Goal: Task Accomplishment & Management: Manage account settings

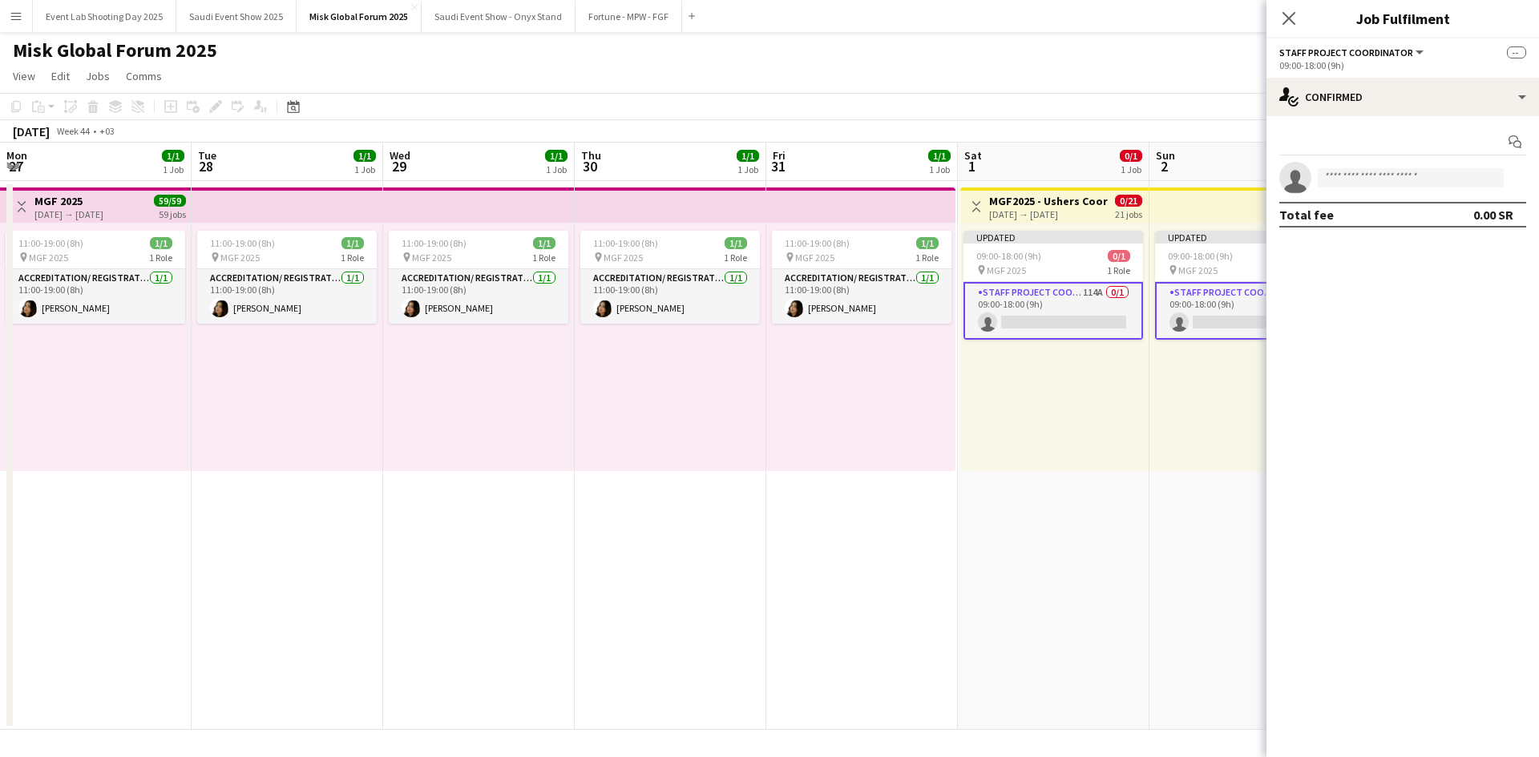
scroll to position [0, 629]
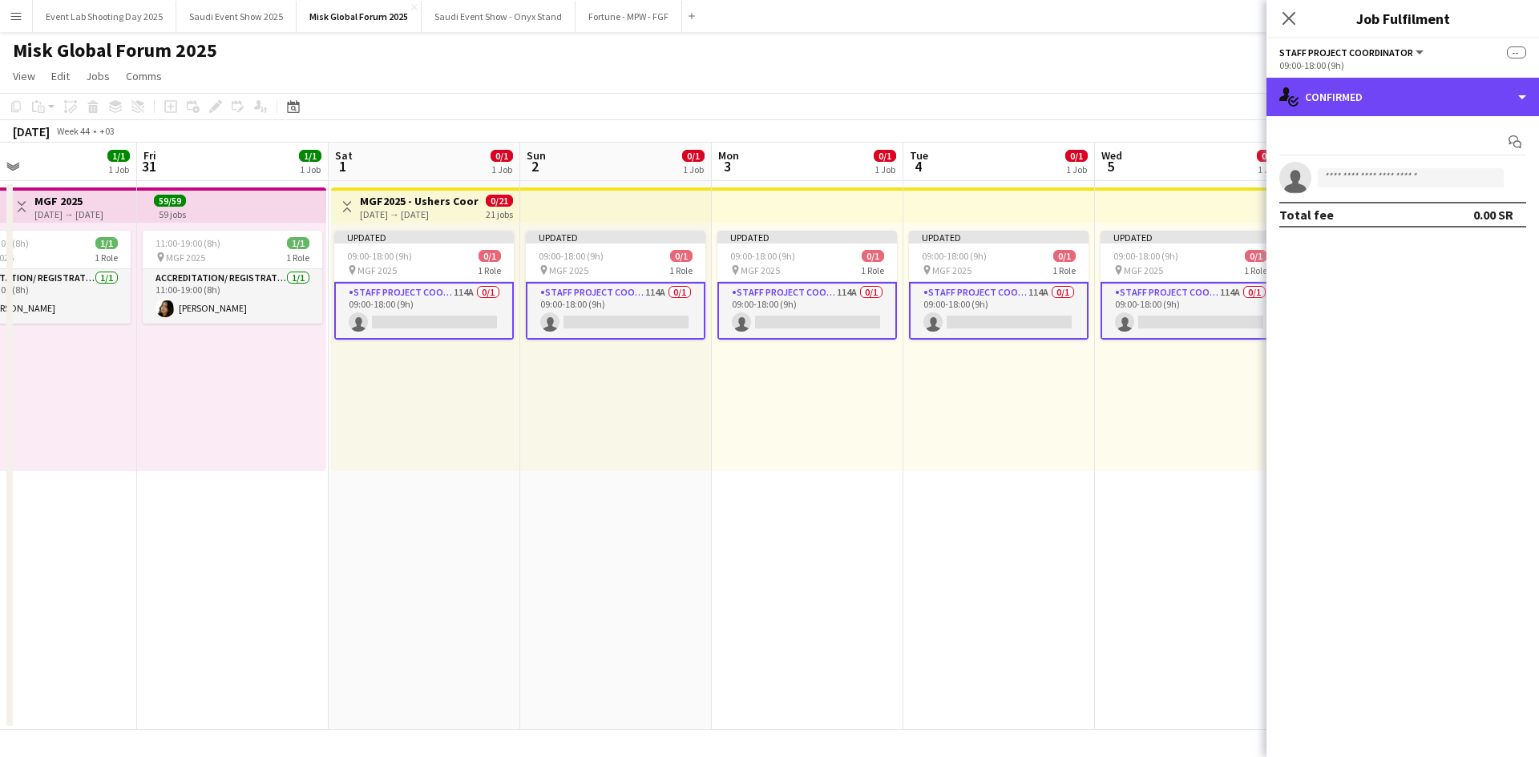
click at [1352, 111] on div "single-neutral-actions-check-2 Confirmed" at bounding box center [1402, 97] width 273 height 38
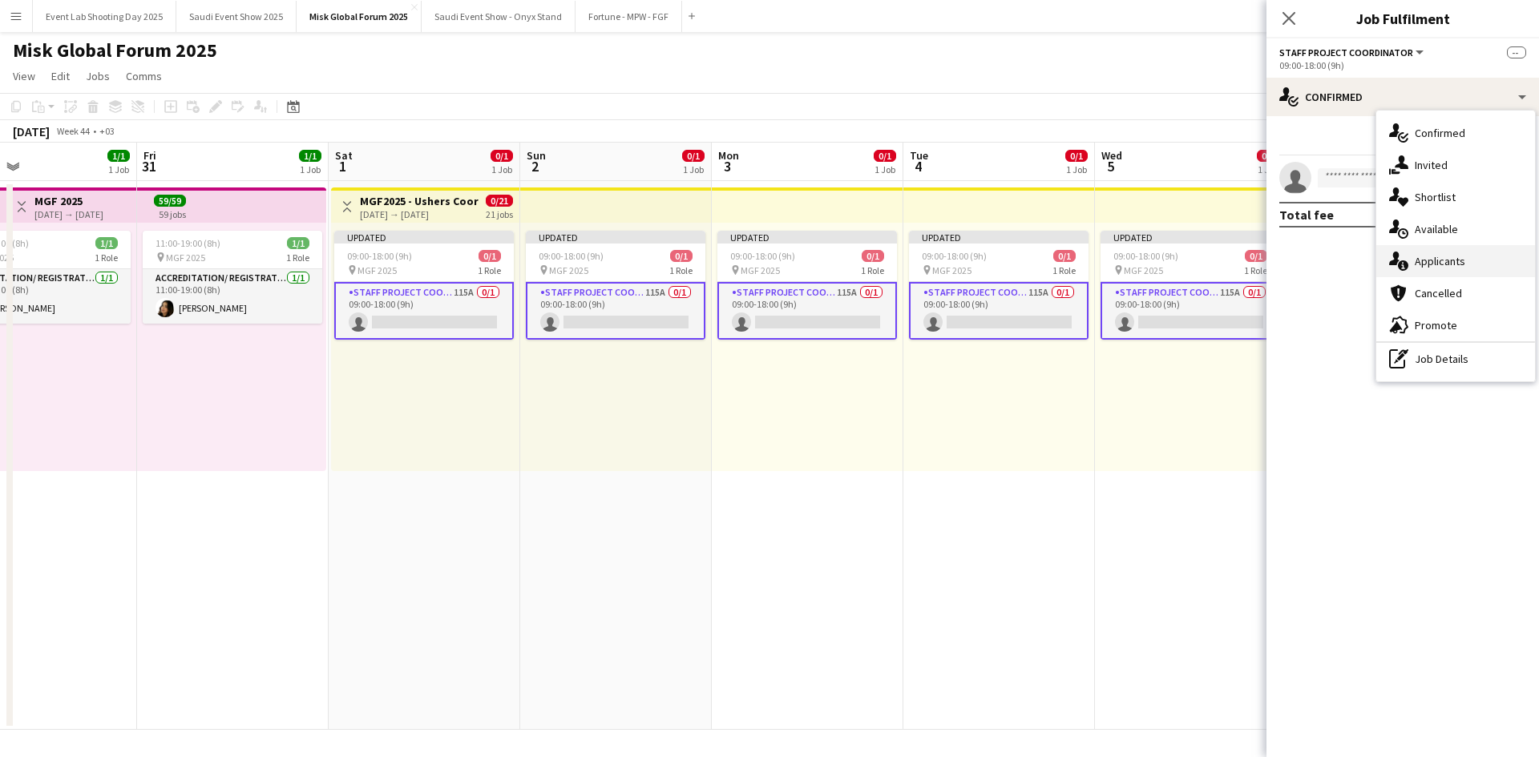
click at [1432, 252] on div "single-neutral-actions-information Applicants" at bounding box center [1455, 261] width 159 height 32
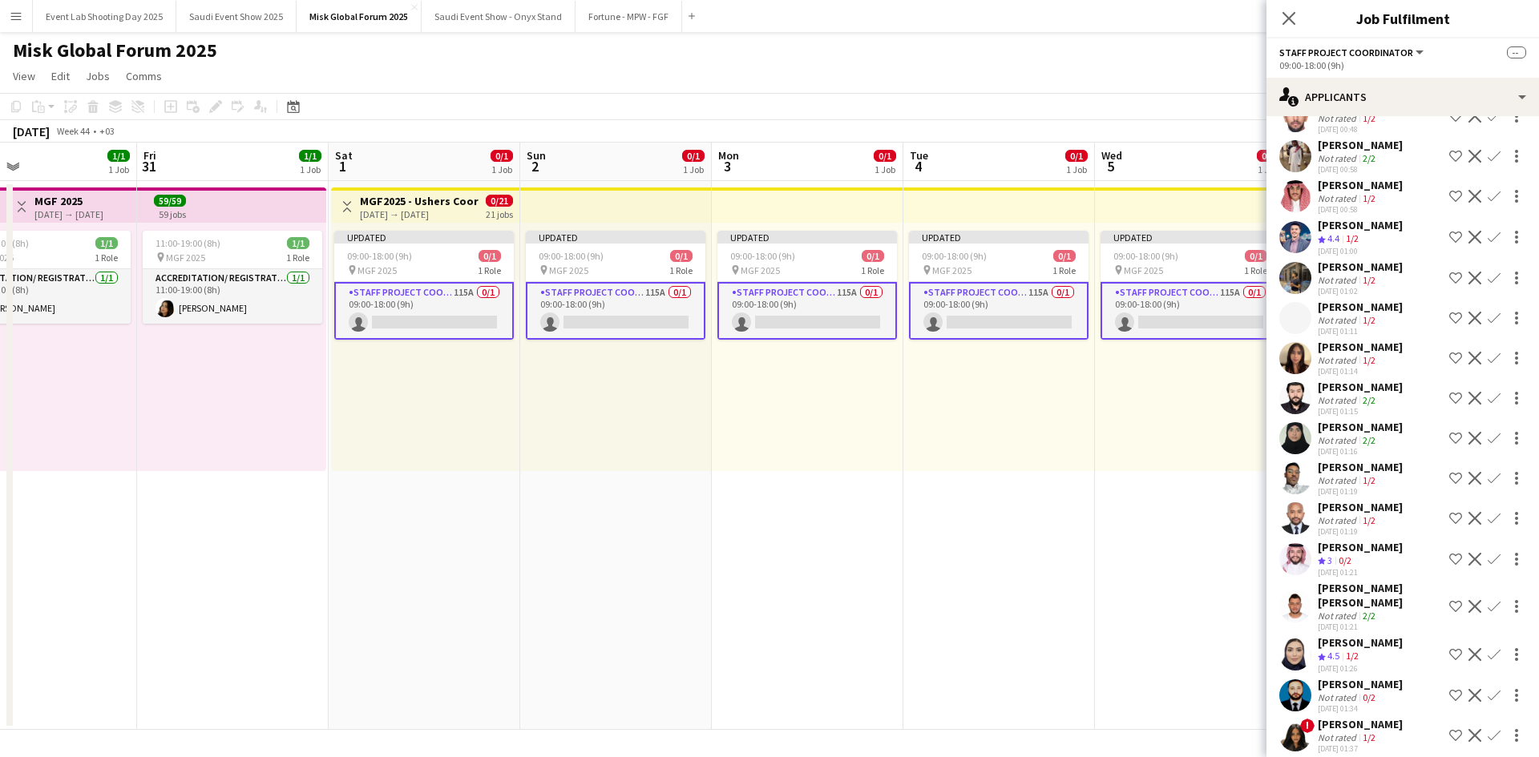
scroll to position [3564, 0]
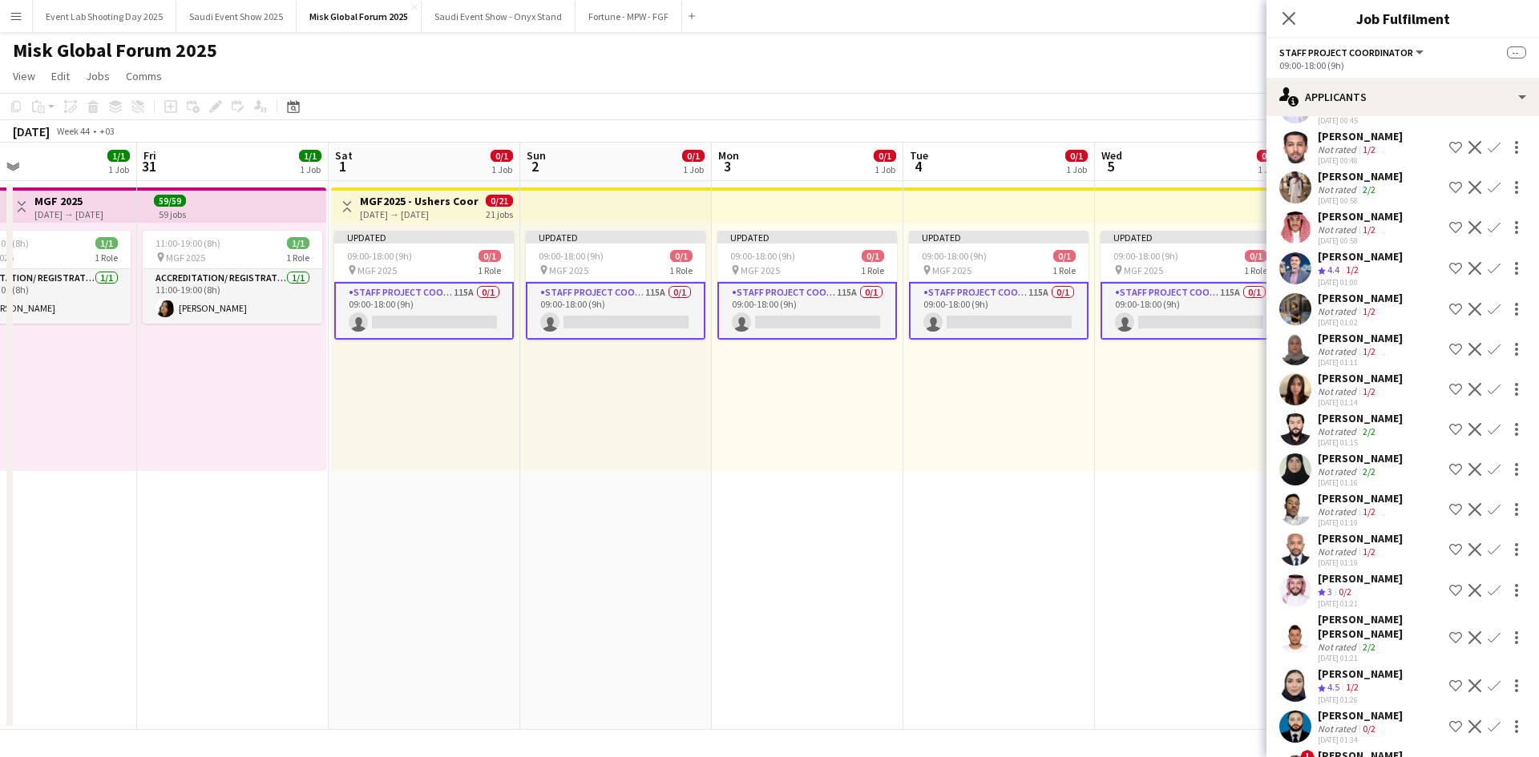
click at [1301, 285] on app-user-avatar at bounding box center [1295, 268] width 32 height 32
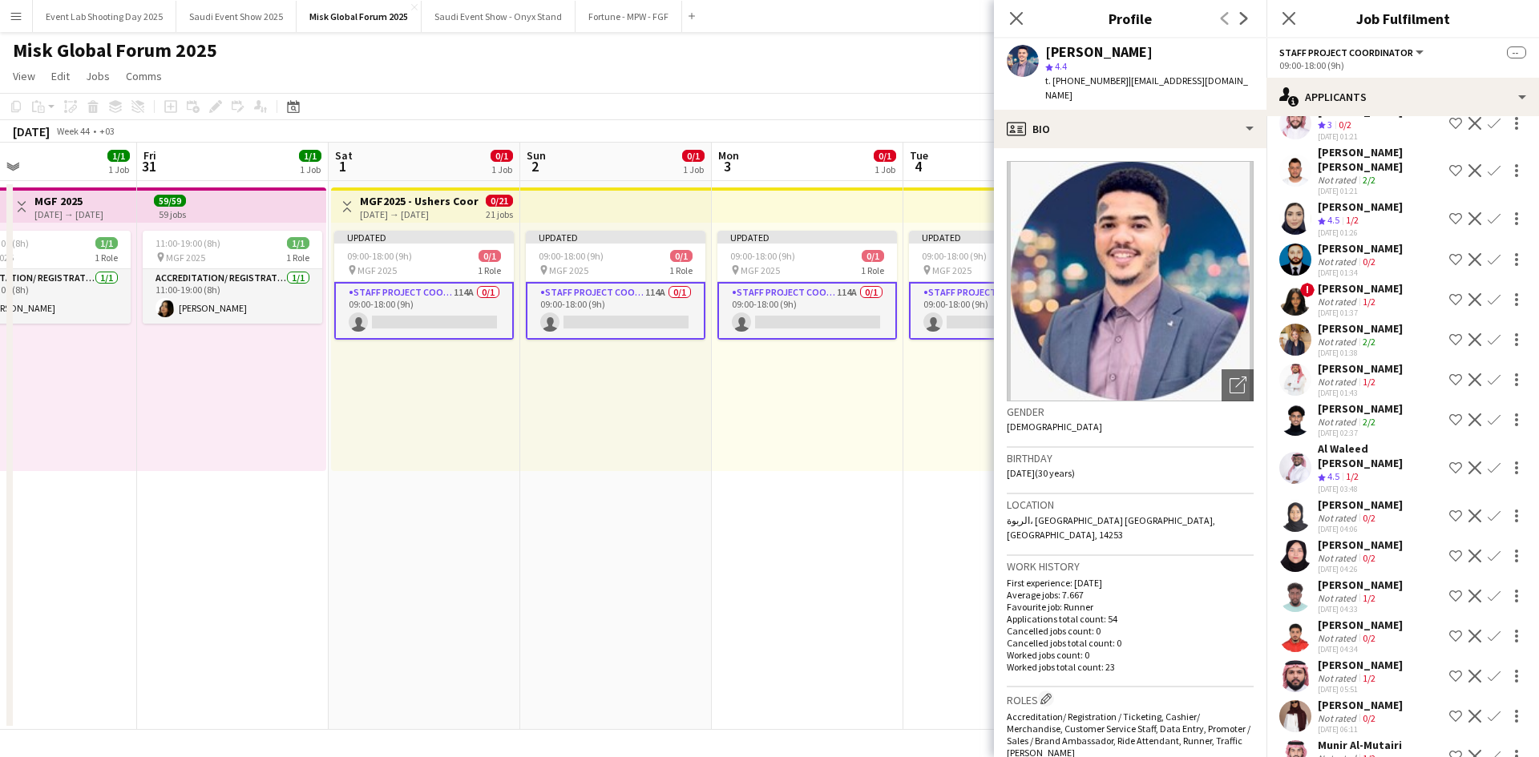
scroll to position [4035, 0]
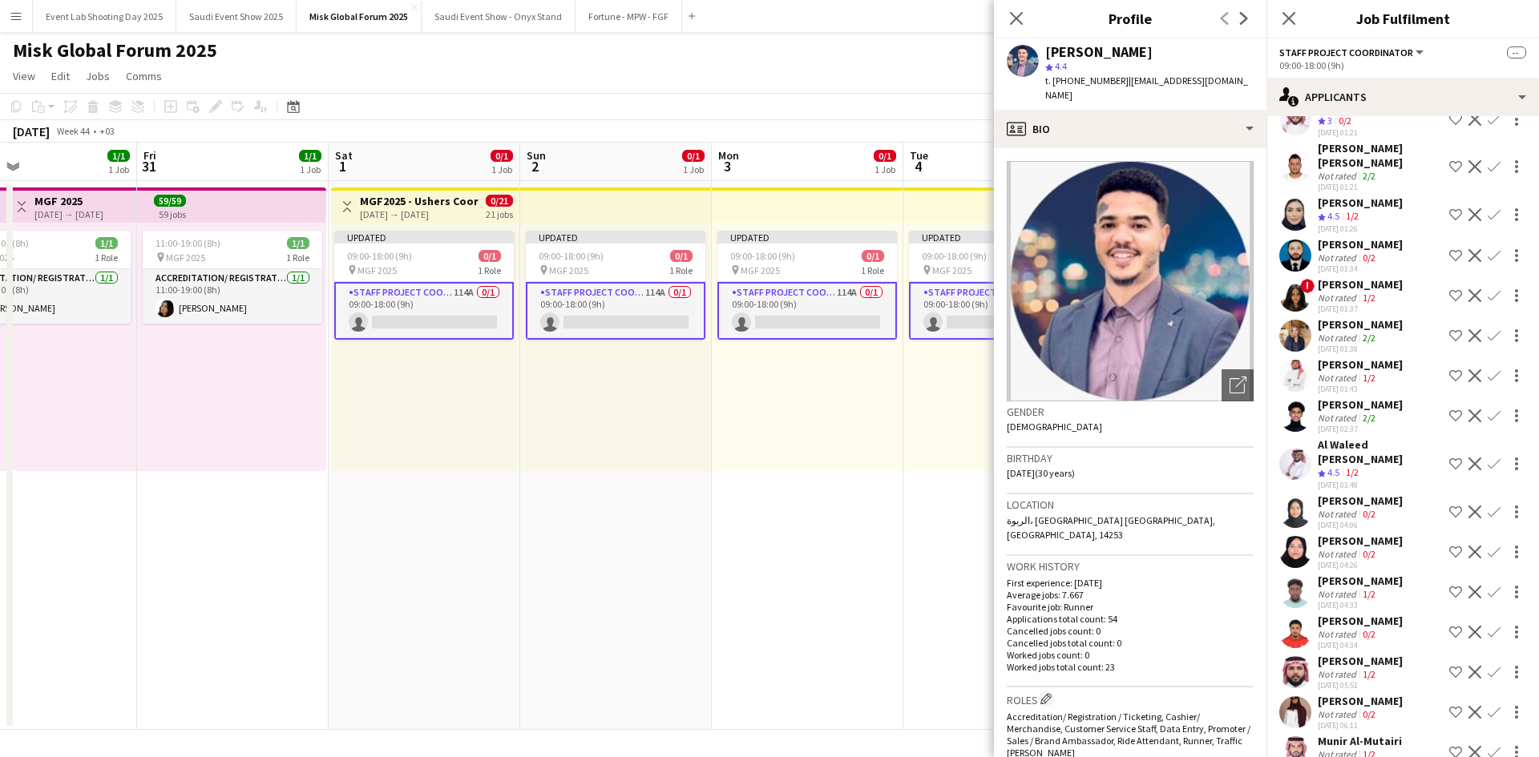
click at [1449, 471] on app-icon "Shortlist crew" at bounding box center [1455, 464] width 13 height 13
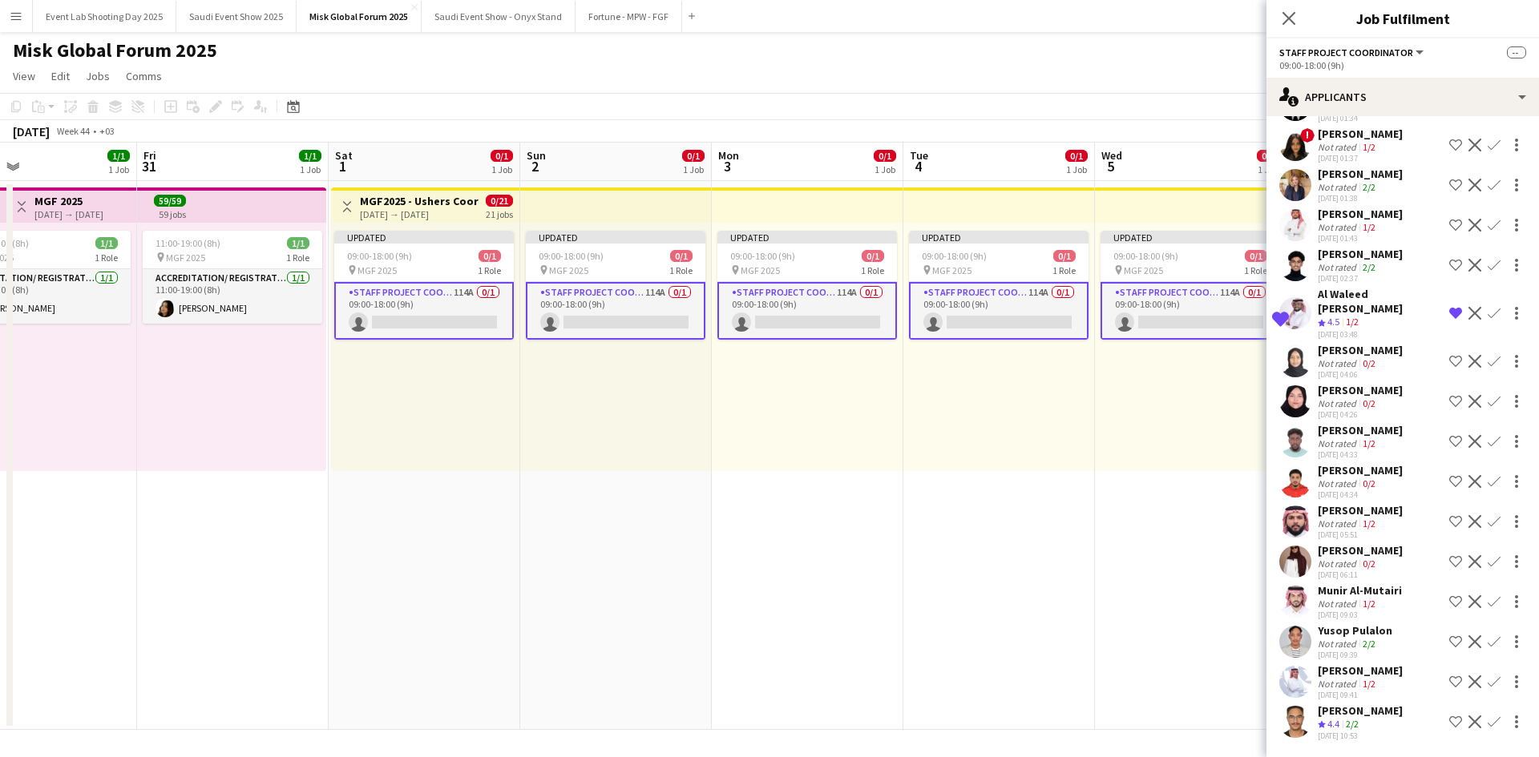
scroll to position [4215, 0]
click at [1304, 598] on app-user-avatar at bounding box center [1295, 602] width 32 height 32
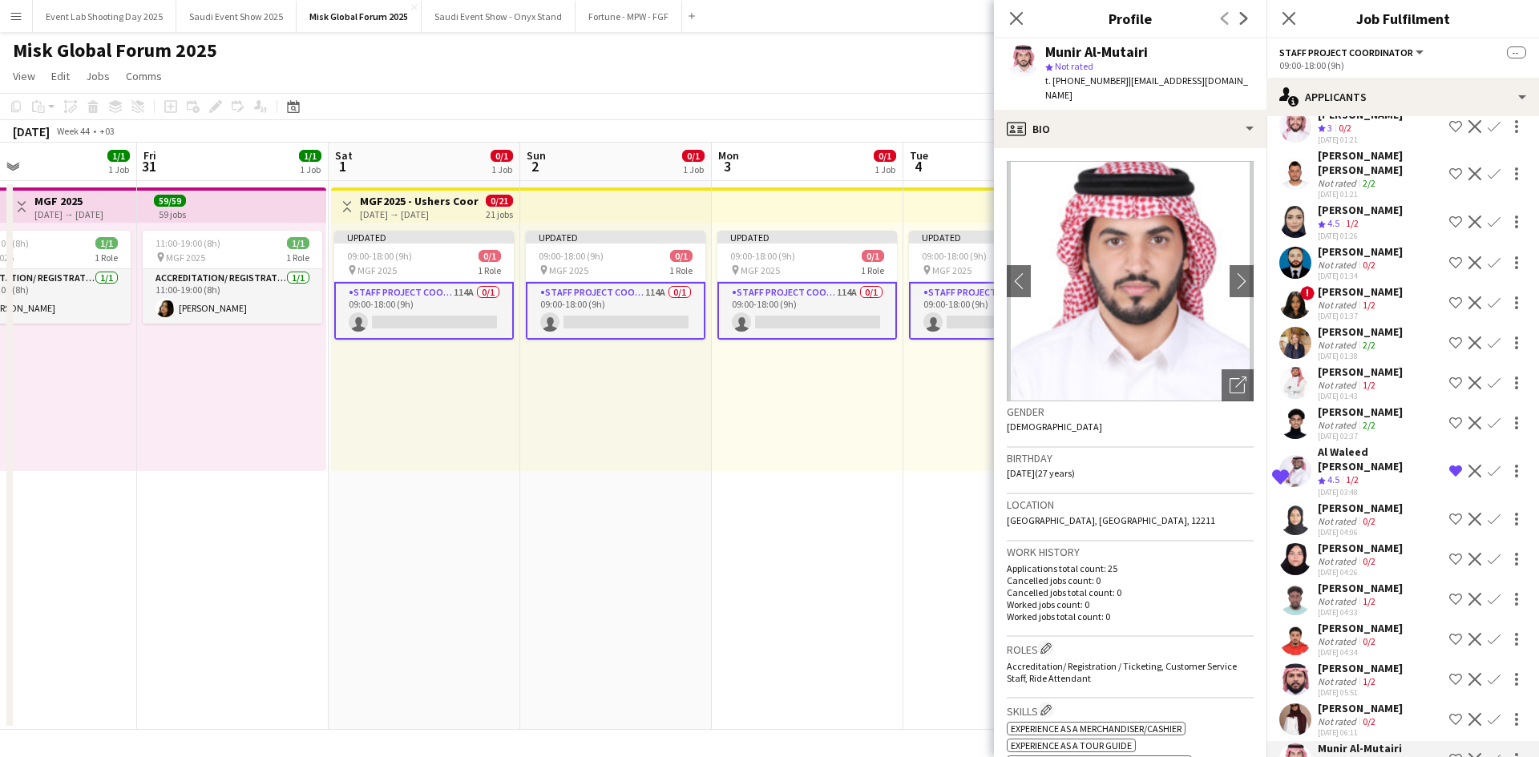
scroll to position [4026, 0]
click at [1302, 362] on app-user-avatar at bounding box center [1295, 345] width 32 height 32
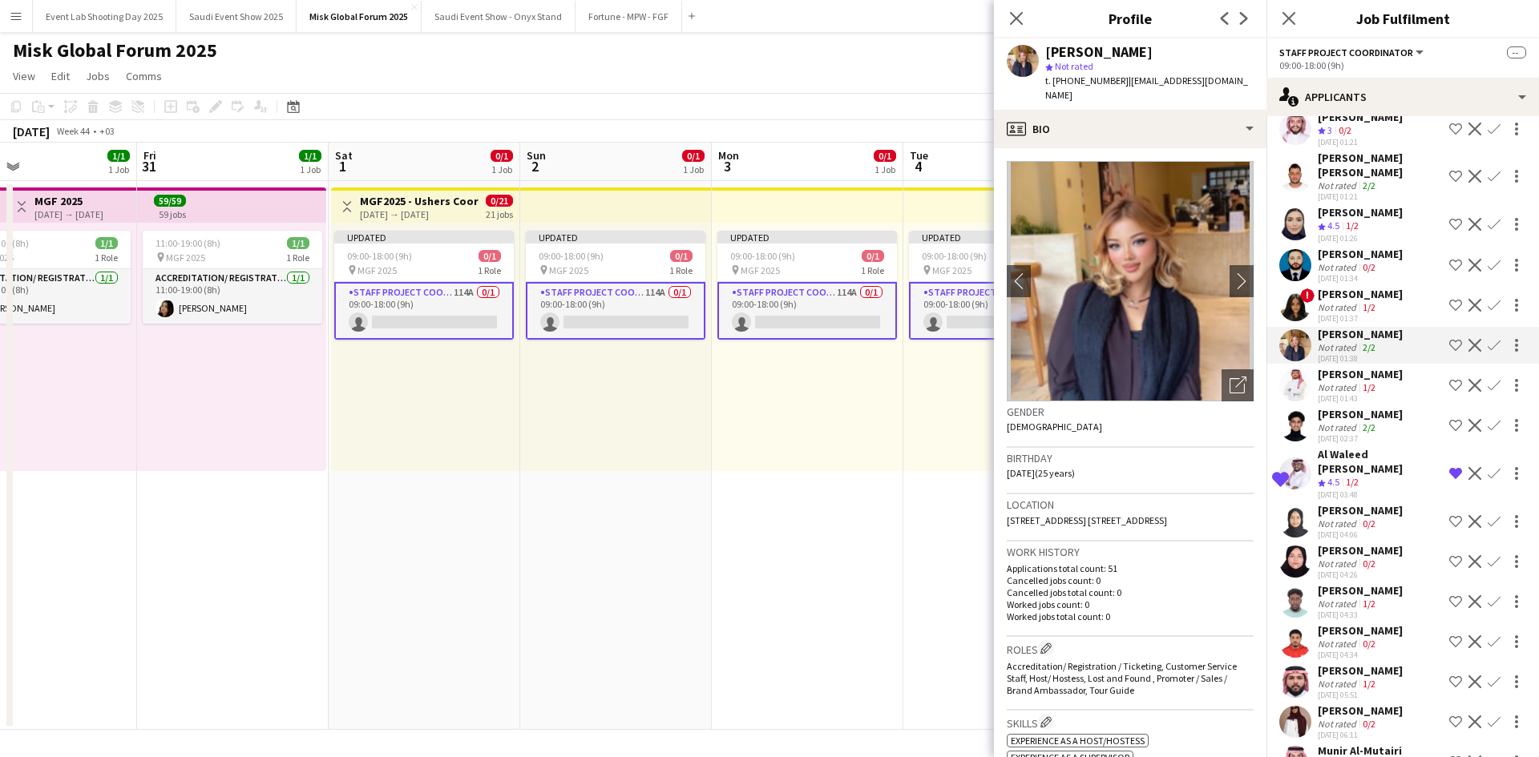
click at [1303, 402] on app-user-avatar at bounding box center [1295, 386] width 32 height 32
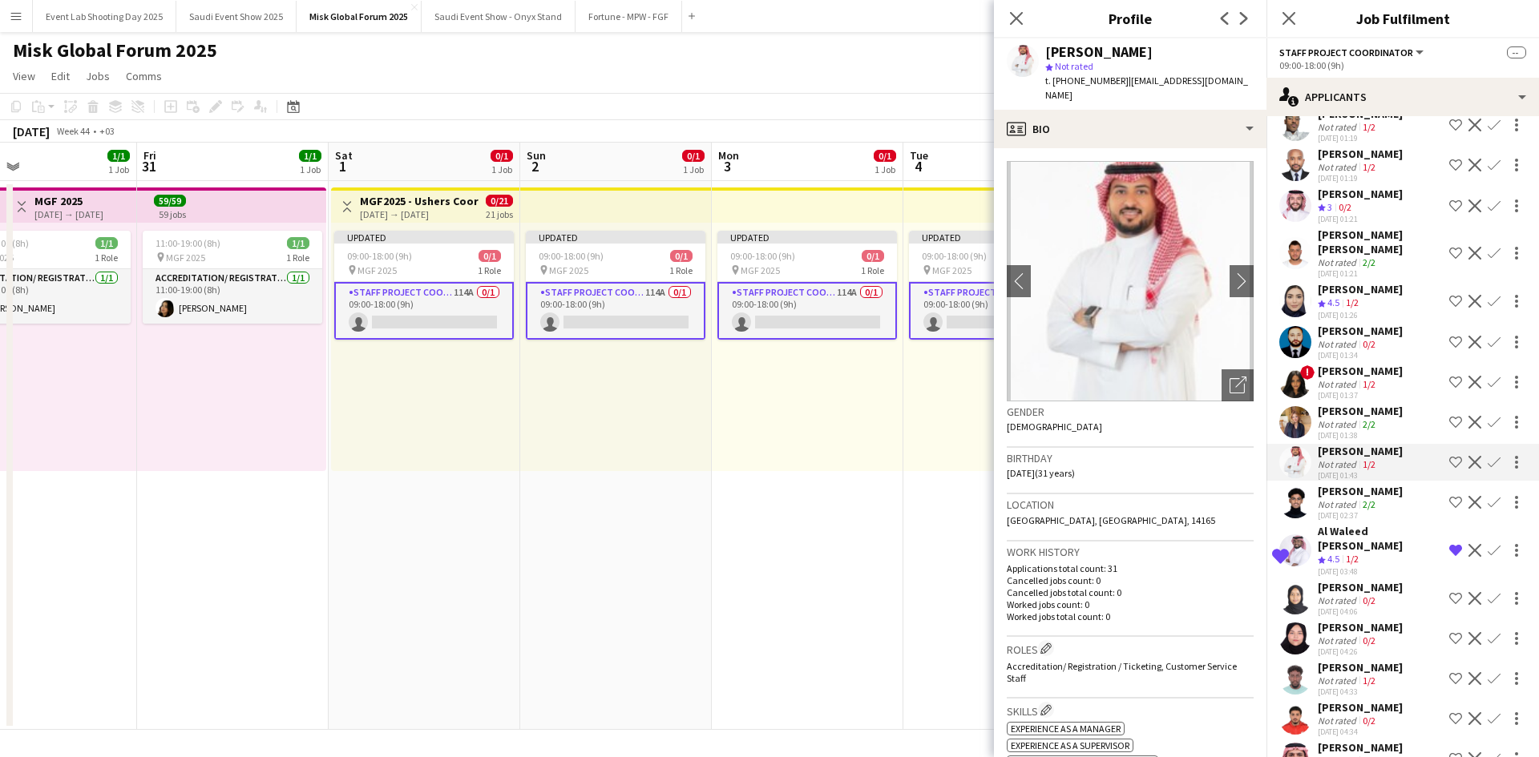
scroll to position [3939, 0]
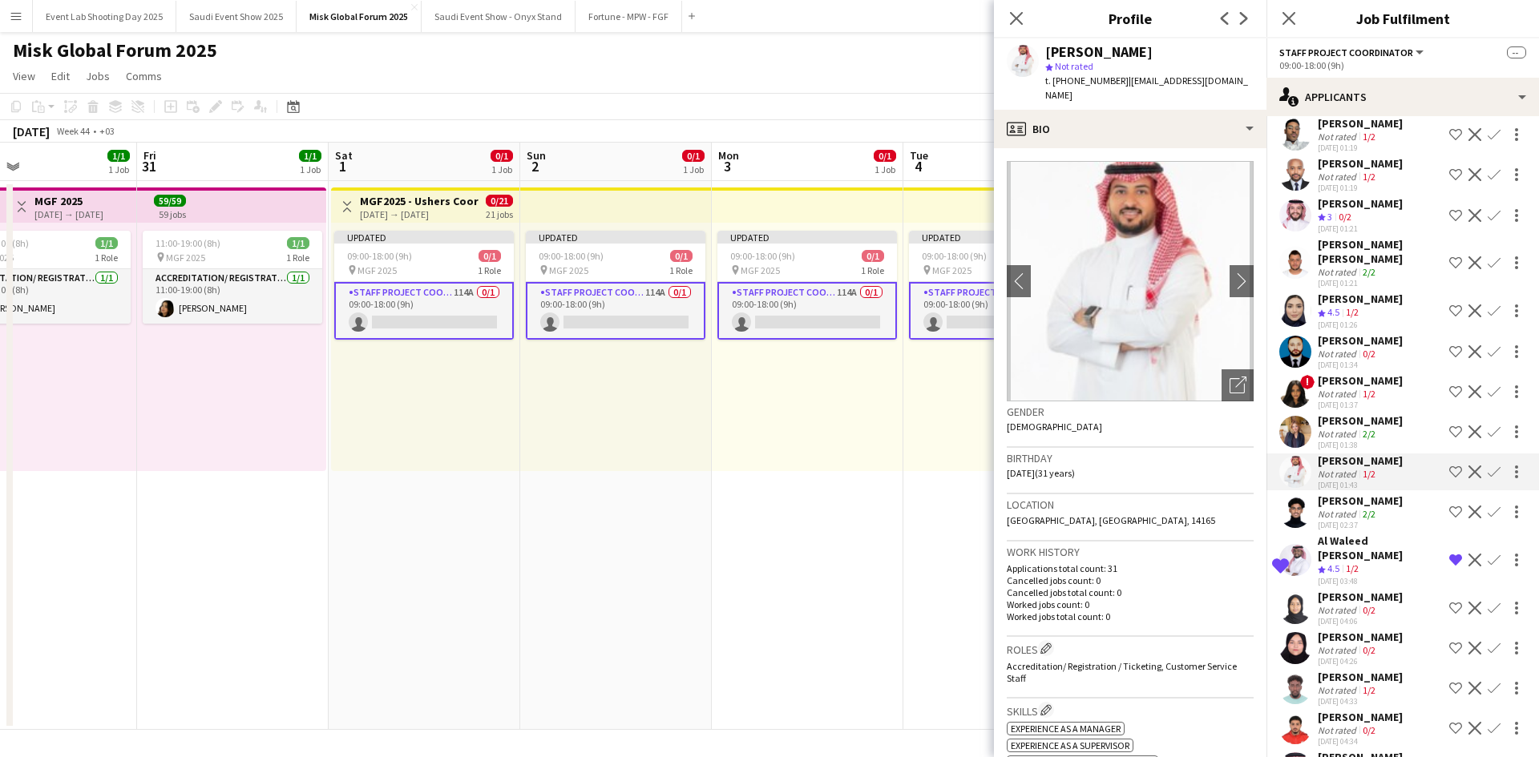
click at [1299, 327] on app-user-avatar at bounding box center [1295, 311] width 32 height 32
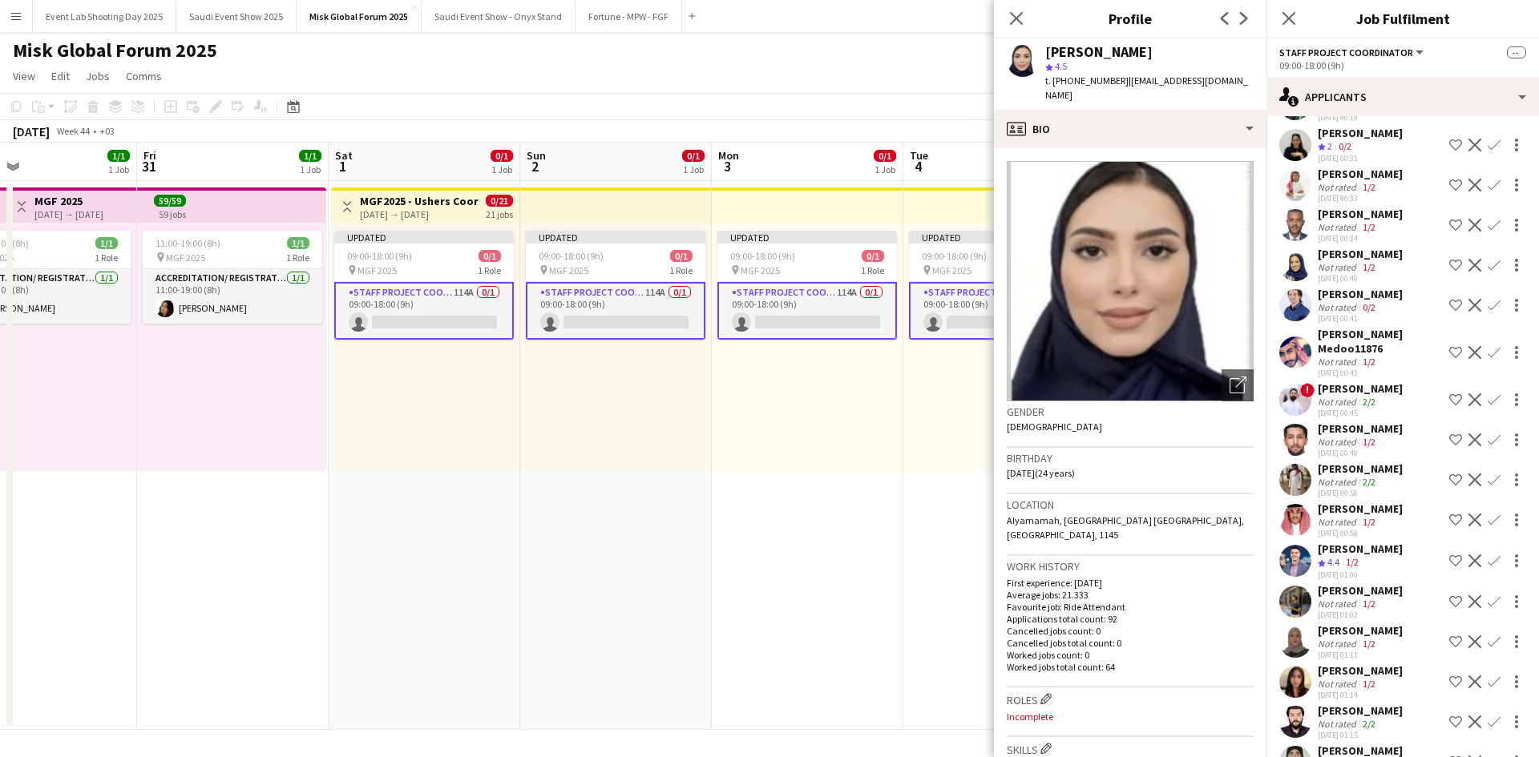
scroll to position [3271, 0]
click at [1230, 377] on icon "Open photos pop-in" at bounding box center [1238, 385] width 17 height 17
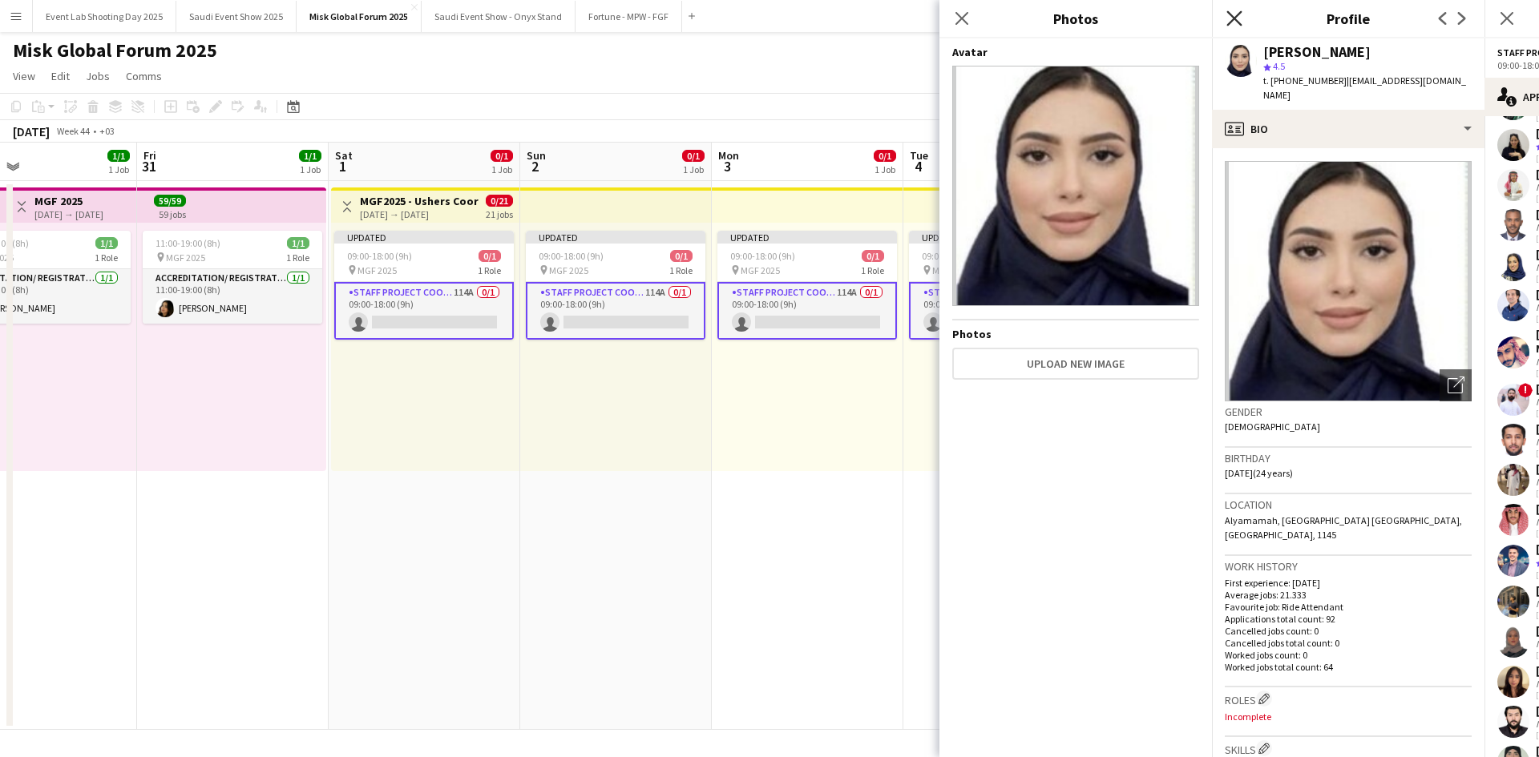
click at [1233, 11] on icon "Close pop-in" at bounding box center [1233, 17] width 15 height 15
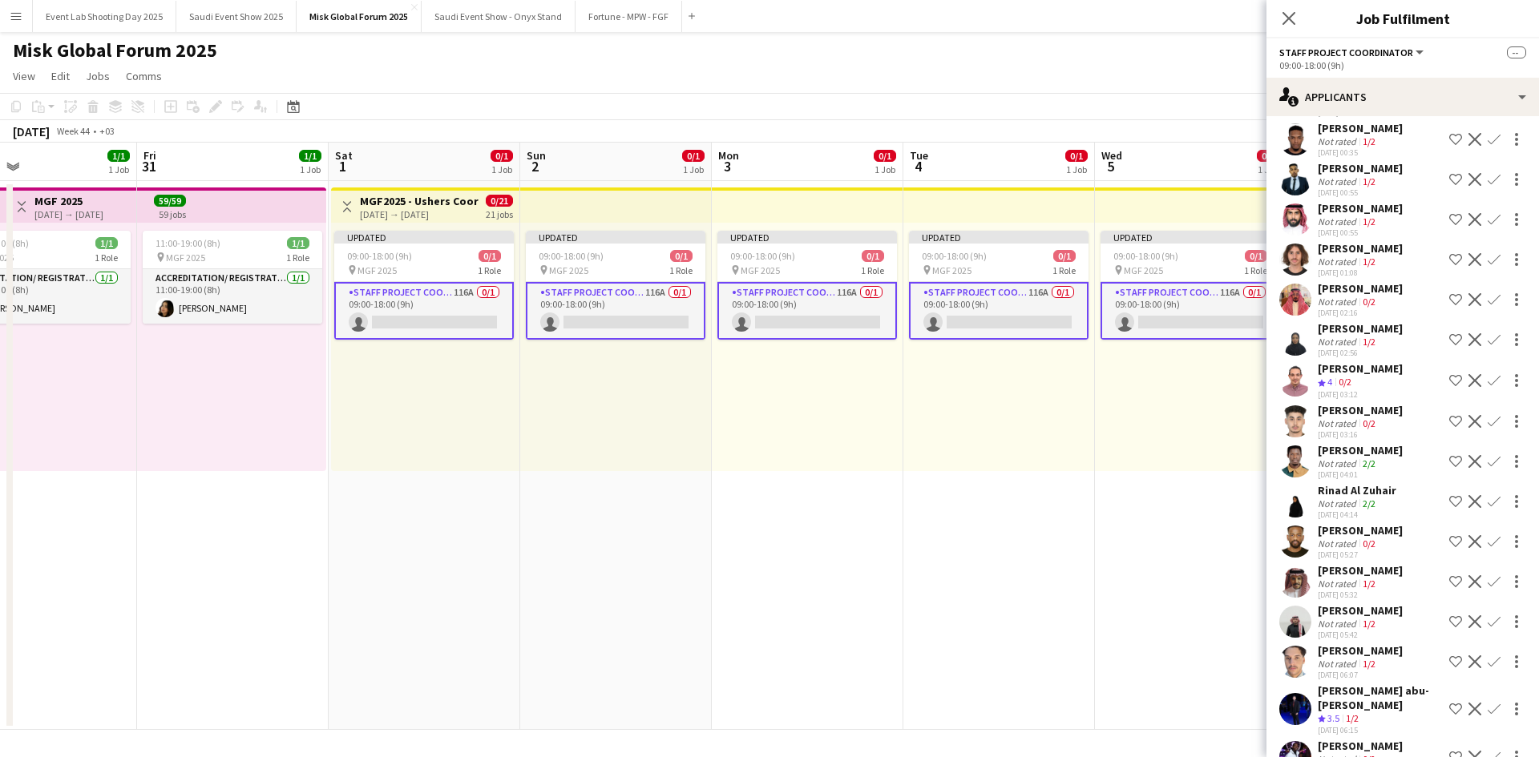
scroll to position [2989, 0]
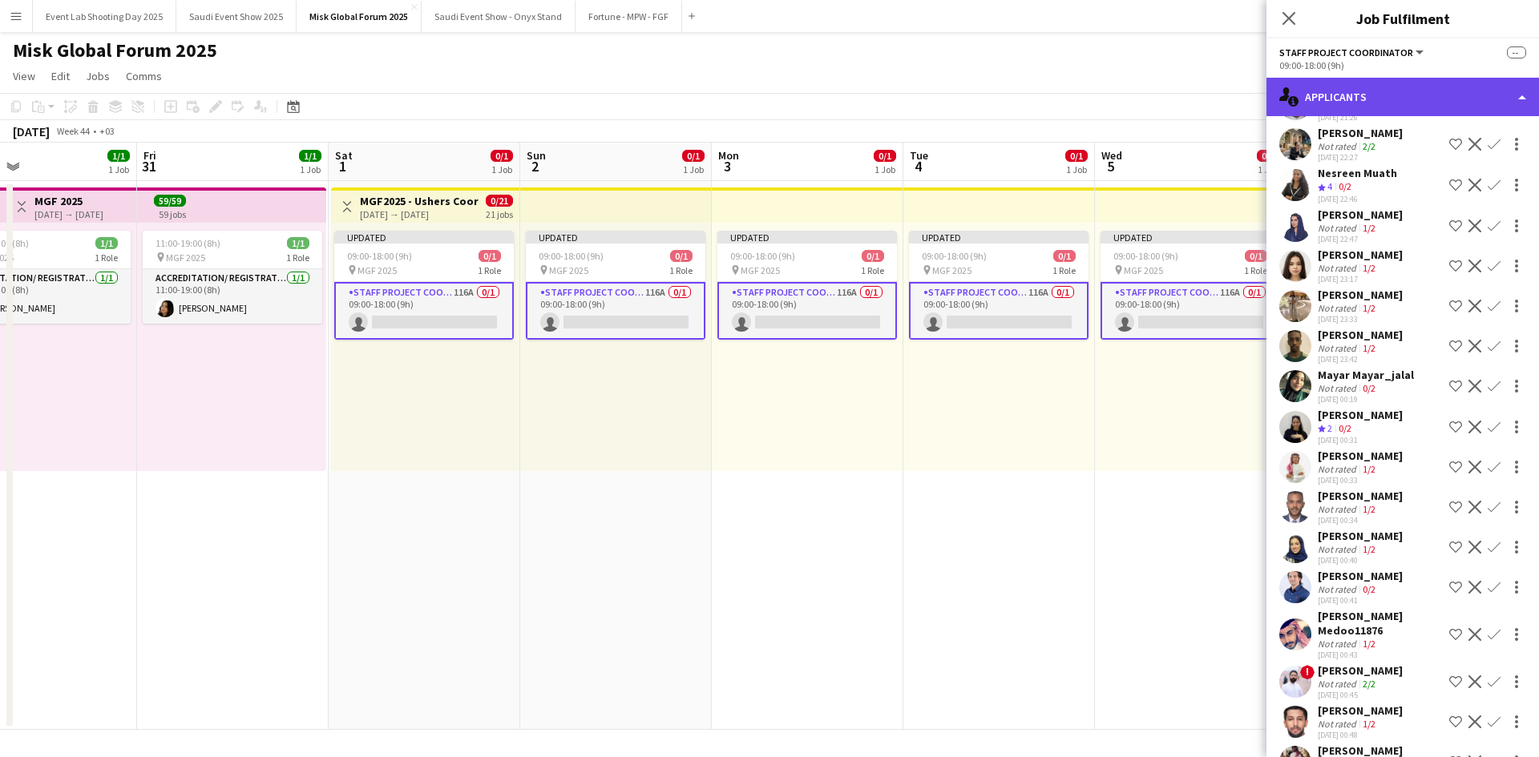
click at [1382, 93] on div "single-neutral-actions-information Applicants" at bounding box center [1402, 97] width 273 height 38
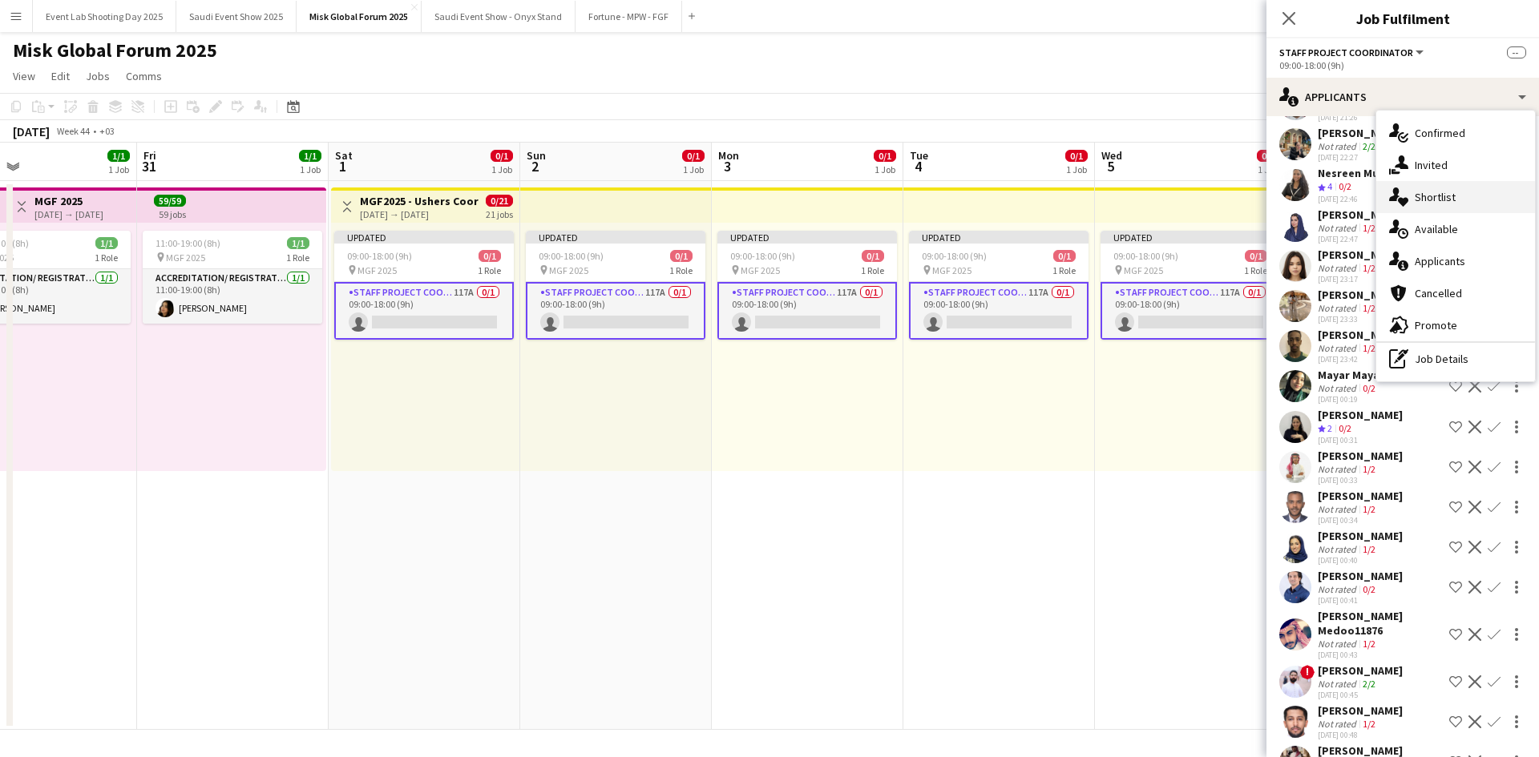
click at [1448, 208] on div "single-neutral-actions-heart Shortlist" at bounding box center [1455, 197] width 159 height 32
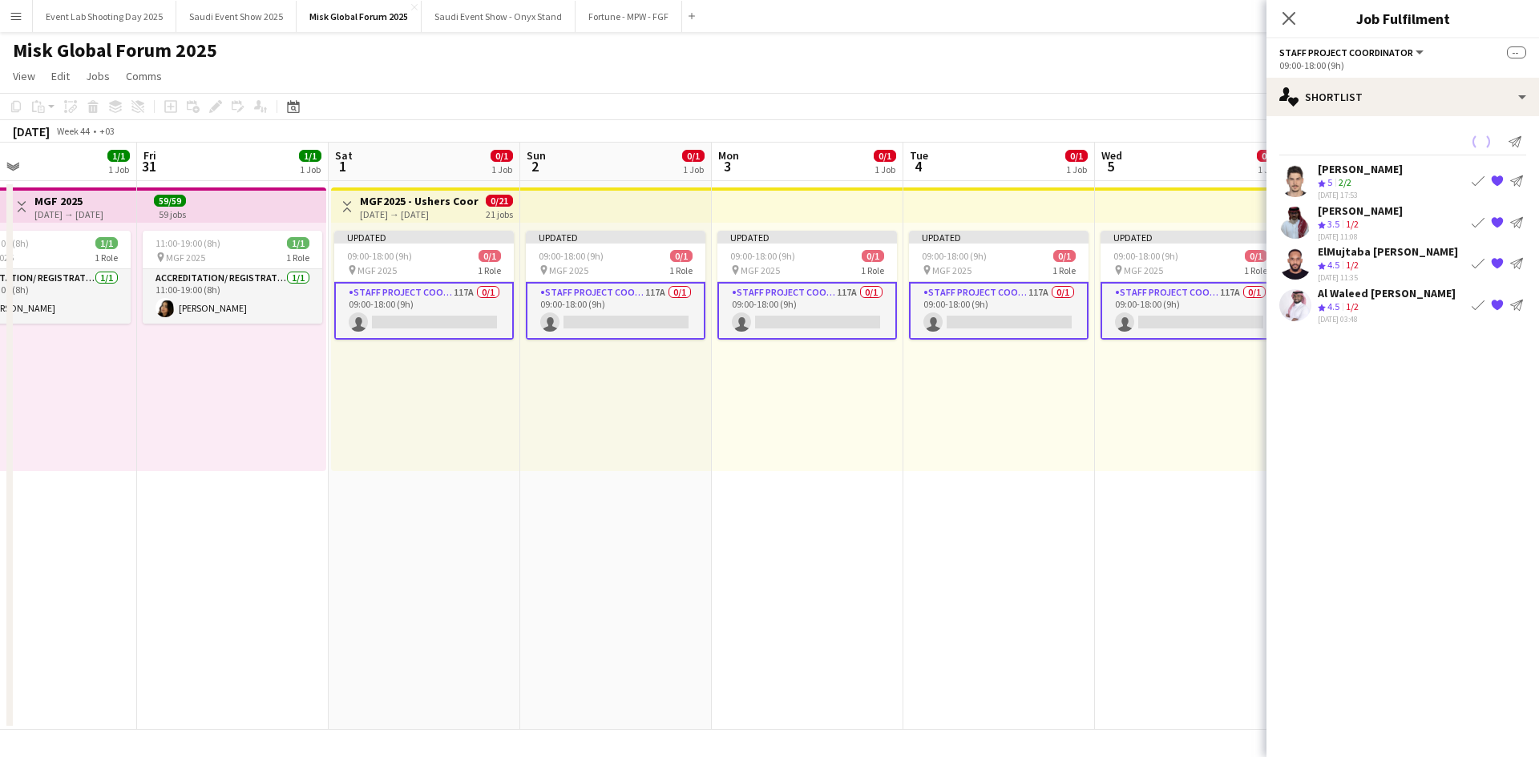
scroll to position [0, 0]
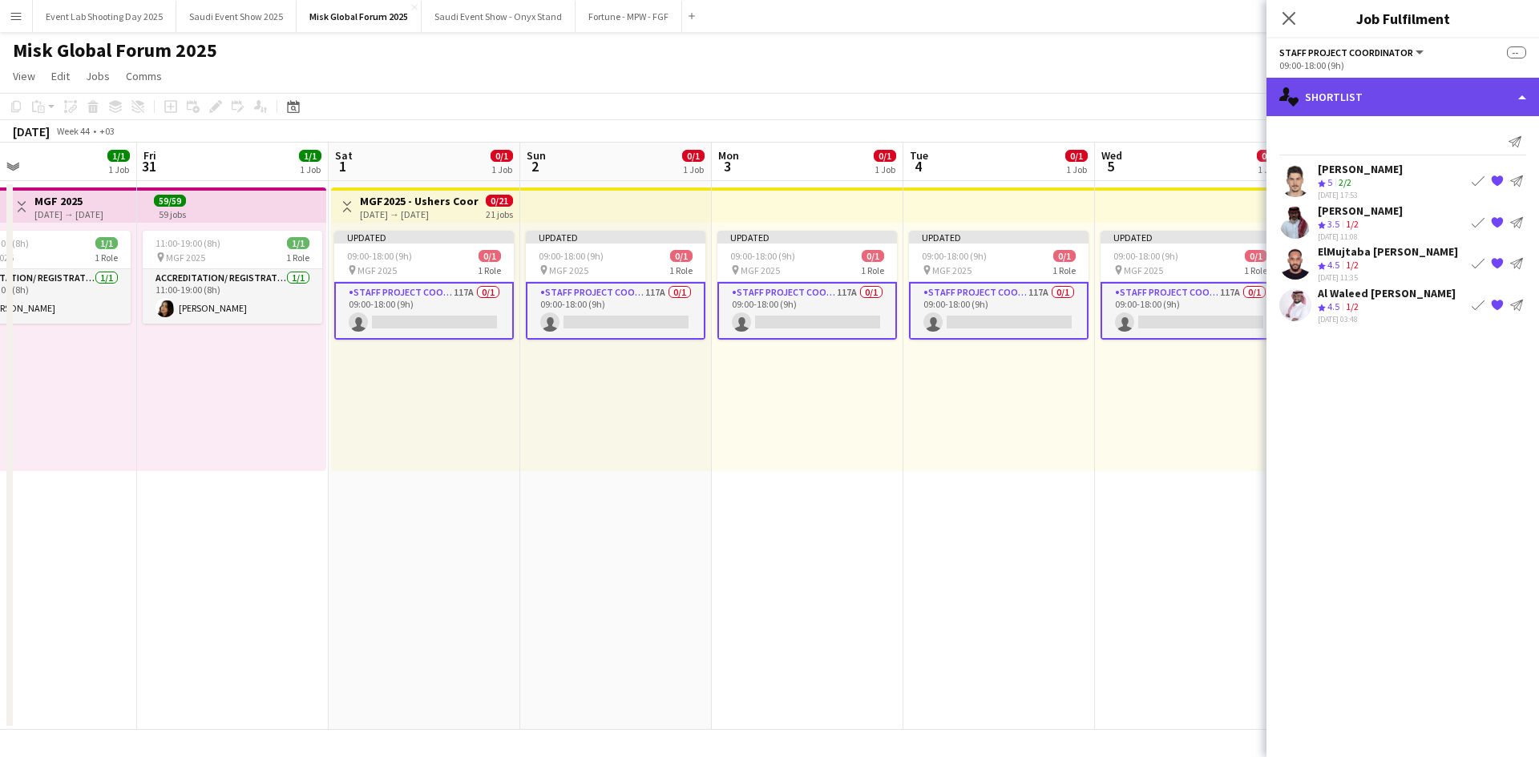
click at [1376, 106] on div "single-neutral-actions-heart Shortlist" at bounding box center [1402, 97] width 273 height 38
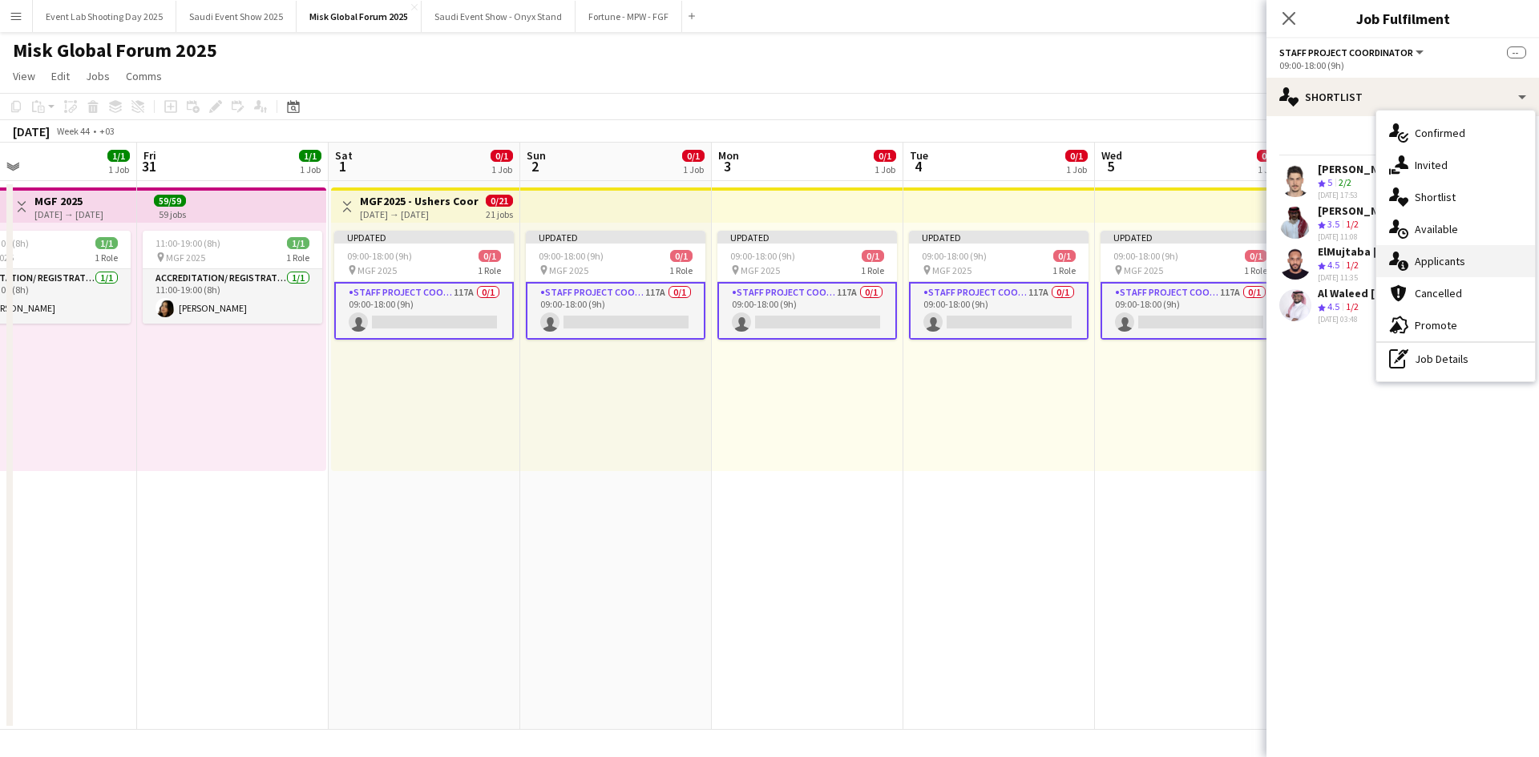
click at [1435, 257] on span "Applicants" at bounding box center [1440, 261] width 50 height 14
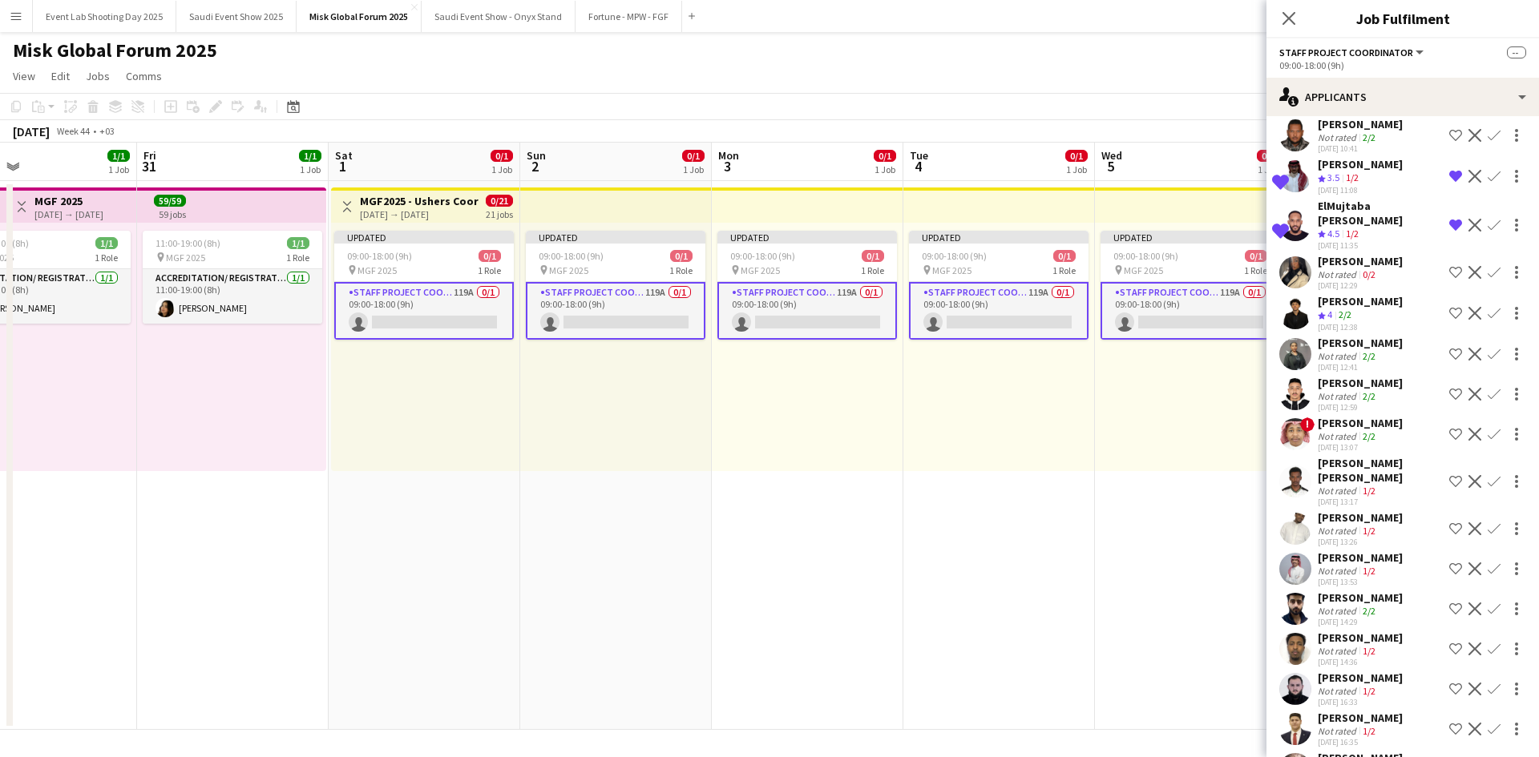
scroll to position [2042, 0]
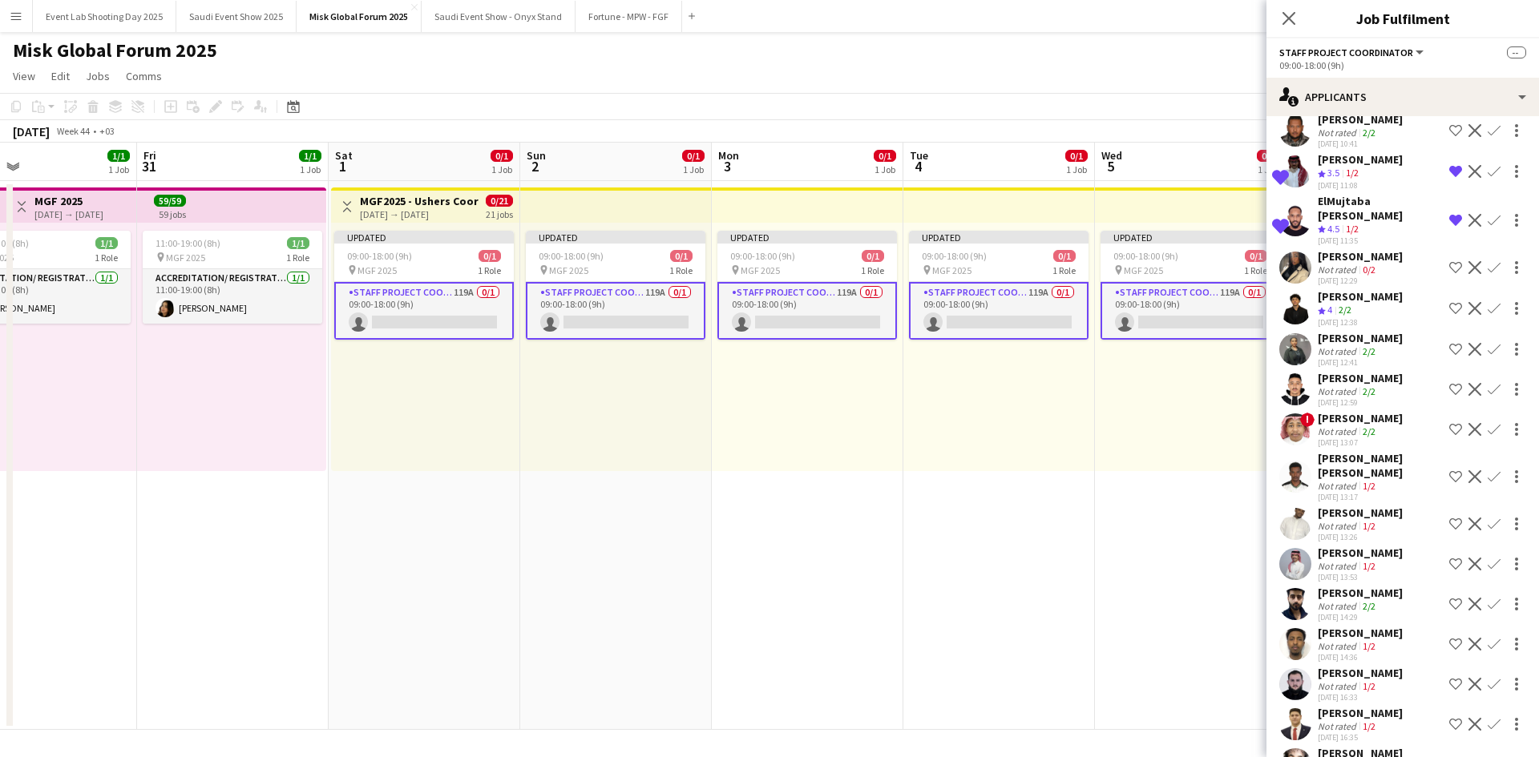
click at [1339, 167] on div "[PERSON_NAME]" at bounding box center [1360, 159] width 85 height 14
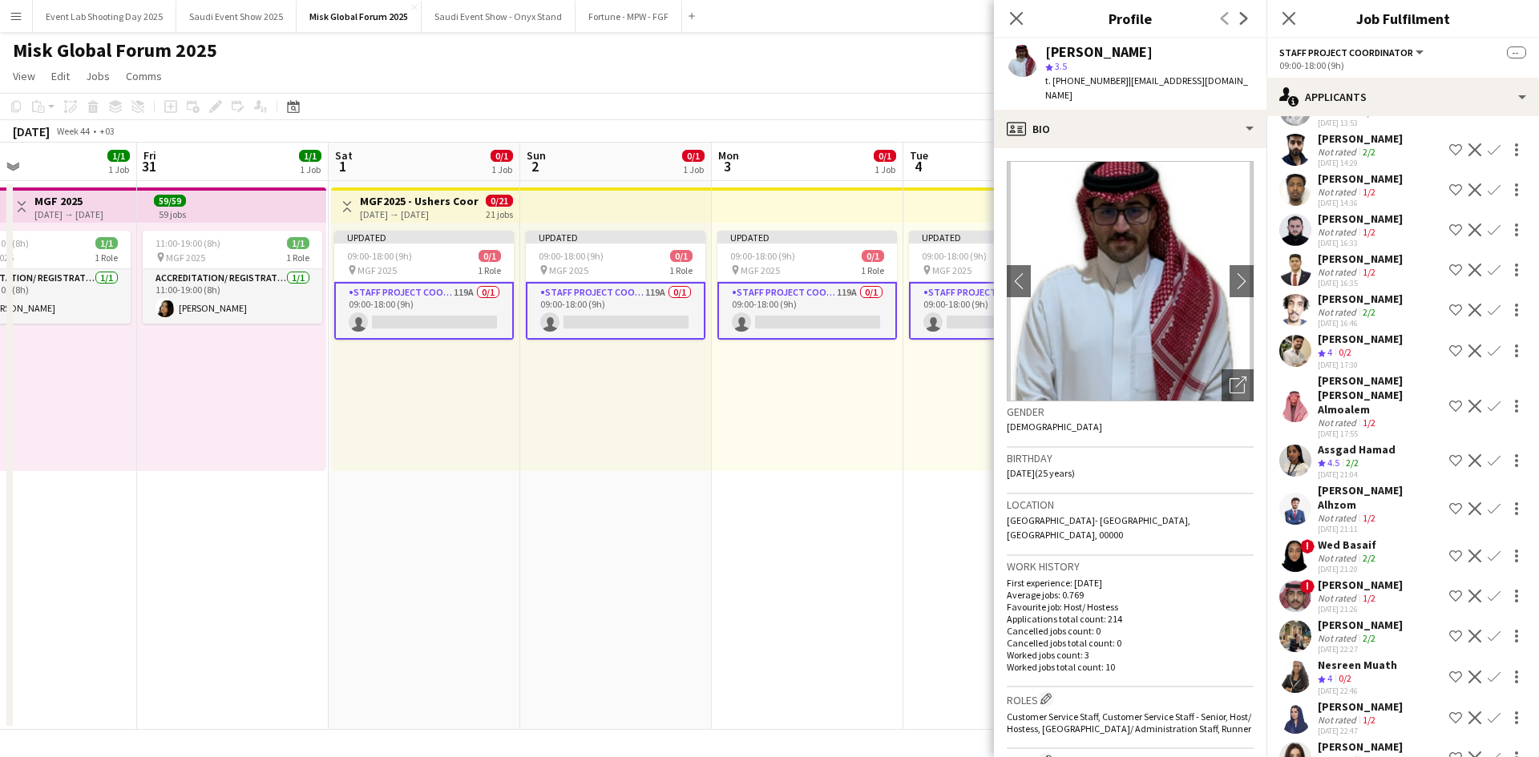
scroll to position [2500, 0]
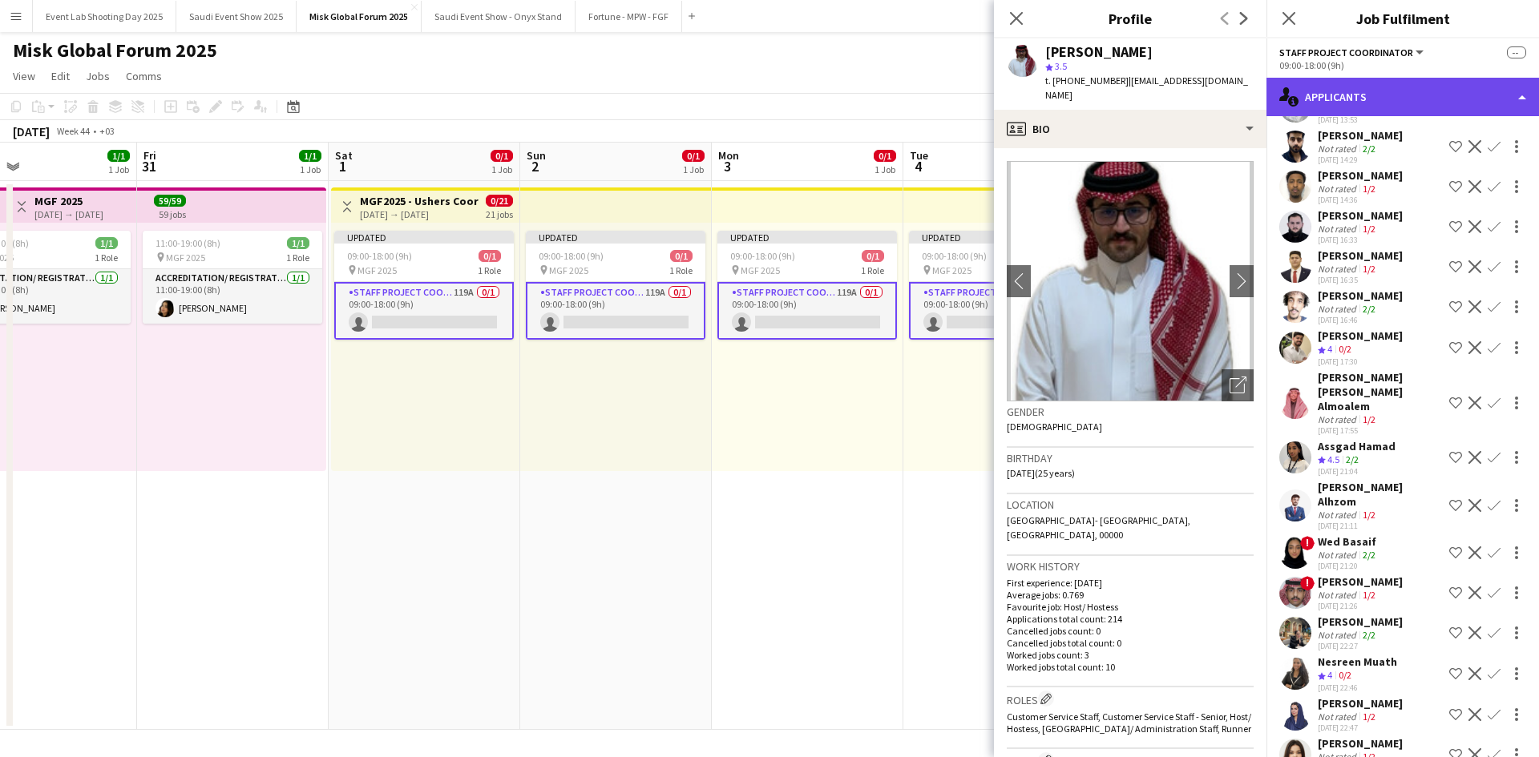
click at [1351, 82] on div "single-neutral-actions-information Applicants" at bounding box center [1402, 97] width 273 height 38
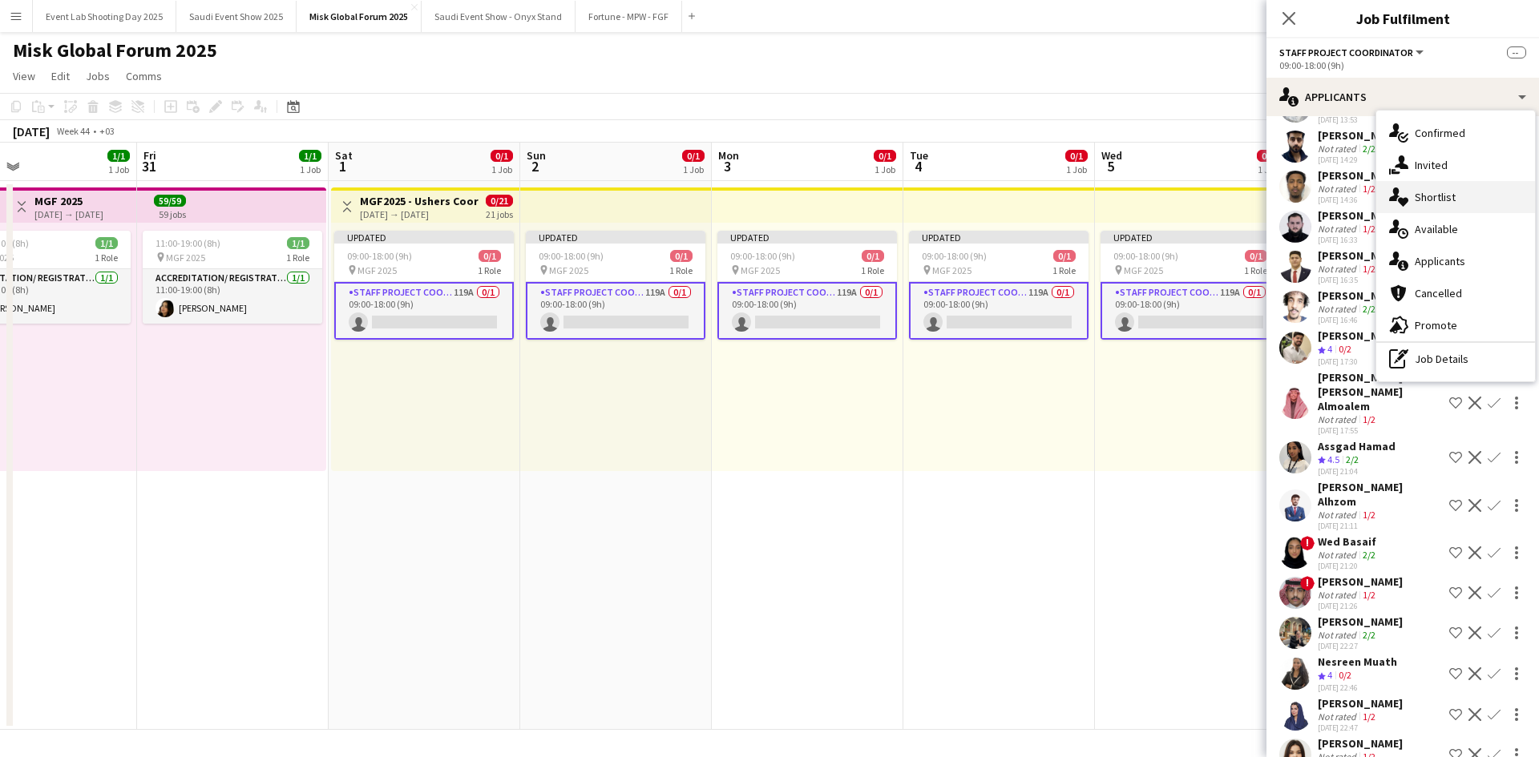
click at [1418, 204] on span "Shortlist" at bounding box center [1435, 197] width 41 height 14
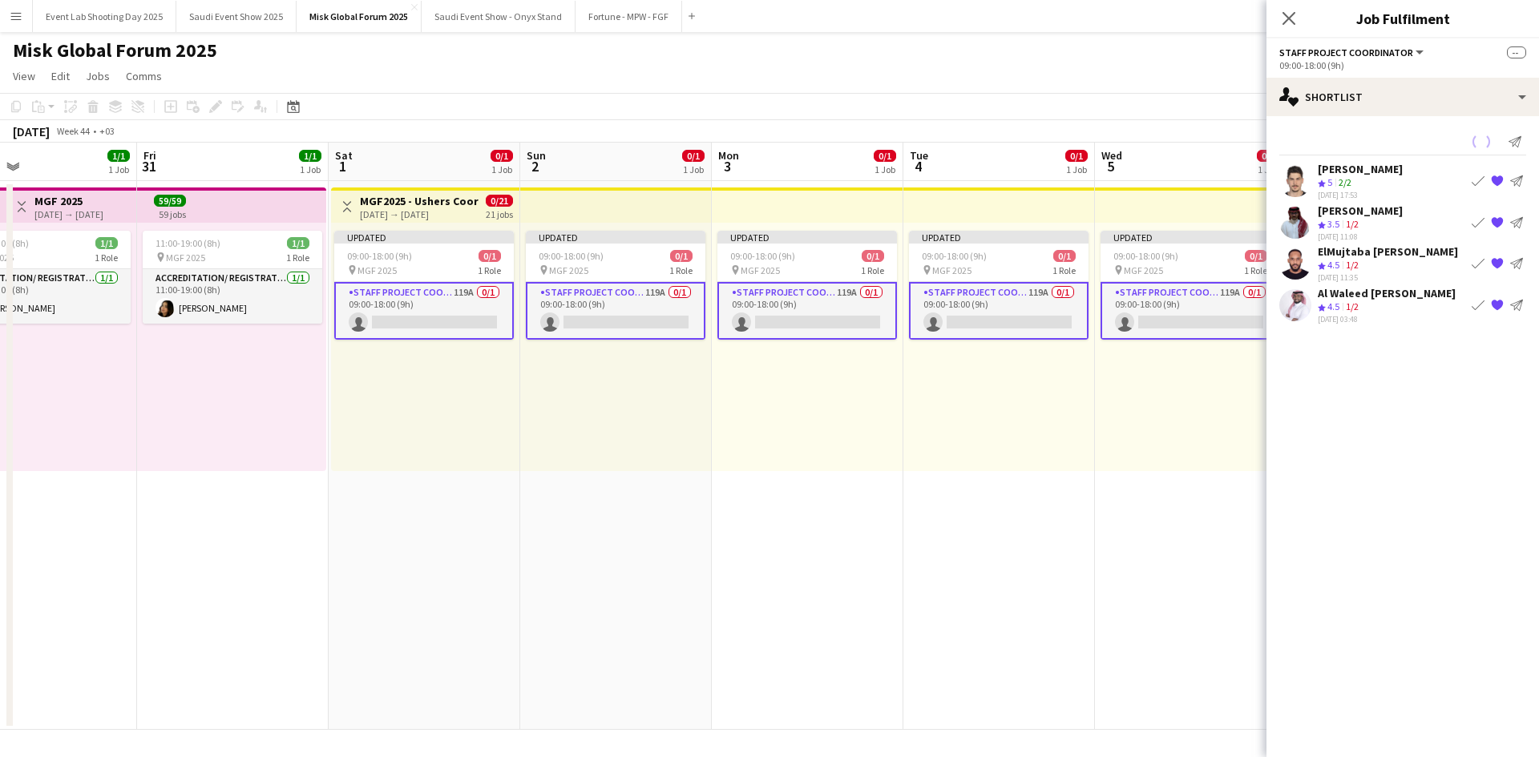
scroll to position [0, 0]
click at [1330, 176] on div "[PERSON_NAME]" at bounding box center [1360, 169] width 85 height 14
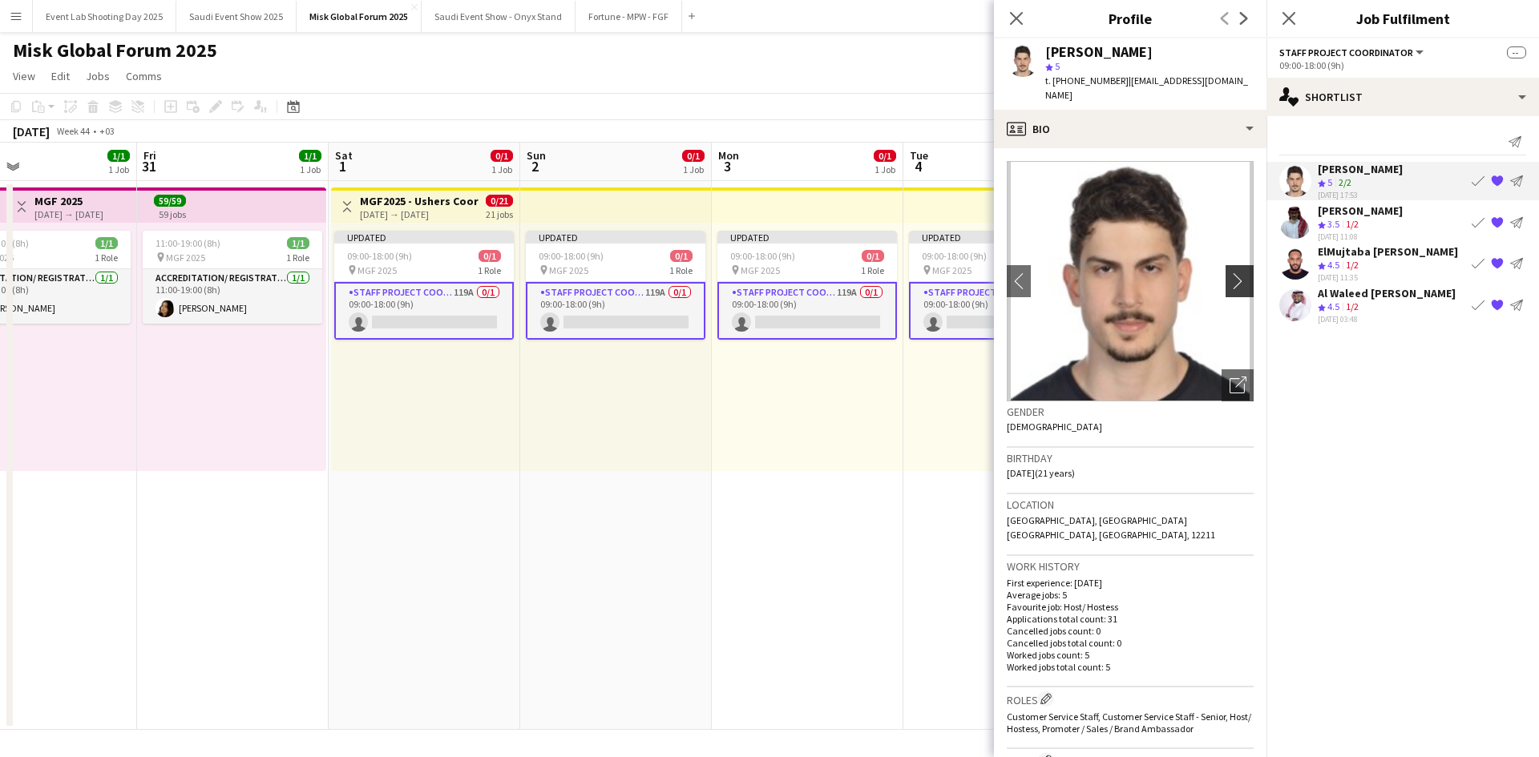
click at [1230, 273] on app-icon "chevron-right" at bounding box center [1242, 281] width 25 height 17
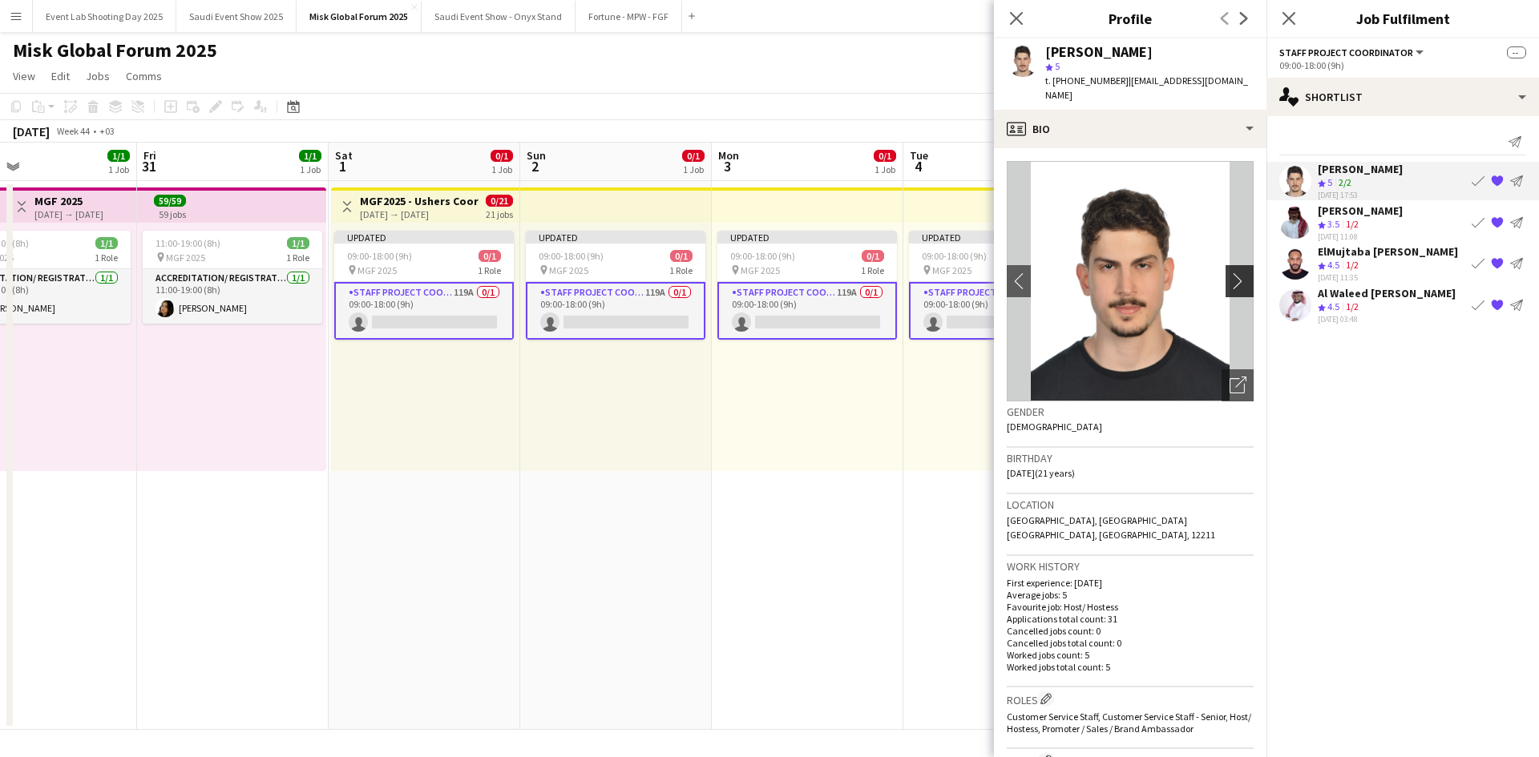
click at [1230, 273] on app-icon "chevron-right" at bounding box center [1242, 281] width 25 height 17
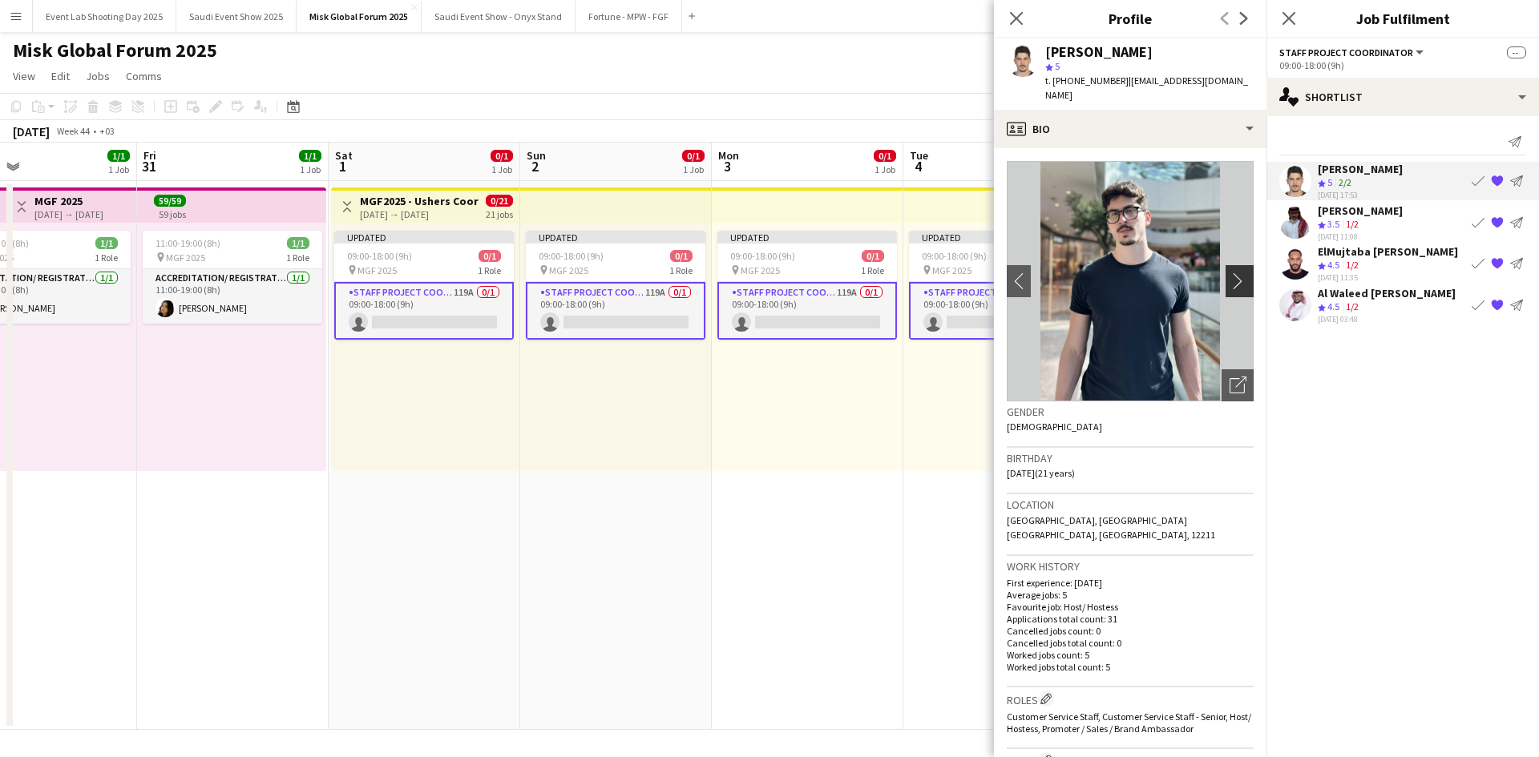
click at [1230, 273] on app-icon "chevron-right" at bounding box center [1242, 281] width 25 height 17
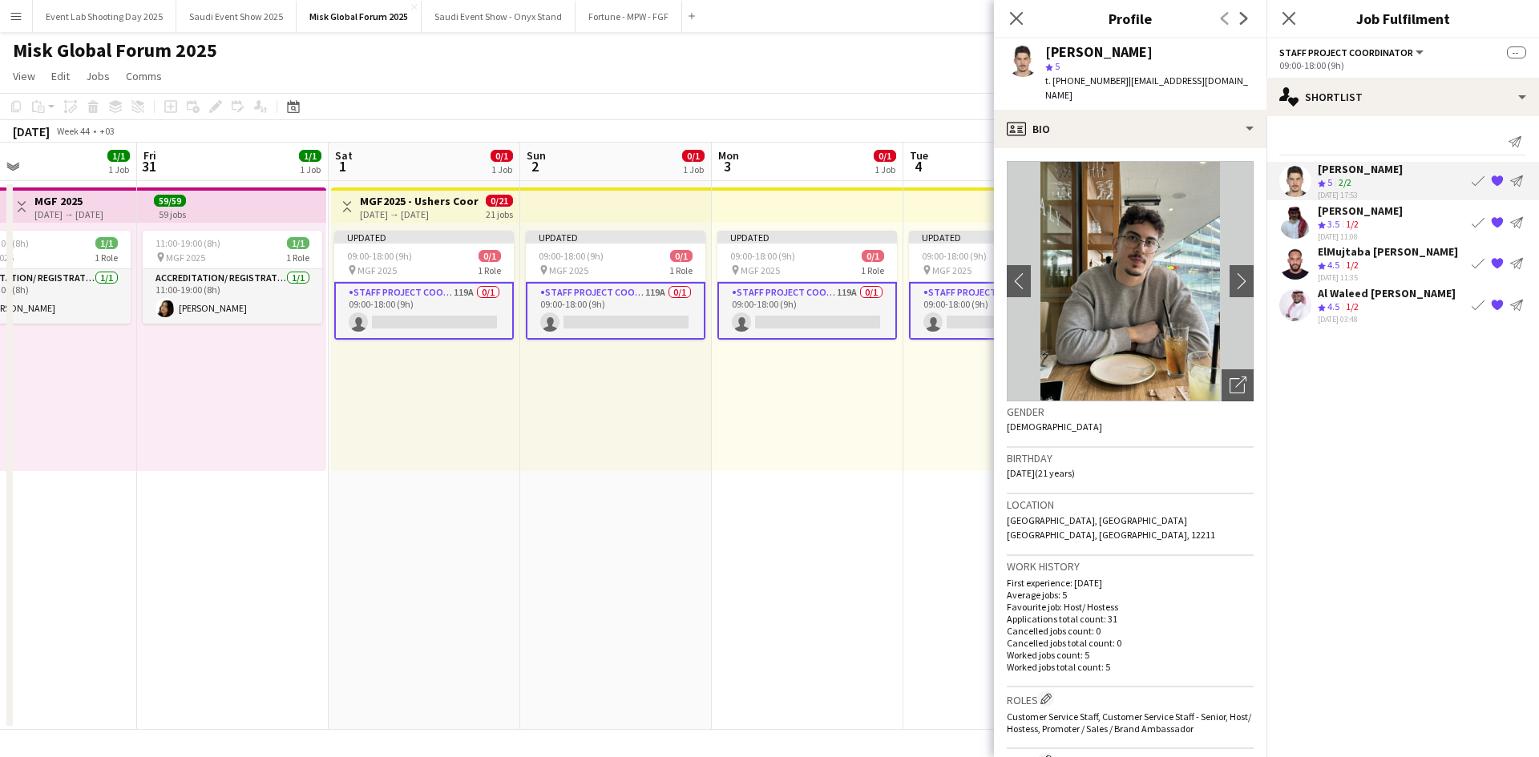
click at [1496, 178] on app-icon "{{ spriteTitle }}" at bounding box center [1497, 181] width 13 height 13
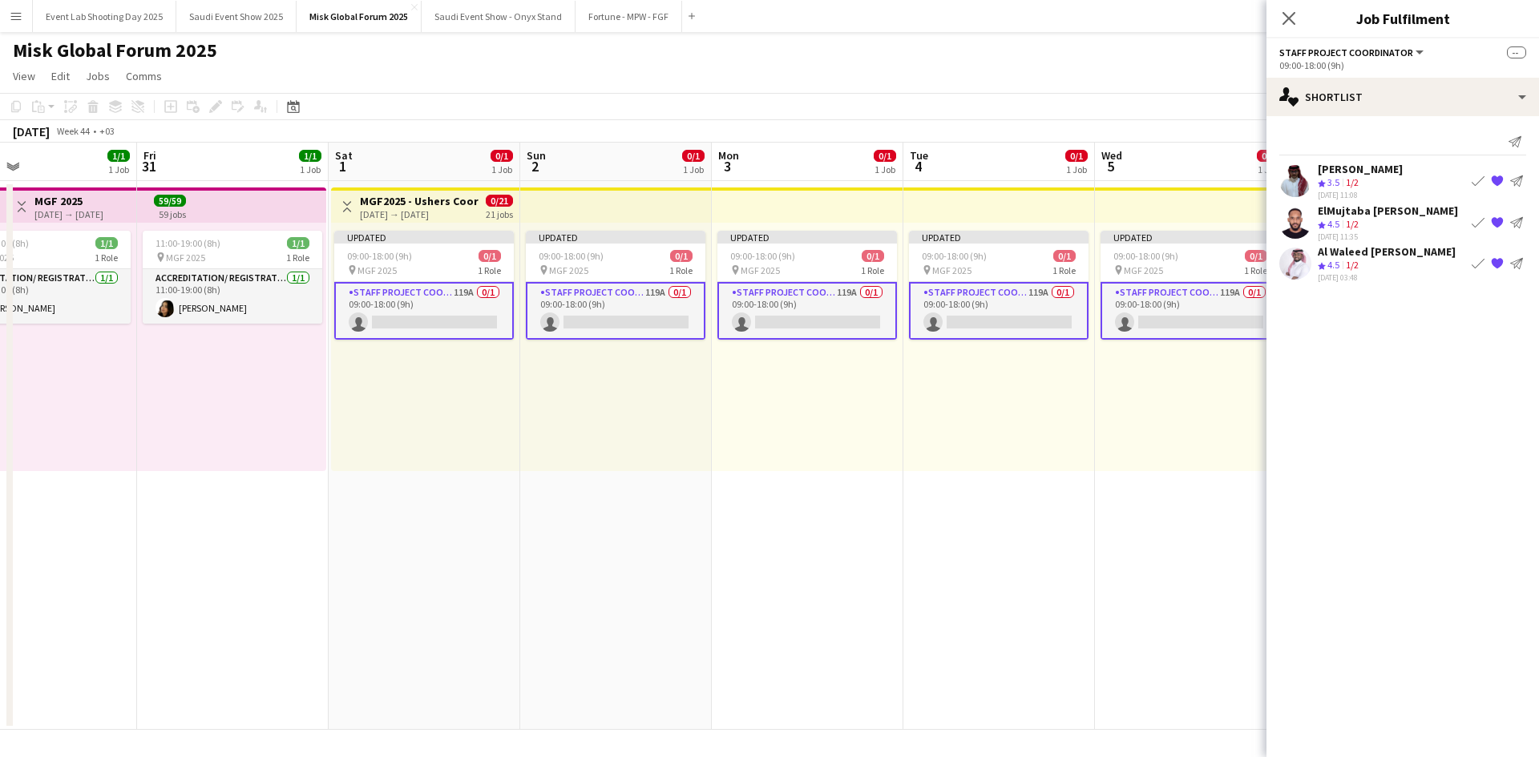
click at [1321, 176] on div "Crew rating 3.5" at bounding box center [1330, 183] width 25 height 14
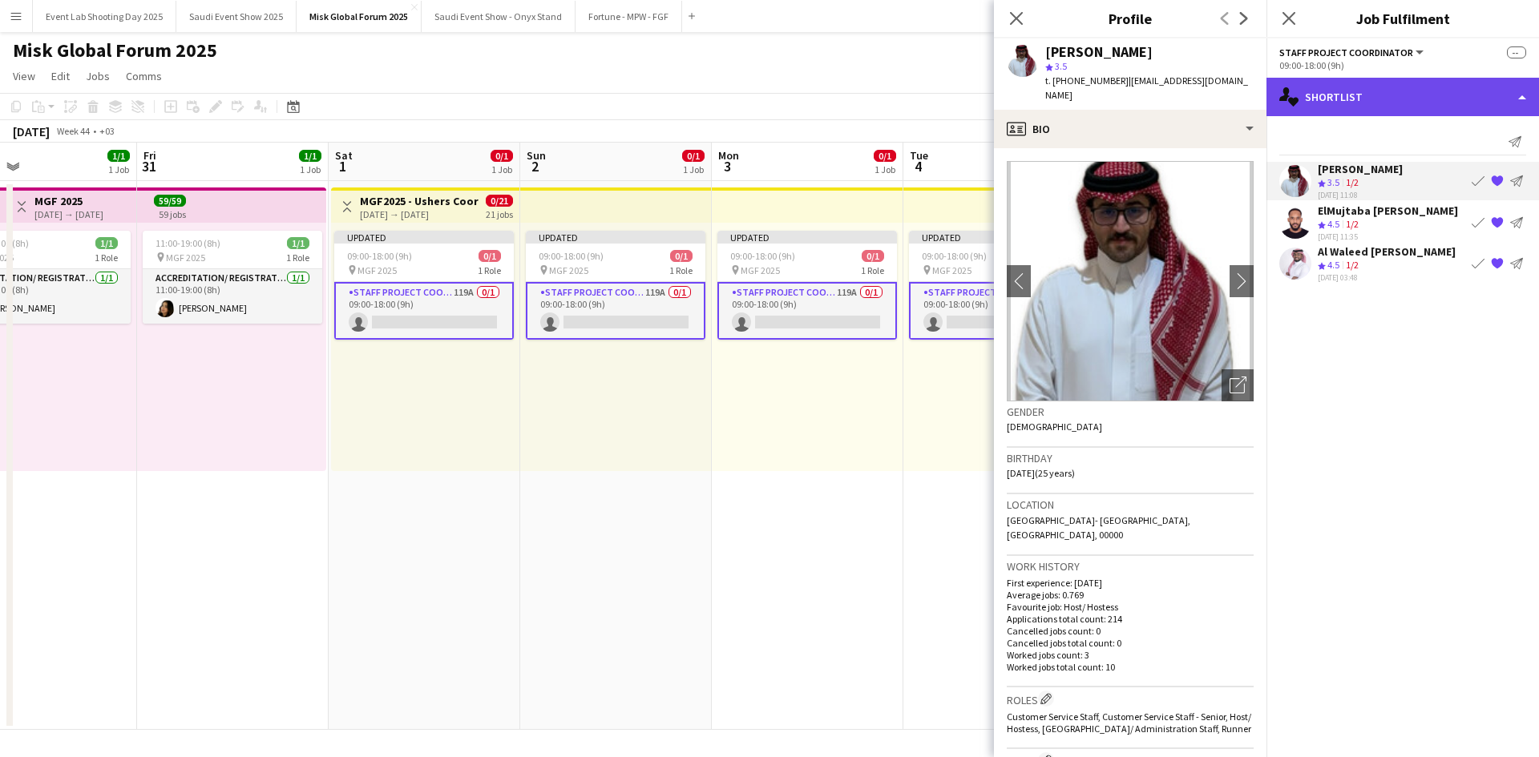
click at [1358, 96] on div "single-neutral-actions-heart Shortlist" at bounding box center [1402, 97] width 273 height 38
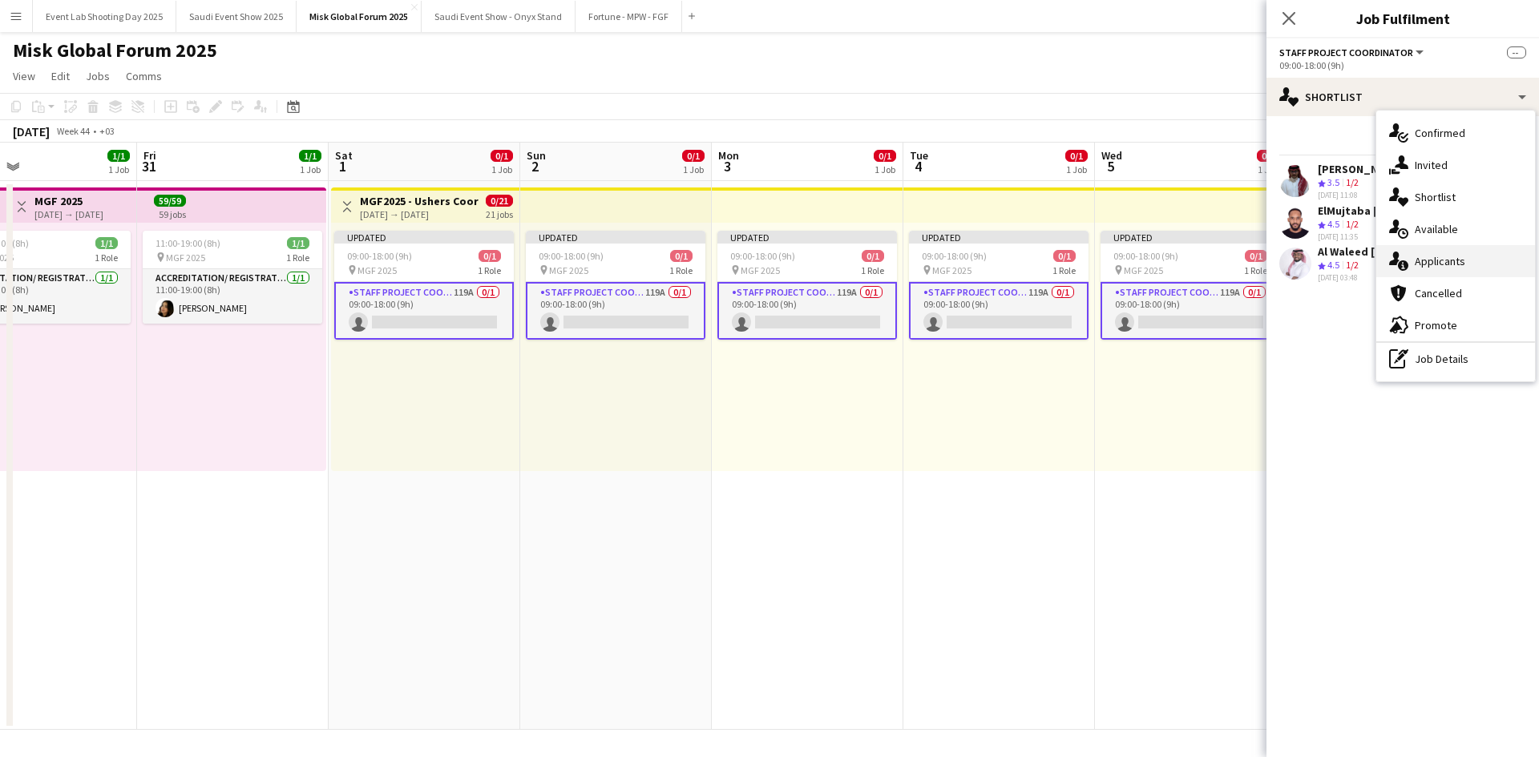
click at [1420, 263] on span "Applicants" at bounding box center [1440, 261] width 50 height 14
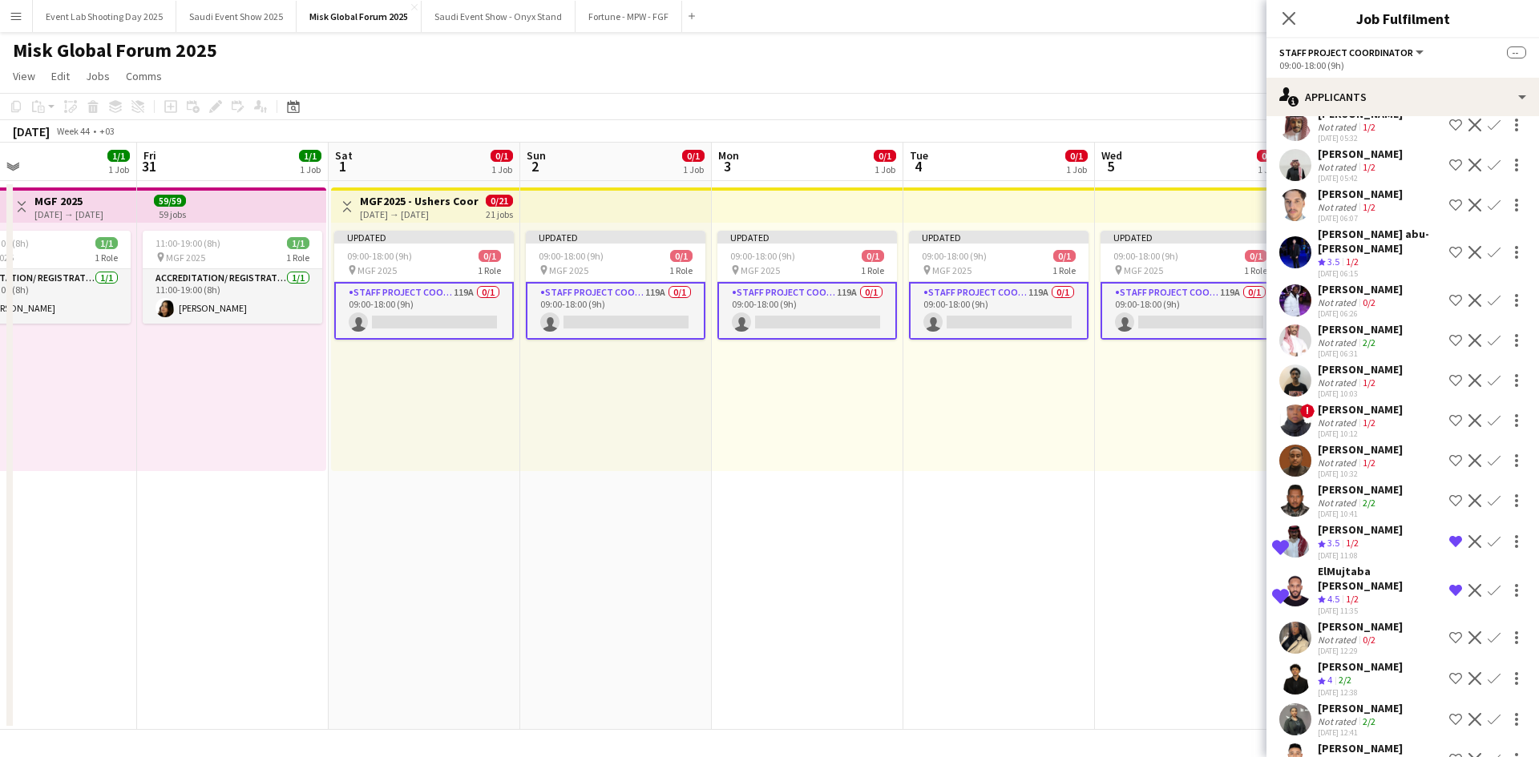
scroll to position [1673, 0]
click at [1295, 356] on app-user-avatar at bounding box center [1295, 340] width 32 height 32
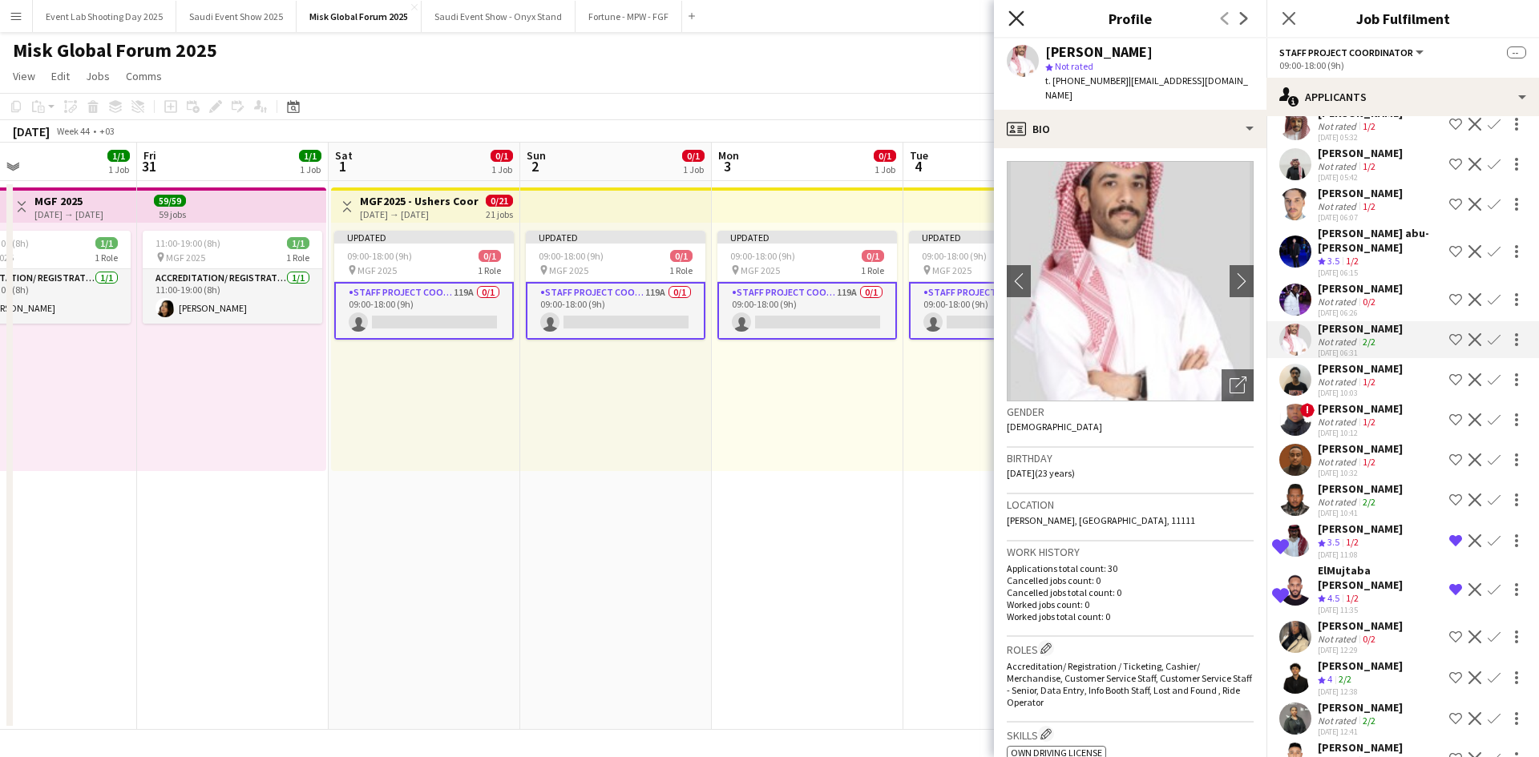
click at [1021, 22] on icon "Close pop-in" at bounding box center [1015, 17] width 15 height 15
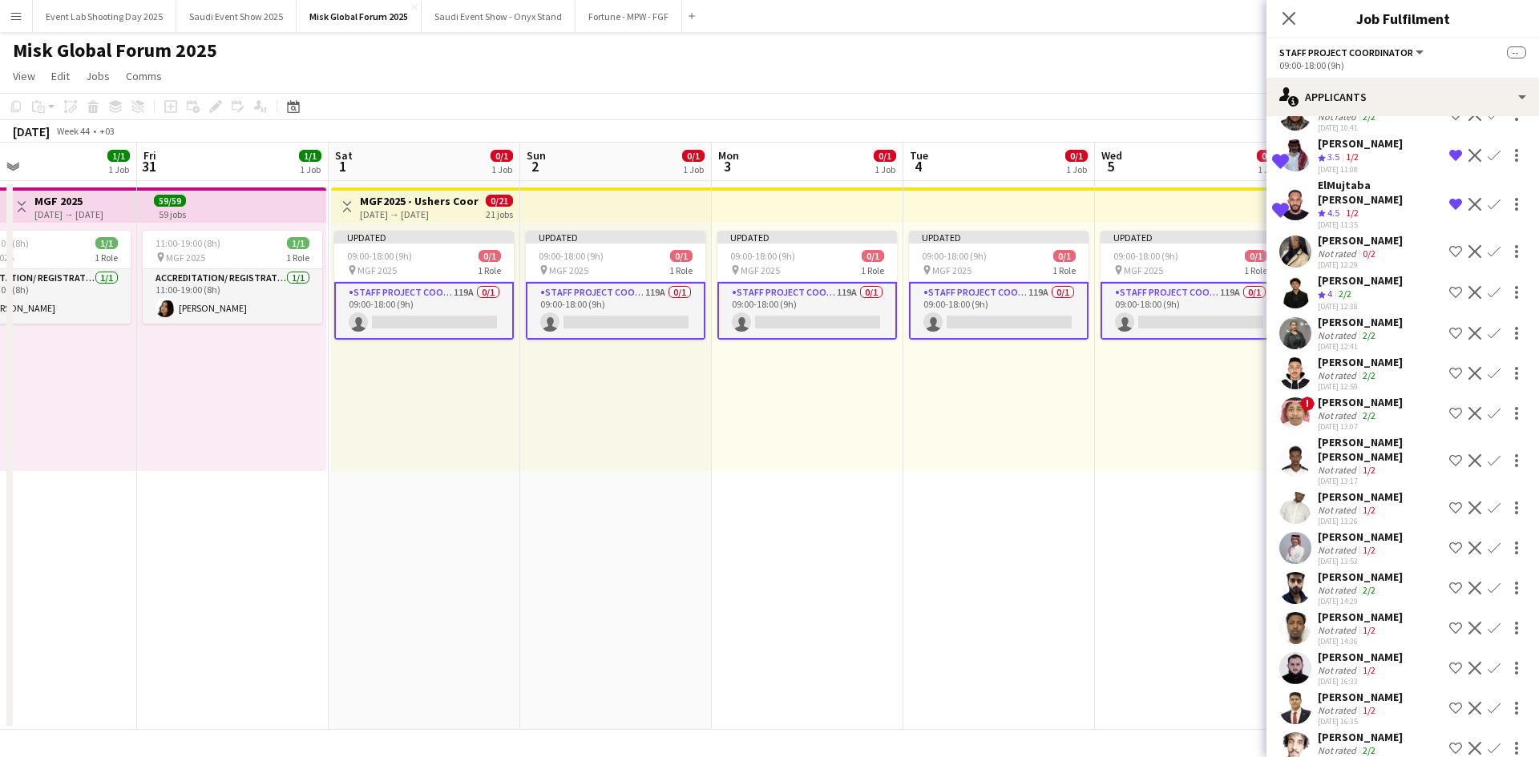
scroll to position [2059, 0]
click at [1305, 349] on app-user-avatar at bounding box center [1295, 333] width 32 height 32
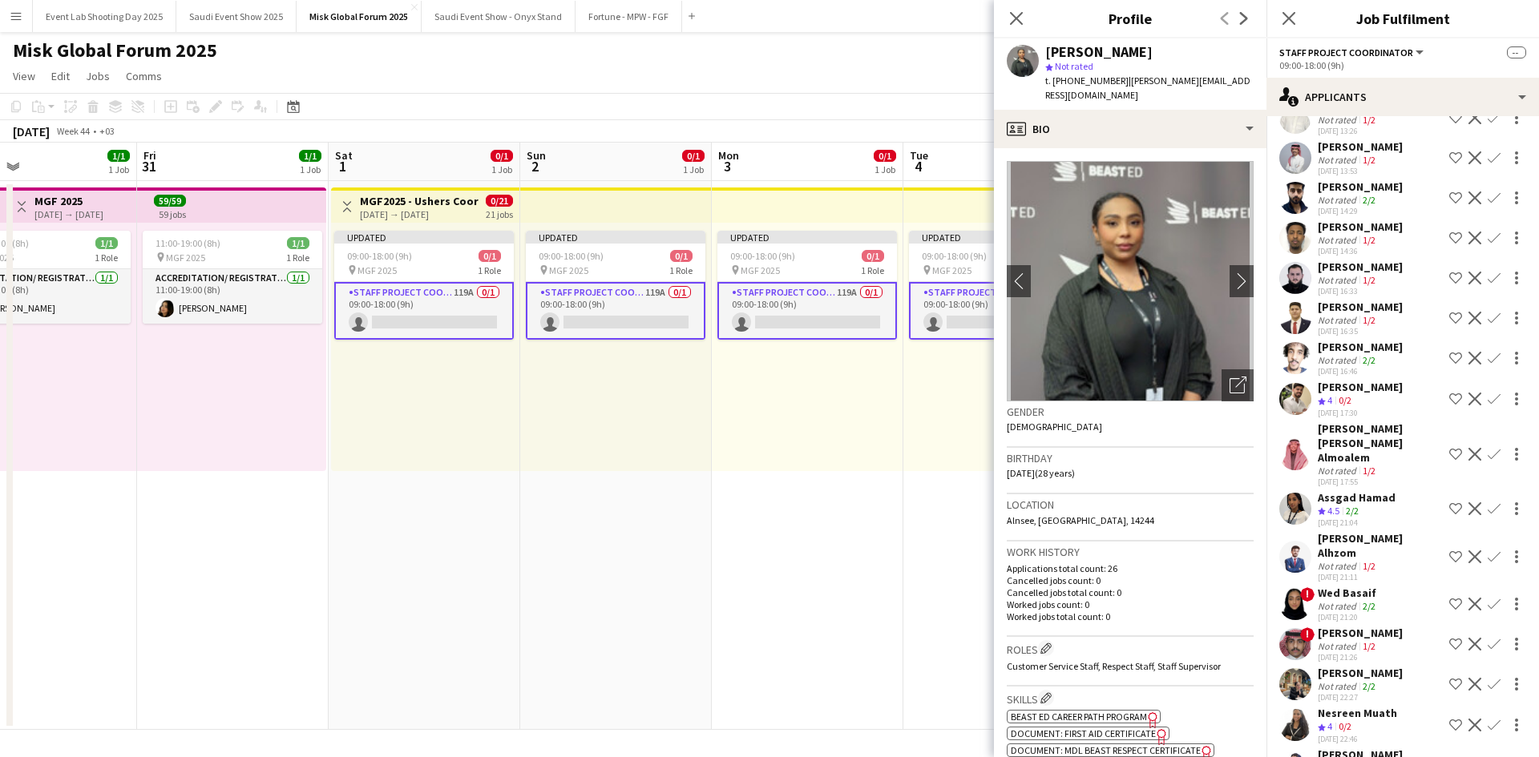
scroll to position [2464, 0]
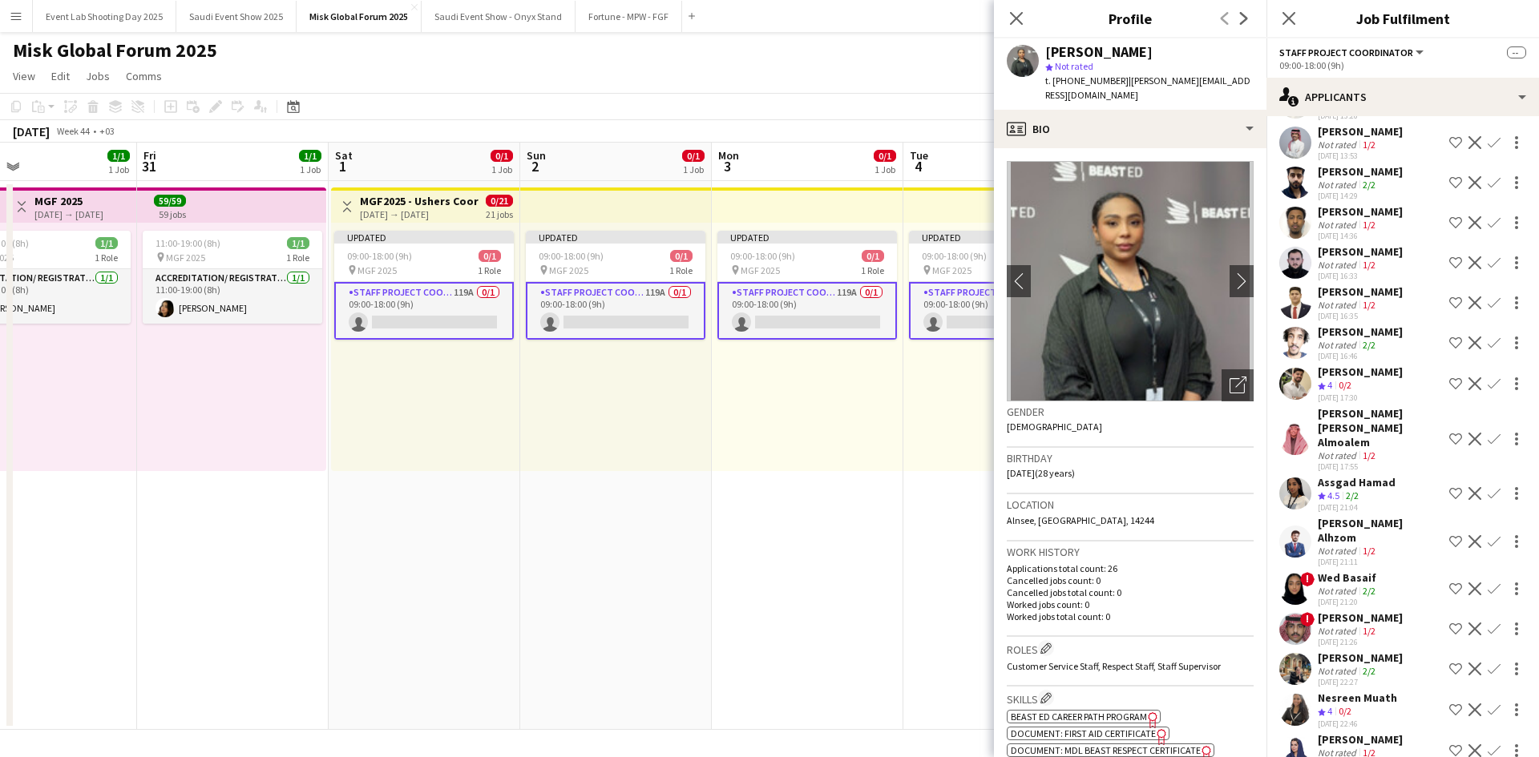
click at [1303, 279] on app-user-avatar at bounding box center [1295, 263] width 32 height 32
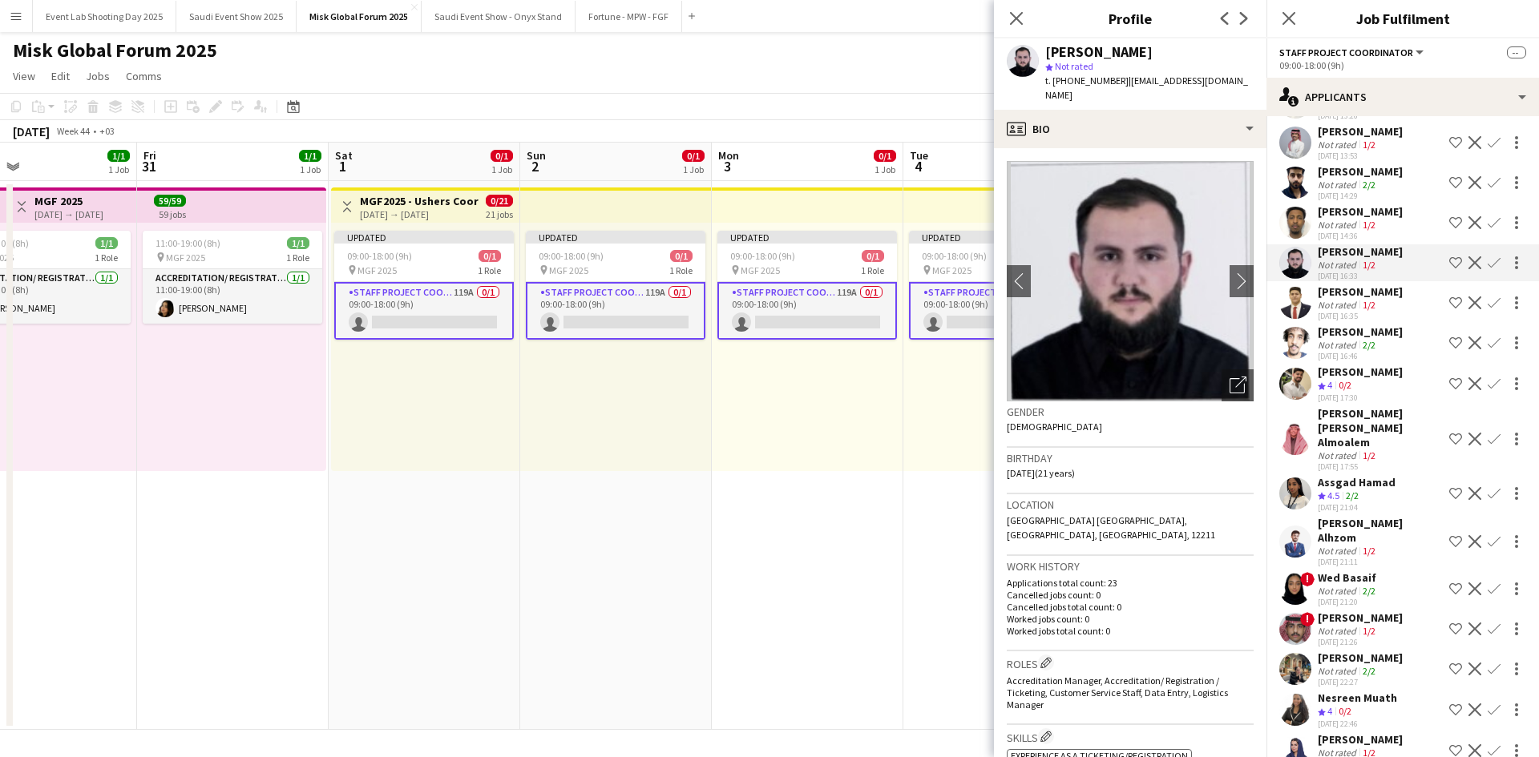
click at [1316, 362] on div "[PERSON_NAME] Not rated 2/2 [DATE] 16:46 Shortlist crew Decline Confirm" at bounding box center [1402, 343] width 273 height 37
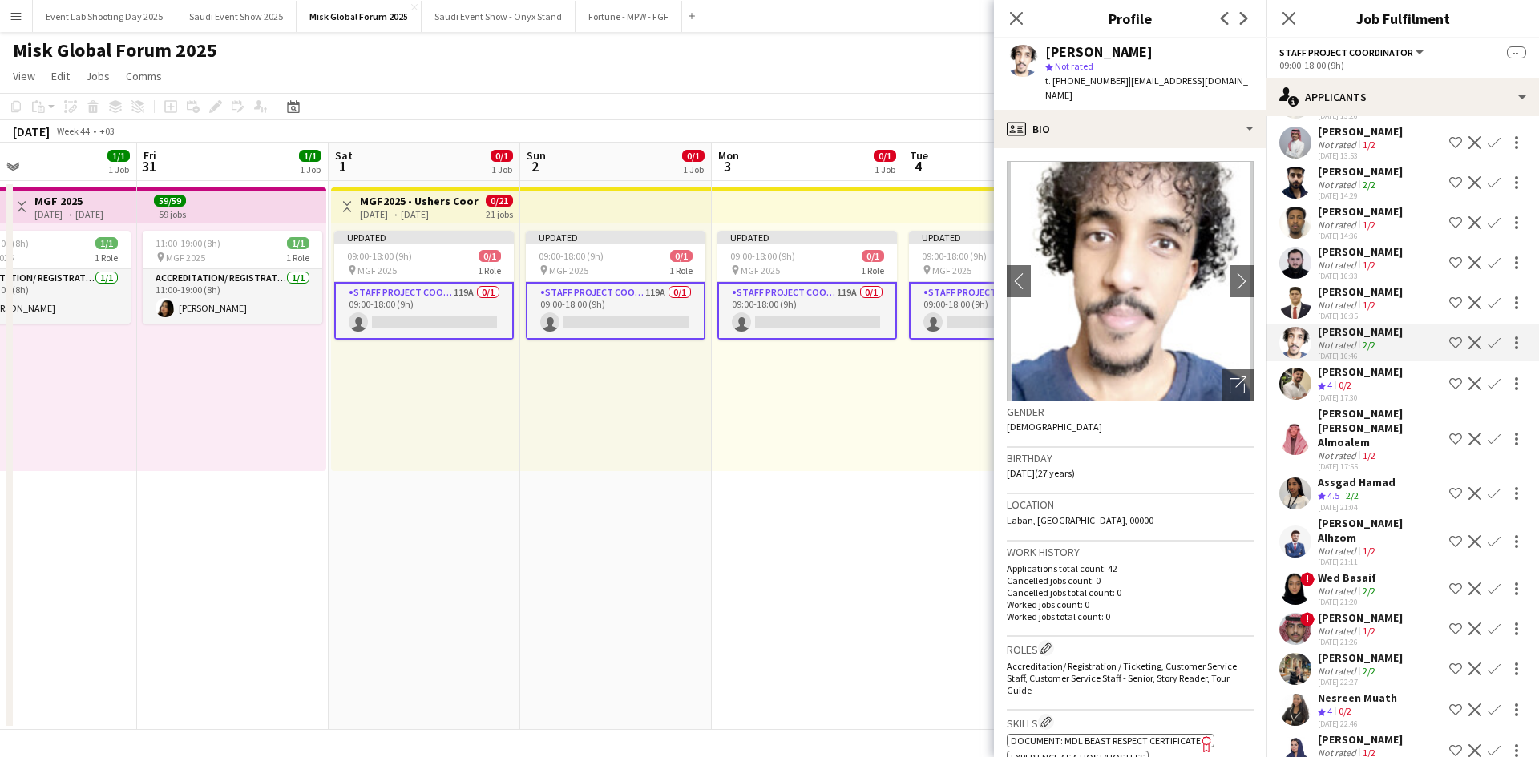
click at [1311, 403] on div "[PERSON_NAME] Crew rating 4 0/2 [DATE] 17:30 Shortlist crew Decline Confirm" at bounding box center [1402, 384] width 273 height 38
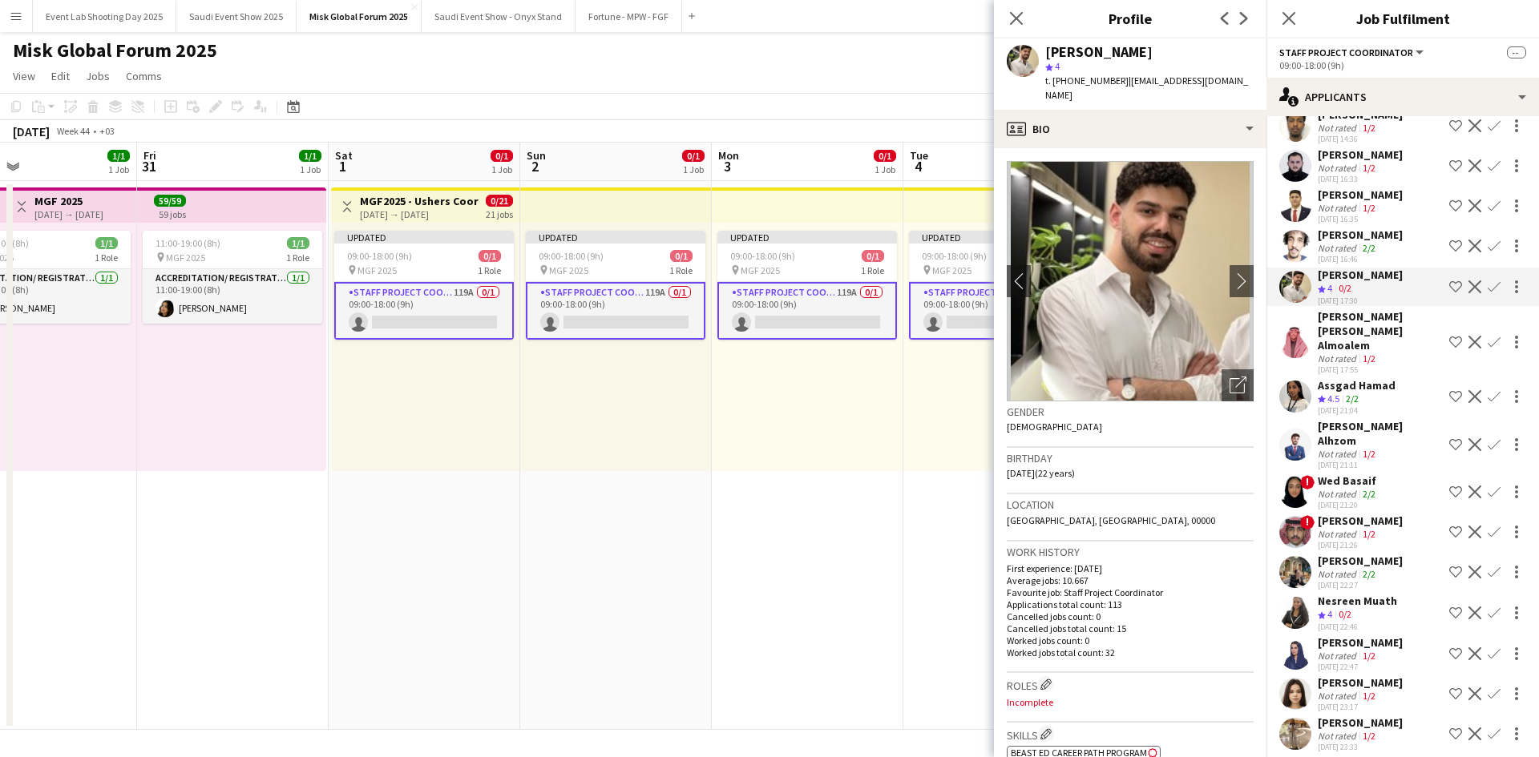
scroll to position [2562, 0]
click at [1328, 447] on div "[PERSON_NAME] Alhzom" at bounding box center [1380, 432] width 125 height 29
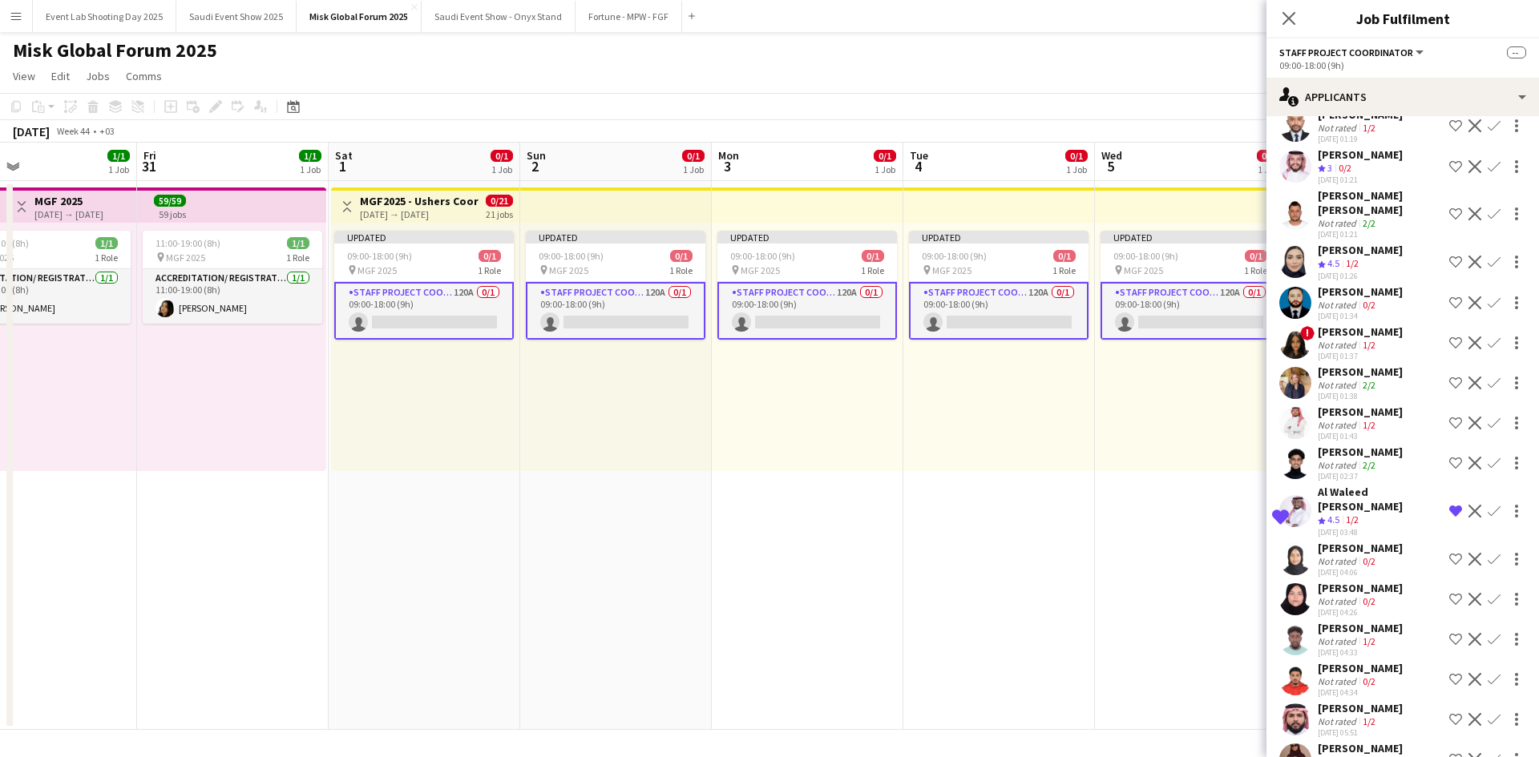
scroll to position [4001, 0]
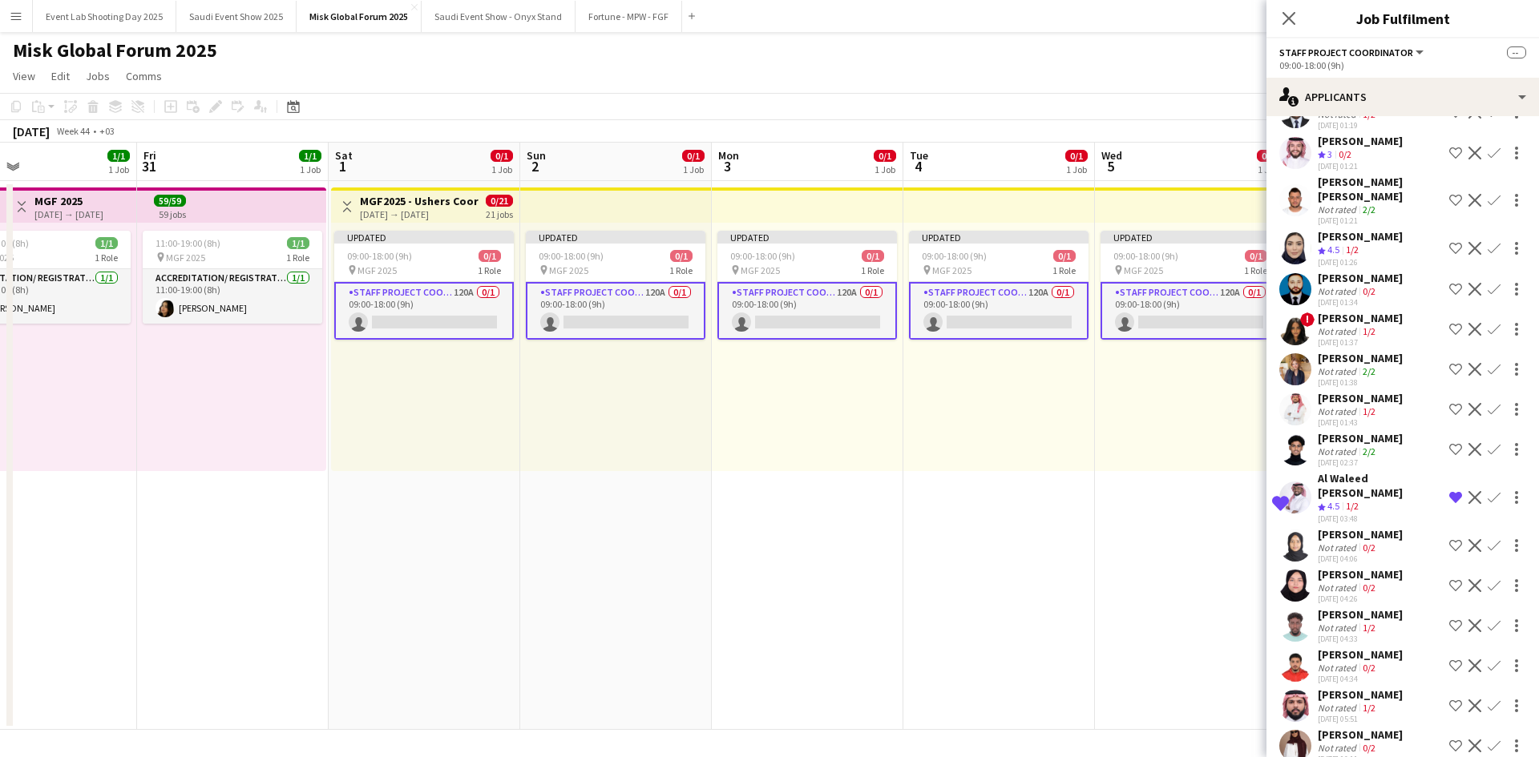
click at [1294, 426] on app-user-avatar at bounding box center [1295, 410] width 32 height 32
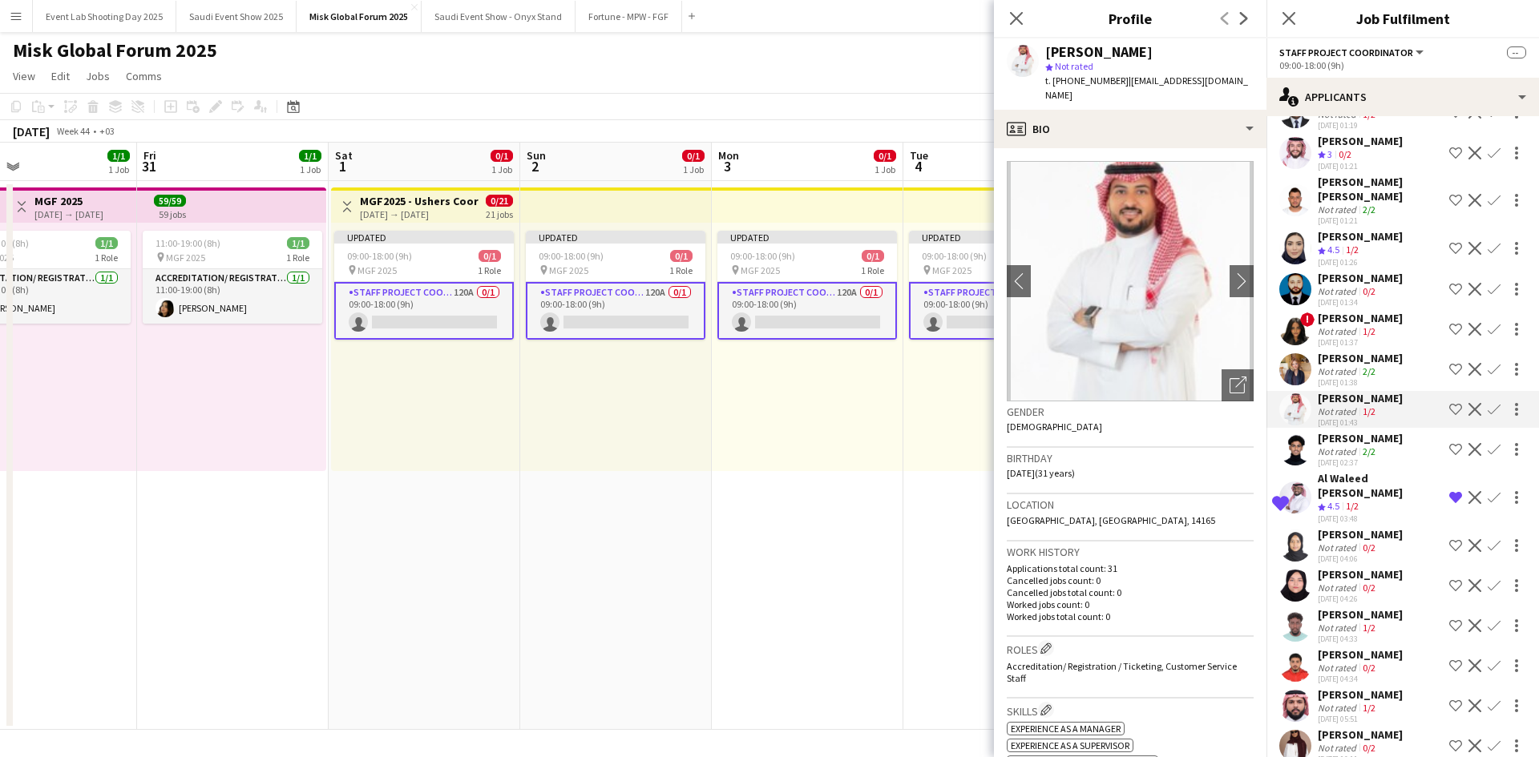
click at [1298, 514] on app-user-avatar at bounding box center [1295, 498] width 32 height 32
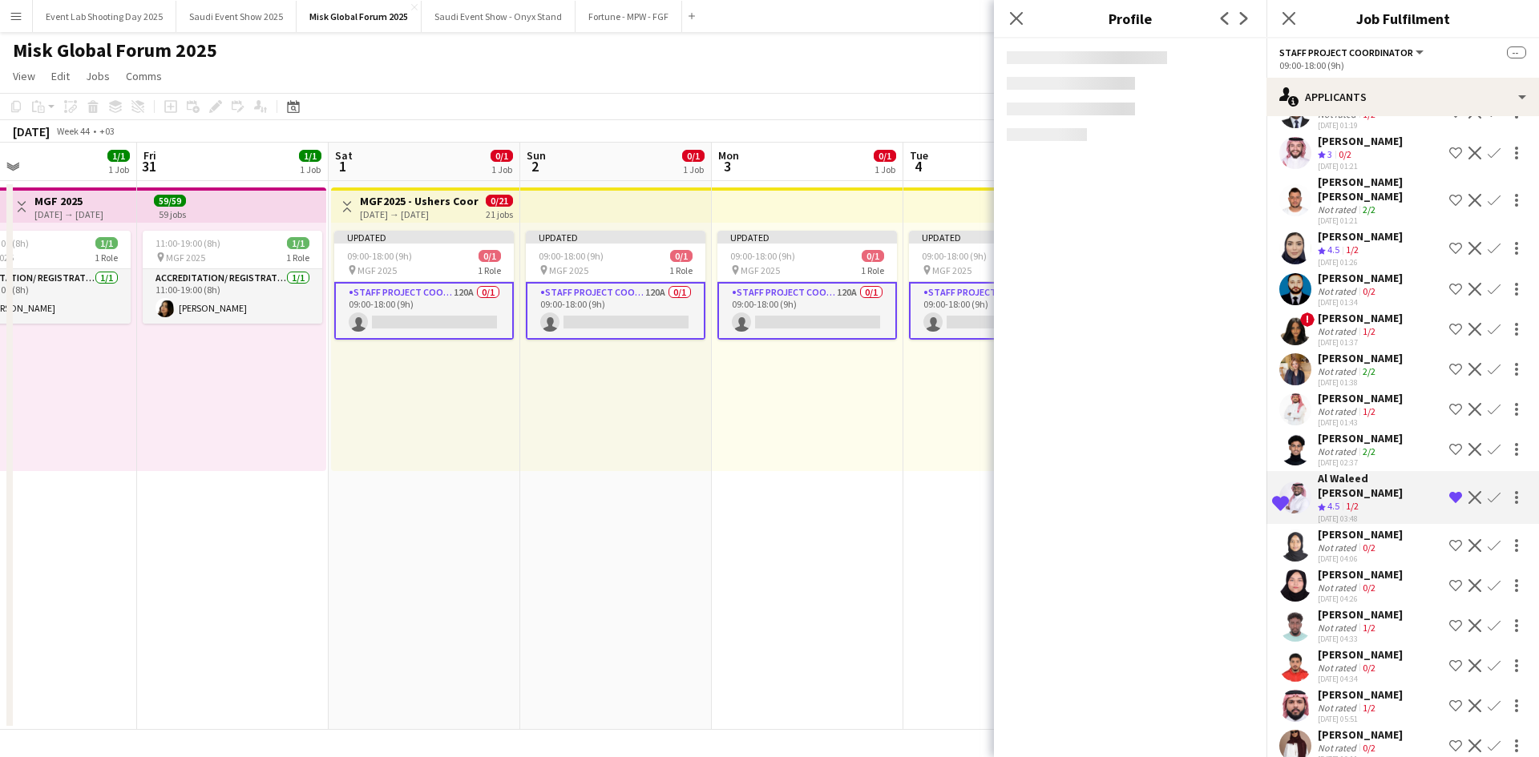
click at [1298, 514] on app-user-avatar at bounding box center [1295, 498] width 32 height 32
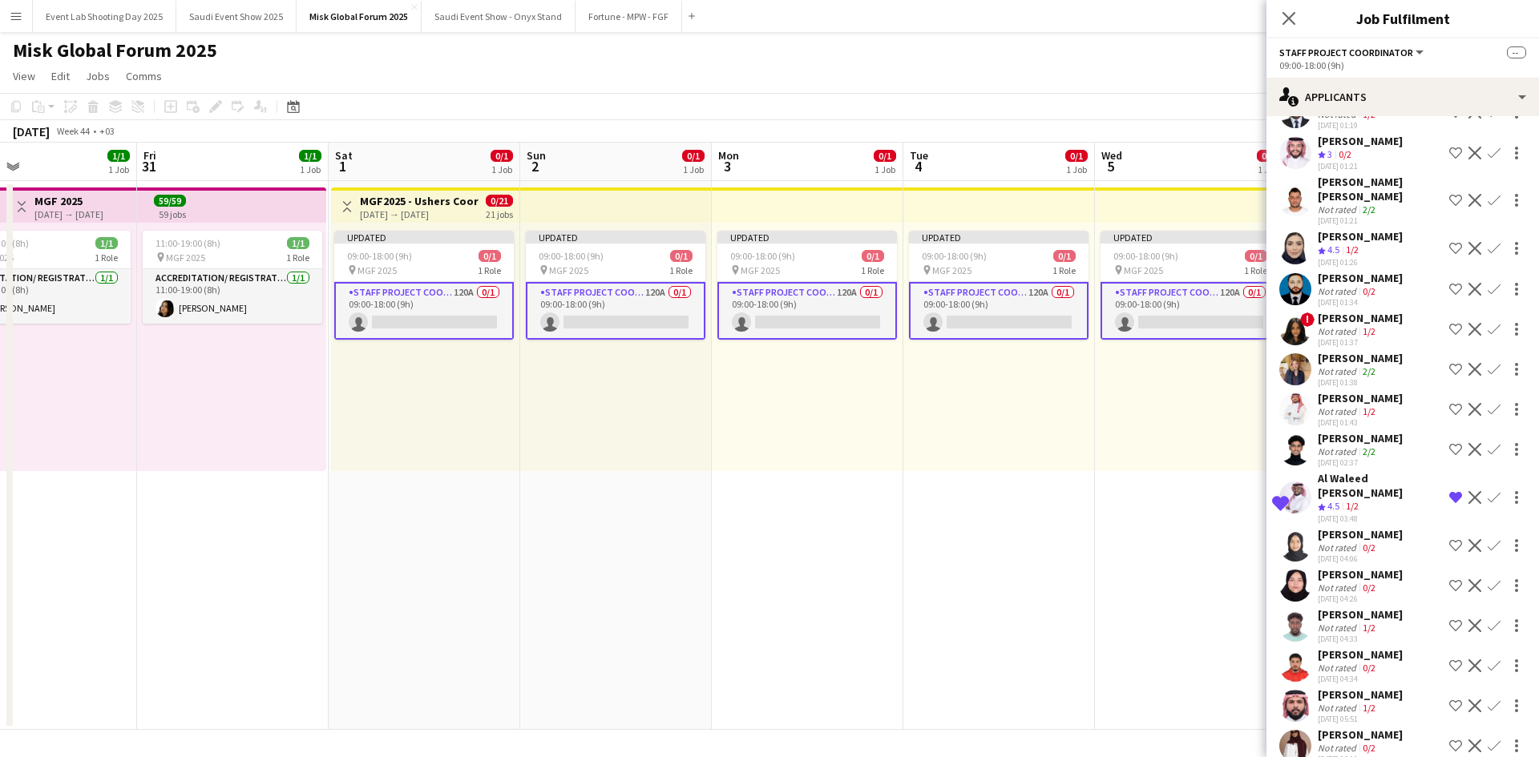
click at [1298, 514] on app-user-avatar at bounding box center [1295, 498] width 32 height 32
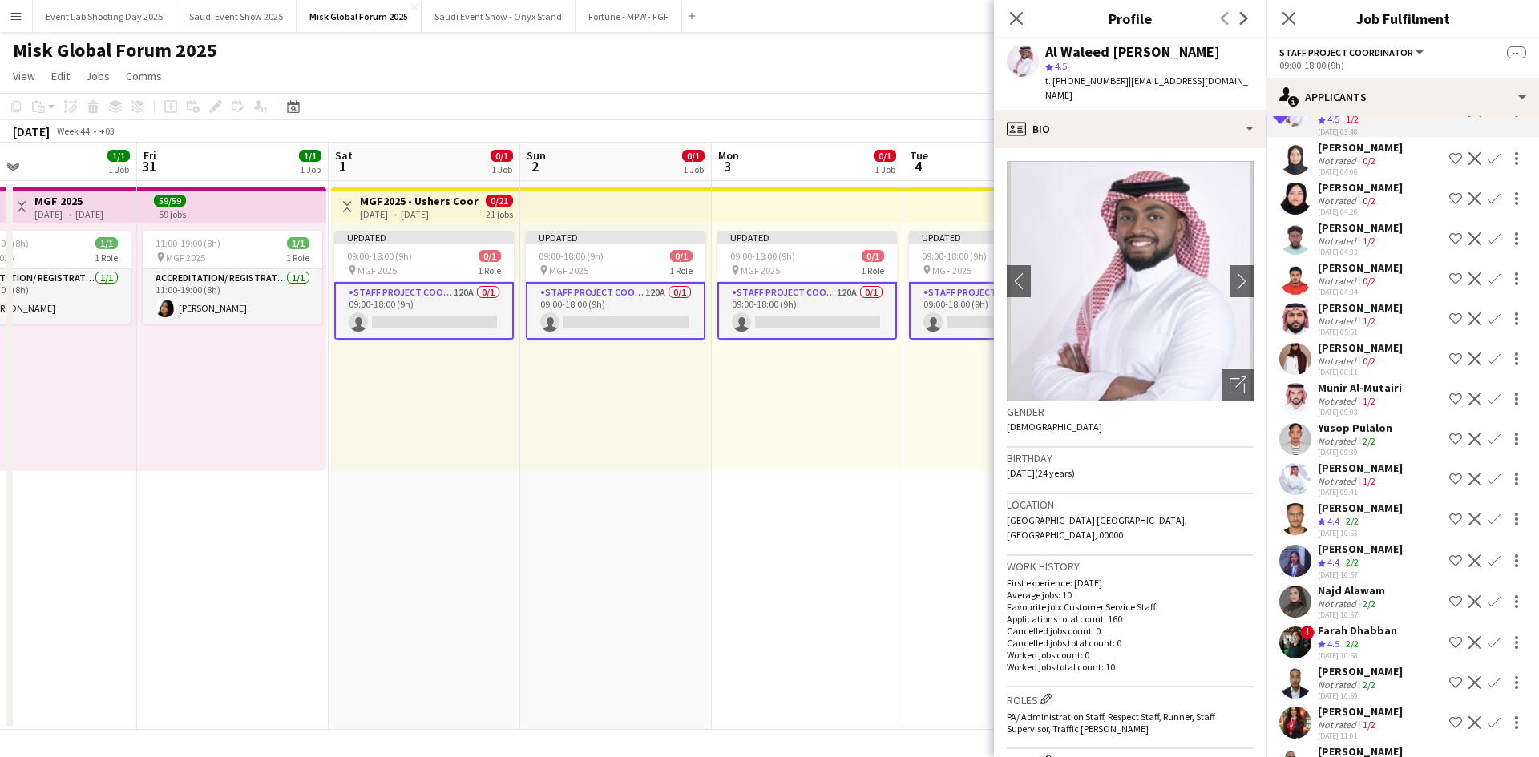
scroll to position [4391, 0]
click at [1305, 575] on app-user-avatar at bounding box center [1295, 559] width 32 height 32
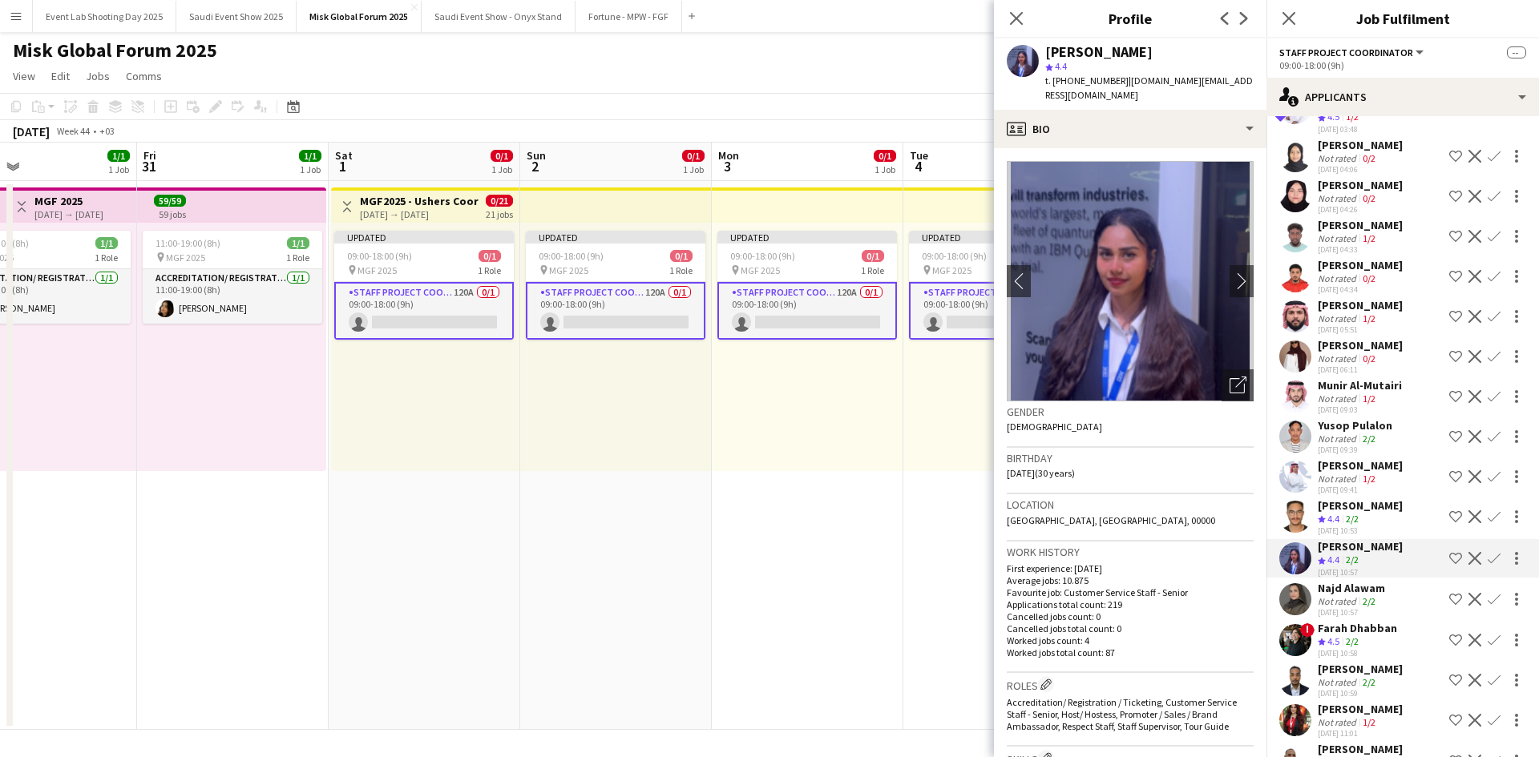
click at [1449, 565] on app-icon "Shortlist crew" at bounding box center [1455, 558] width 13 height 13
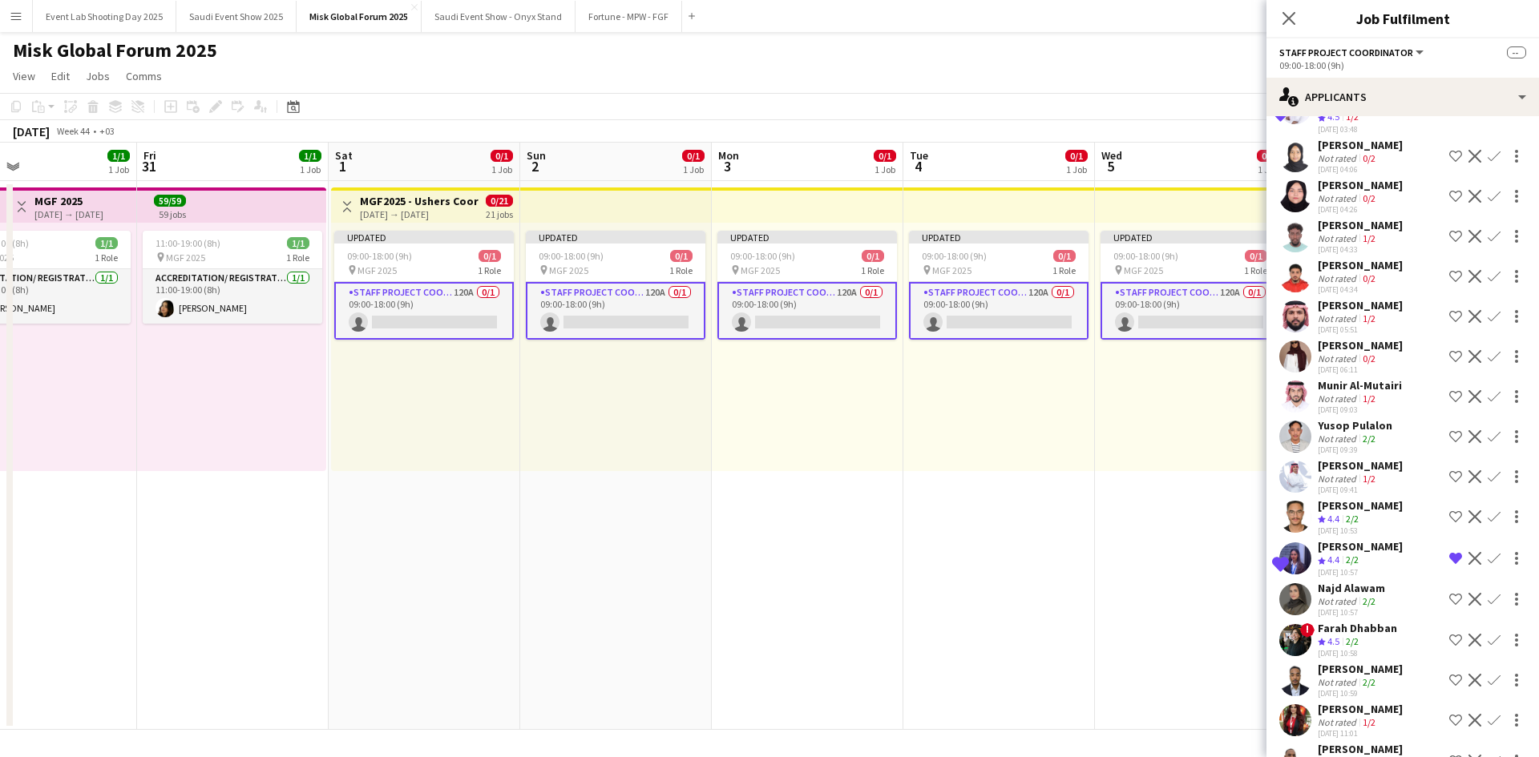
click at [1449, 606] on app-icon "Shortlist crew" at bounding box center [1455, 599] width 13 height 13
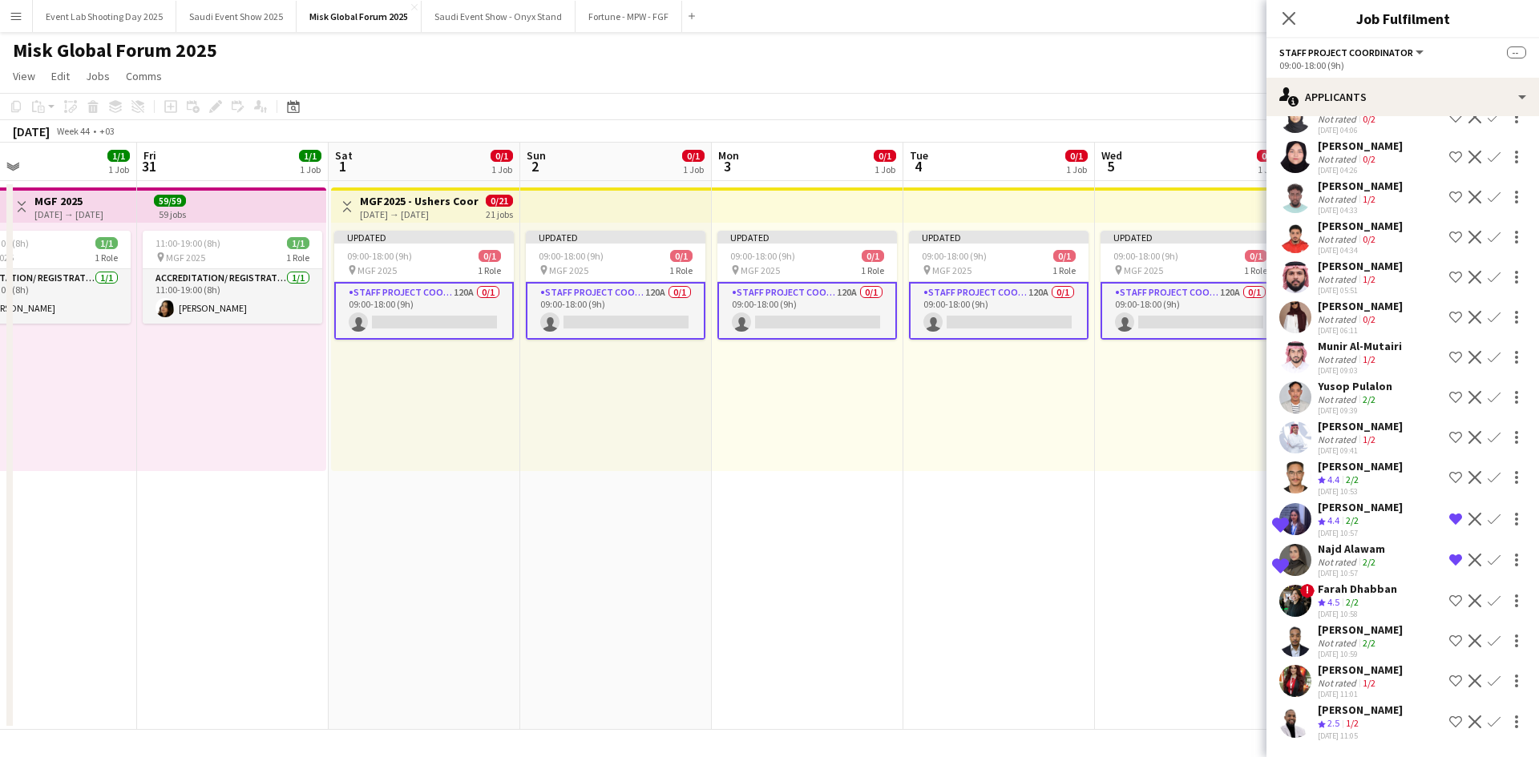
click at [1295, 564] on app-user-avatar at bounding box center [1295, 560] width 32 height 32
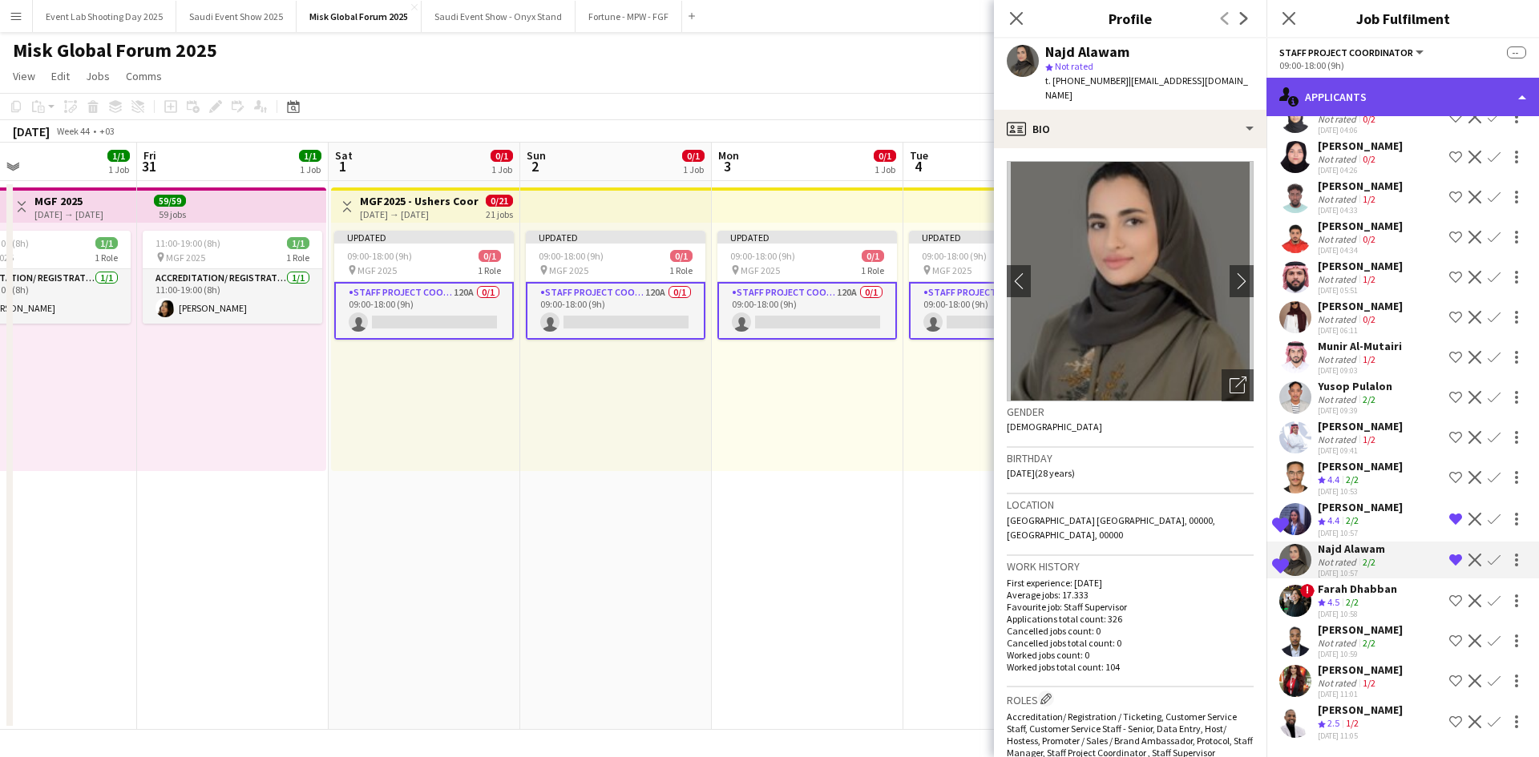
click at [1409, 89] on div "single-neutral-actions-information Applicants" at bounding box center [1402, 97] width 273 height 38
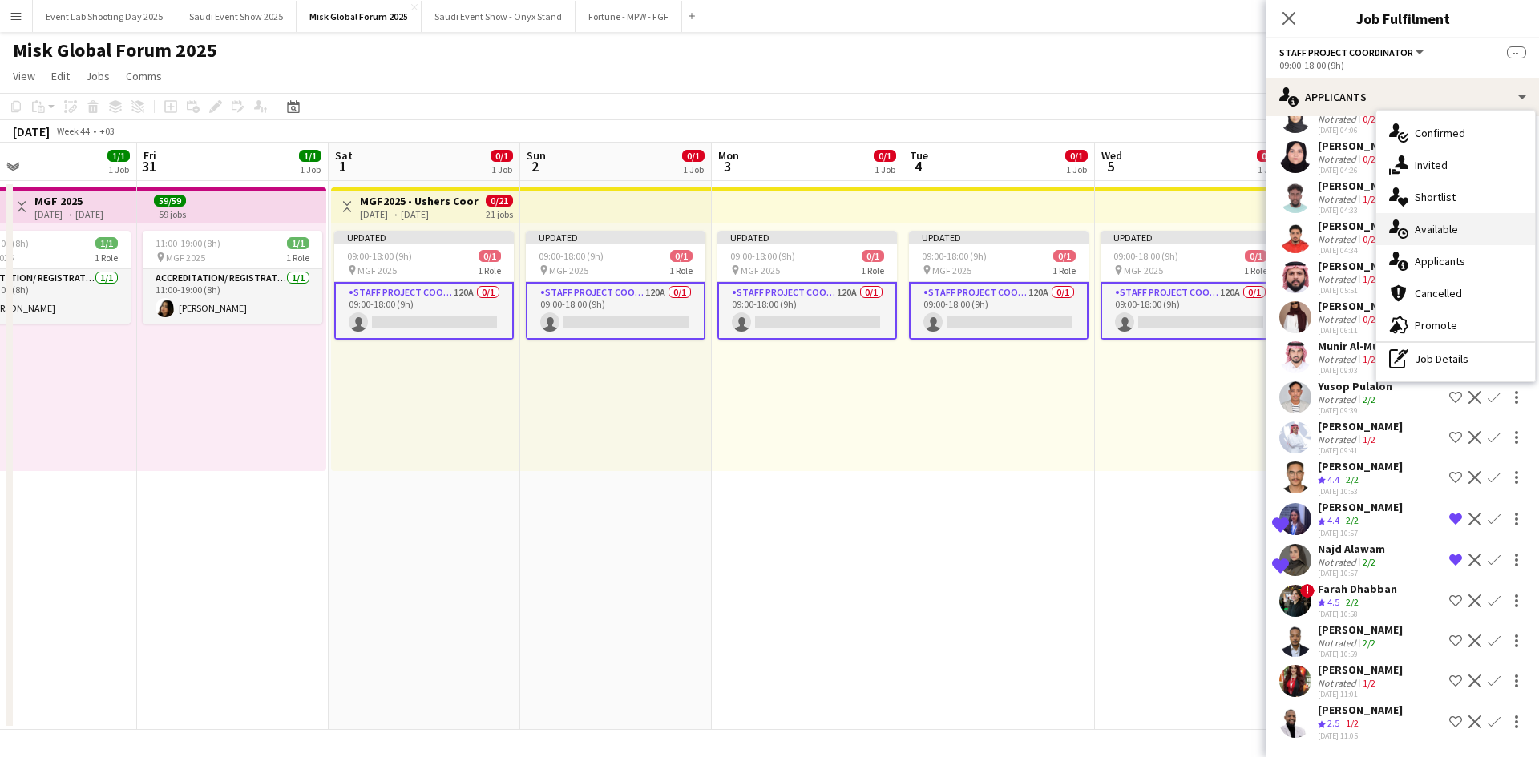
click at [1442, 213] on div "single-neutral-actions-upload Available" at bounding box center [1455, 229] width 159 height 32
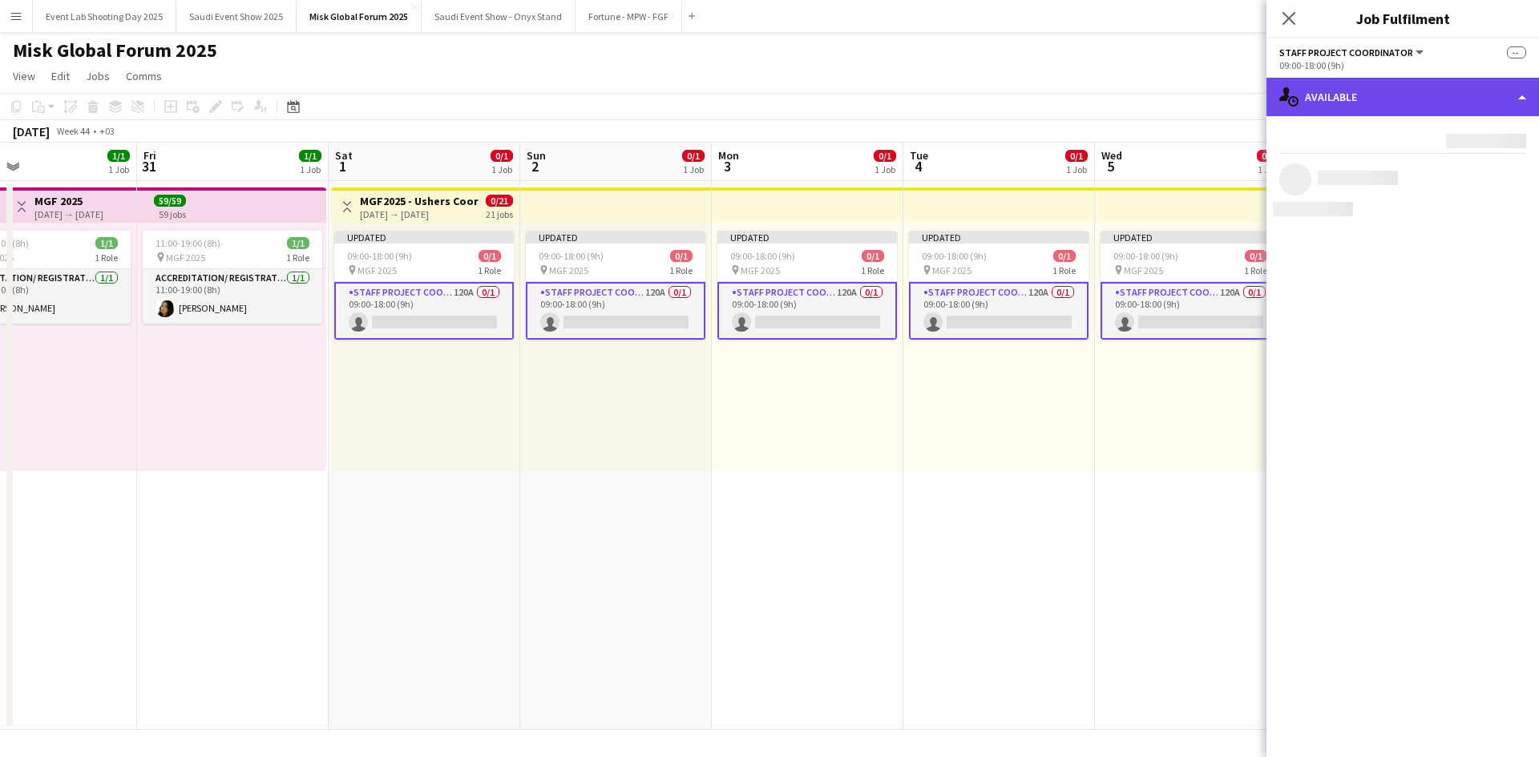
click at [1424, 101] on div "single-neutral-actions-upload Available" at bounding box center [1402, 97] width 273 height 38
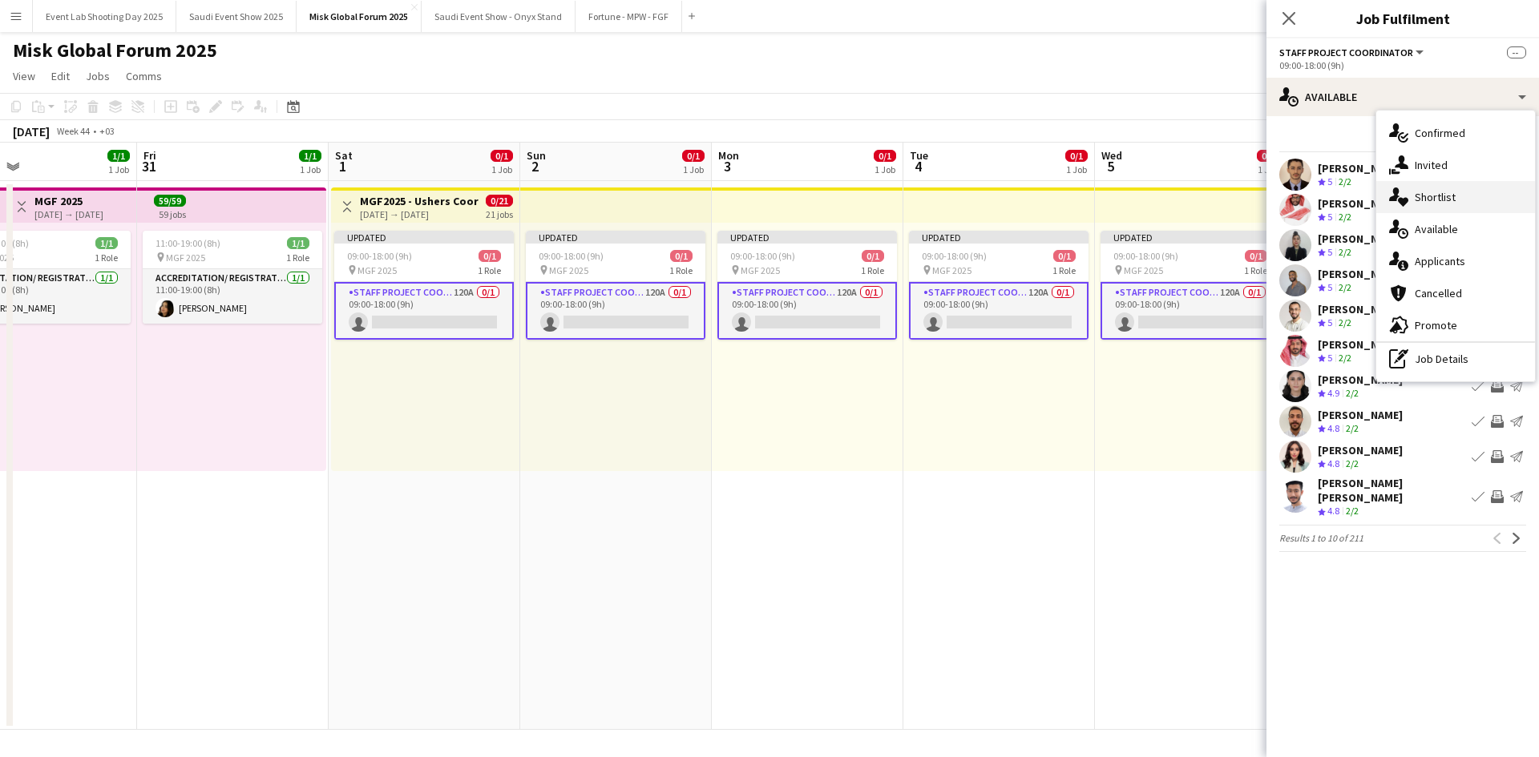
click at [1437, 198] on span "Shortlist" at bounding box center [1435, 197] width 41 height 14
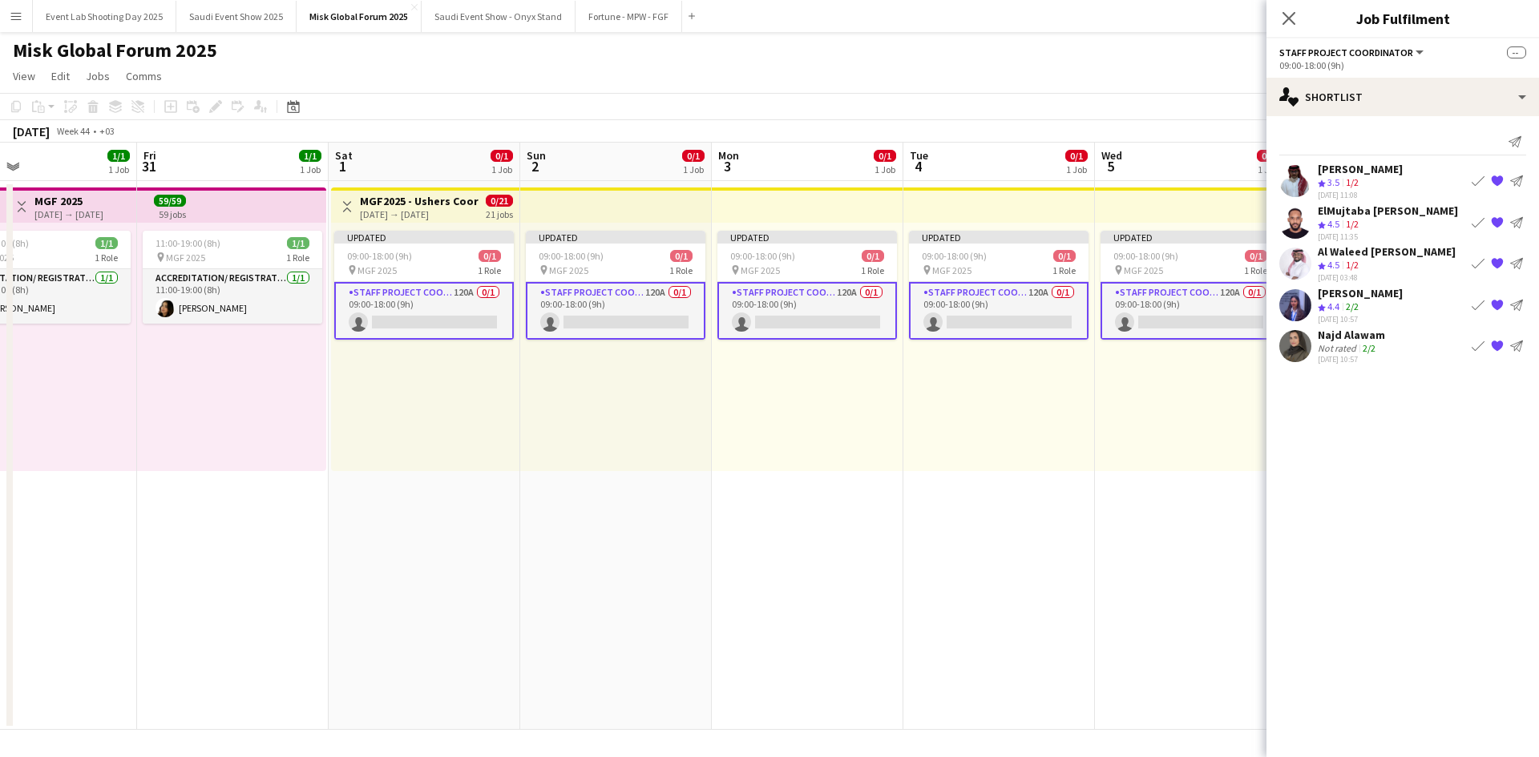
click at [1501, 224] on app-icon "{{ spriteTitle }}" at bounding box center [1497, 222] width 13 height 13
click at [1499, 222] on app-icon "{{ spriteTitle }}" at bounding box center [1497, 222] width 13 height 13
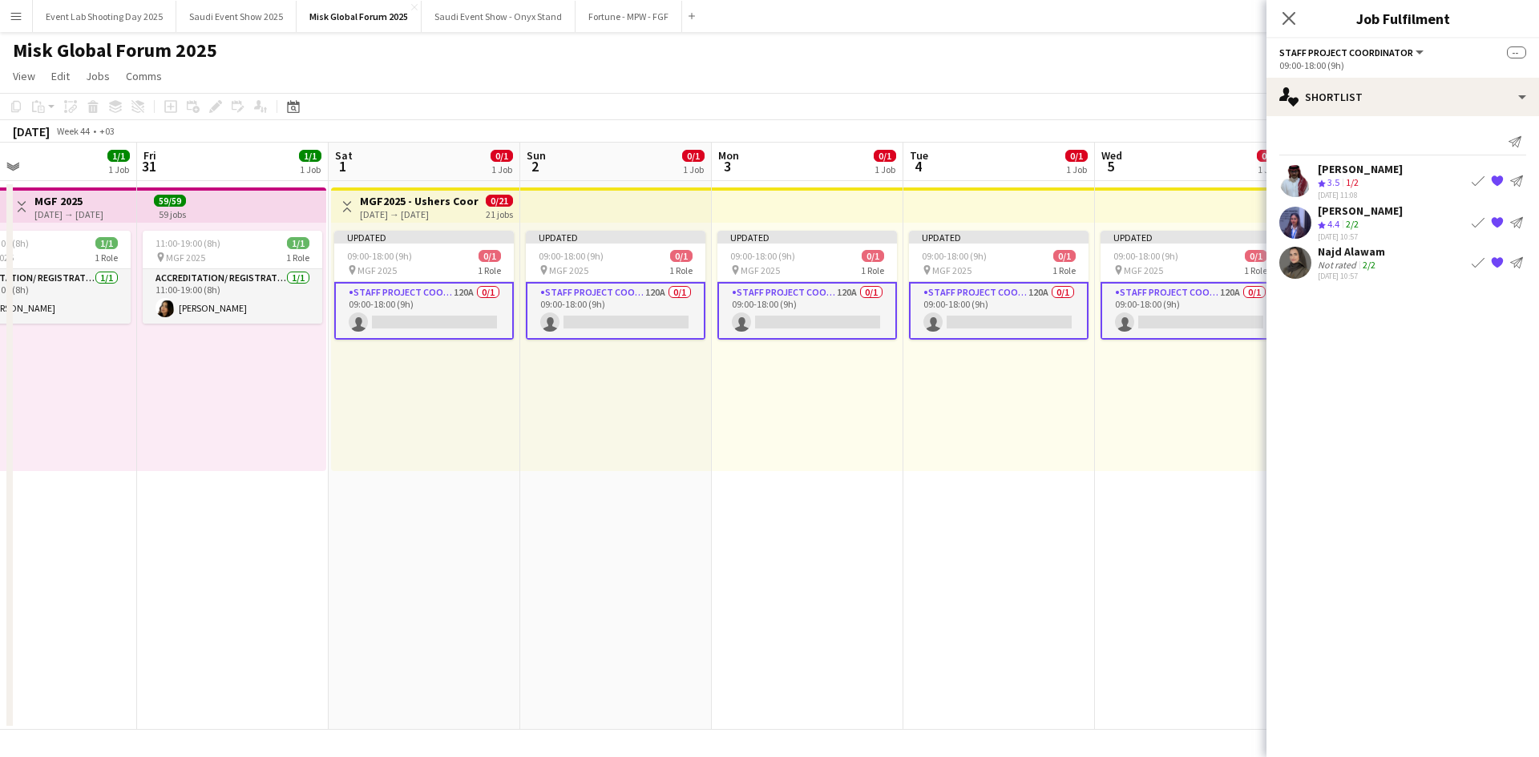
click at [1500, 180] on app-icon "{{ spriteTitle }}" at bounding box center [1497, 181] width 13 height 13
click at [1294, 22] on icon "Close pop-in" at bounding box center [1288, 17] width 15 height 15
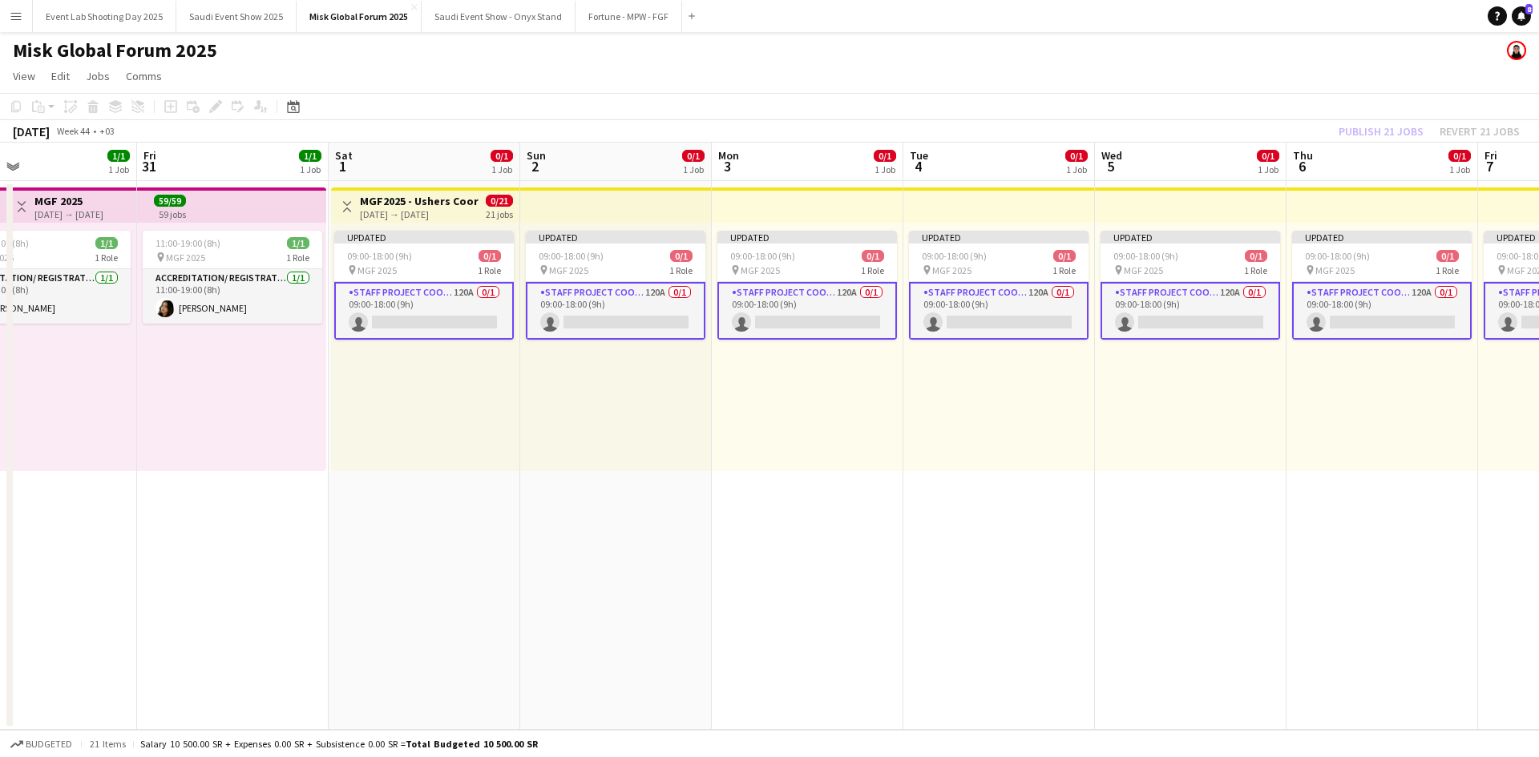
click at [421, 301] on app-card-role "Staff Project Coordinator 120A 0/1 09:00-18:00 (9h) single-neutral-actions" at bounding box center [424, 311] width 180 height 58
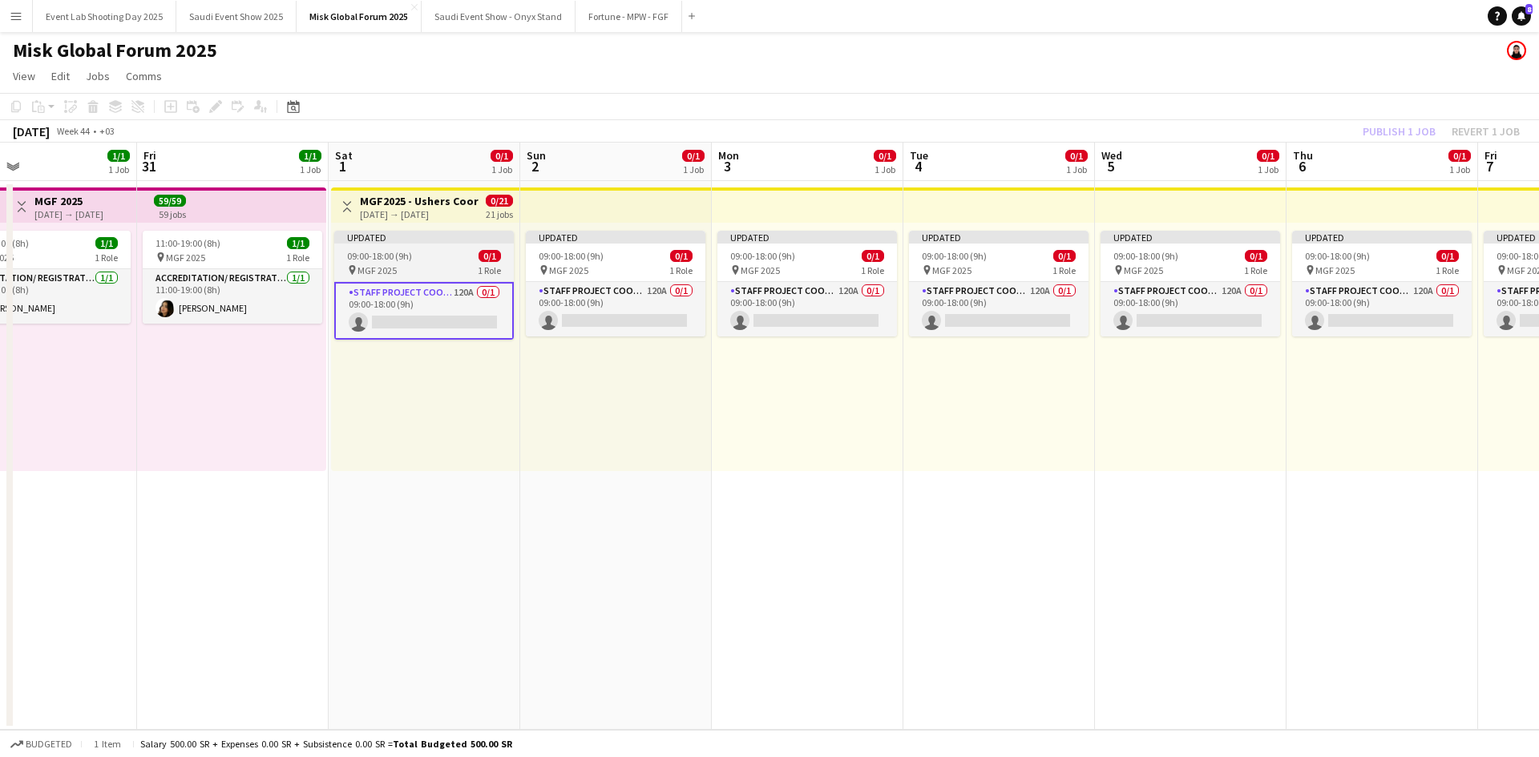
click at [419, 248] on app-job-card "Updated 09:00-18:00 (9h) 0/1 pin MGF 2025 1 Role Staff Project Coordinator 120A…" at bounding box center [424, 285] width 180 height 109
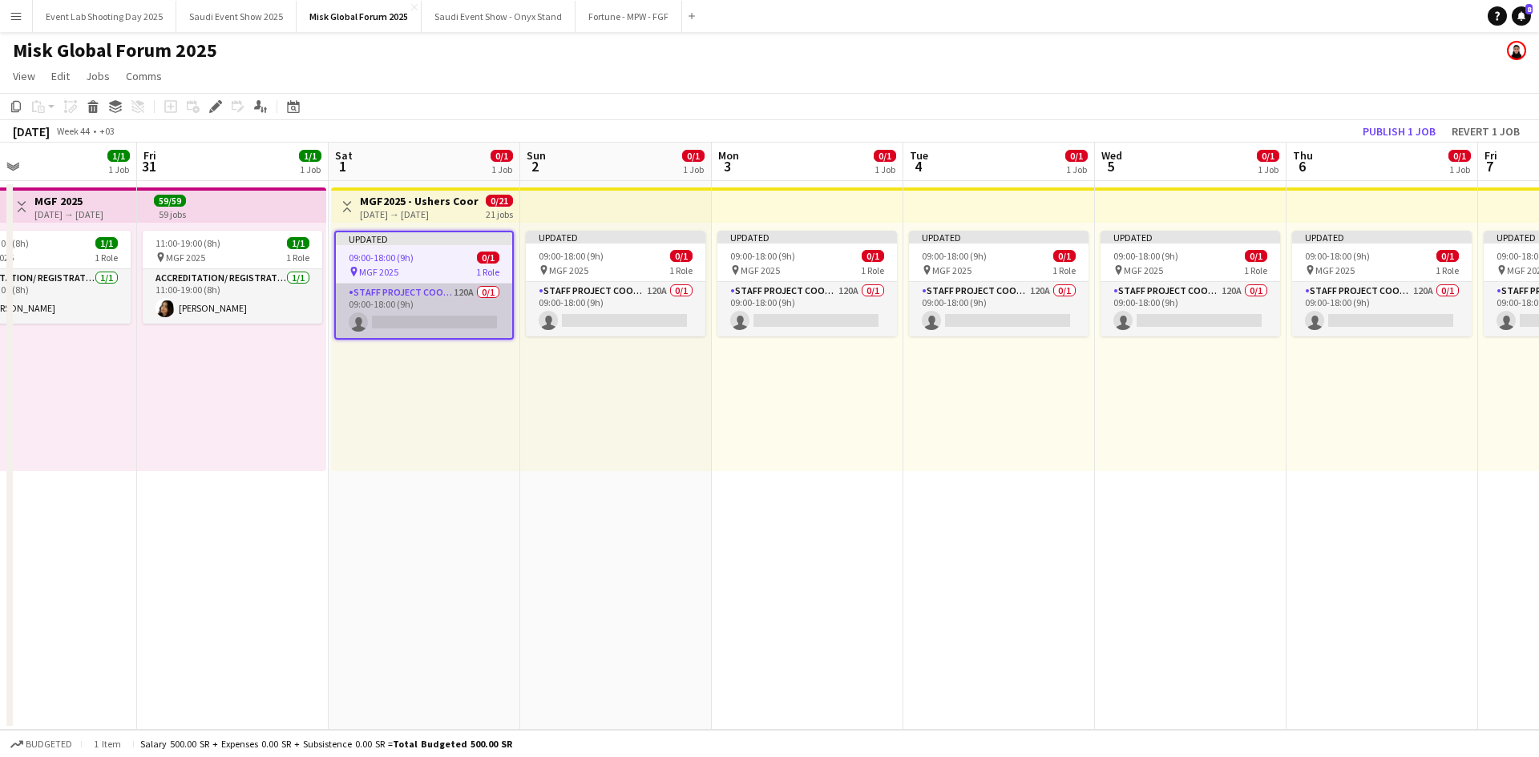
click at [420, 307] on app-card-role "Staff Project Coordinator 120A 0/1 09:00-18:00 (9h) single-neutral-actions" at bounding box center [424, 311] width 176 height 55
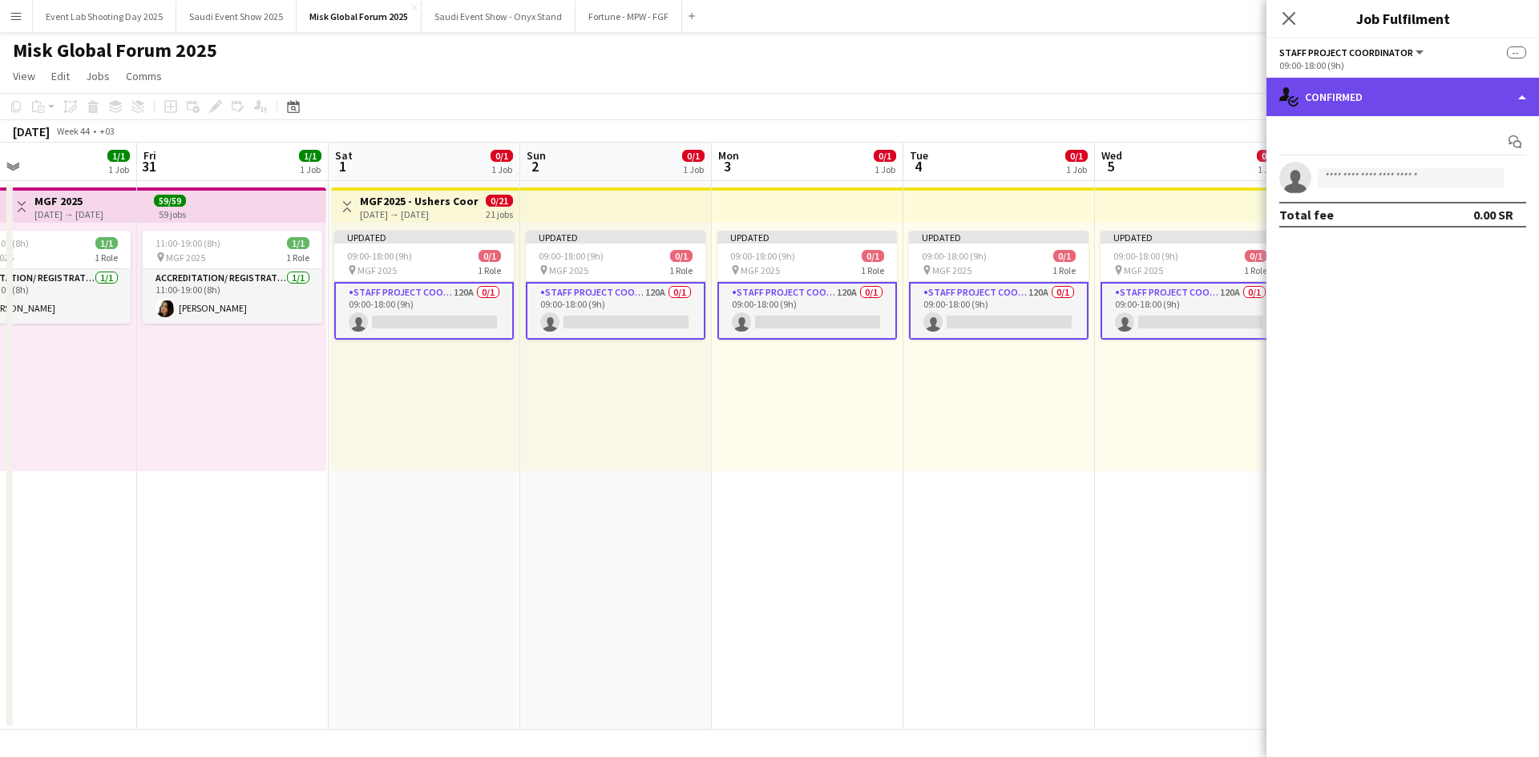
click at [1378, 79] on div "single-neutral-actions-check-2 Confirmed" at bounding box center [1402, 97] width 273 height 38
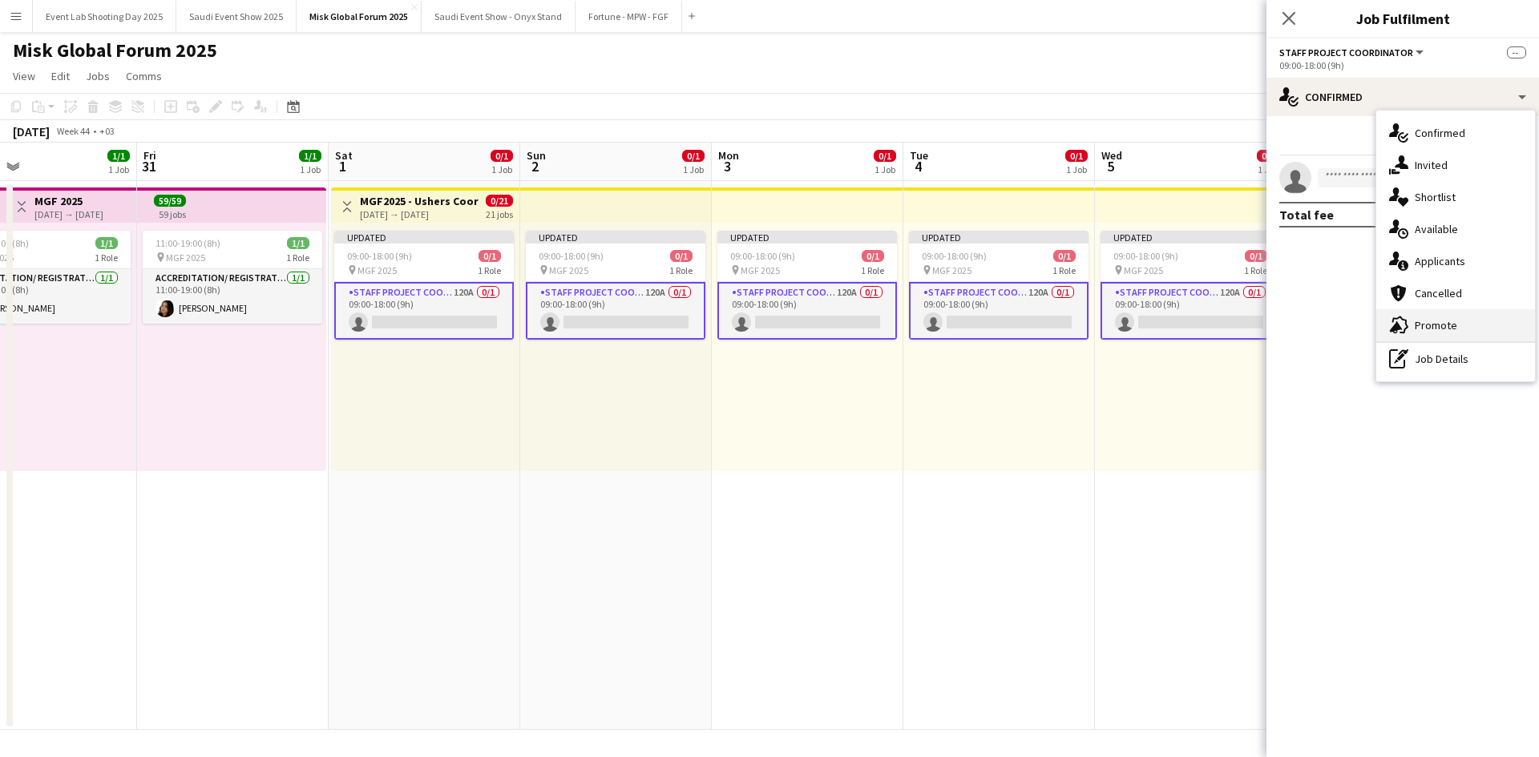
click at [1416, 325] on span "Promote" at bounding box center [1436, 325] width 42 height 14
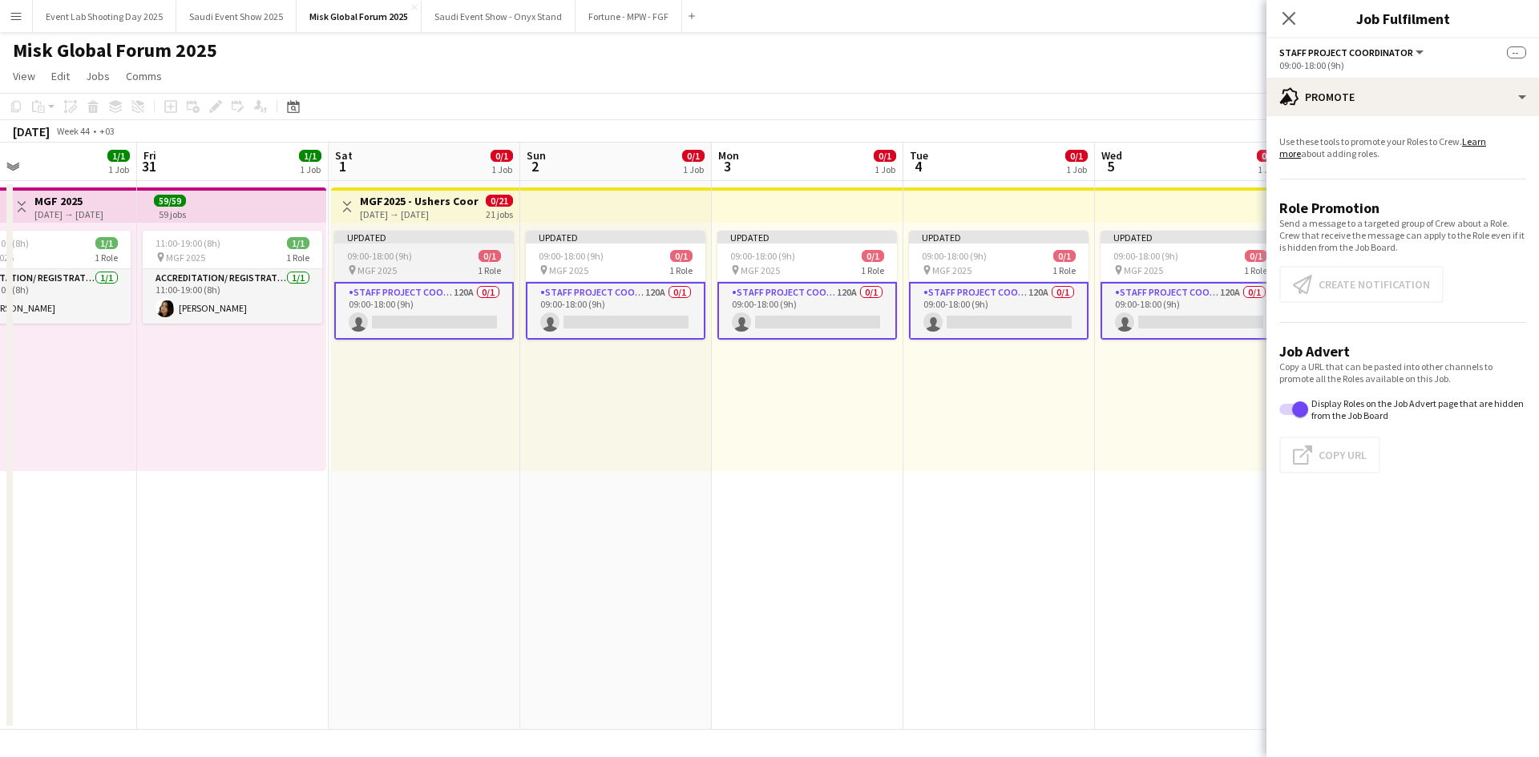
click at [448, 246] on app-job-card "Updated 09:00-18:00 (9h) 0/1 pin MGF 2025 1 Role Staff Project Coordinator 120A…" at bounding box center [424, 285] width 180 height 109
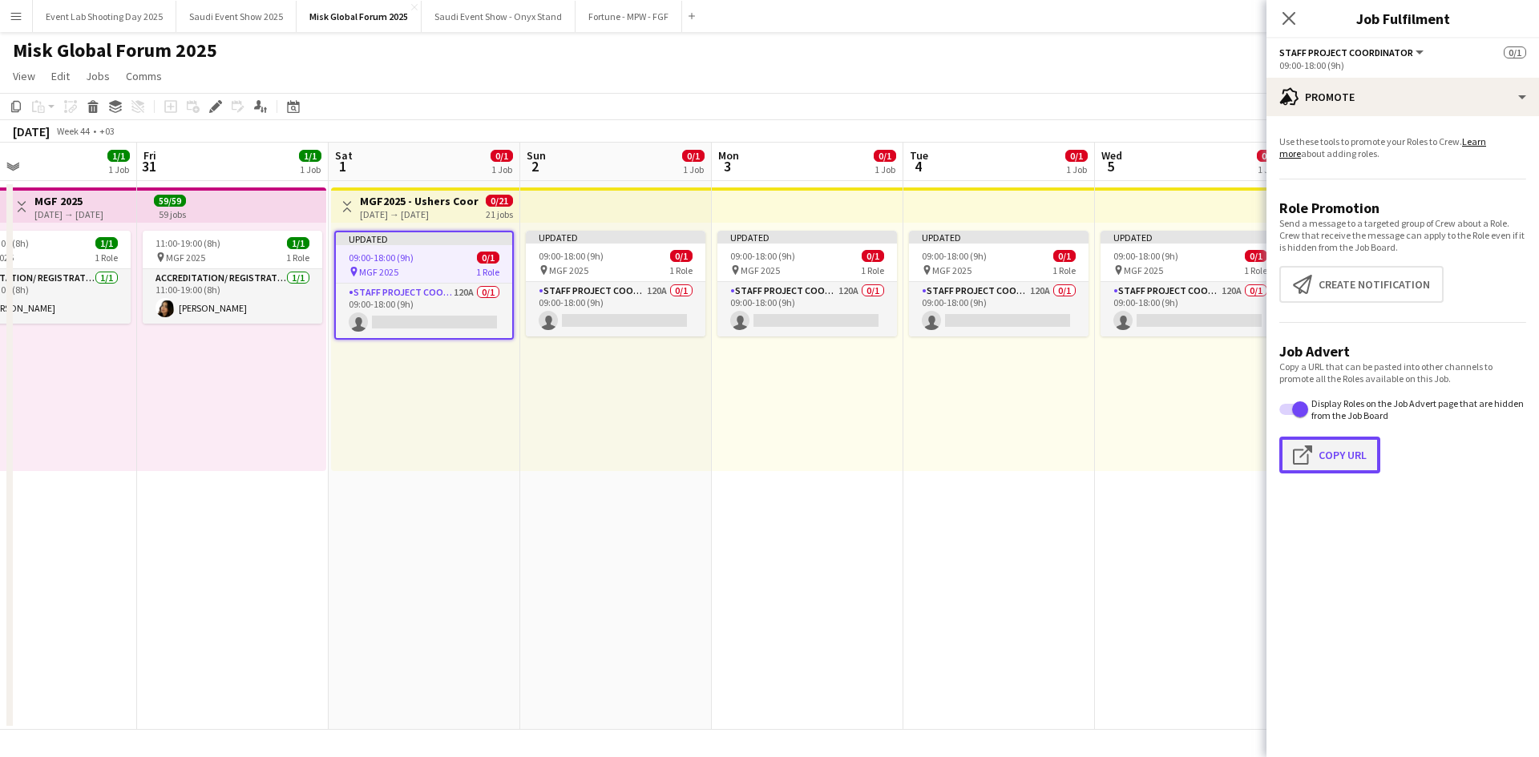
click at [1354, 453] on button "Click to copy URL Copy Url" at bounding box center [1329, 455] width 101 height 37
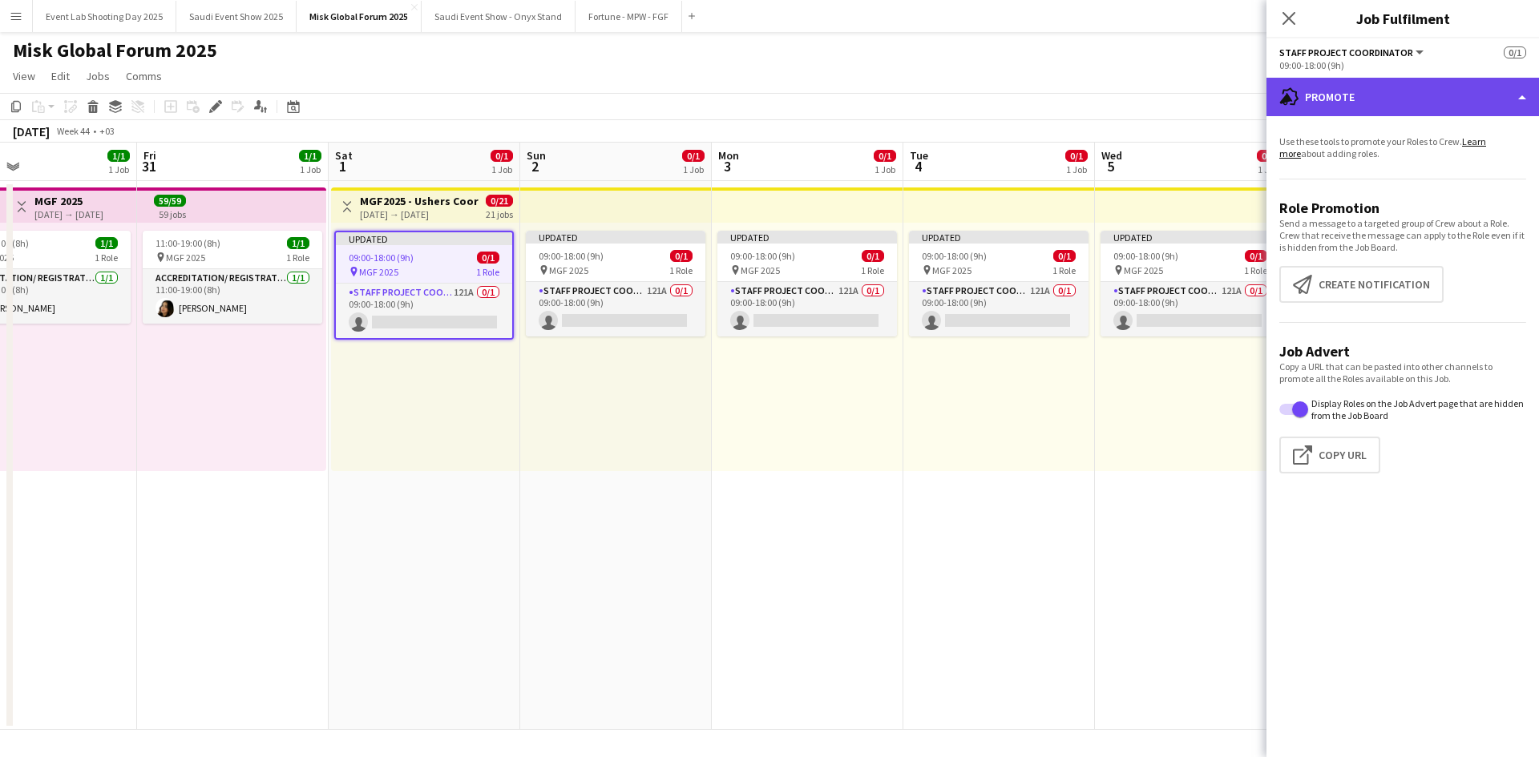
click at [1363, 98] on div "advertising-megaphone Promote" at bounding box center [1402, 97] width 273 height 38
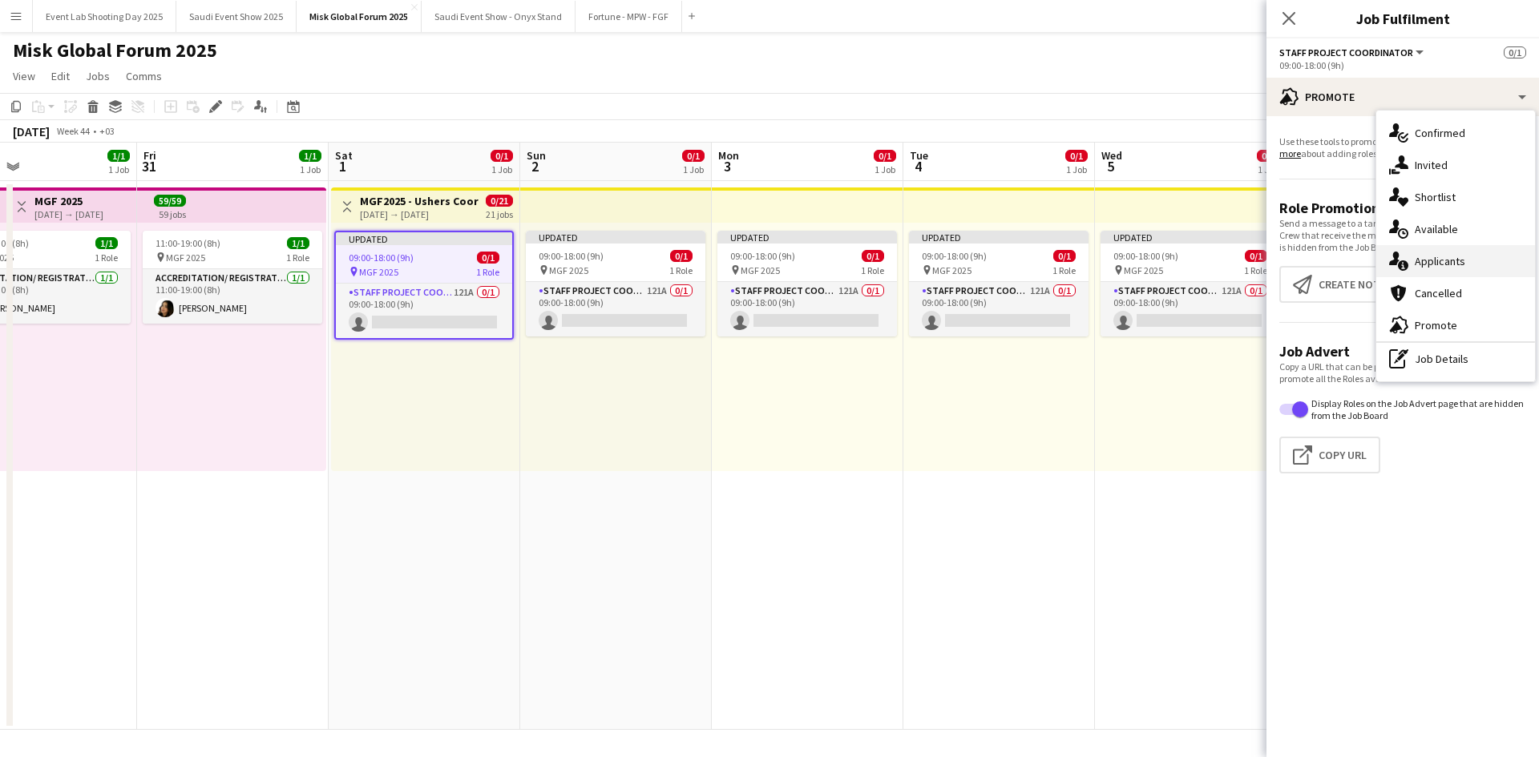
click at [1443, 260] on span "Applicants" at bounding box center [1440, 261] width 50 height 14
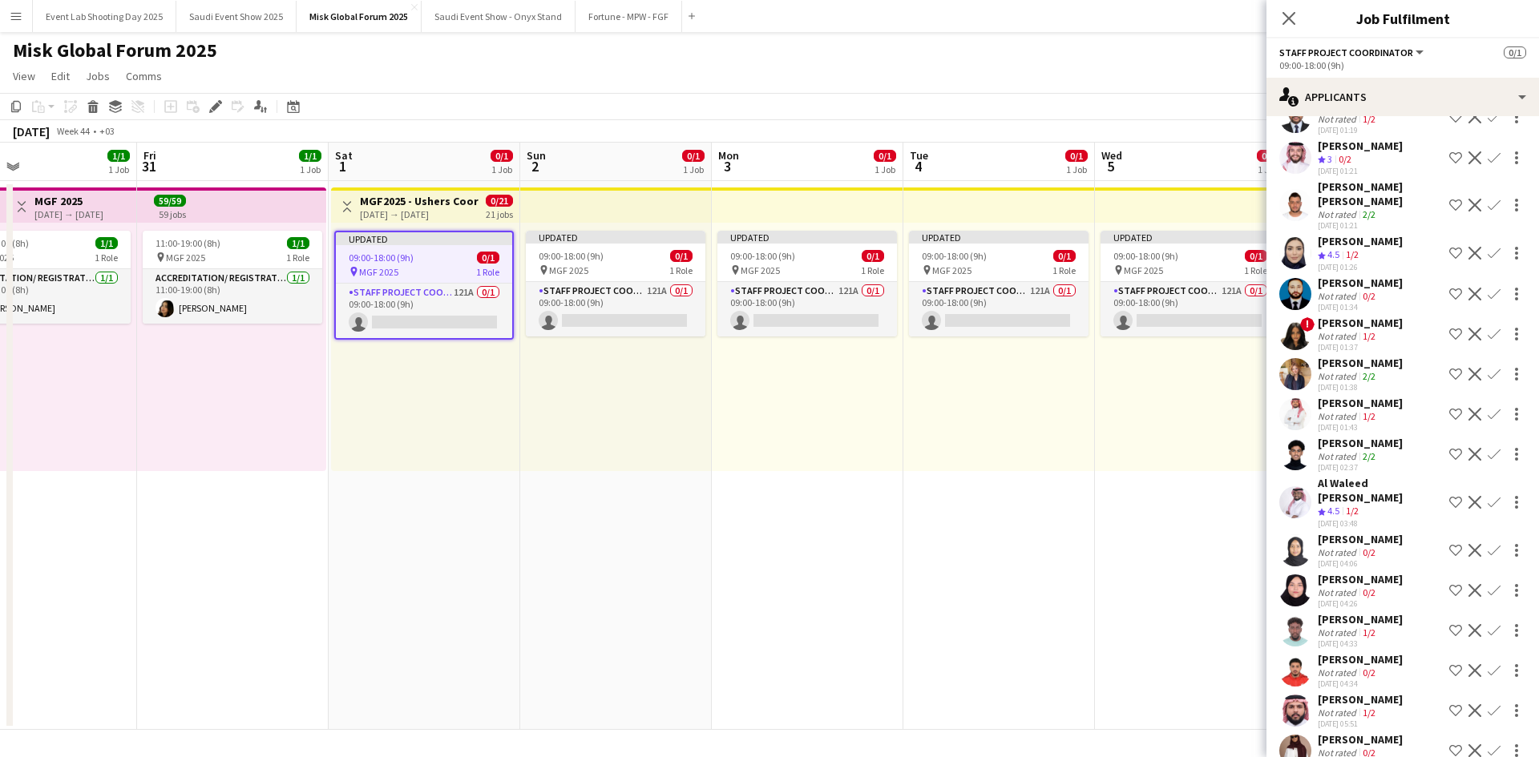
scroll to position [4500, 0]
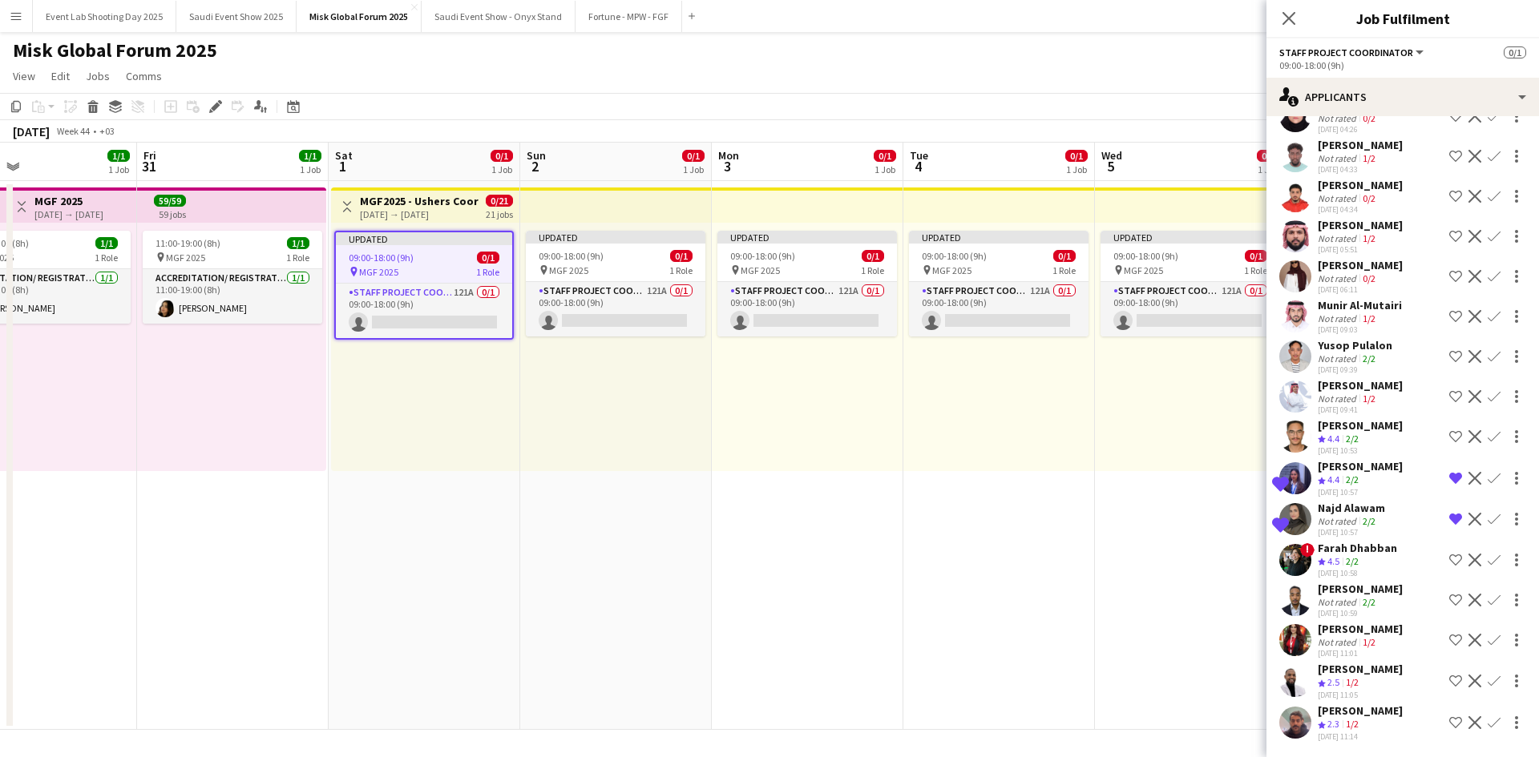
click at [1449, 722] on app-icon "Shortlist crew" at bounding box center [1455, 723] width 13 height 13
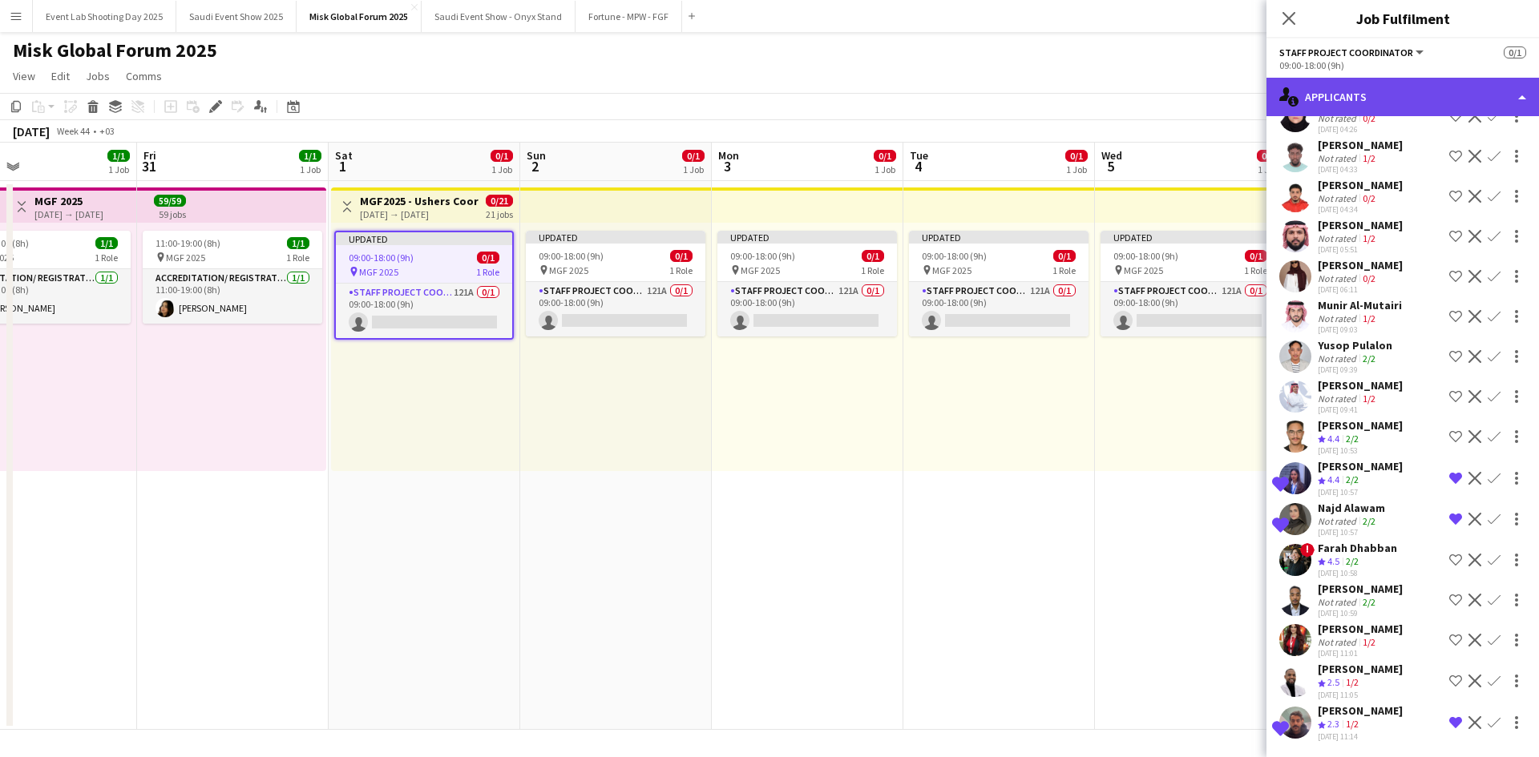
click at [1376, 95] on div "single-neutral-actions-information Applicants" at bounding box center [1402, 97] width 273 height 38
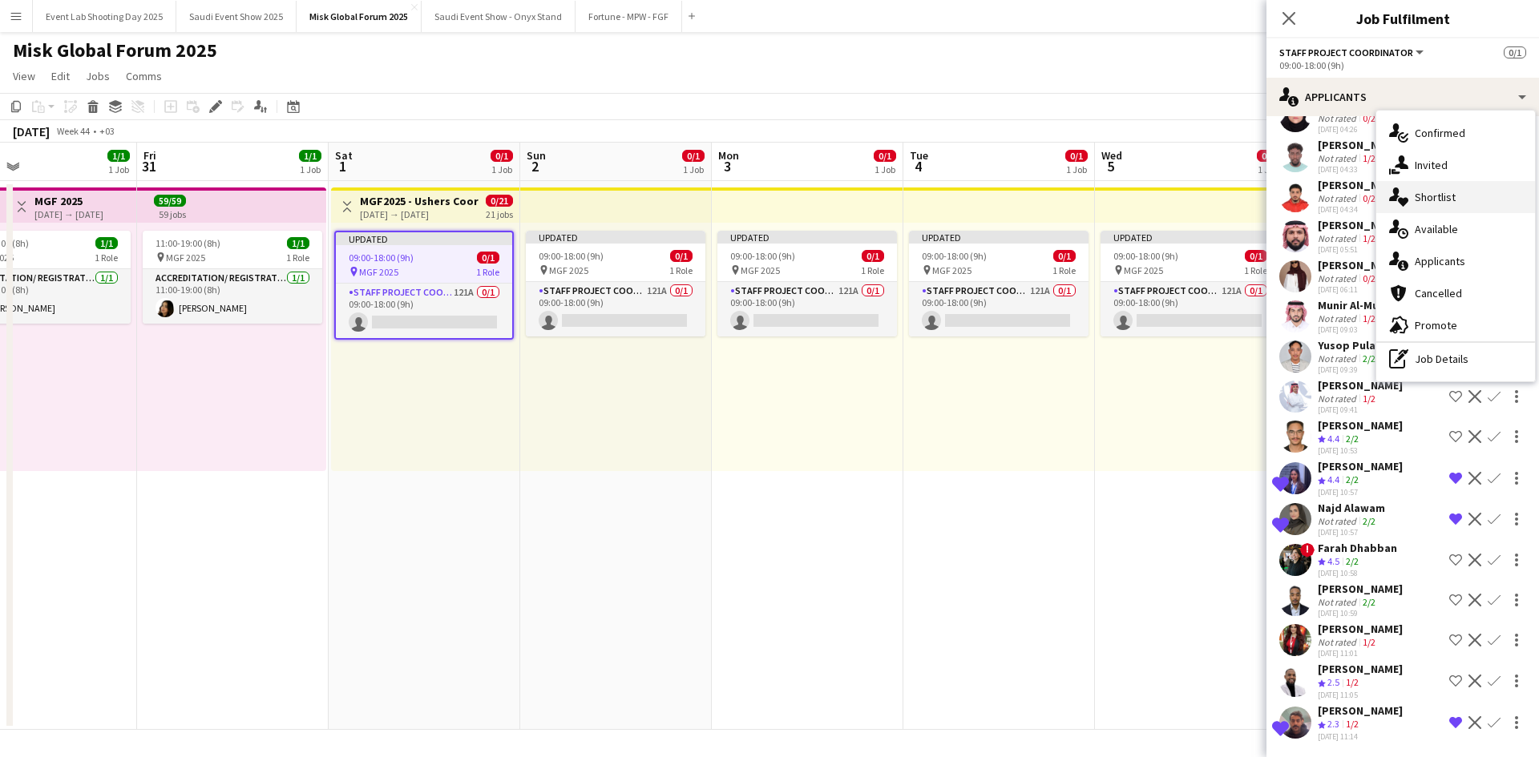
click at [1438, 204] on span "Shortlist" at bounding box center [1435, 197] width 41 height 14
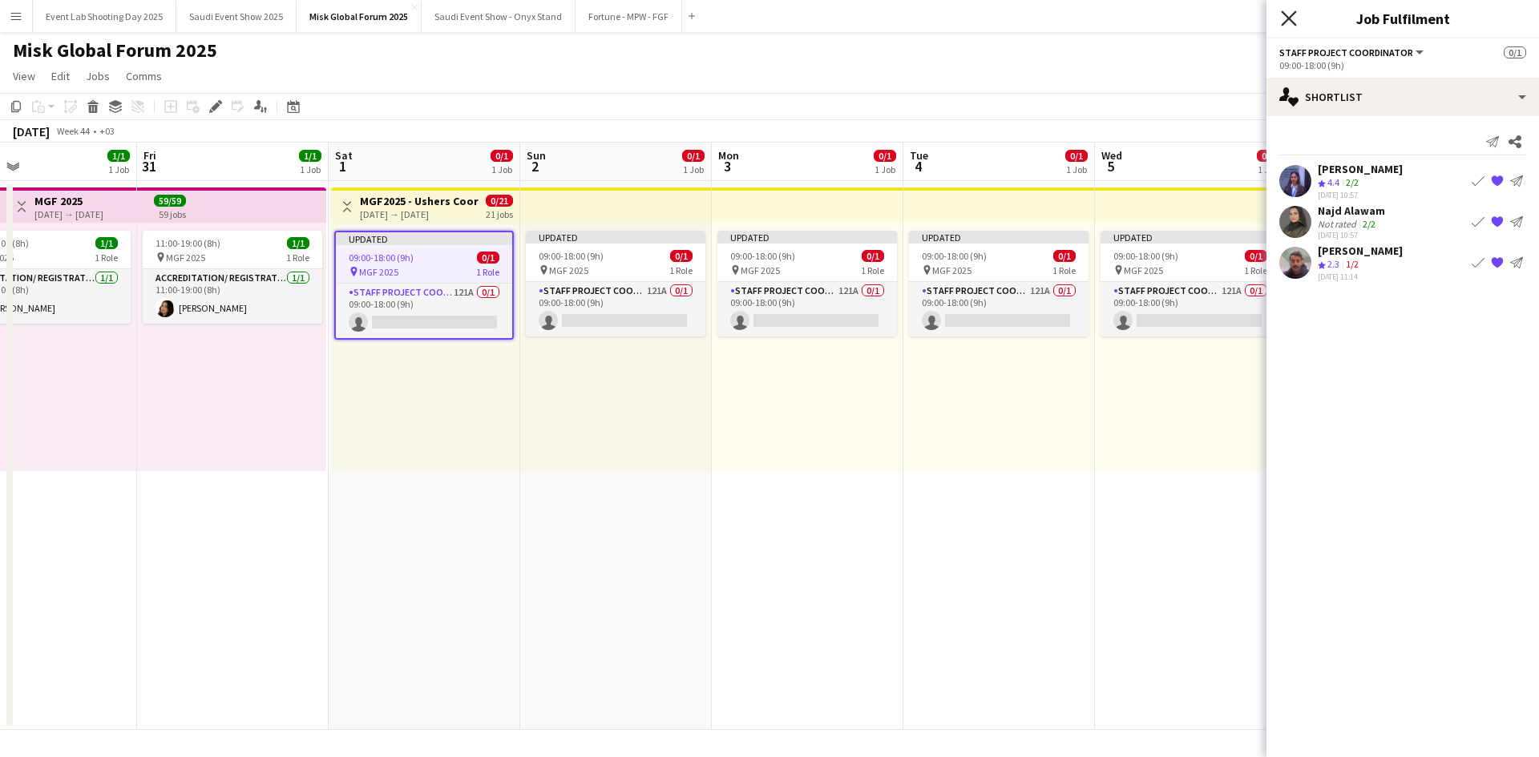
click at [1291, 24] on icon "Close pop-in" at bounding box center [1288, 17] width 15 height 15
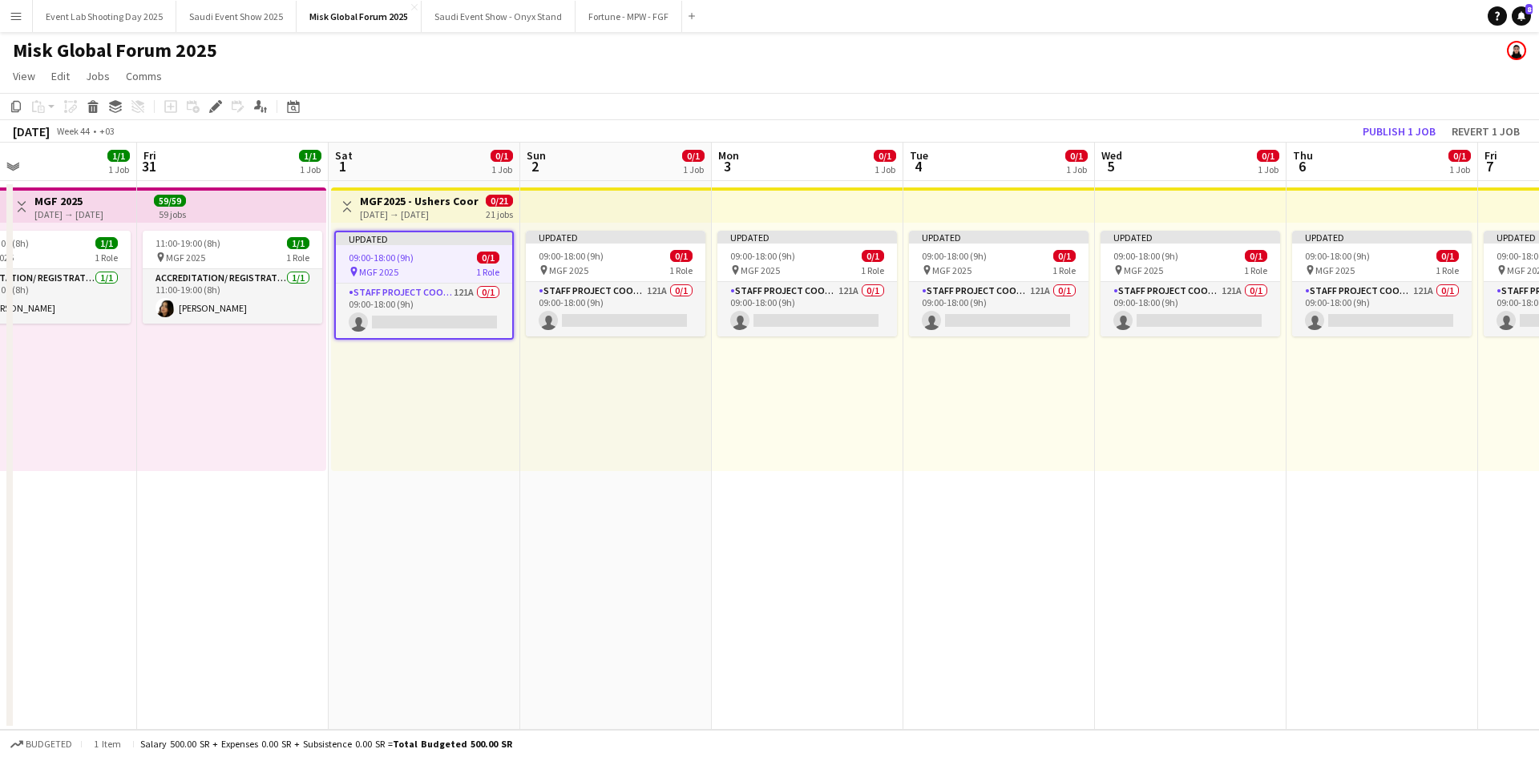
click at [18, 8] on button "Menu" at bounding box center [16, 16] width 32 height 32
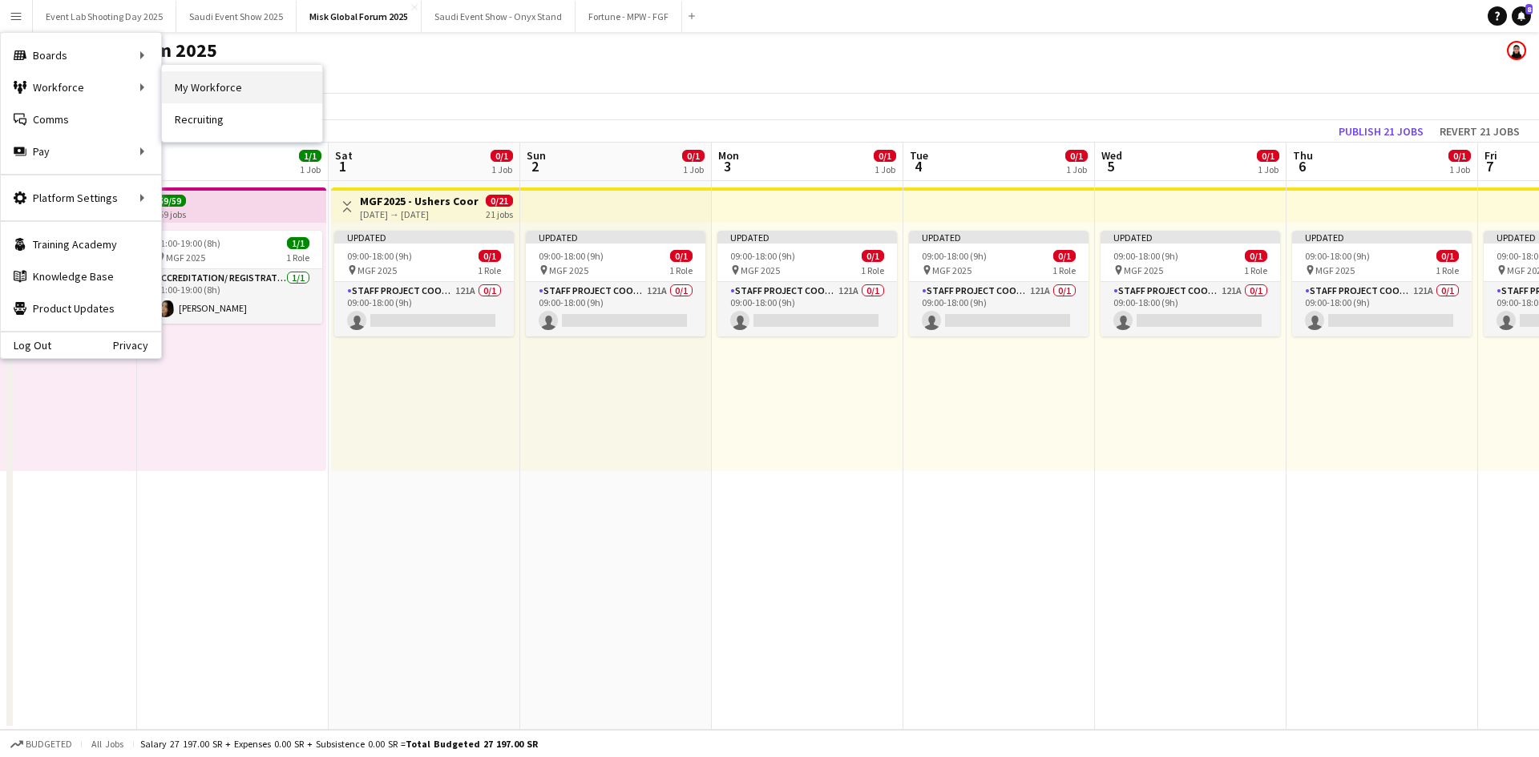
click at [208, 80] on link "My Workforce" at bounding box center [242, 87] width 160 height 32
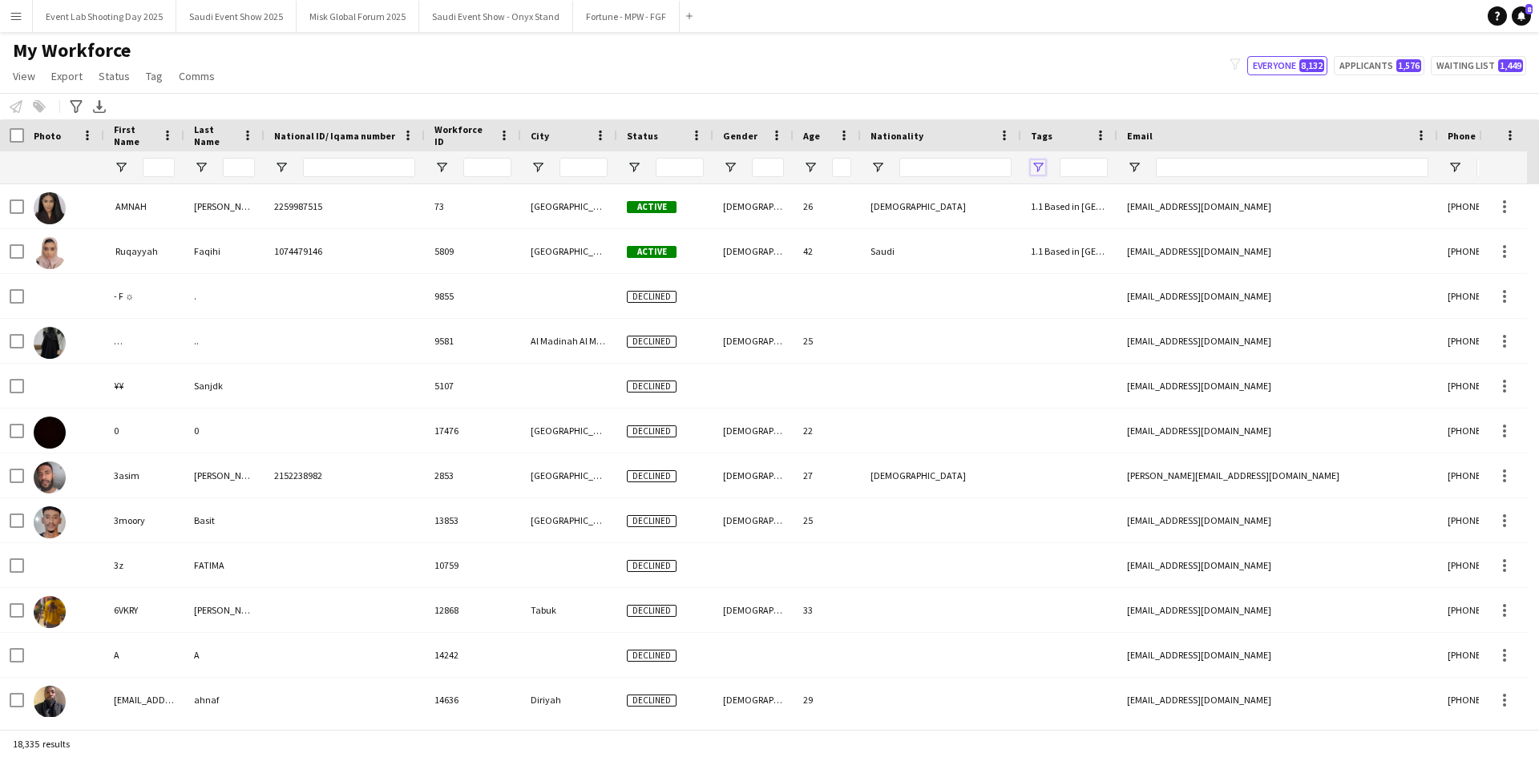
click at [1039, 164] on span "Open Filter Menu" at bounding box center [1038, 167] width 14 height 14
click at [1028, 60] on div "My Workforce View Views Default view [PERSON_NAME] [PERSON_NAME] [PERSON_NAME] …" at bounding box center [769, 65] width 1539 height 55
click at [164, 168] on input "First Name Filter Input" at bounding box center [159, 167] width 32 height 19
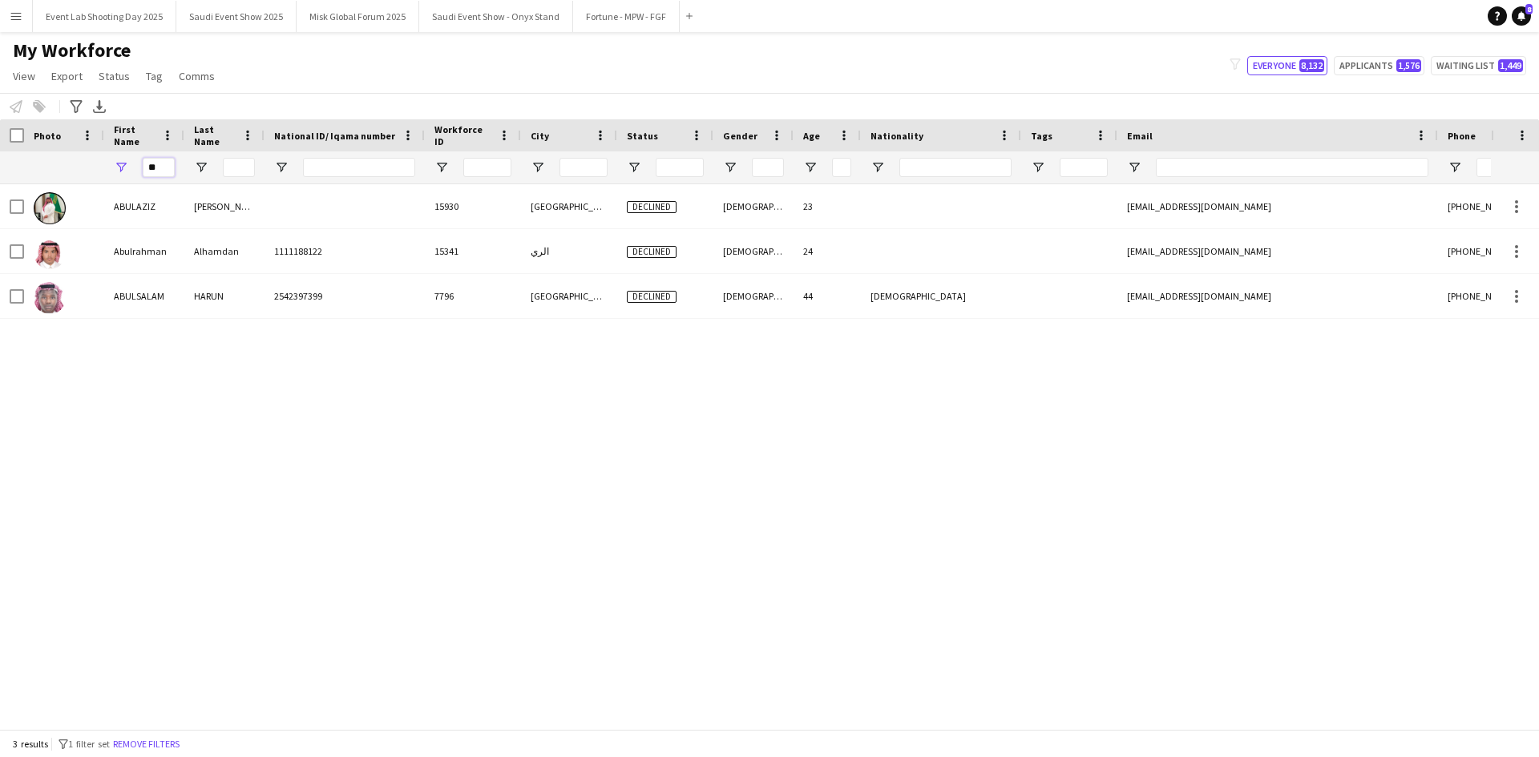
type input "*"
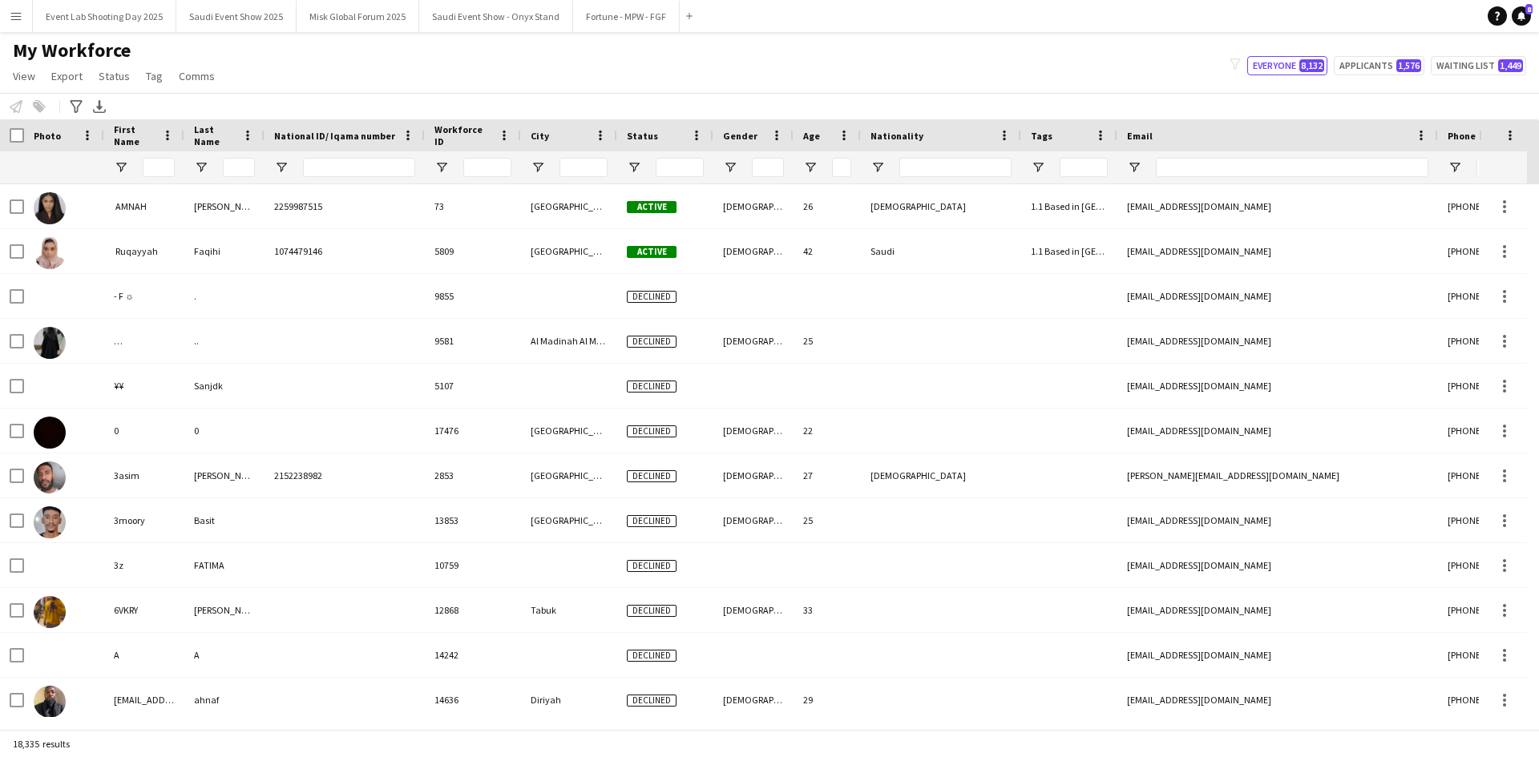
scroll to position [0, 164]
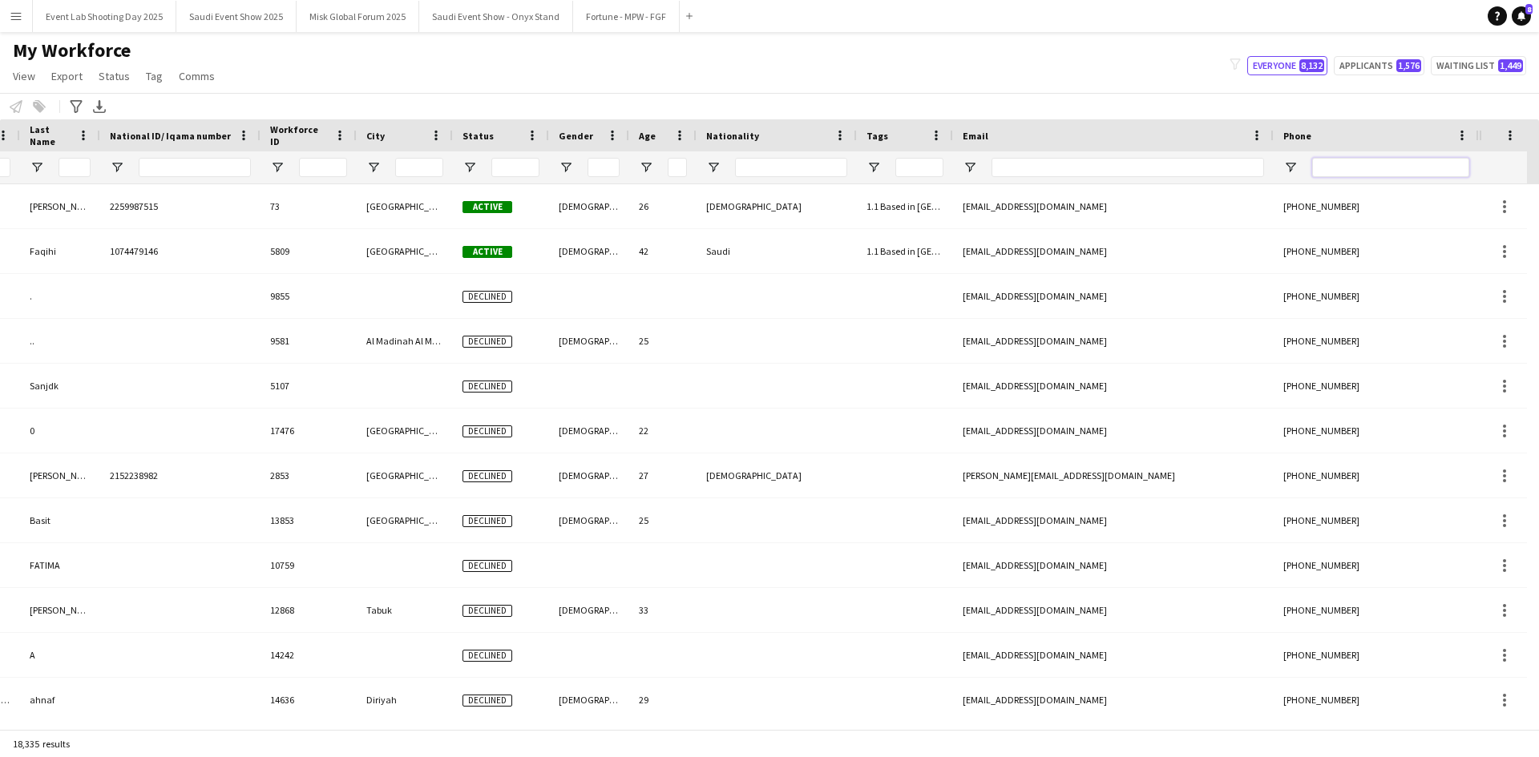
click at [1373, 168] on input "Phone Filter Input" at bounding box center [1390, 167] width 157 height 19
paste input "**********"
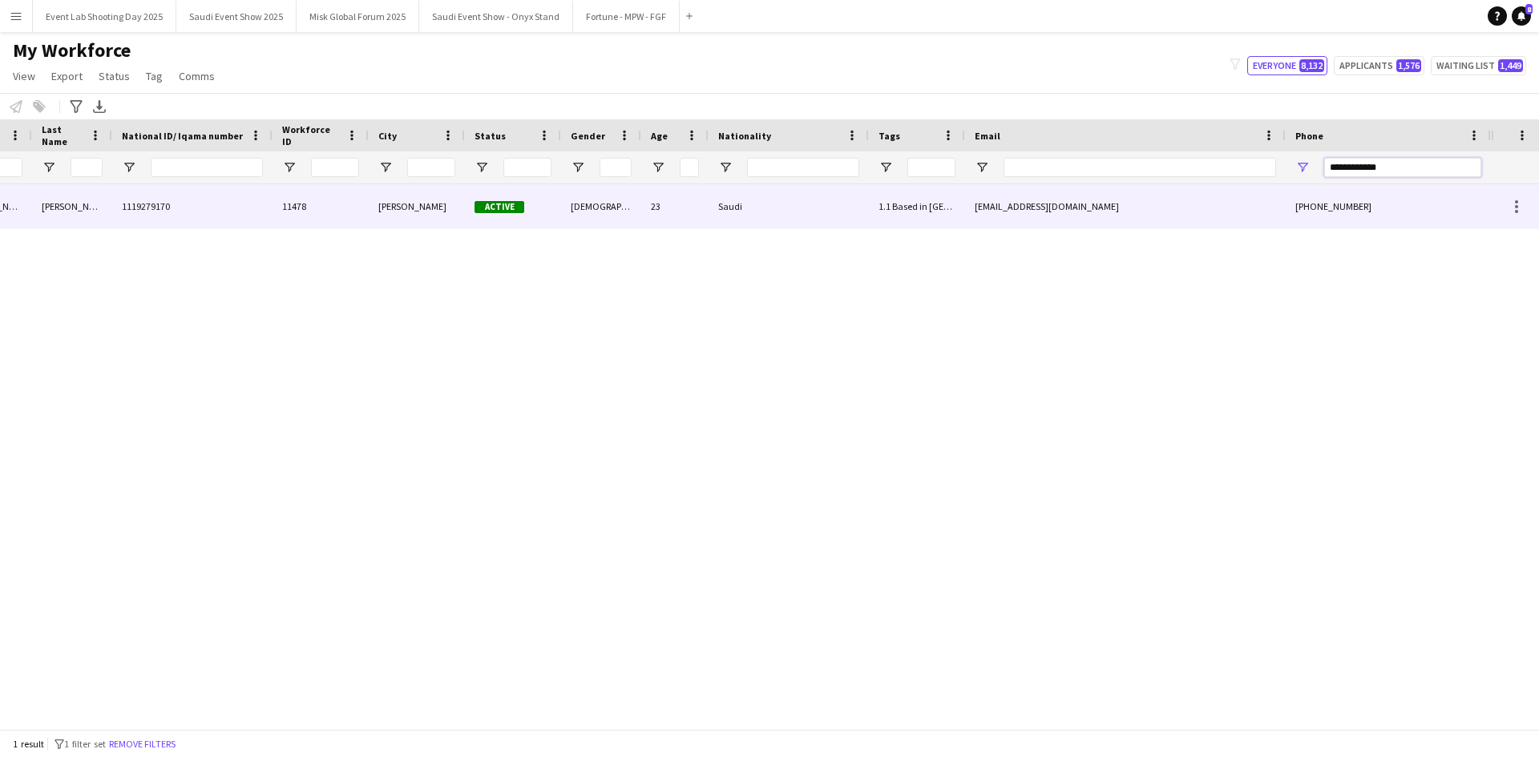
scroll to position [0, 0]
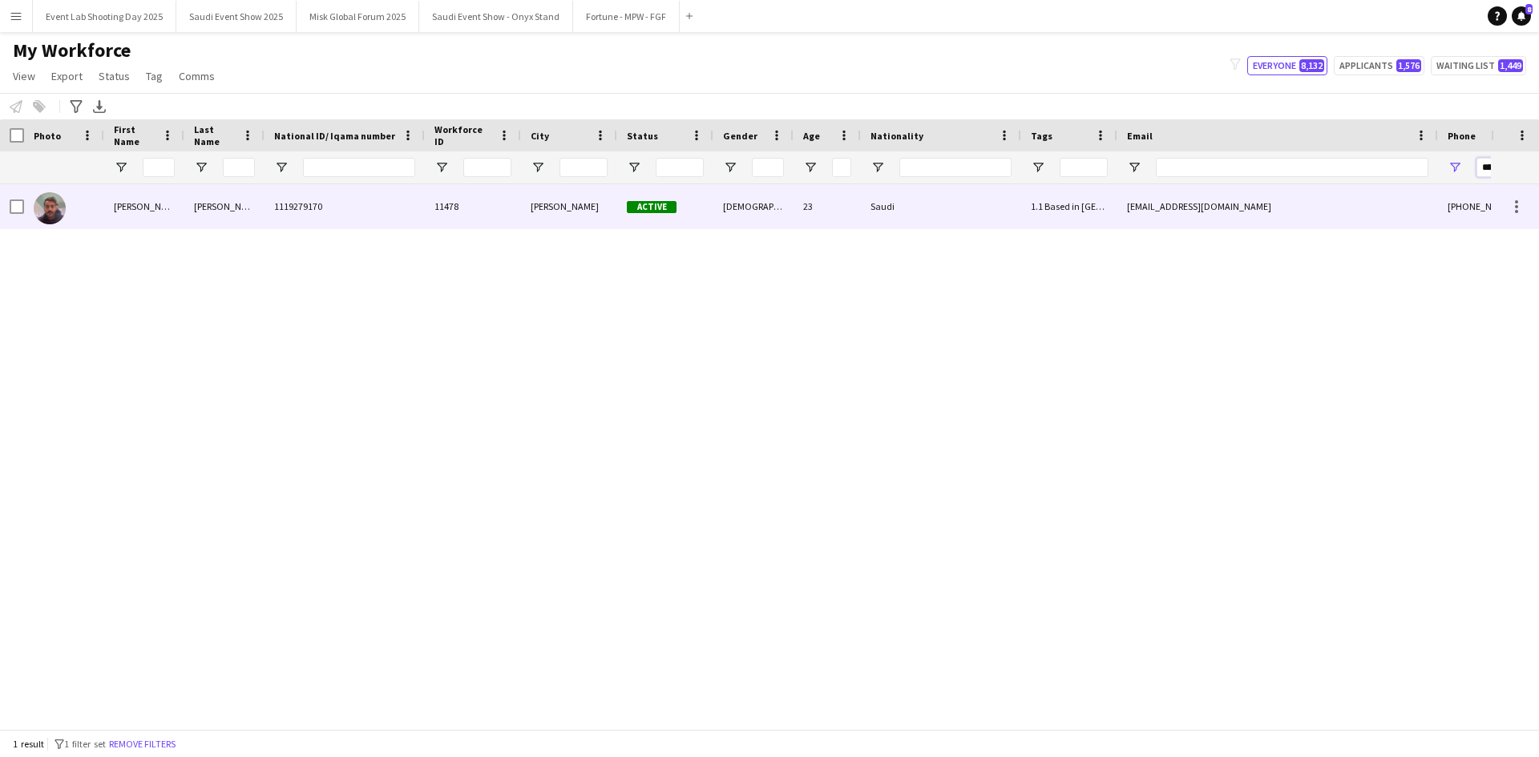
type input "**********"
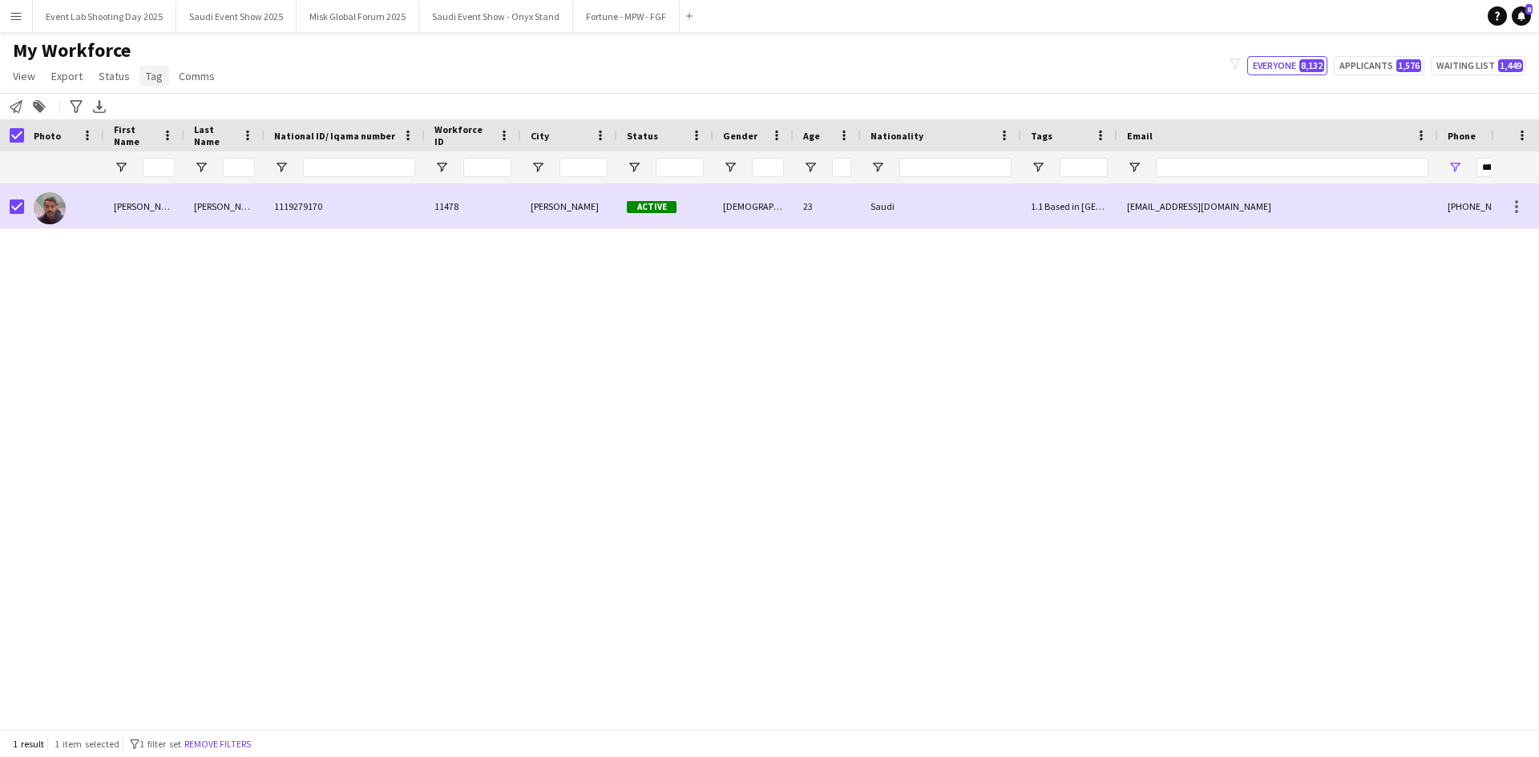
click at [156, 78] on span "Tag" at bounding box center [154, 76] width 17 height 14
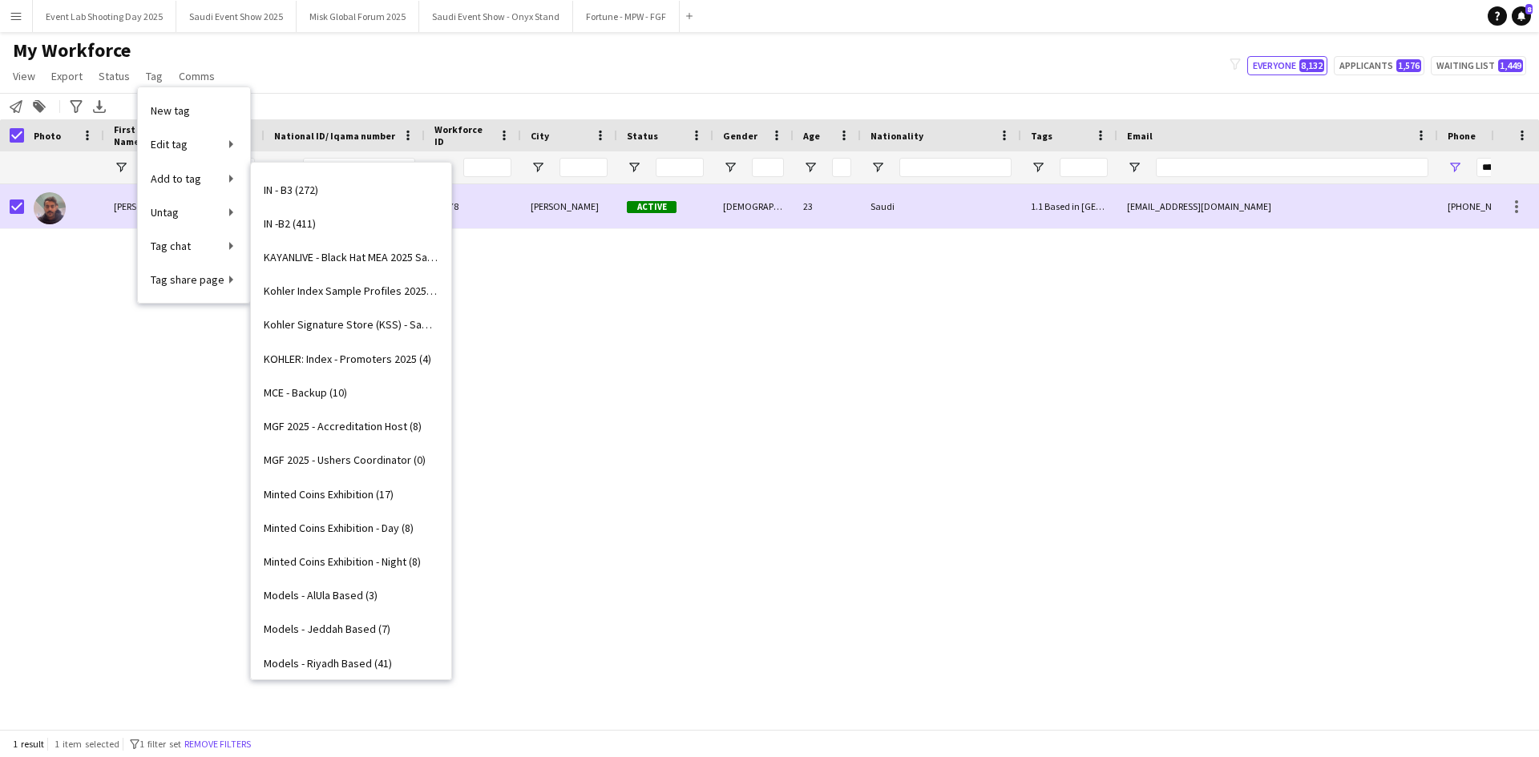
scroll to position [918, 0]
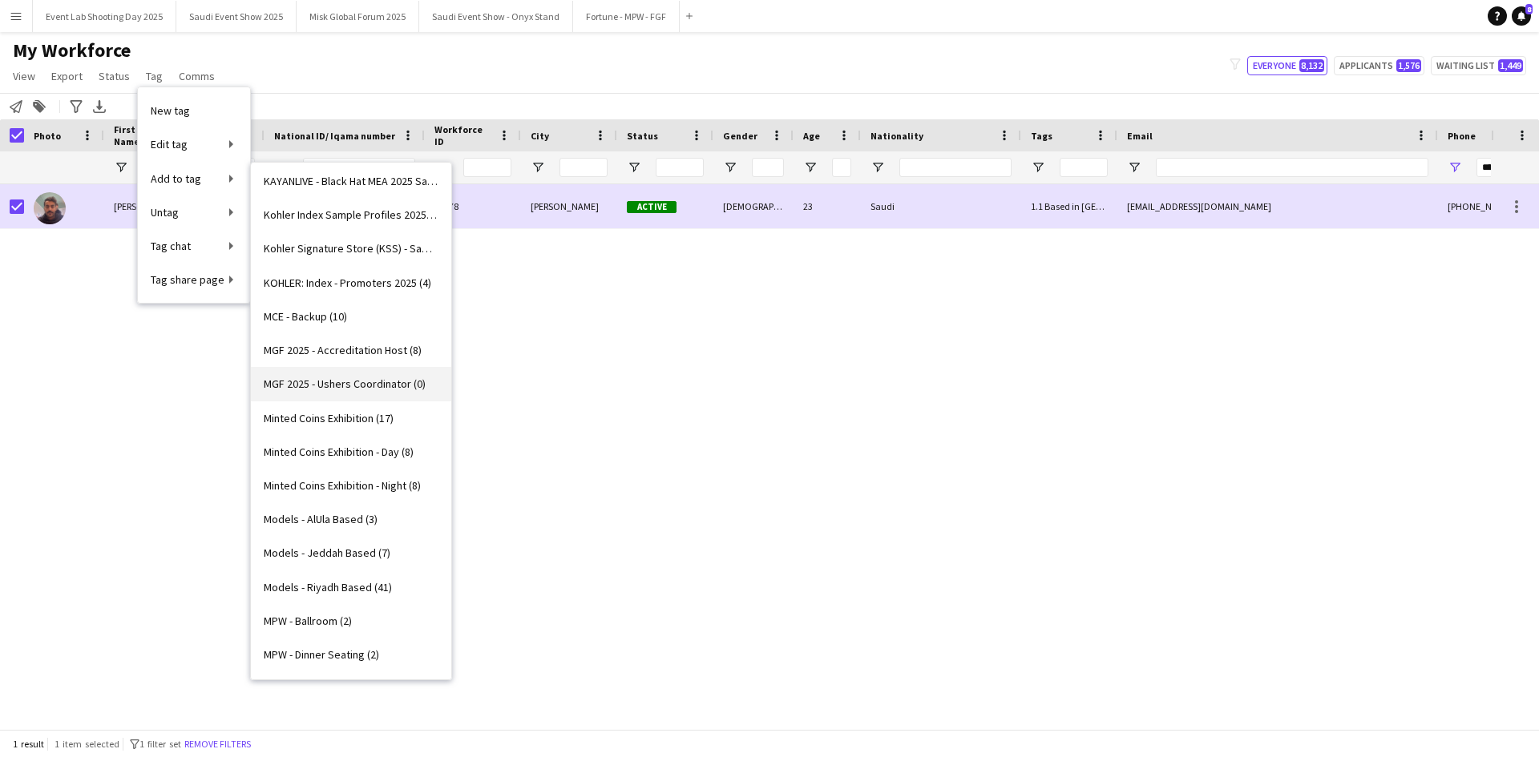
click at [346, 382] on span "MGF 2025 - Ushers Coordinator (0)" at bounding box center [345, 384] width 162 height 14
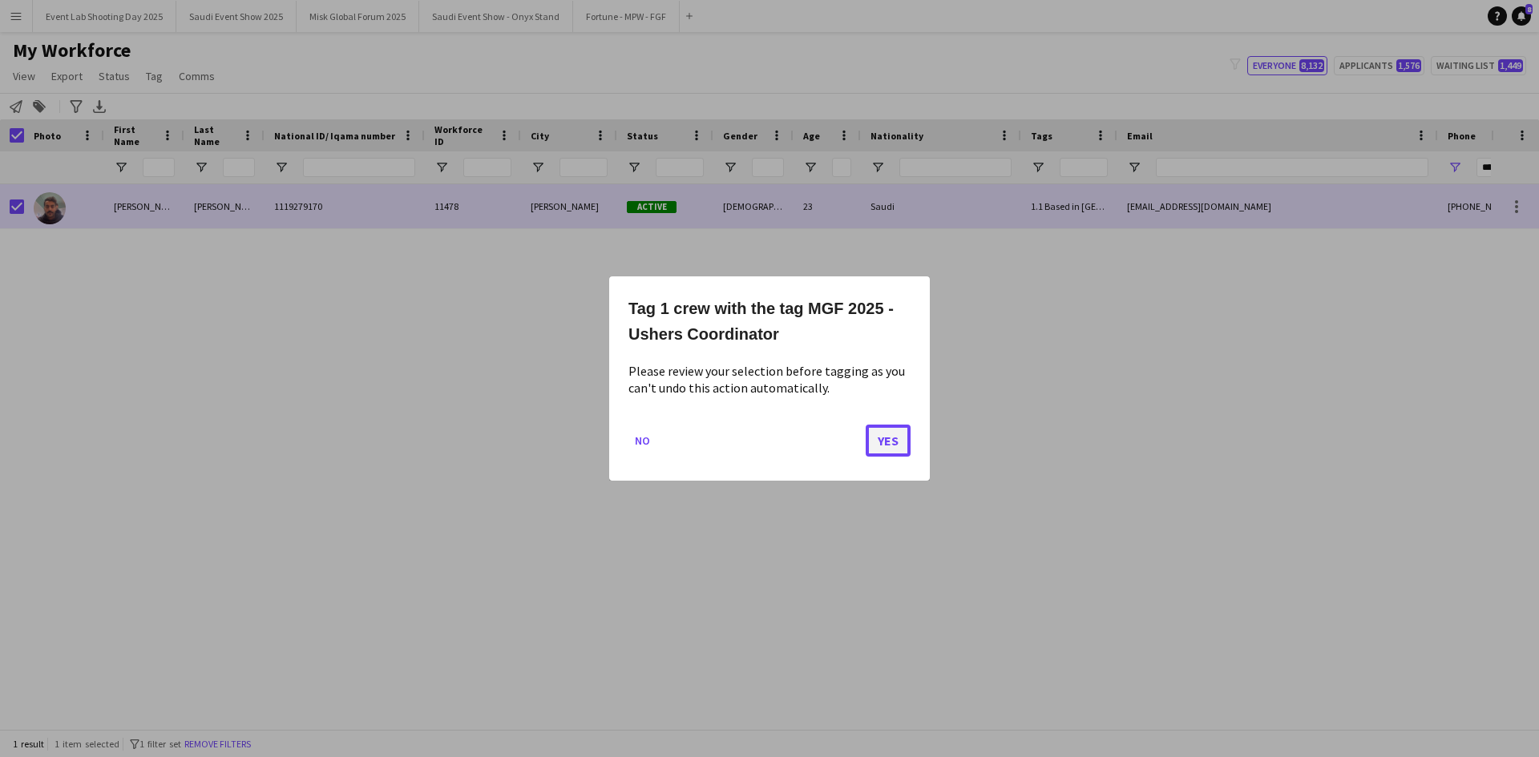
click at [881, 436] on button "Yes" at bounding box center [888, 441] width 45 height 32
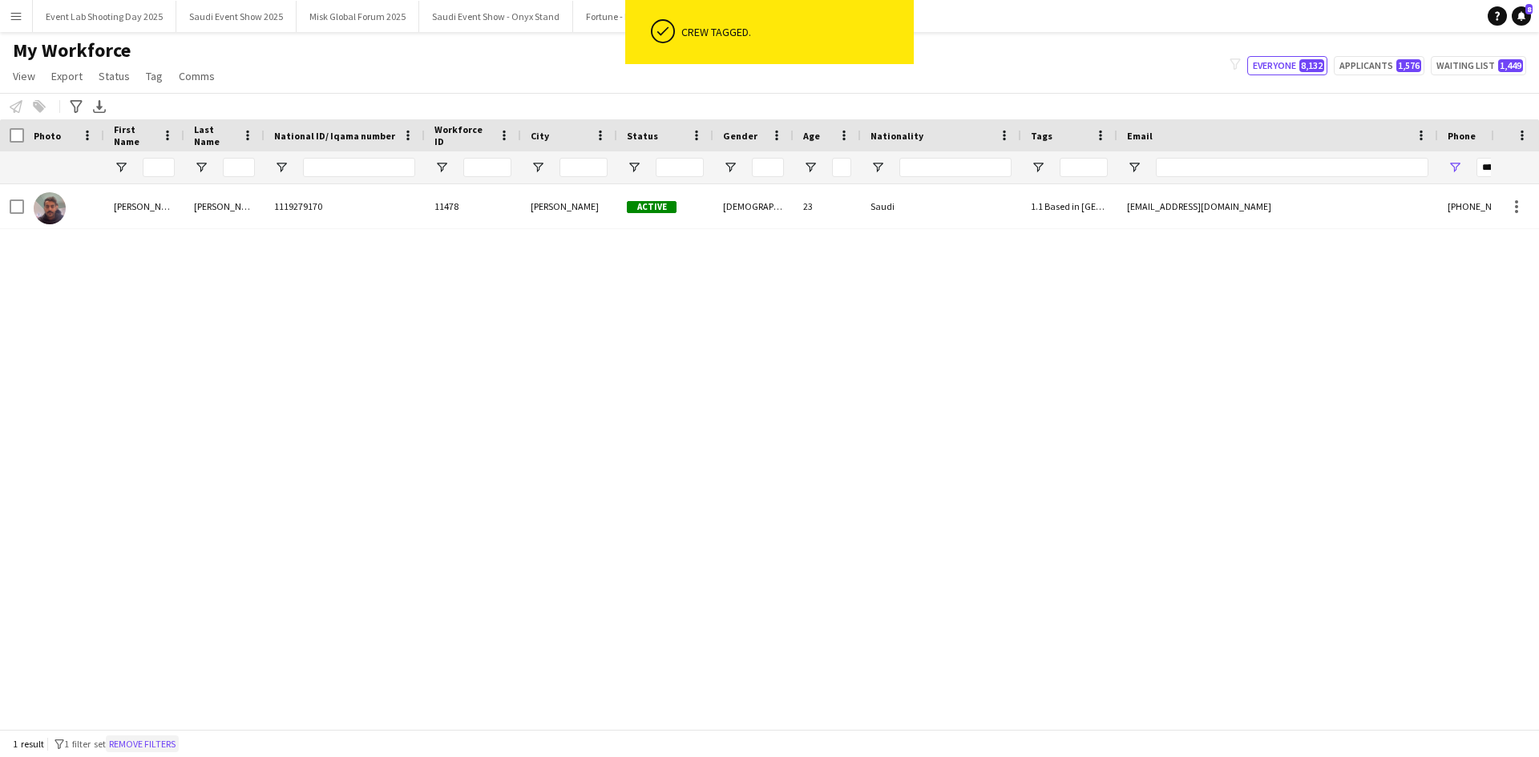
click at [178, 743] on button "Remove filters" at bounding box center [142, 745] width 73 height 18
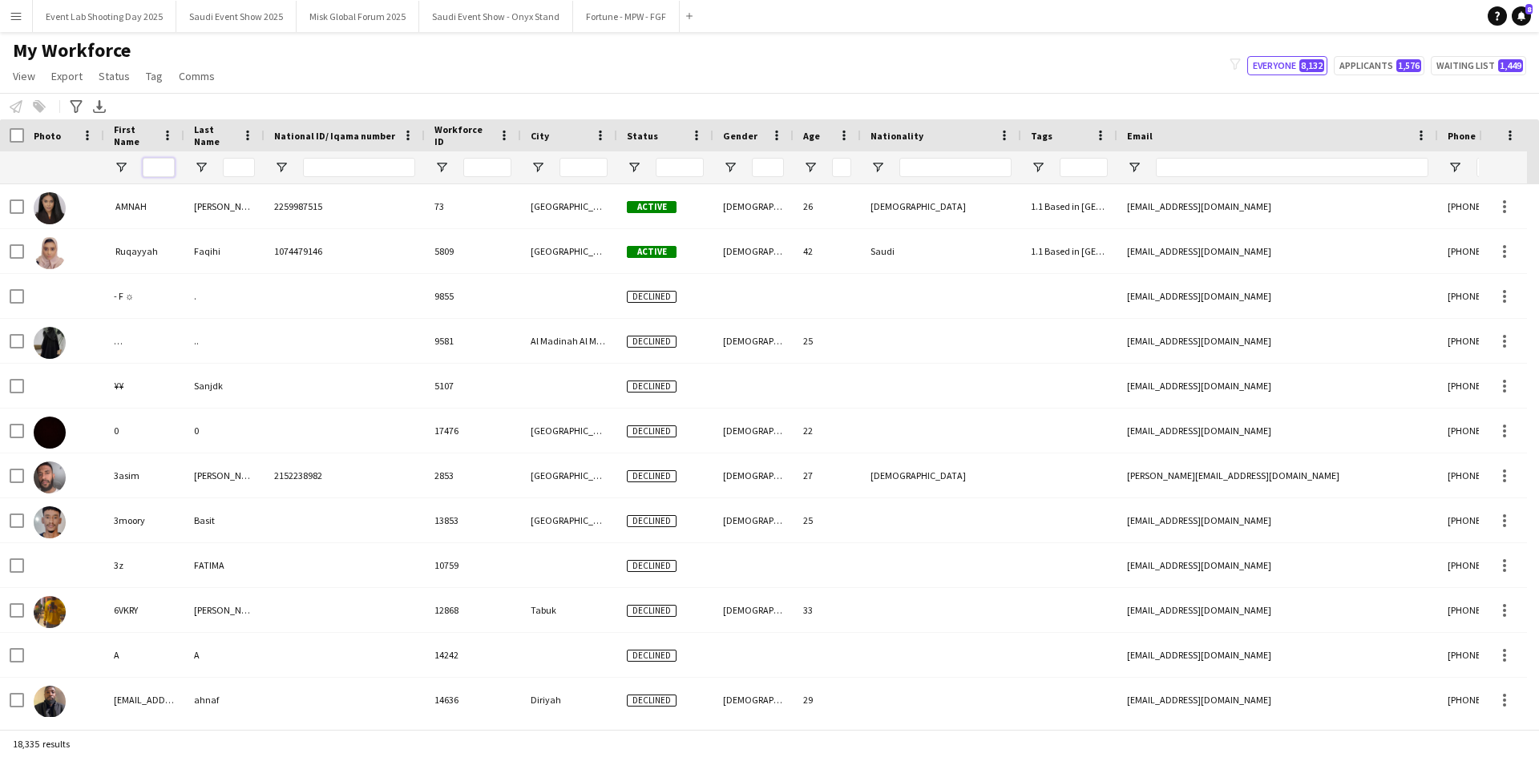
click at [153, 163] on input "First Name Filter Input" at bounding box center [159, 167] width 32 height 19
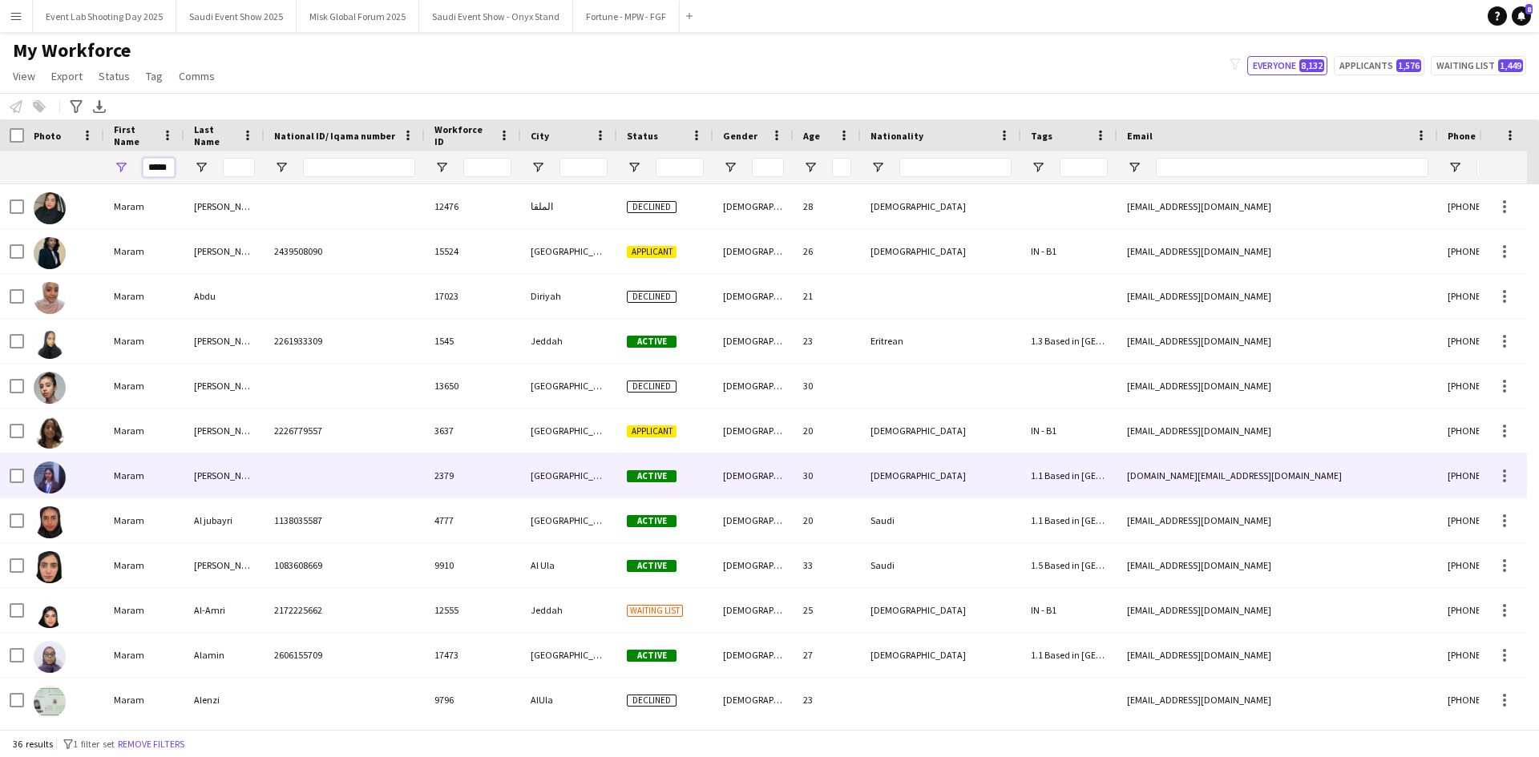
type input "*****"
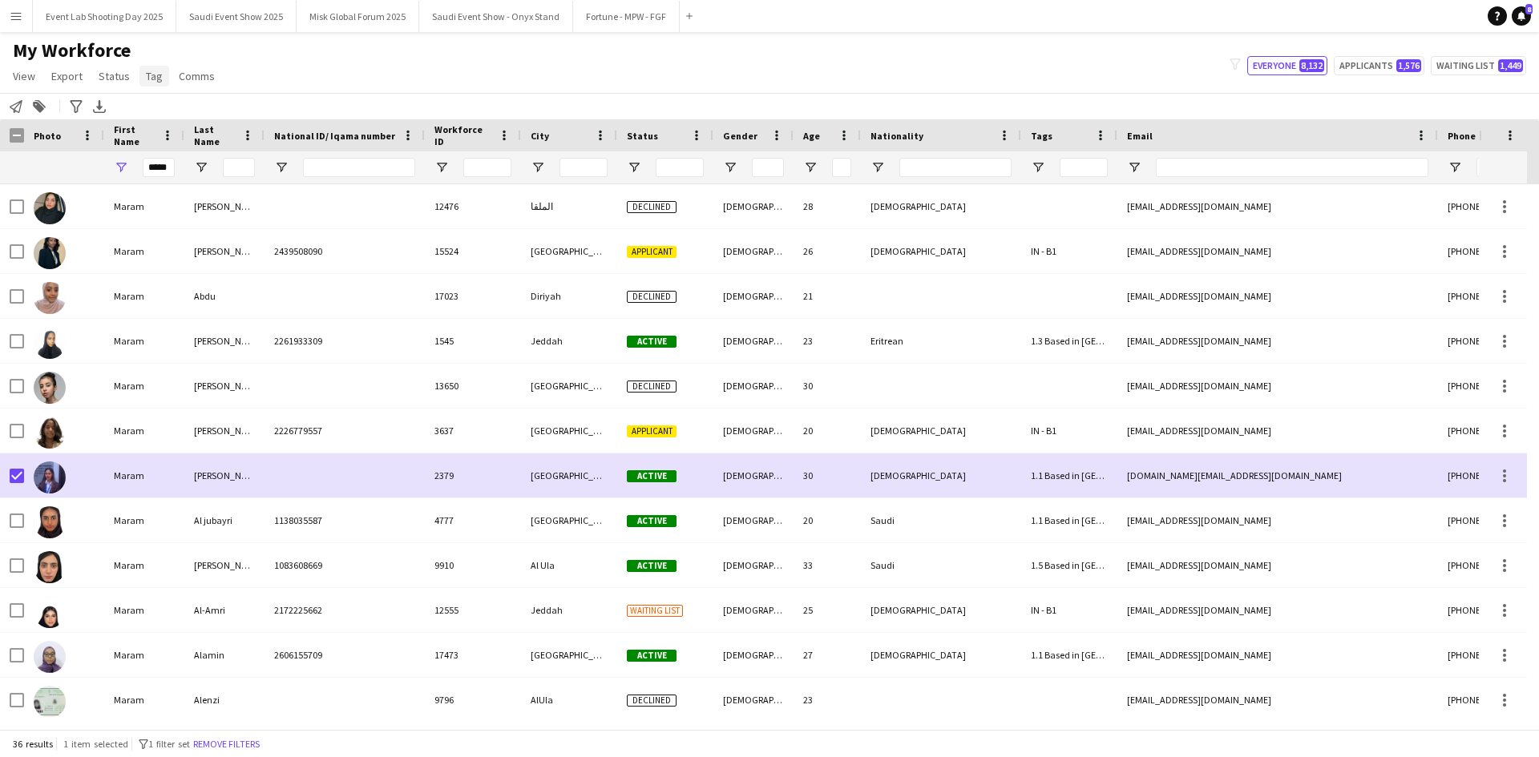
click at [156, 79] on span "Tag" at bounding box center [154, 76] width 17 height 14
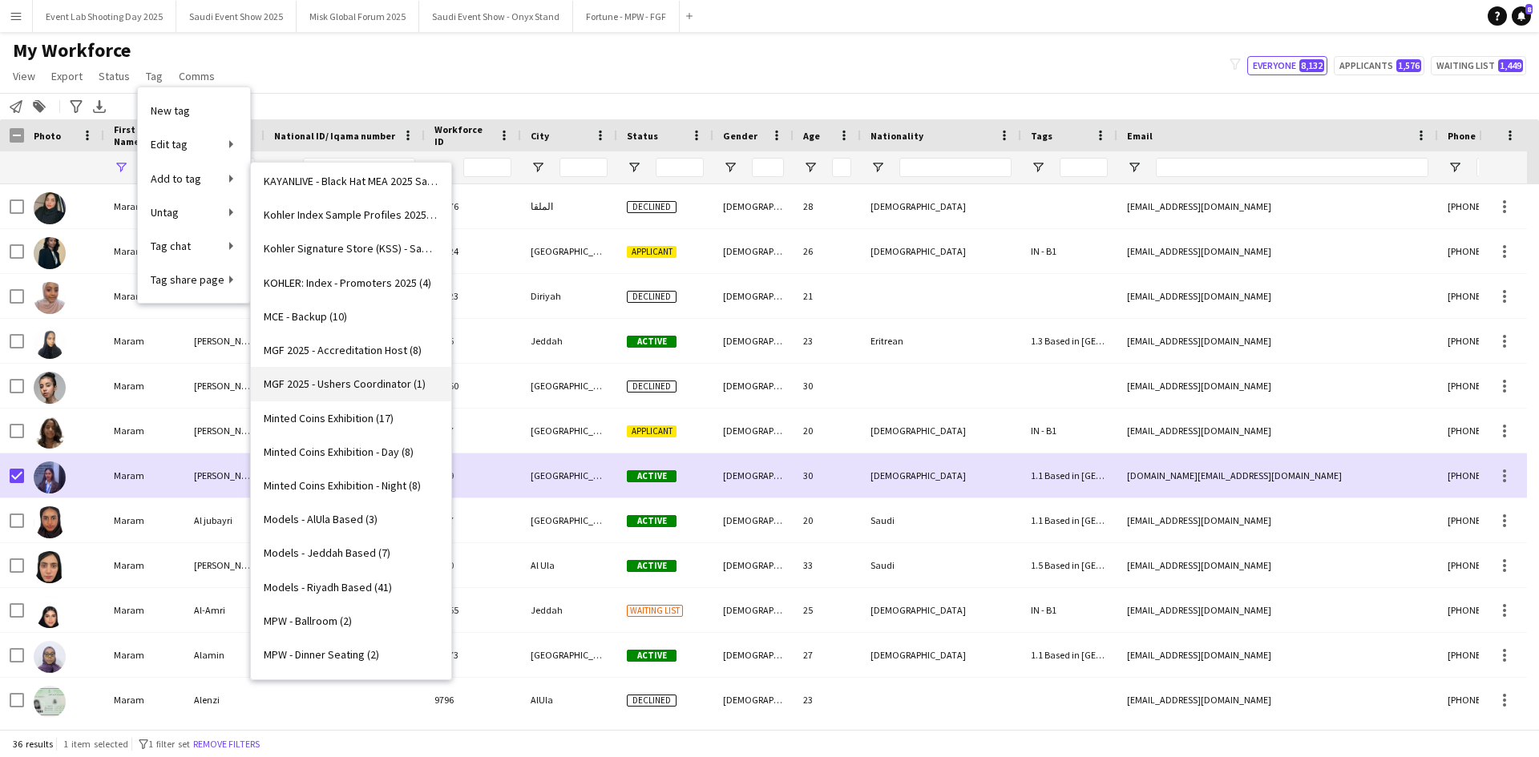
click at [343, 383] on span "MGF 2025 - Ushers Coordinator (1)" at bounding box center [345, 384] width 162 height 14
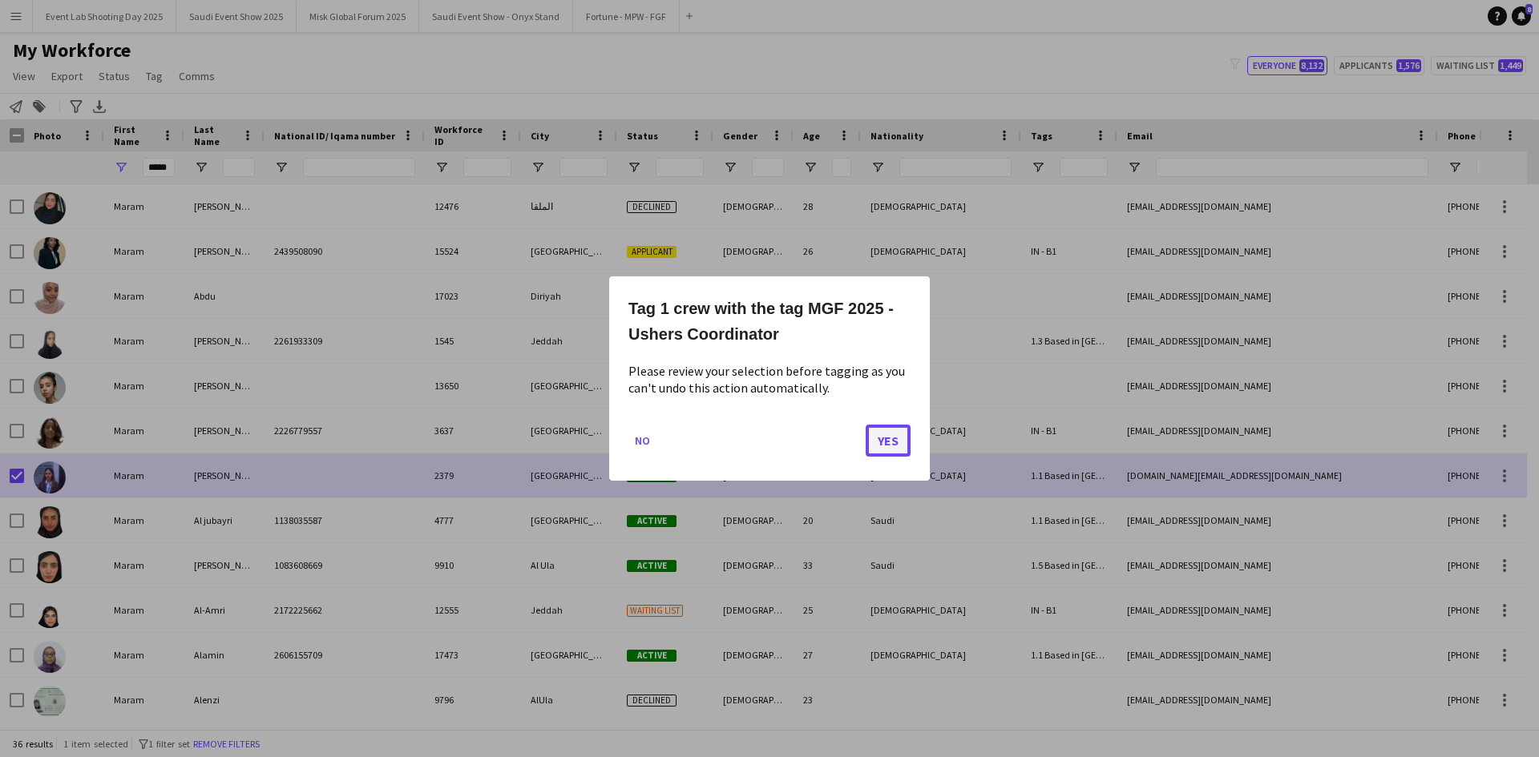
click at [884, 430] on button "Yes" at bounding box center [888, 441] width 45 height 32
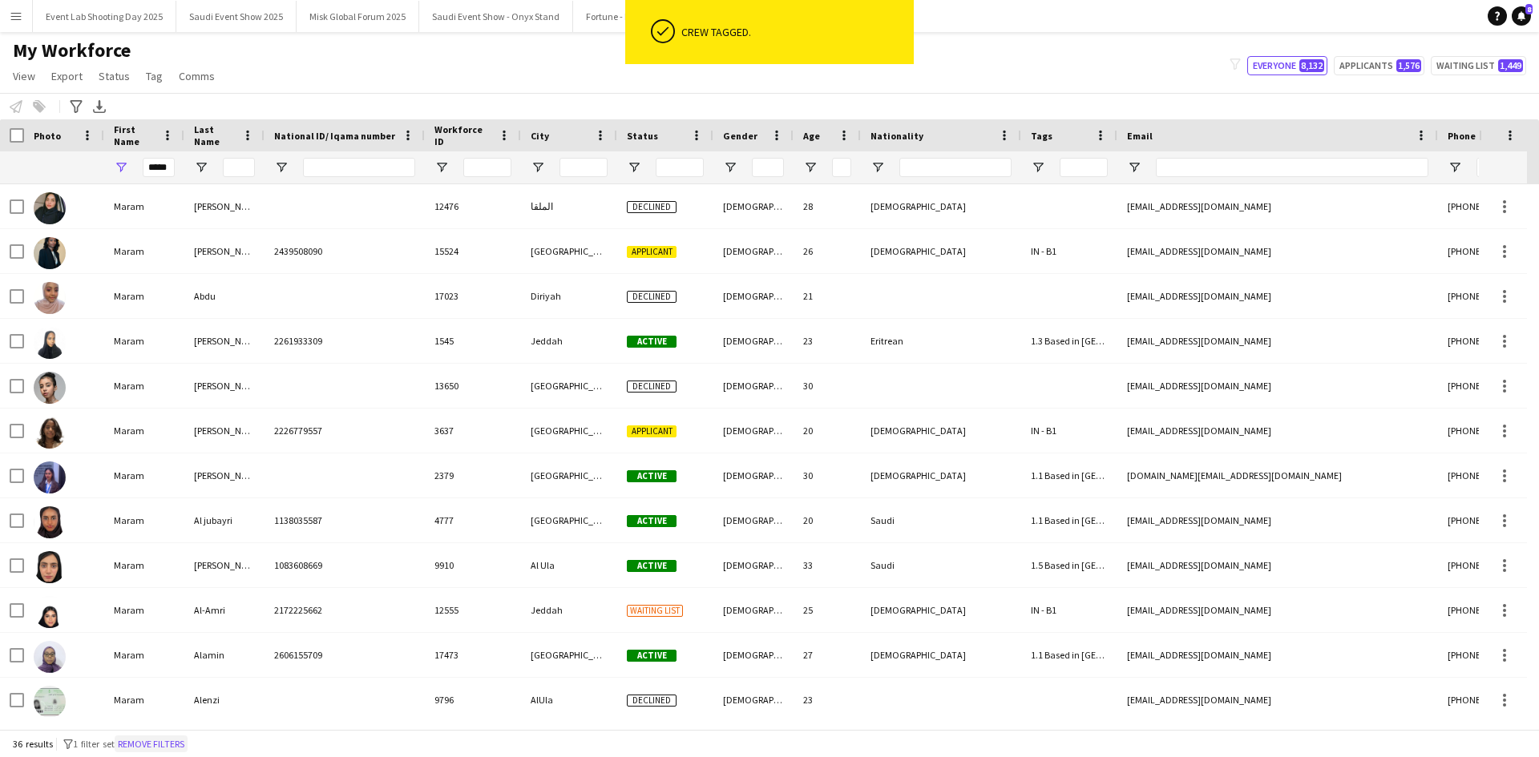
click at [157, 740] on button "Remove filters" at bounding box center [151, 745] width 73 height 18
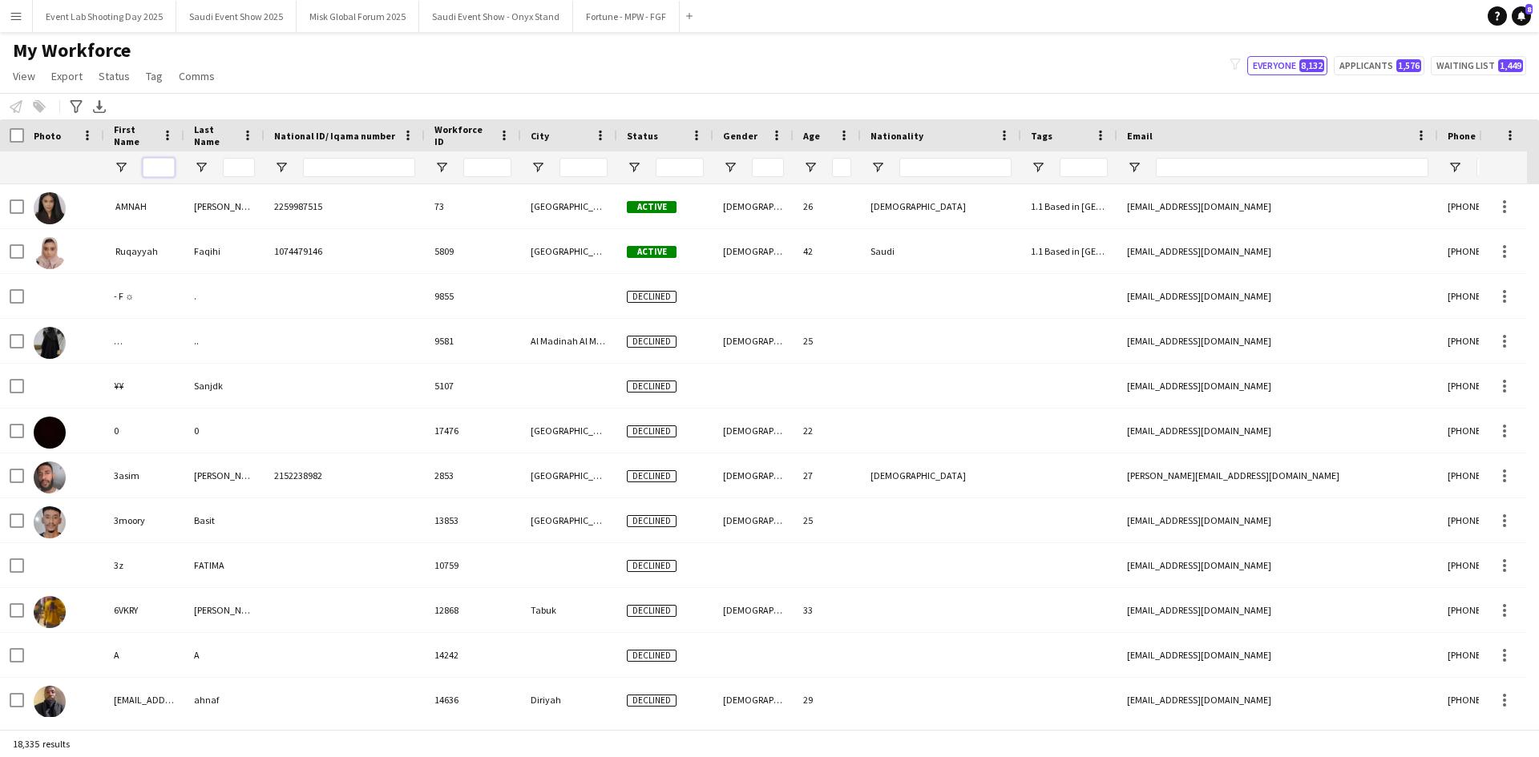
click at [153, 165] on input "First Name Filter Input" at bounding box center [159, 167] width 32 height 19
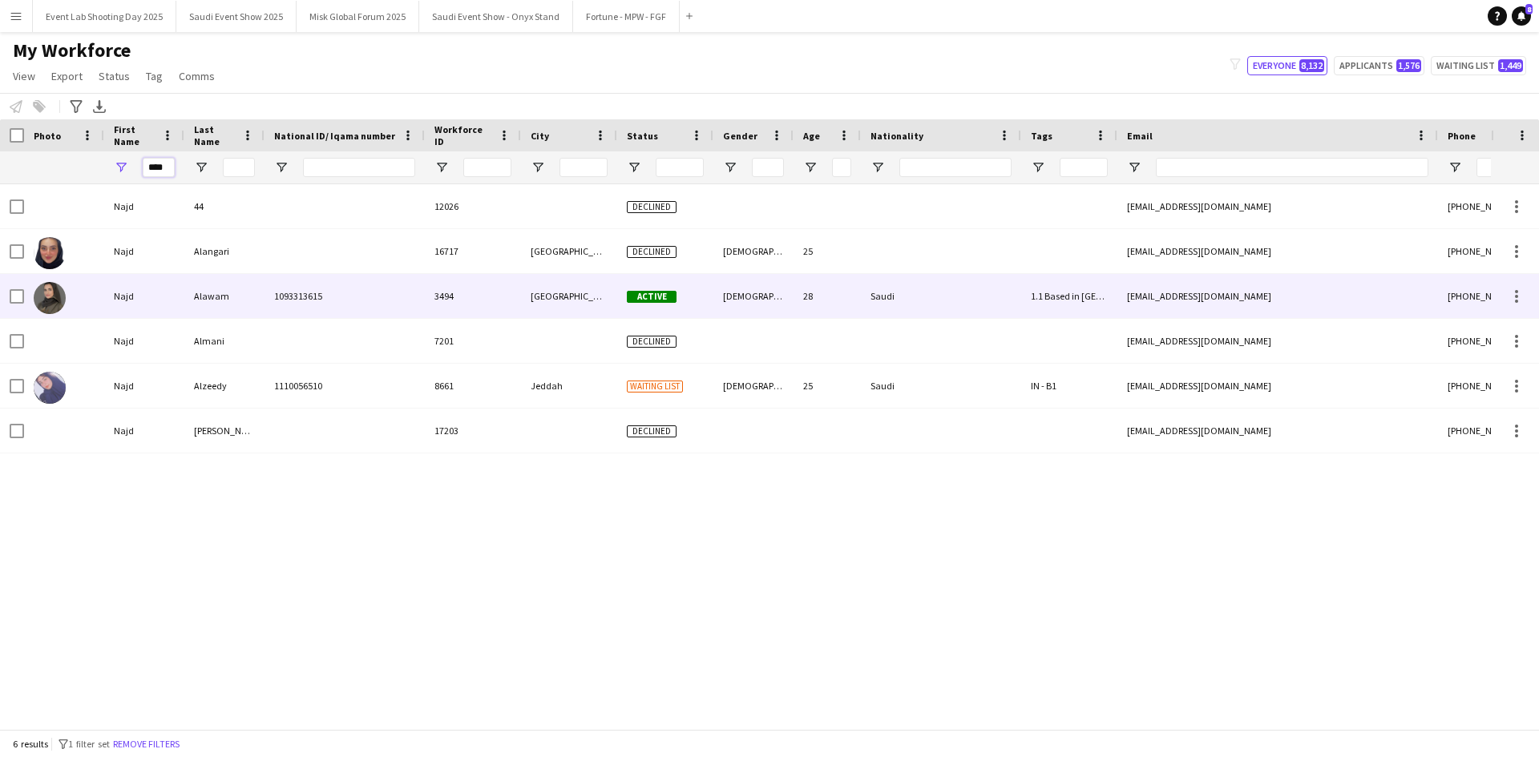
type input "****"
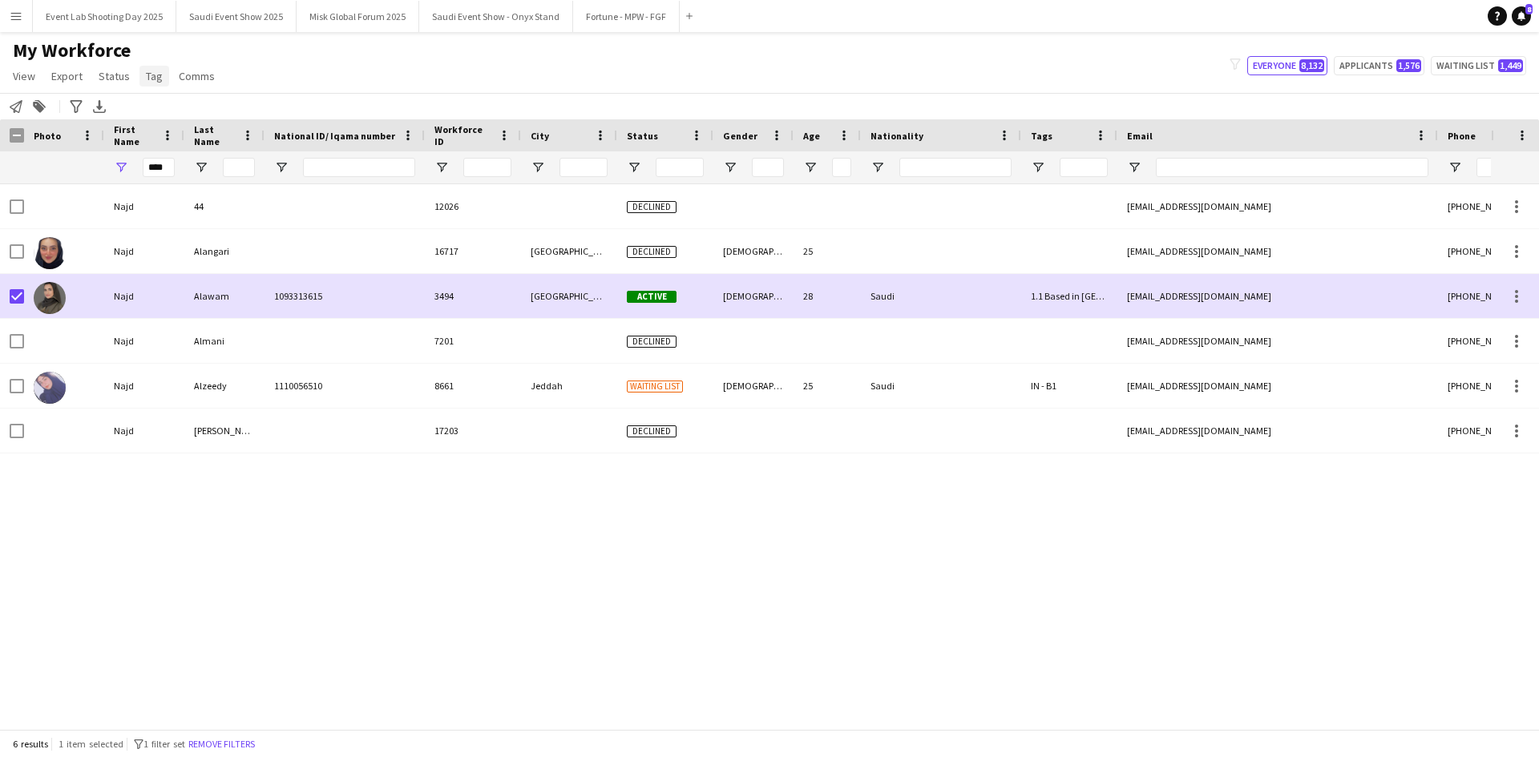
click at [155, 76] on span "Tag" at bounding box center [154, 76] width 17 height 14
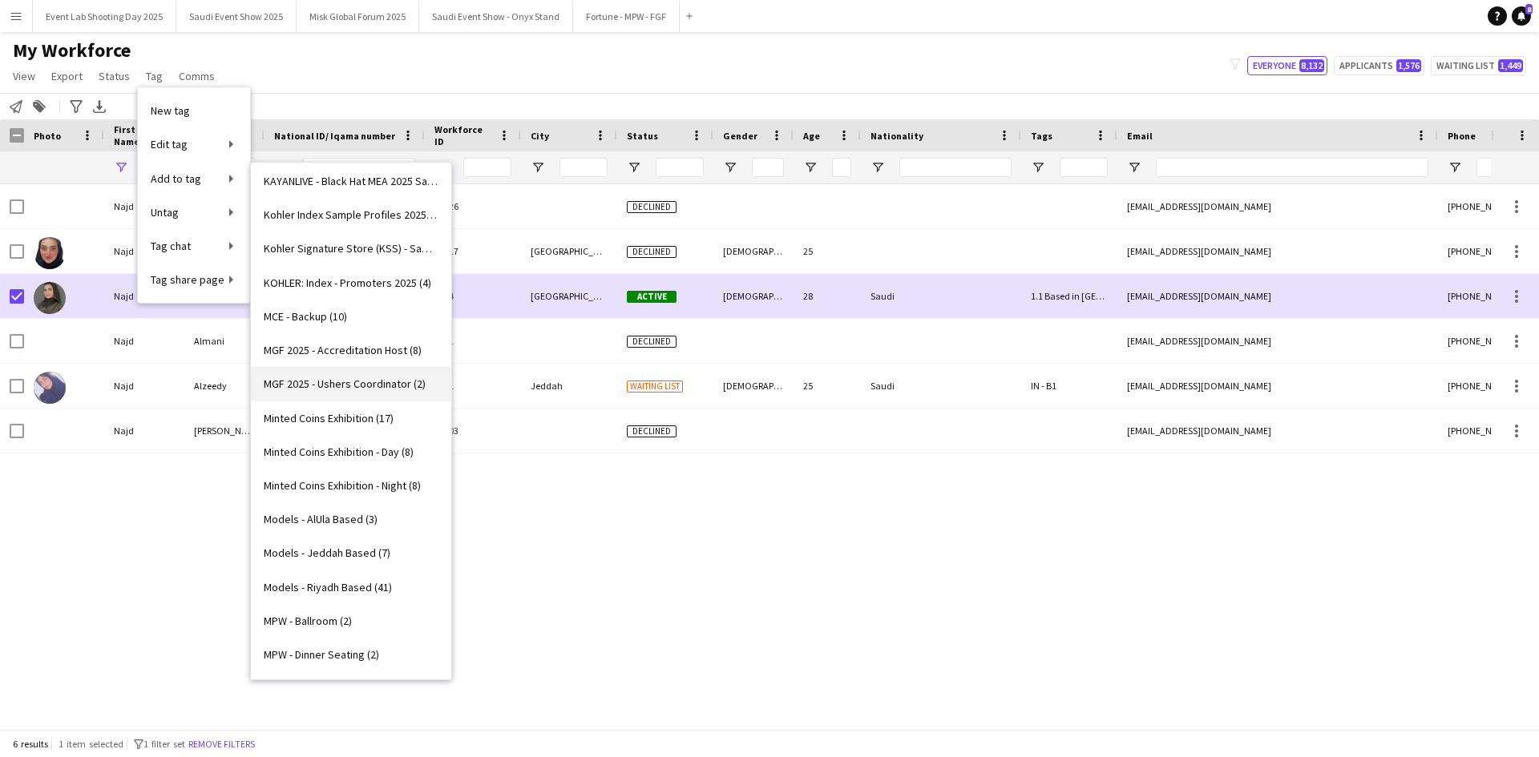
click at [337, 376] on link "MGF 2025 - Ushers Coordinator (2)" at bounding box center [351, 384] width 200 height 34
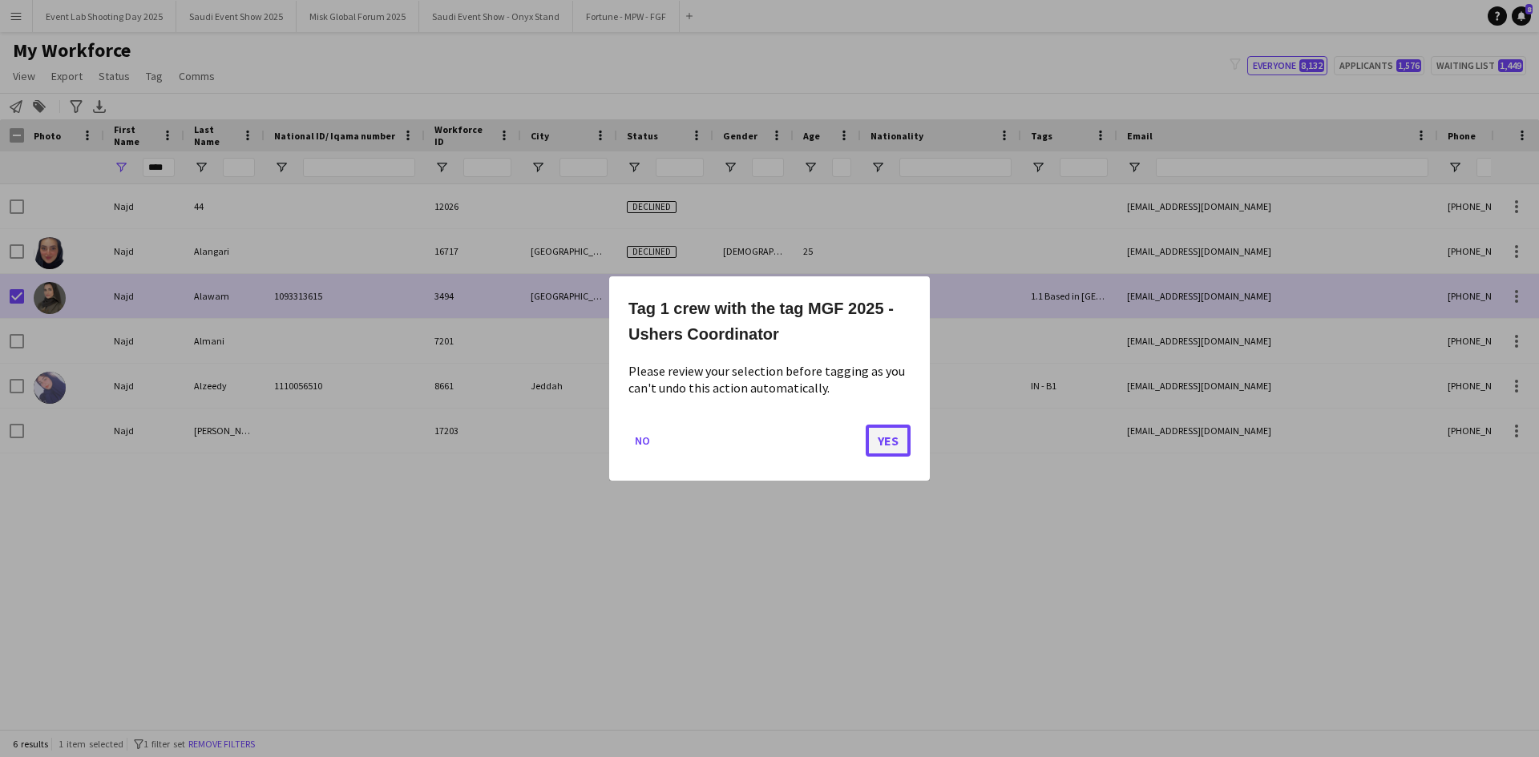
click at [885, 437] on button "Yes" at bounding box center [888, 441] width 45 height 32
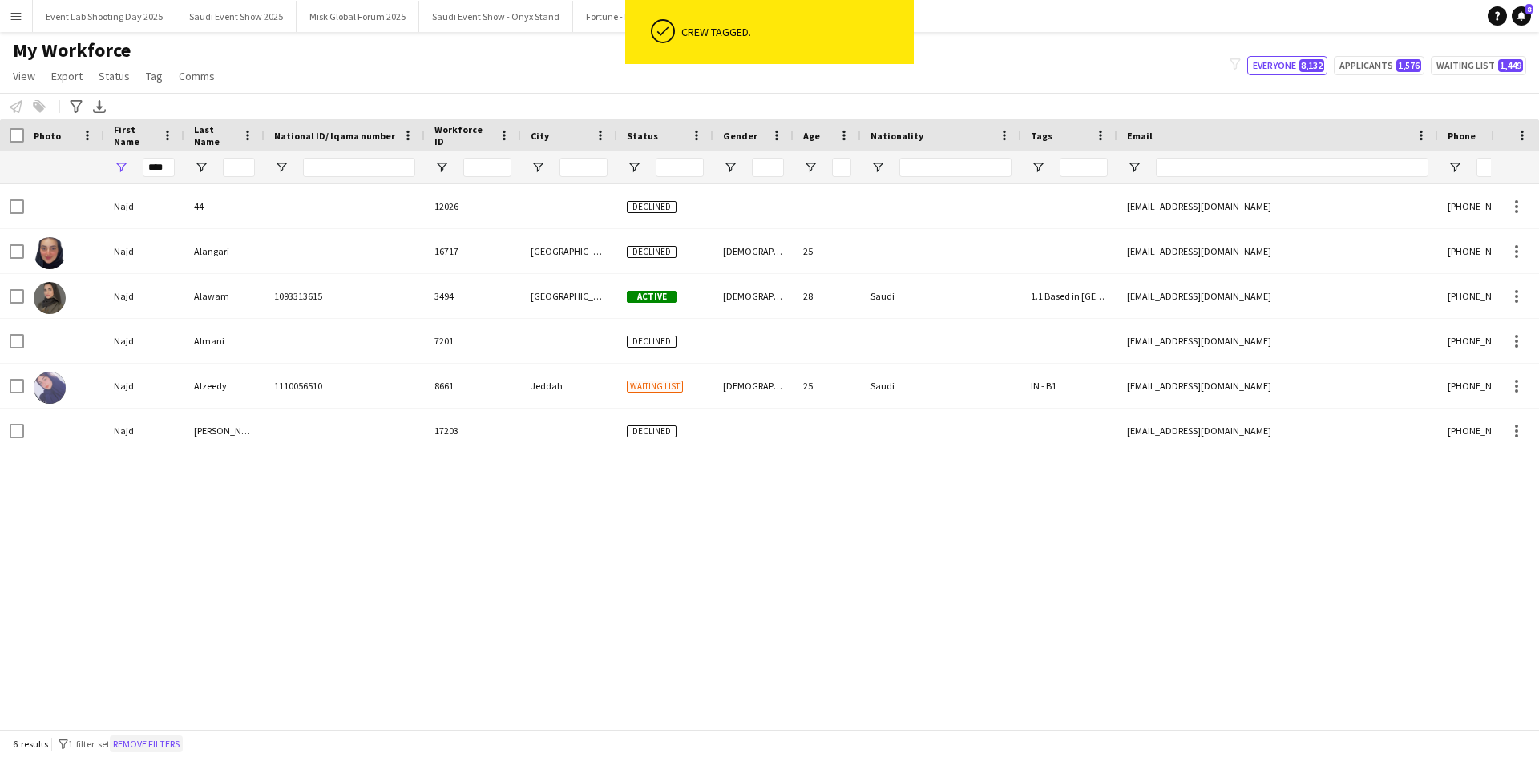
click at [172, 738] on button "Remove filters" at bounding box center [146, 745] width 73 height 18
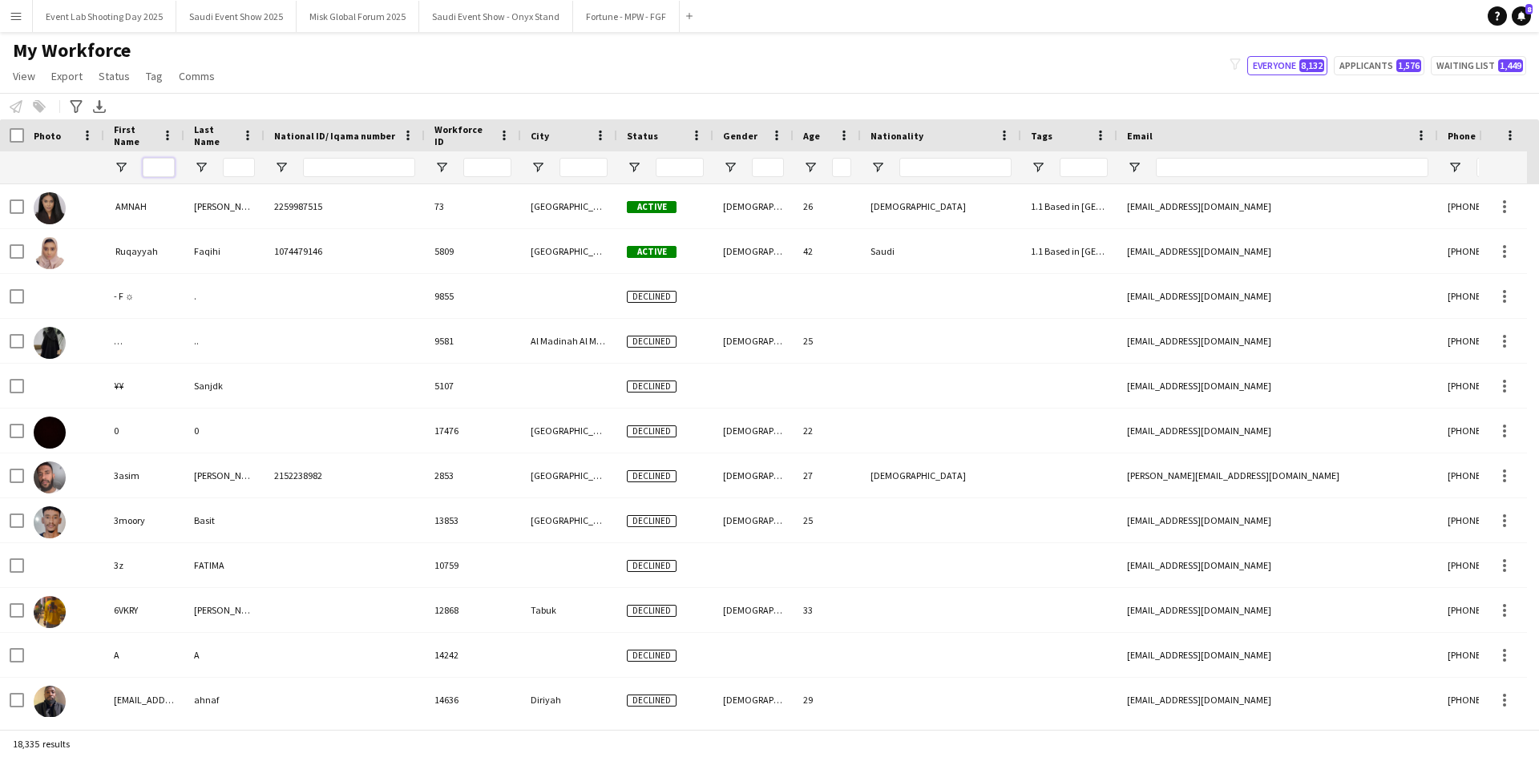
click at [147, 175] on input "First Name Filter Input" at bounding box center [159, 167] width 32 height 19
click at [234, 167] on input "Last Name Filter Input" at bounding box center [239, 167] width 32 height 19
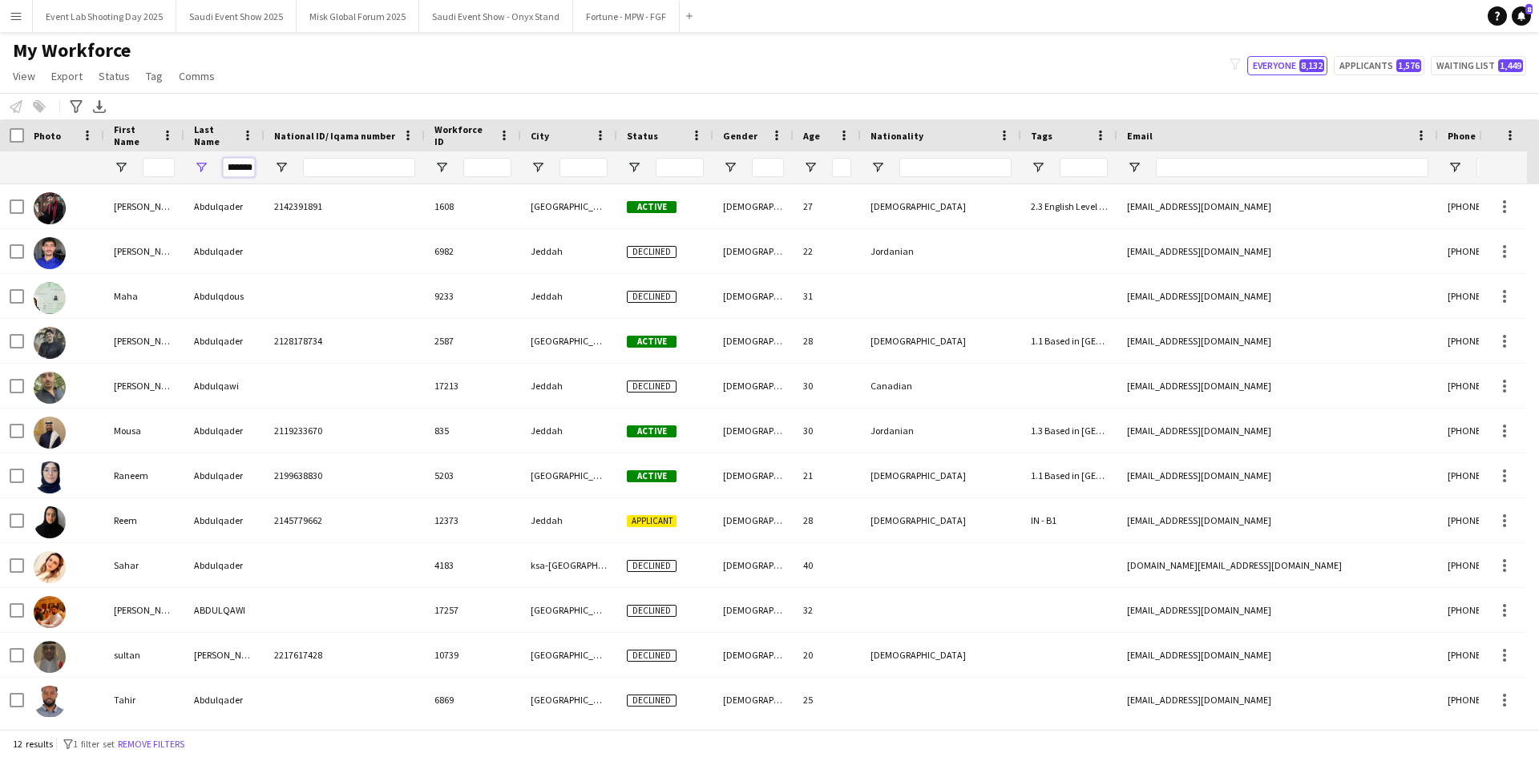
scroll to position [0, 9]
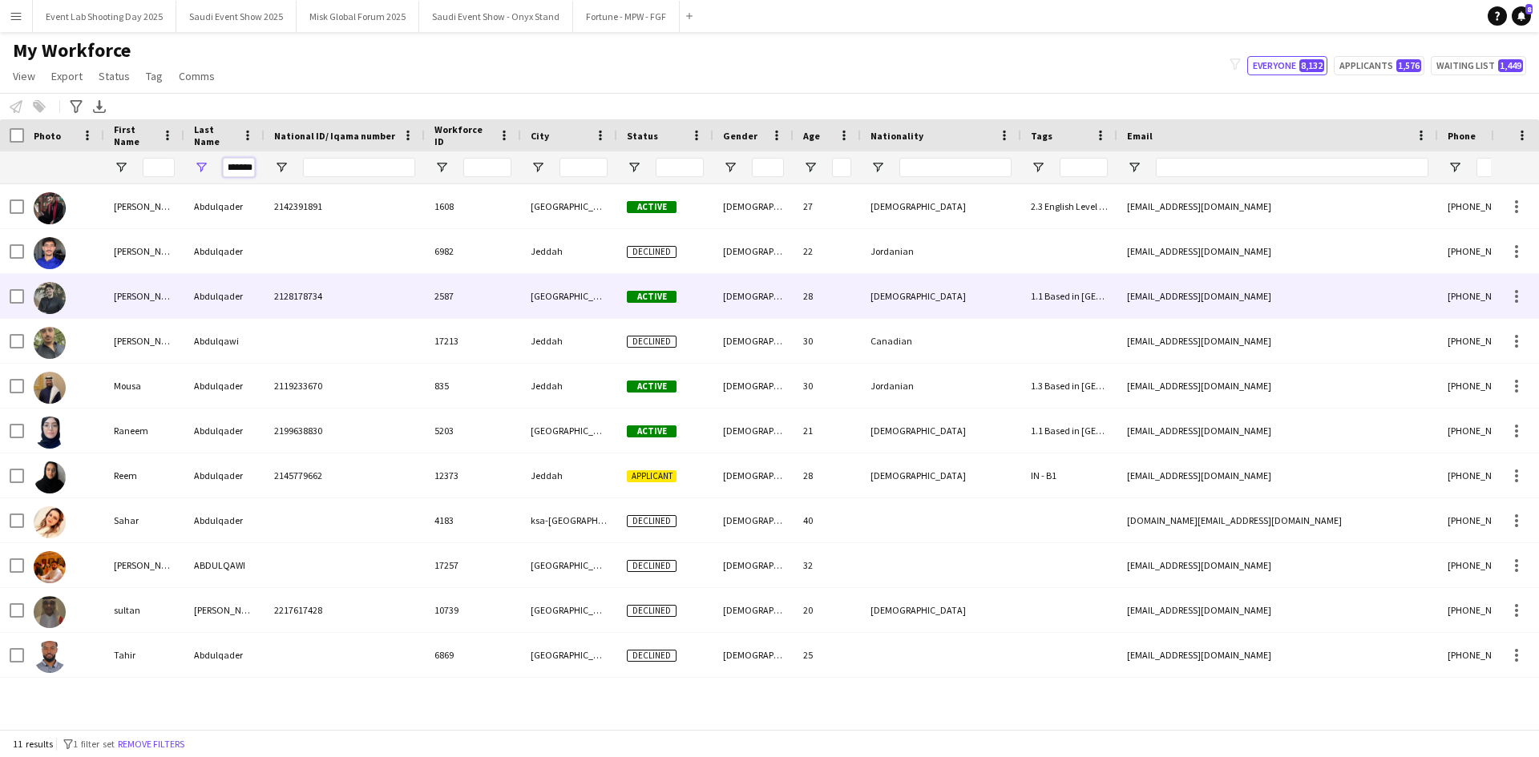
type input "*******"
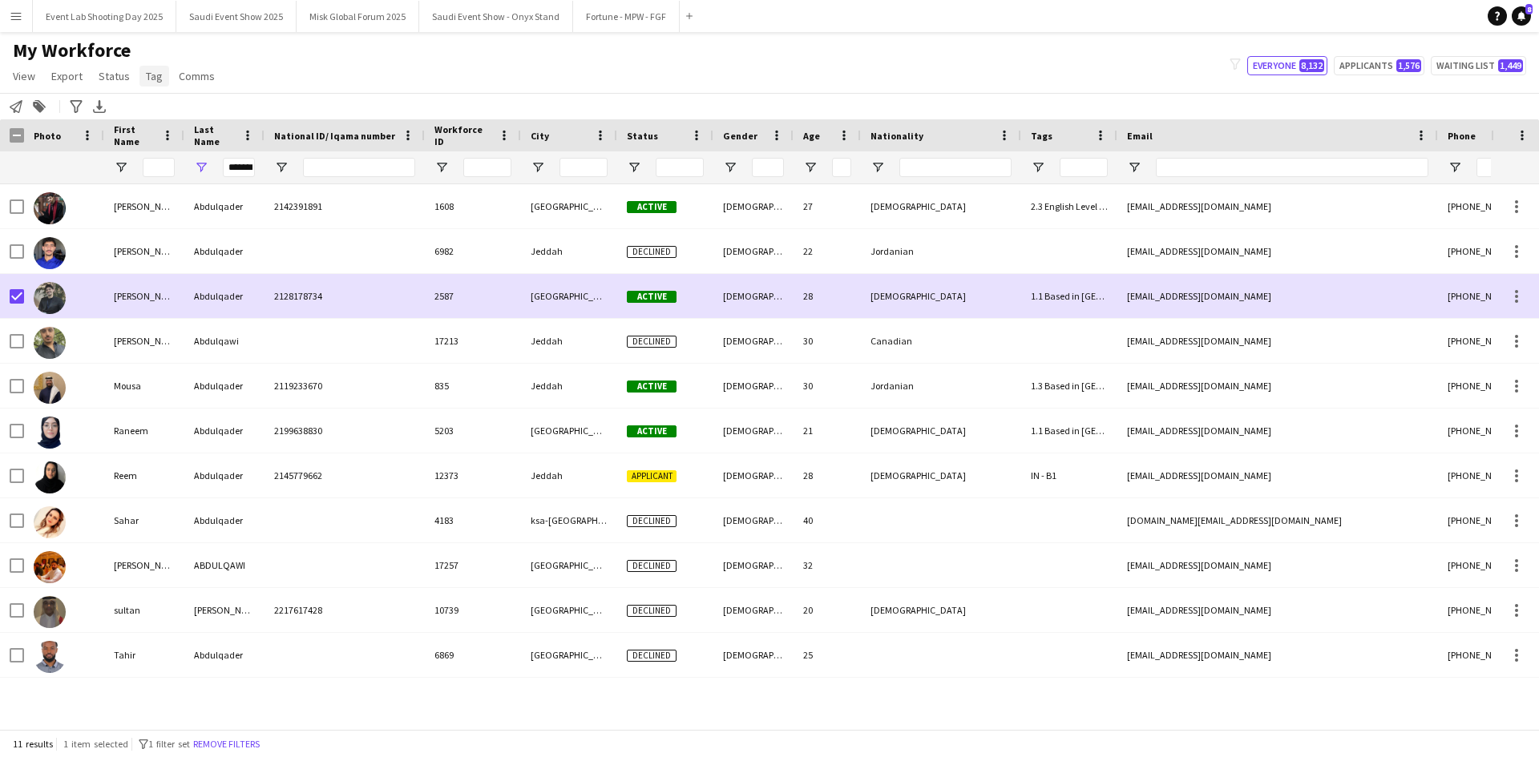
click at [147, 79] on span "Tag" at bounding box center [154, 76] width 17 height 14
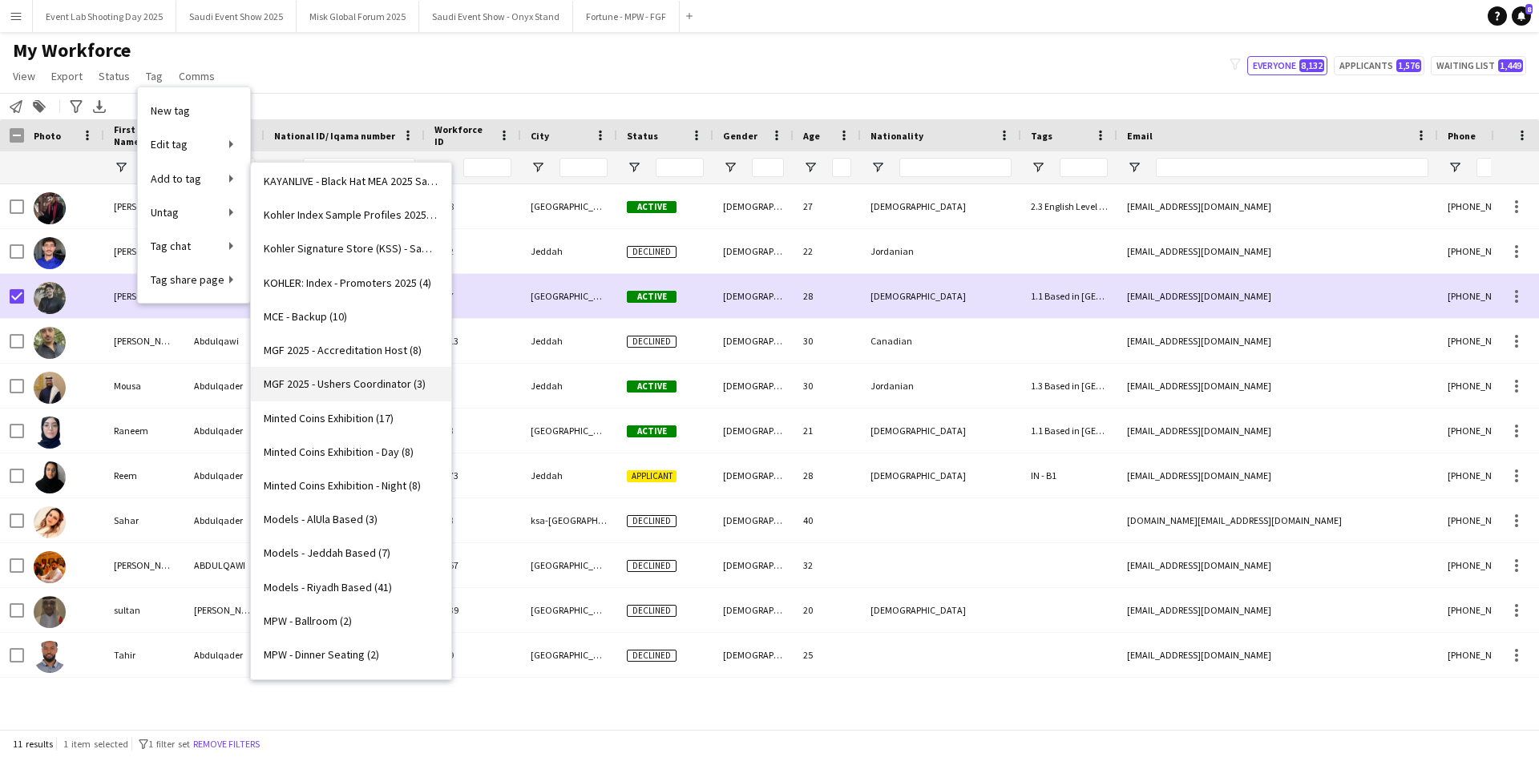
click at [369, 388] on span "MGF 2025 - Ushers Coordinator (3)" at bounding box center [345, 384] width 162 height 14
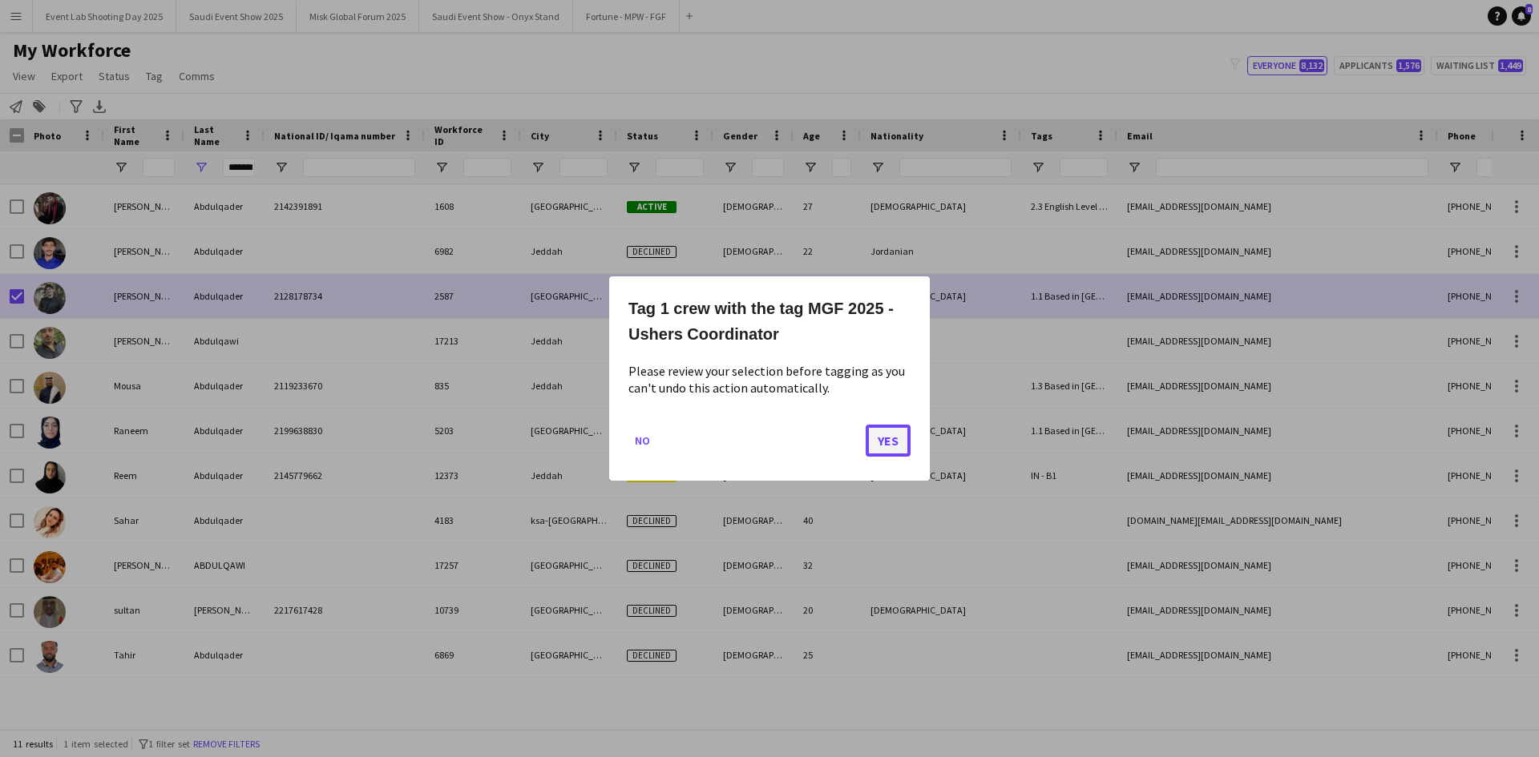
click at [871, 430] on button "Yes" at bounding box center [888, 441] width 45 height 32
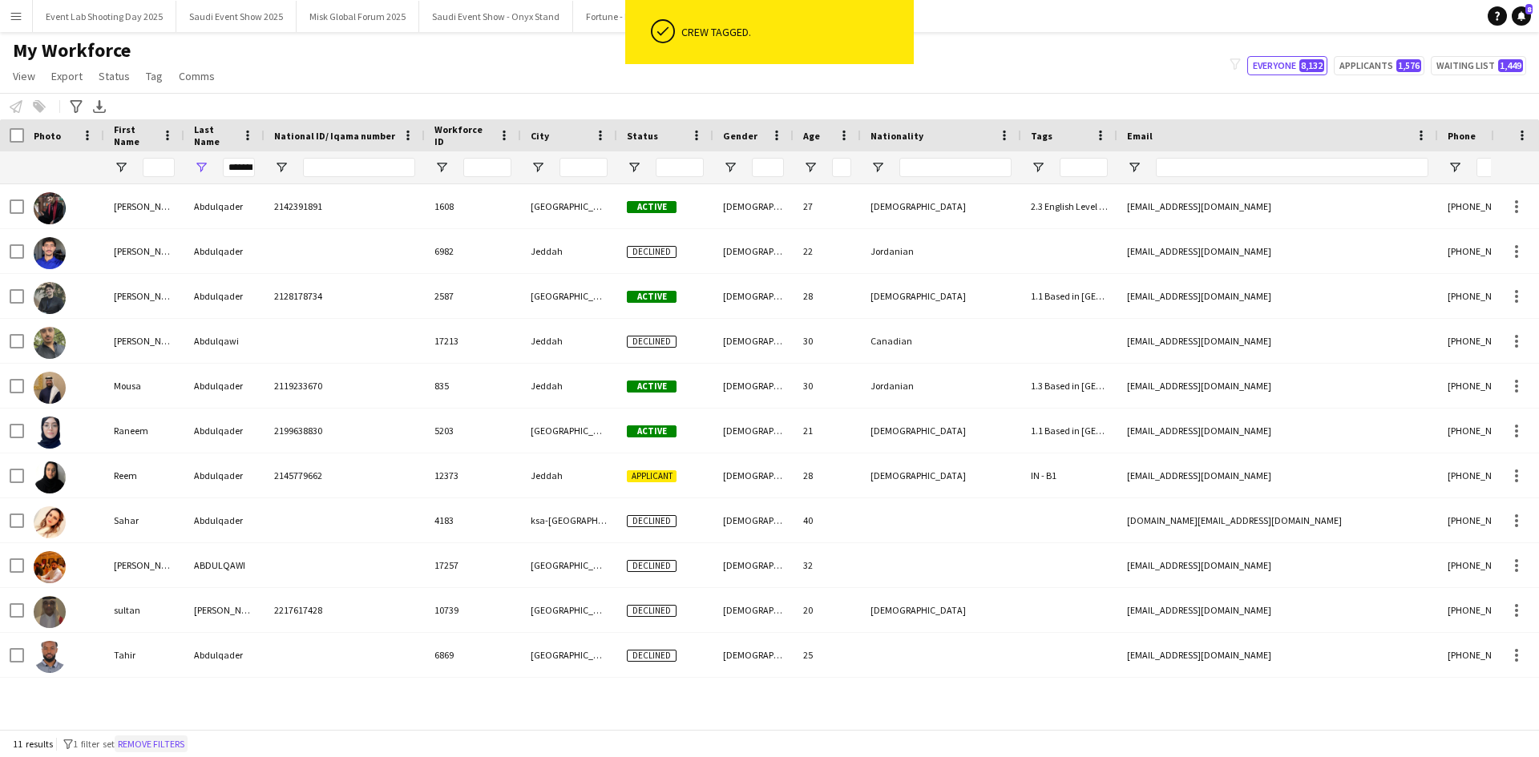
click at [181, 743] on button "Remove filters" at bounding box center [151, 745] width 73 height 18
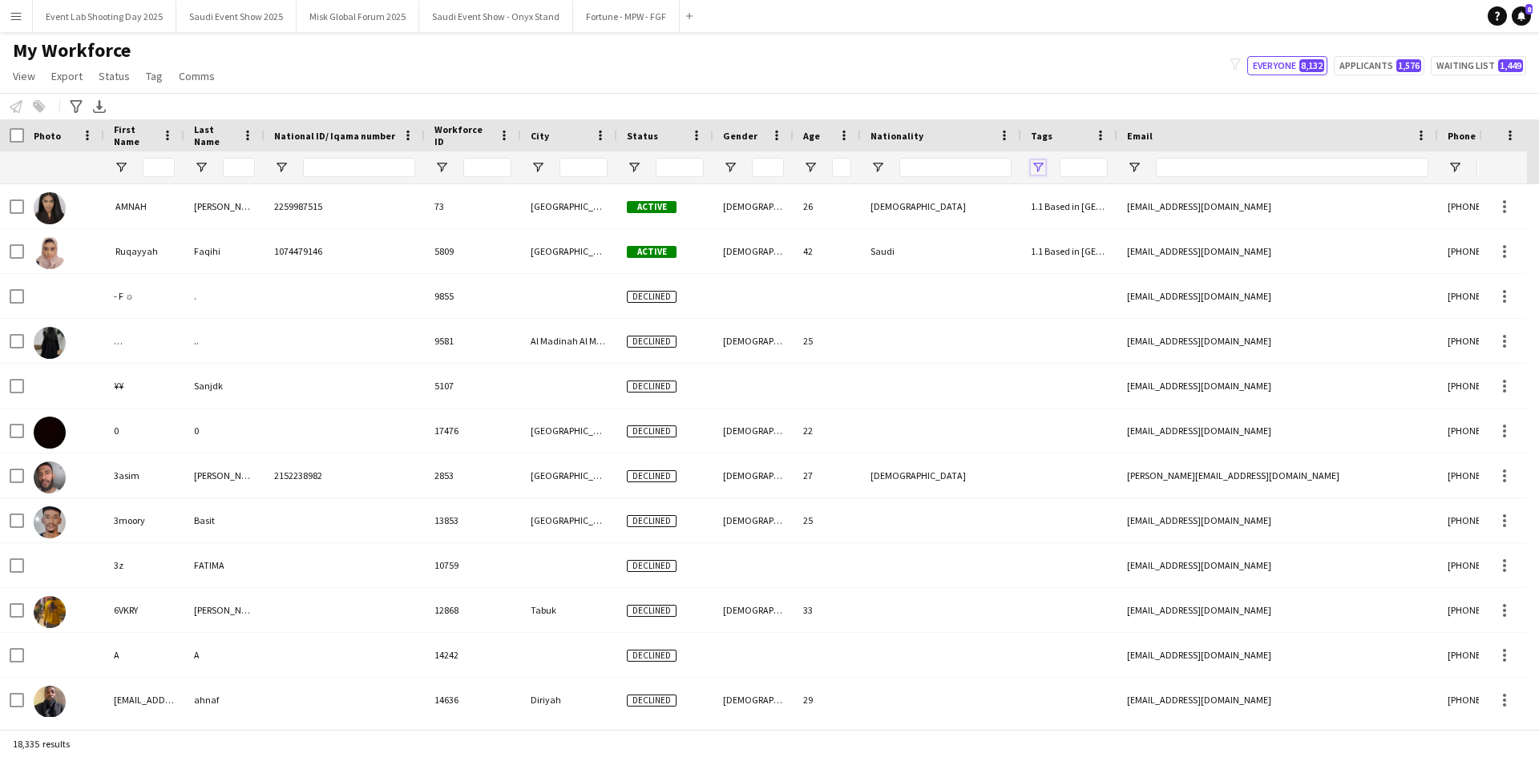
click at [1040, 164] on span "Open Filter Menu" at bounding box center [1038, 167] width 14 height 14
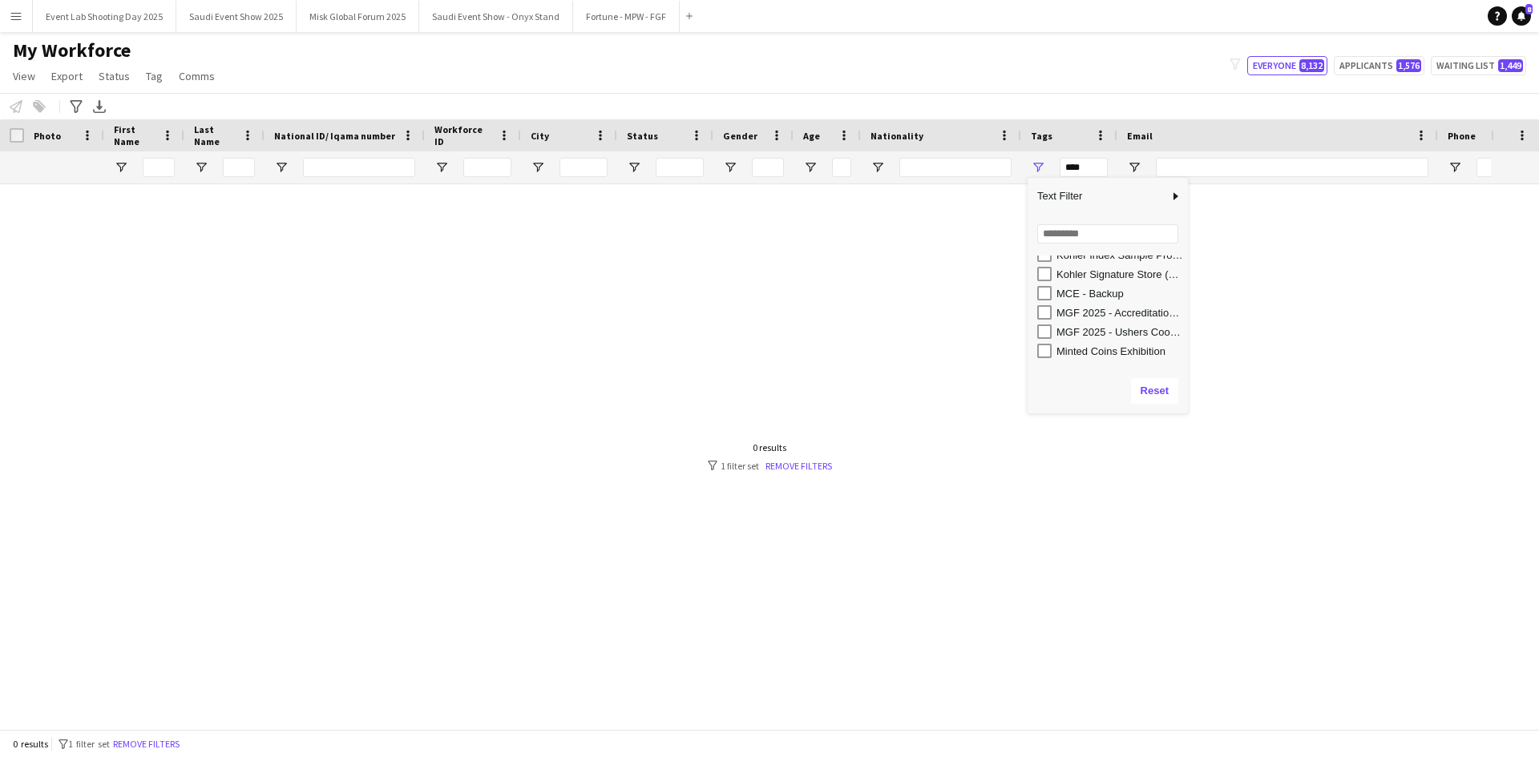
scroll to position [619, 0]
type input "**********"
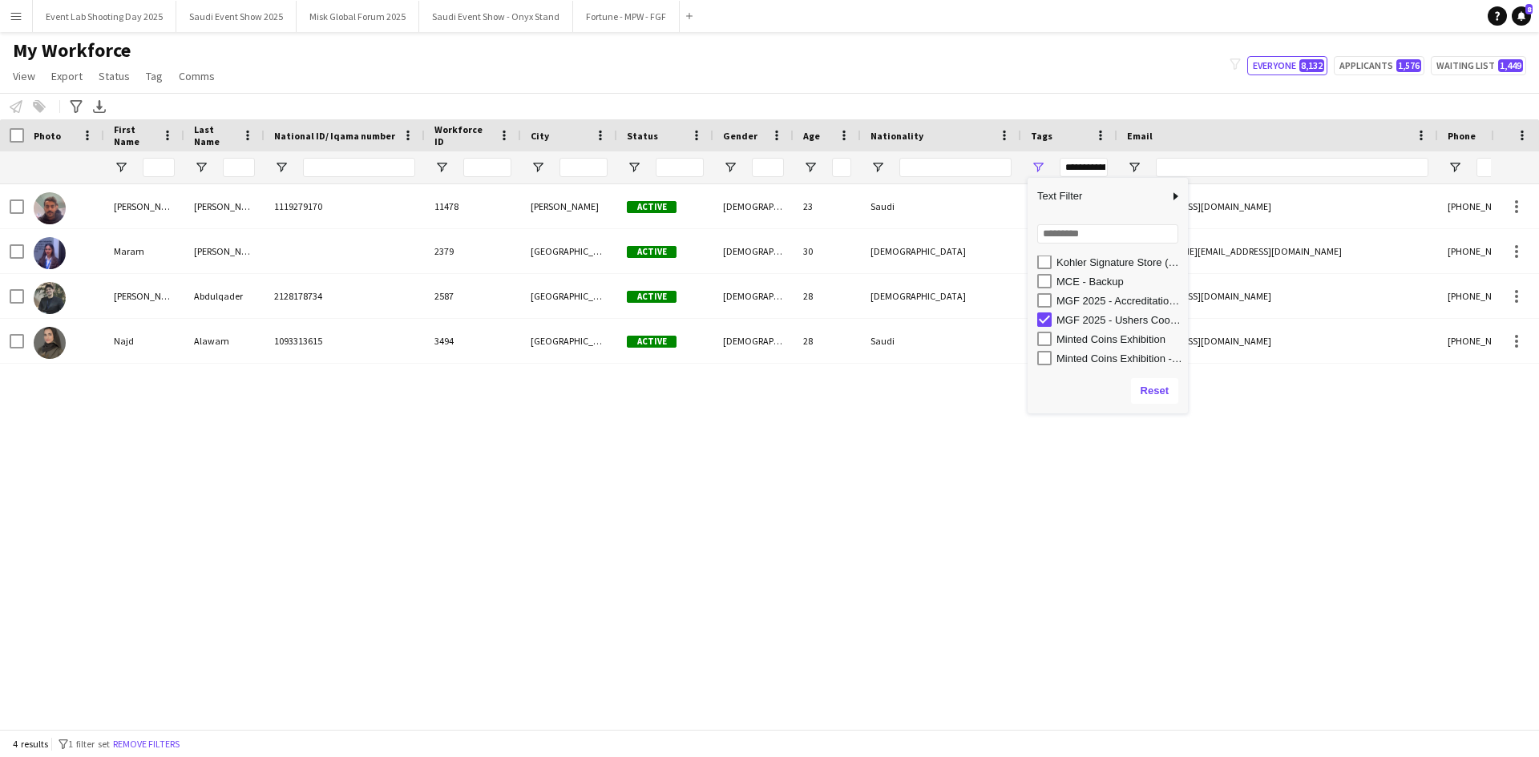
click at [712, 59] on div "My Workforce View Views Default view [PERSON_NAME] [PERSON_NAME] [PERSON_NAME] …" at bounding box center [769, 65] width 1539 height 55
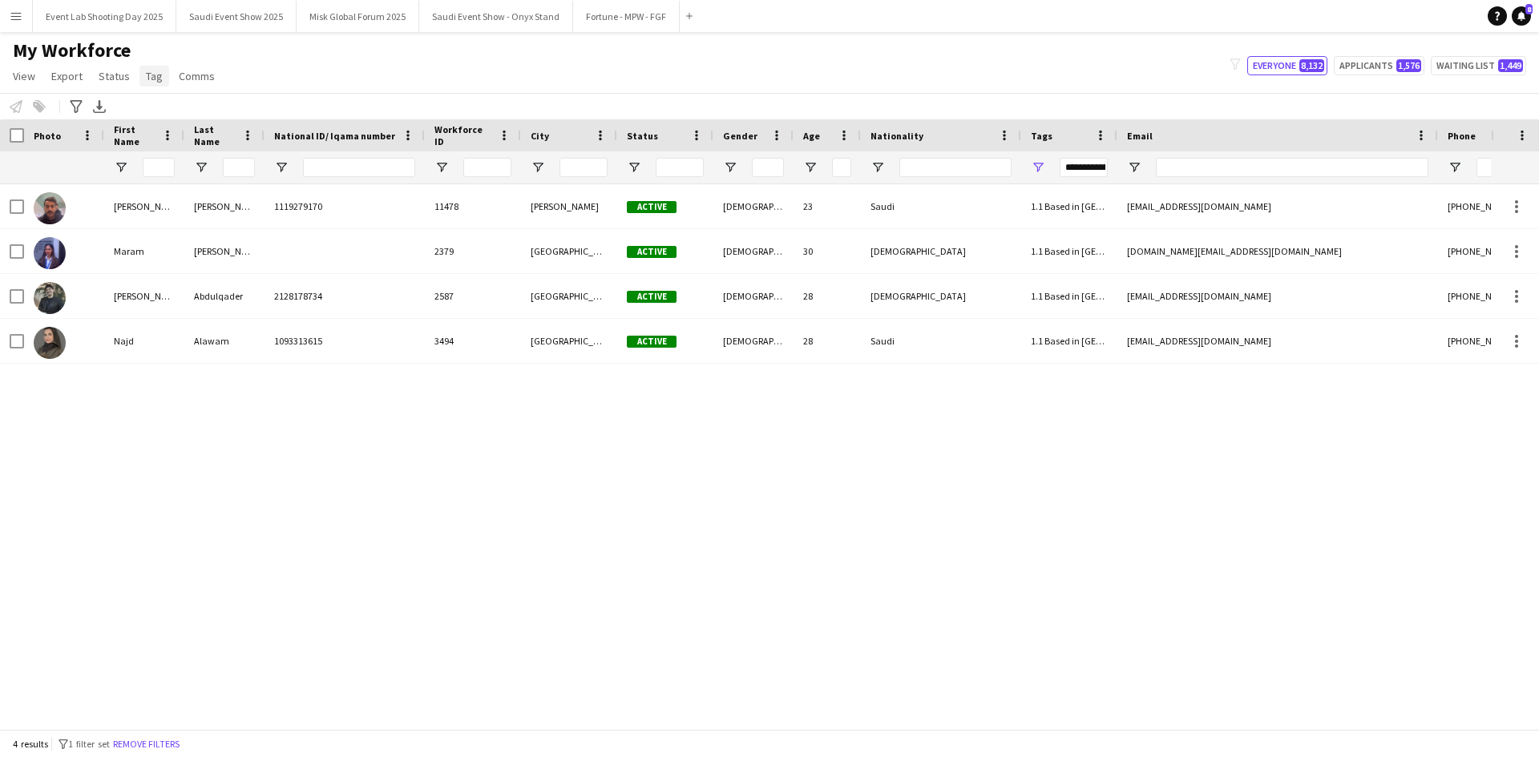
click at [155, 67] on link "Tag" at bounding box center [154, 76] width 30 height 21
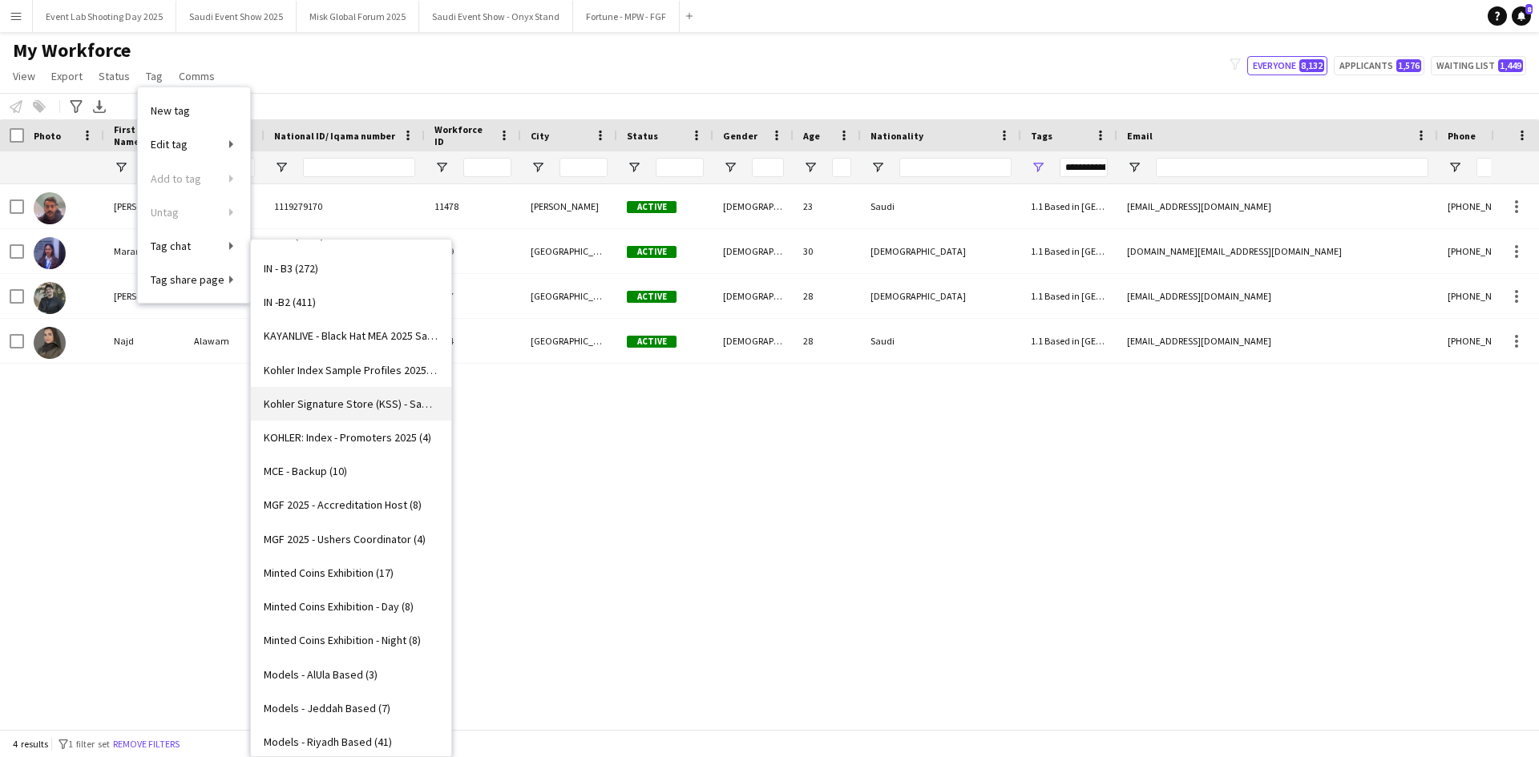
scroll to position [841, 0]
click at [342, 533] on span "MGF 2025 - Ushers Coordinator (4)" at bounding box center [345, 538] width 162 height 14
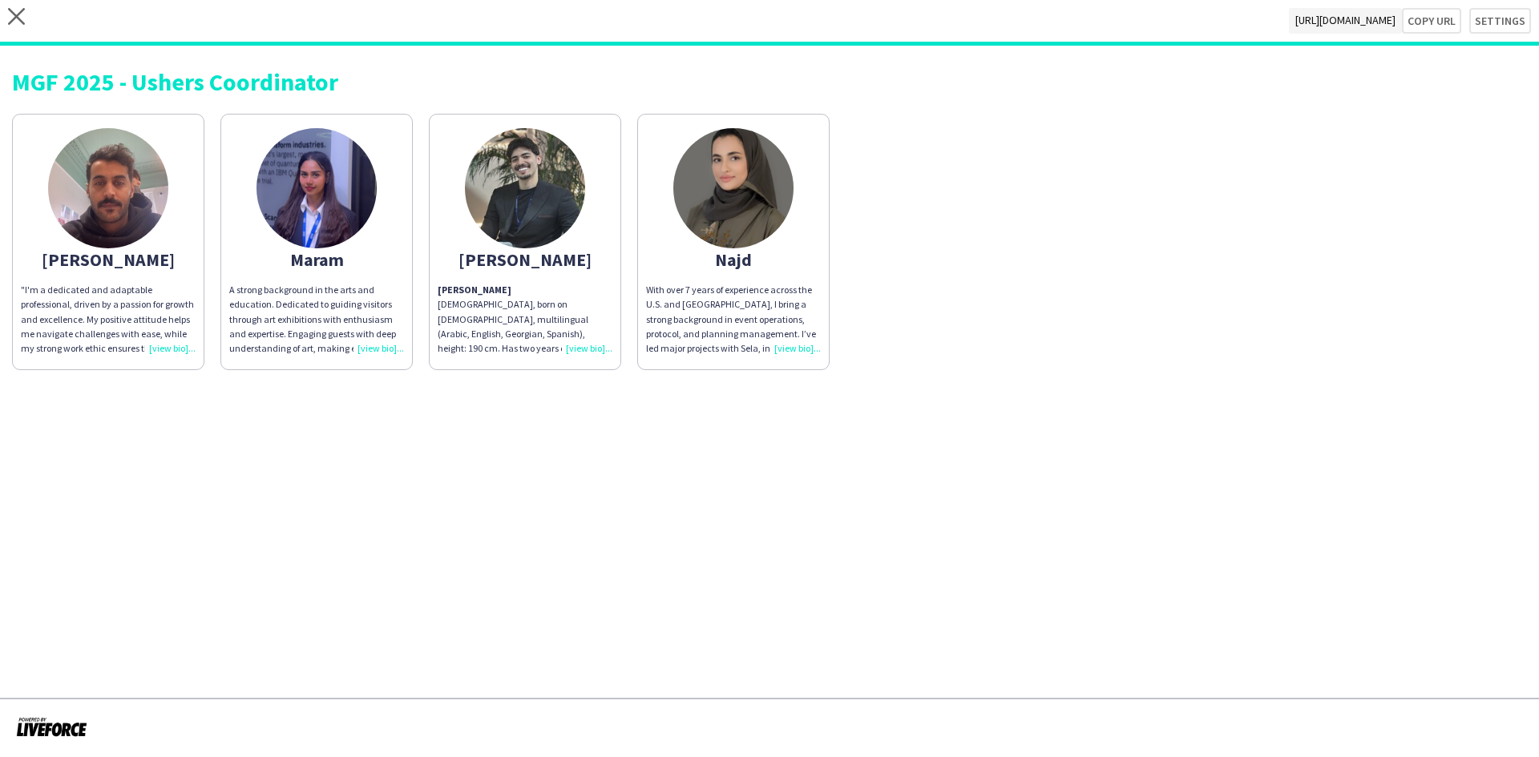
click at [183, 347] on div ""I'm a dedicated and adaptable professional, driven by a passion for growth and…" at bounding box center [108, 319] width 175 height 73
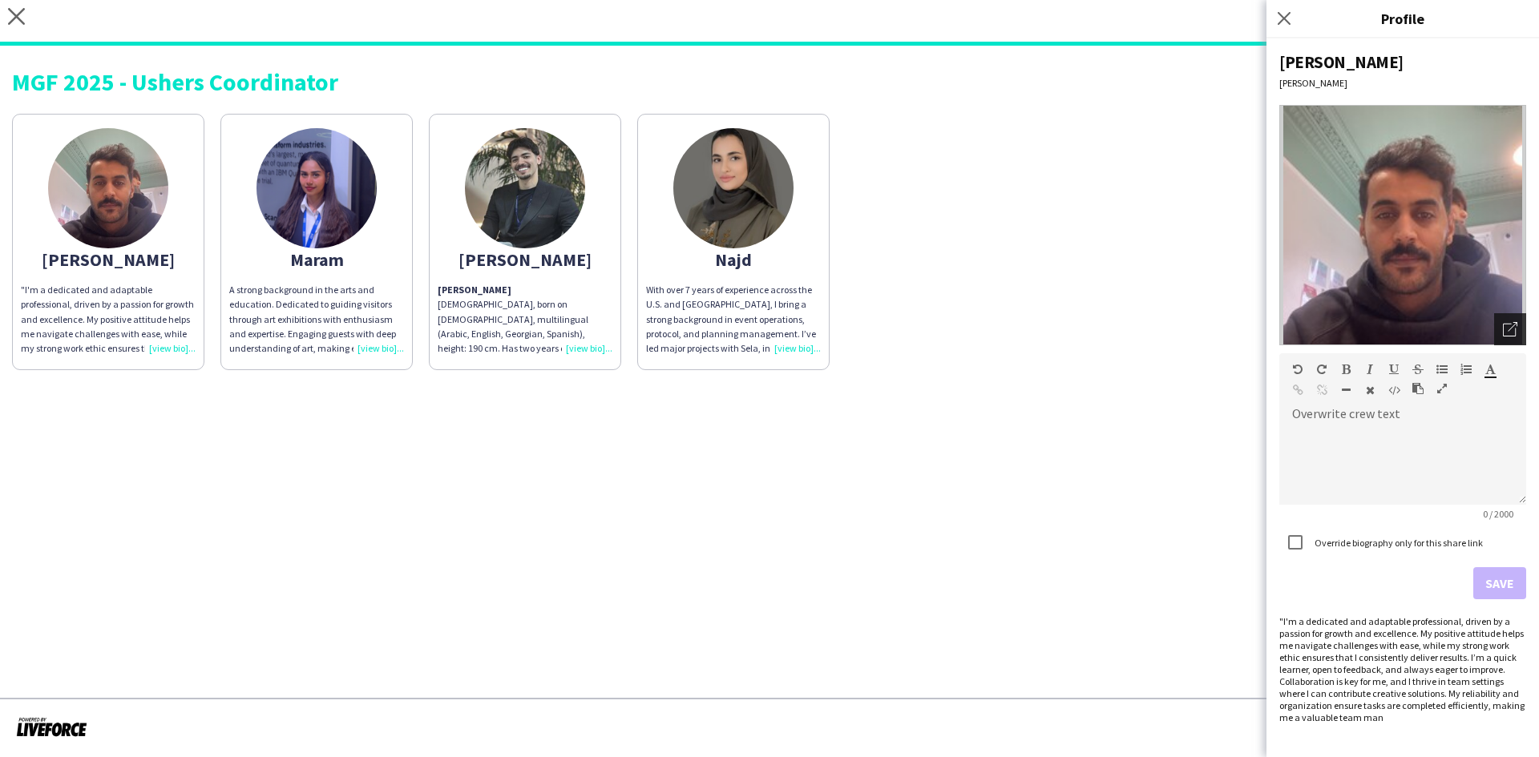
click at [1515, 325] on icon at bounding box center [1513, 327] width 10 height 10
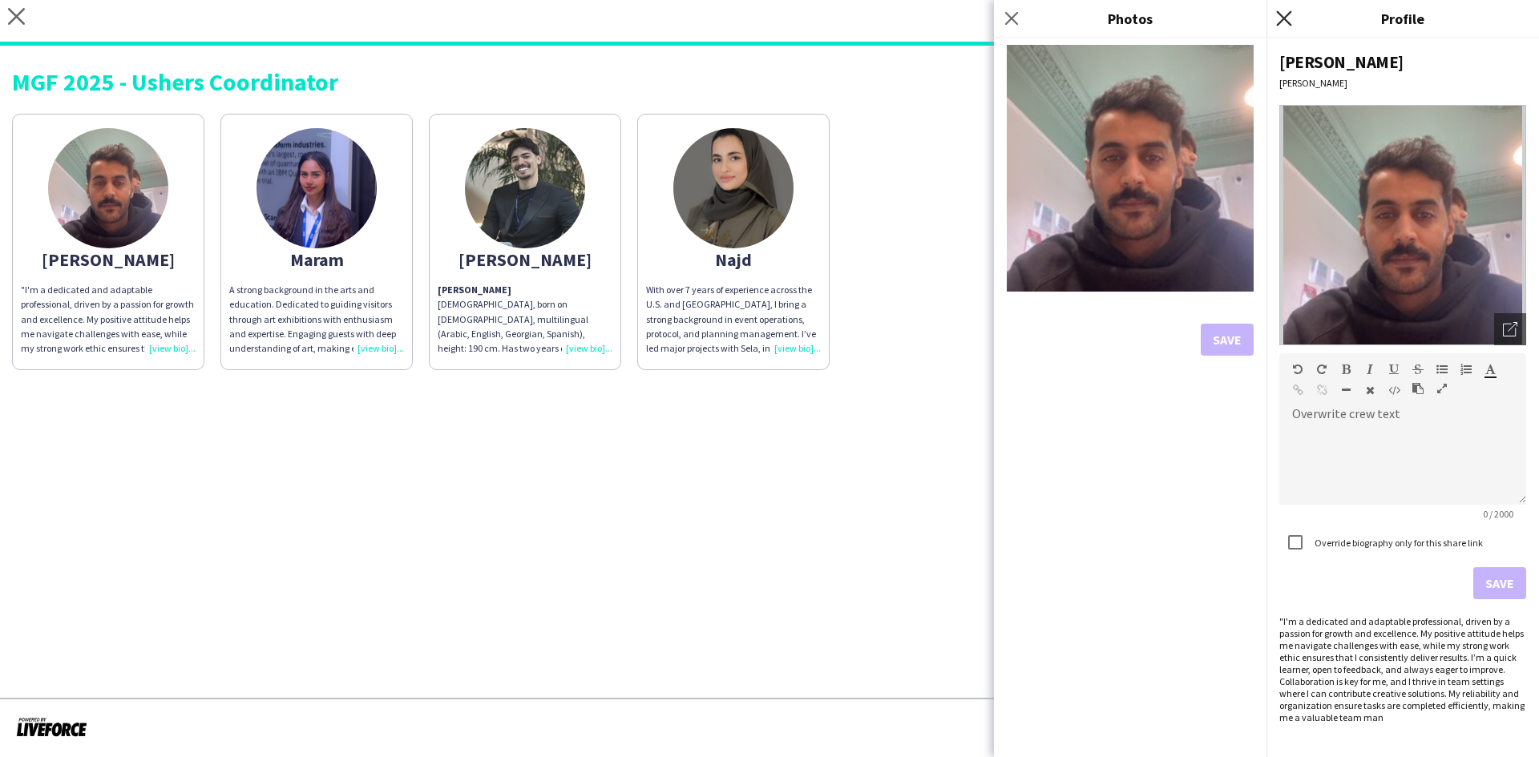
click at [1287, 19] on icon "Close pop-in" at bounding box center [1283, 17] width 15 height 15
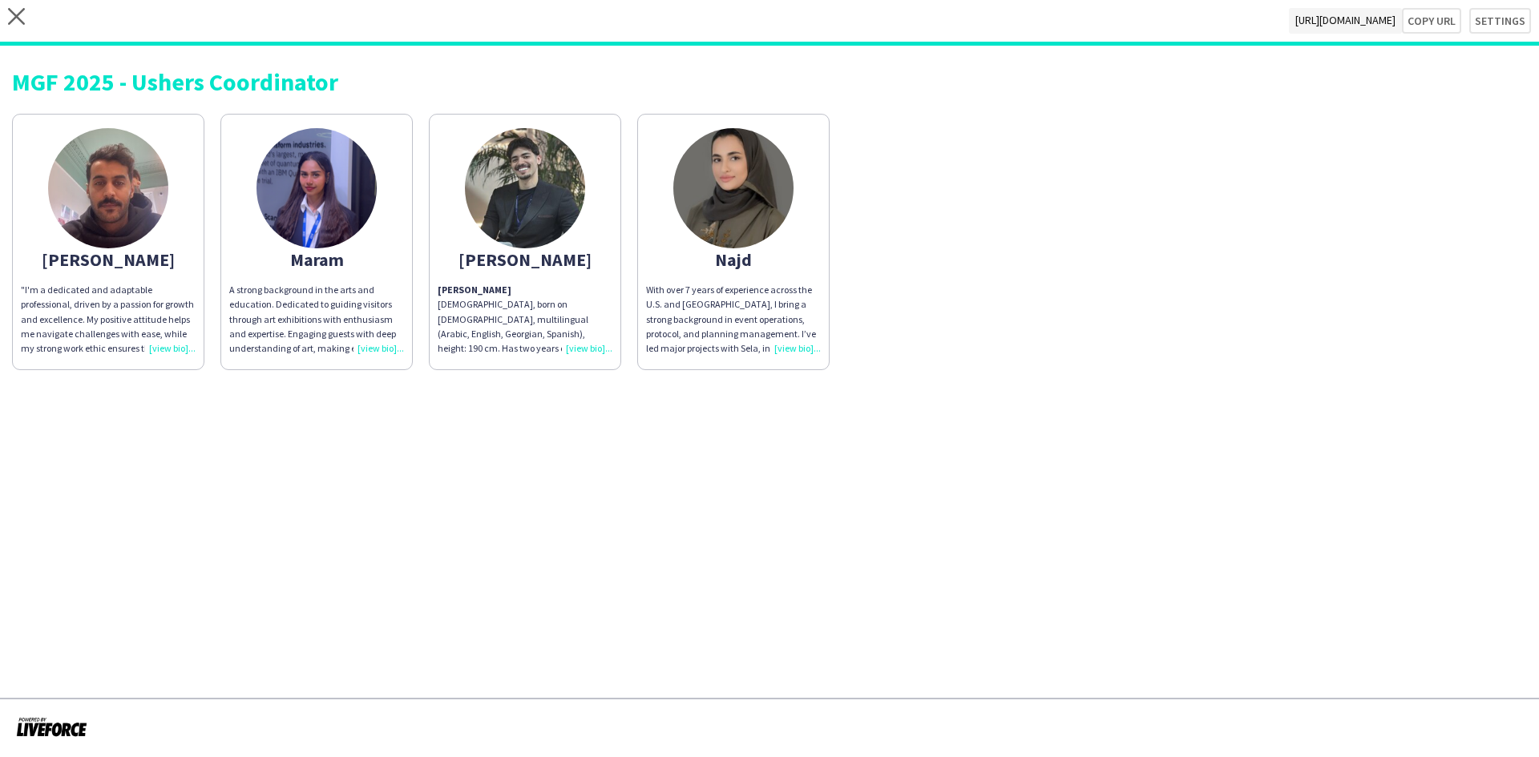
click at [585, 358] on app-share-pages-crew-card "Mohammed Mohammed Abdulqader Palestinian, born on March 29, 1997, multilingual …" at bounding box center [525, 242] width 192 height 257
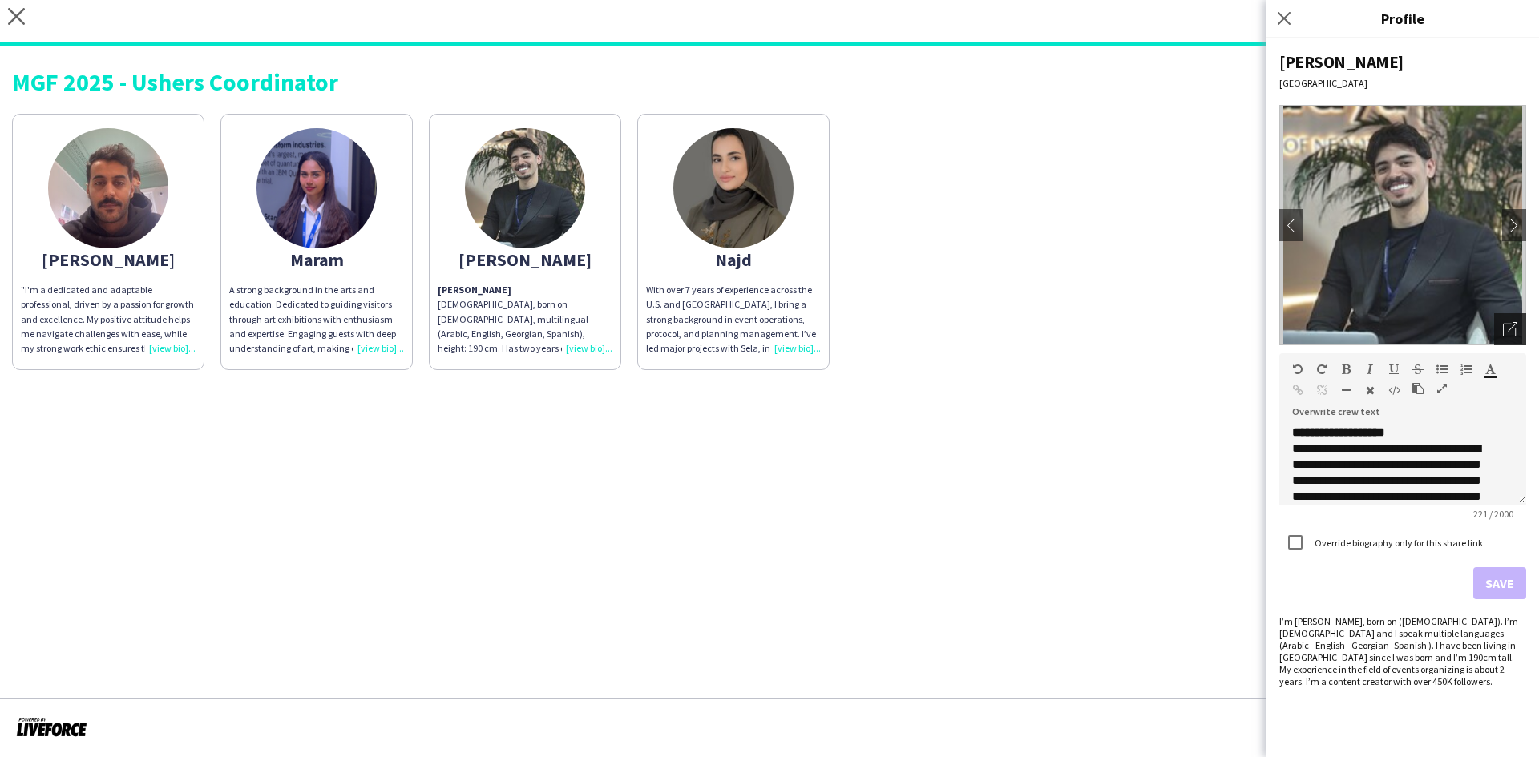
click at [1512, 327] on icon "Open photos pop-in" at bounding box center [1510, 329] width 14 height 14
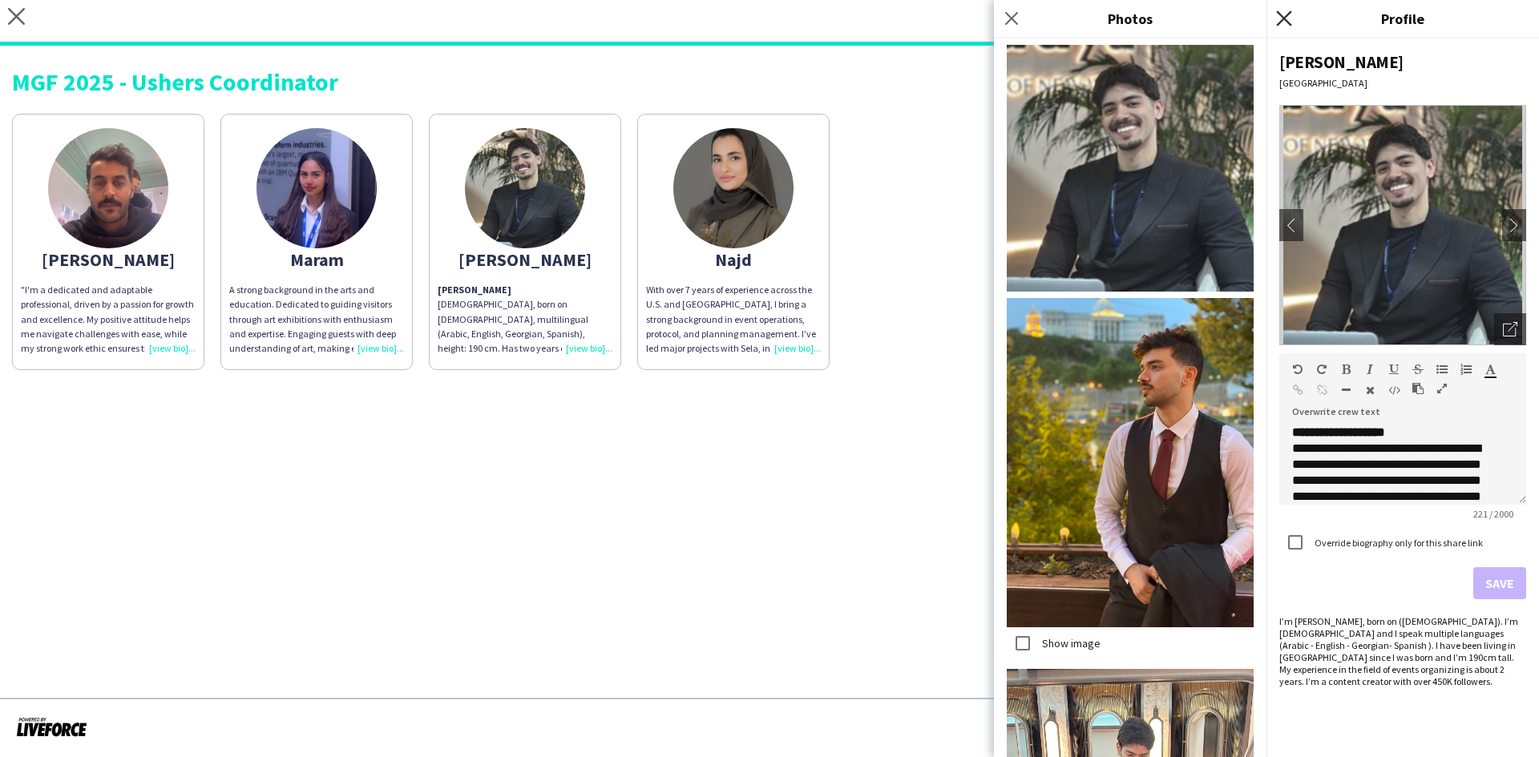
click at [1289, 15] on icon "Close pop-in" at bounding box center [1283, 17] width 15 height 15
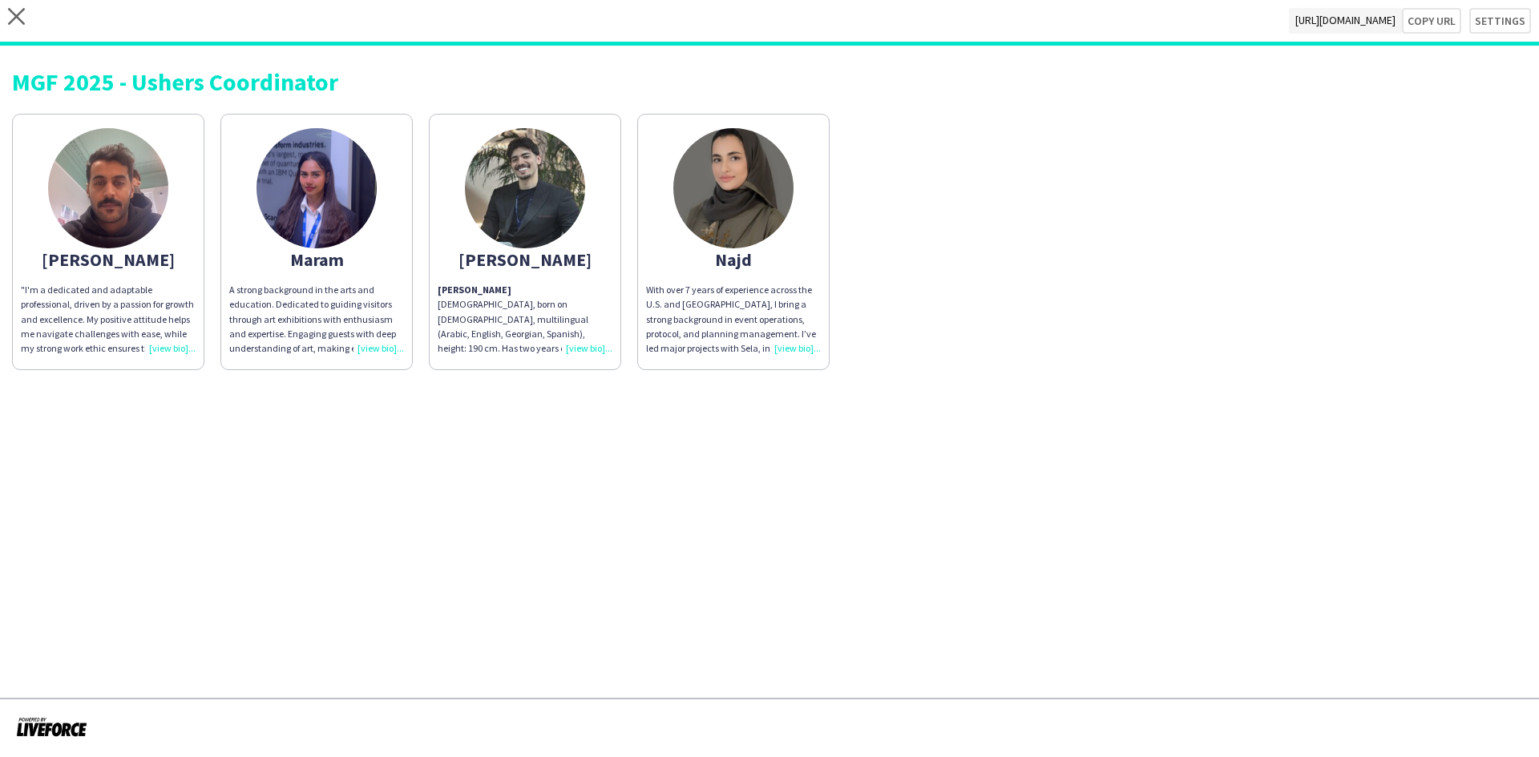
click at [799, 342] on div "With over 7 years of experience across the U.S. and Saudi Arabia, I bring a str…" at bounding box center [733, 319] width 175 height 73
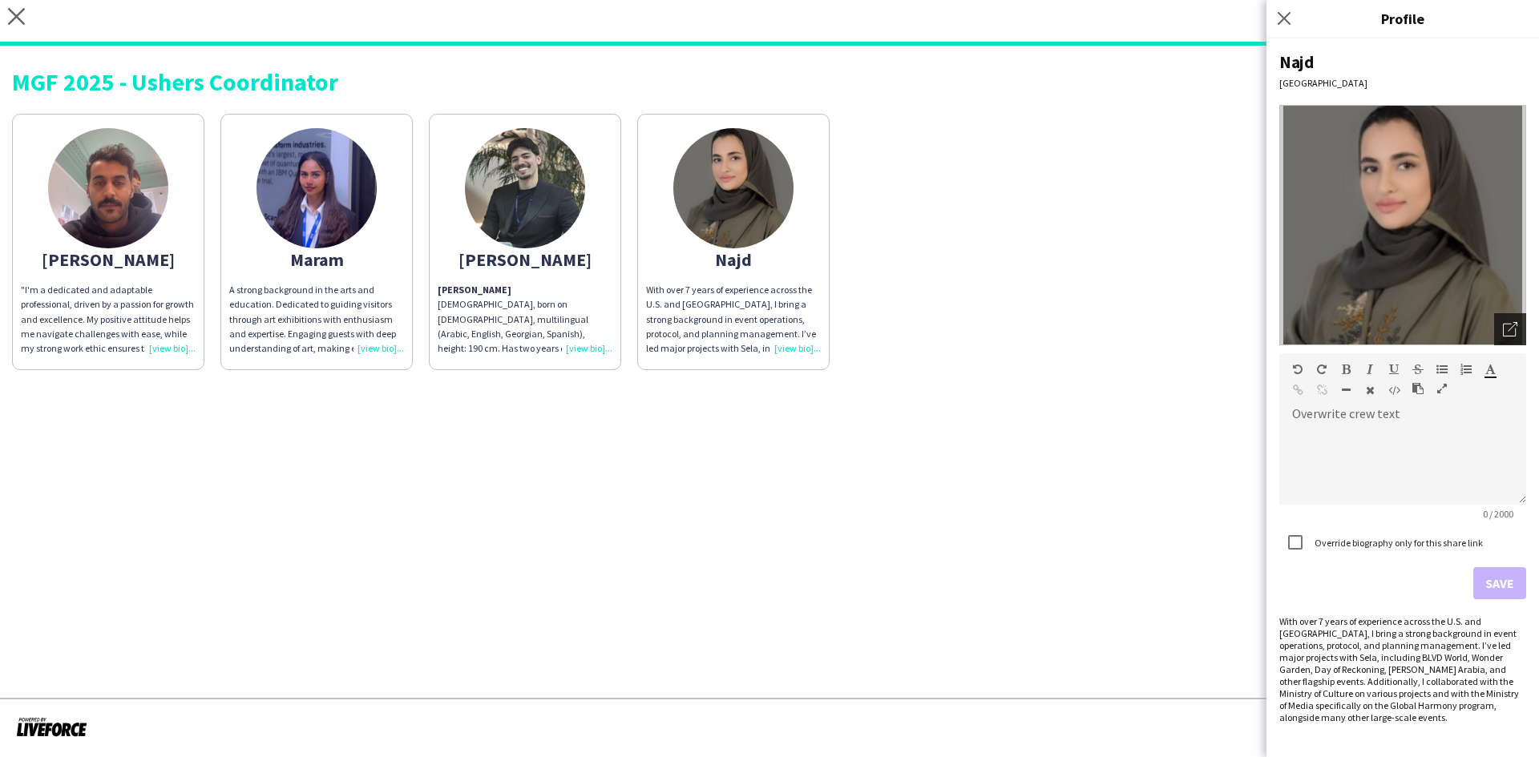
click at [1506, 323] on icon "Open photos pop-in" at bounding box center [1510, 329] width 14 height 14
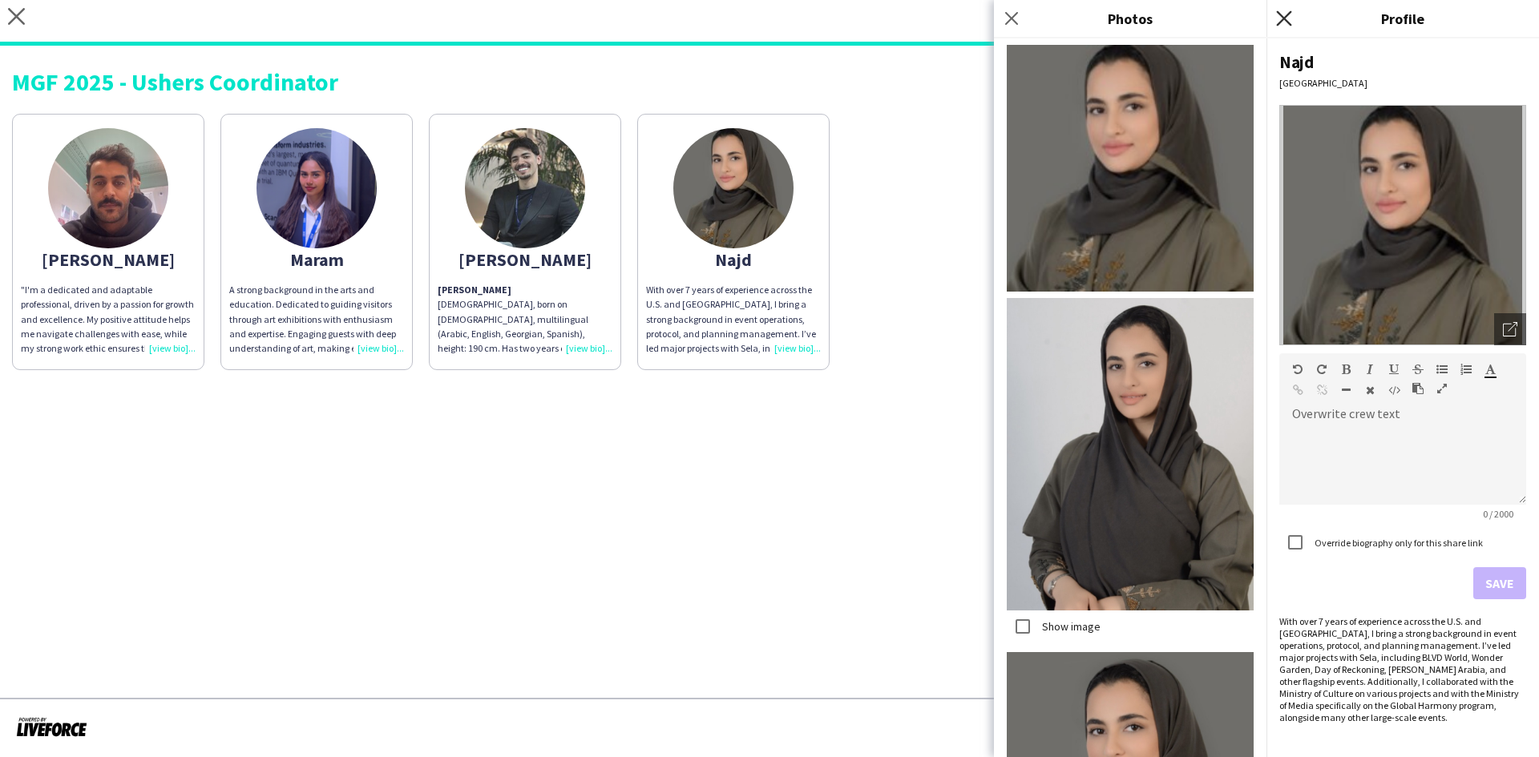
click at [1283, 20] on icon at bounding box center [1283, 17] width 15 height 15
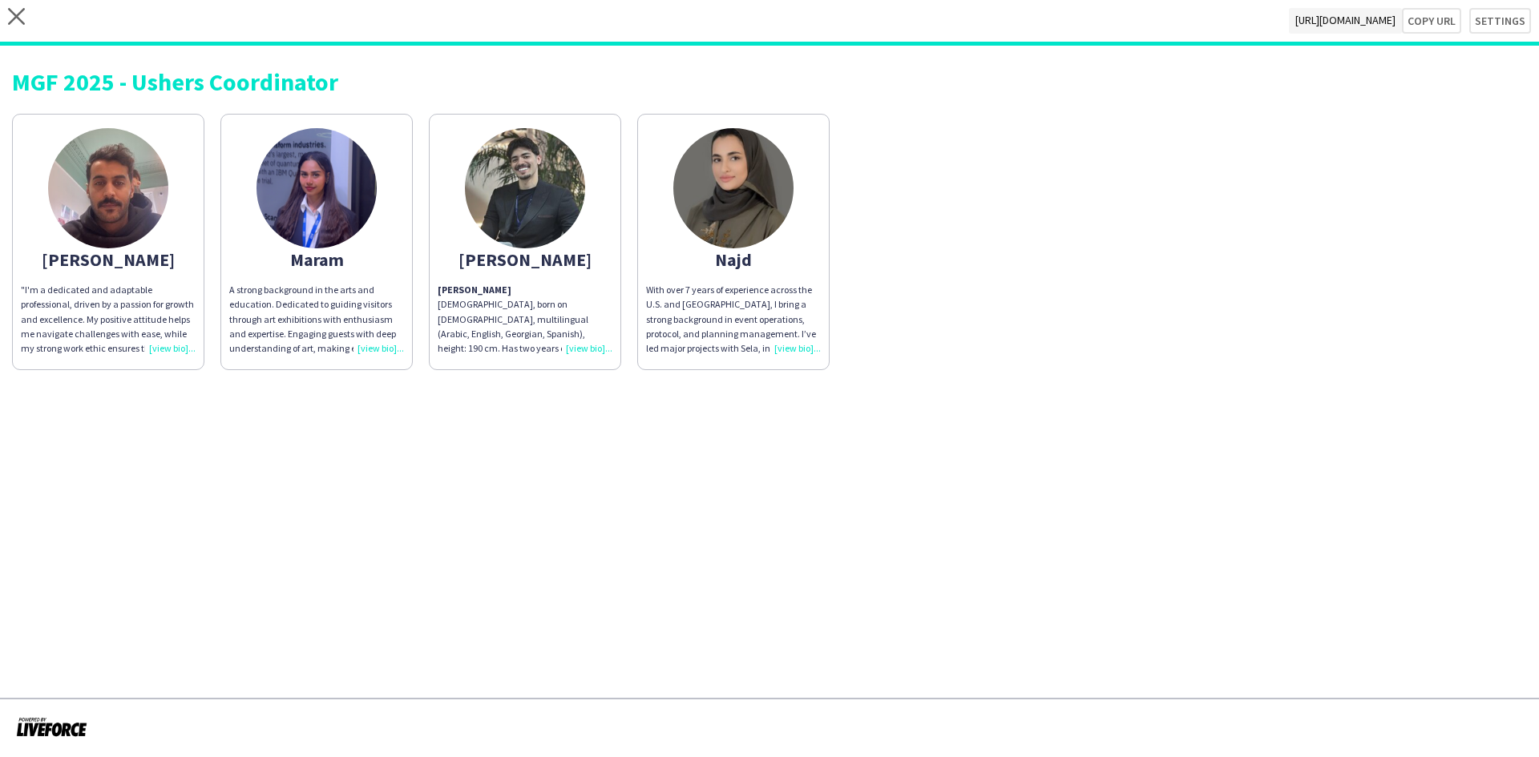
click at [375, 337] on div "A strong background in the arts and education. Dedicated to guiding visitors th…" at bounding box center [316, 319] width 175 height 73
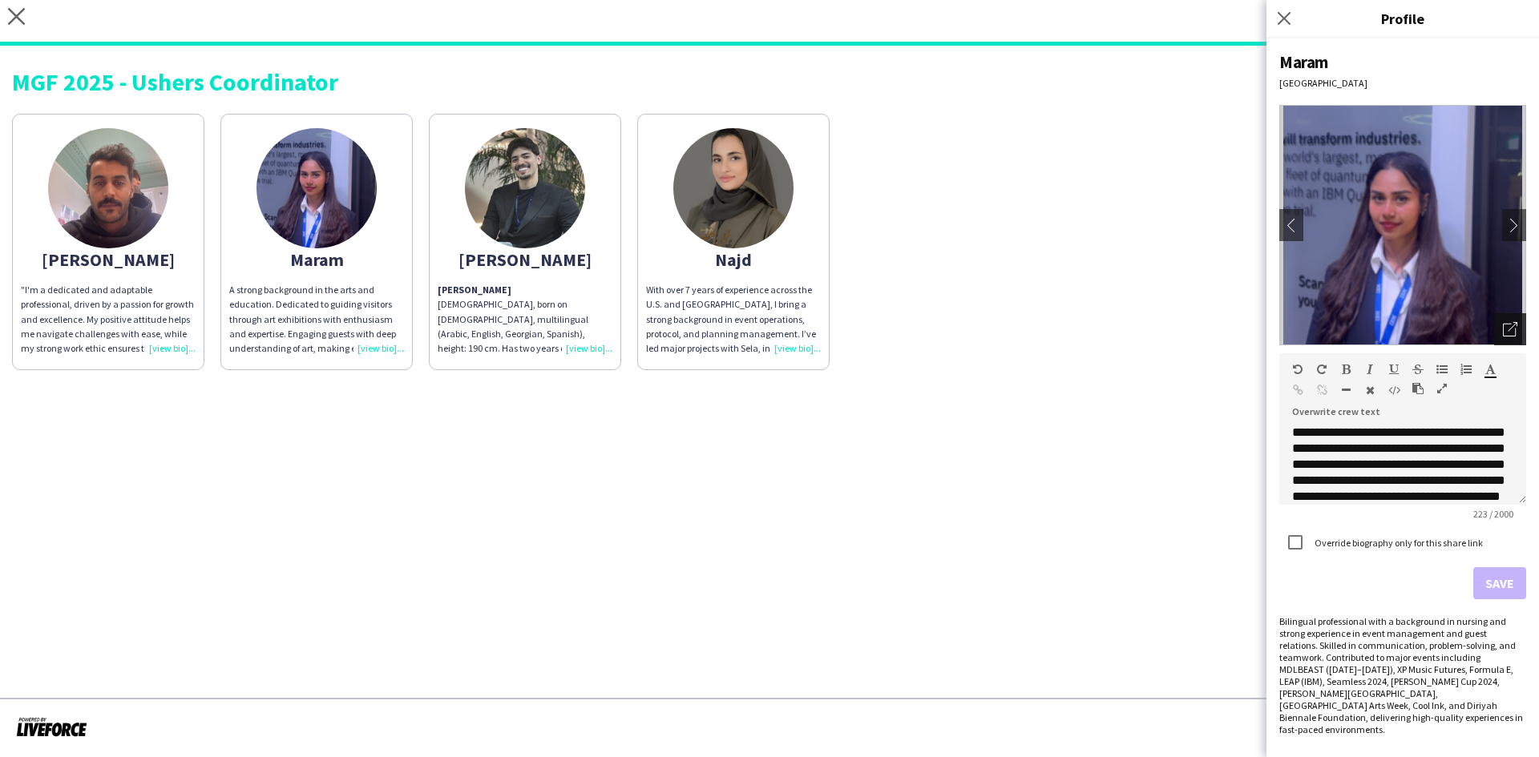
click at [1509, 324] on icon at bounding box center [1509, 330] width 13 height 13
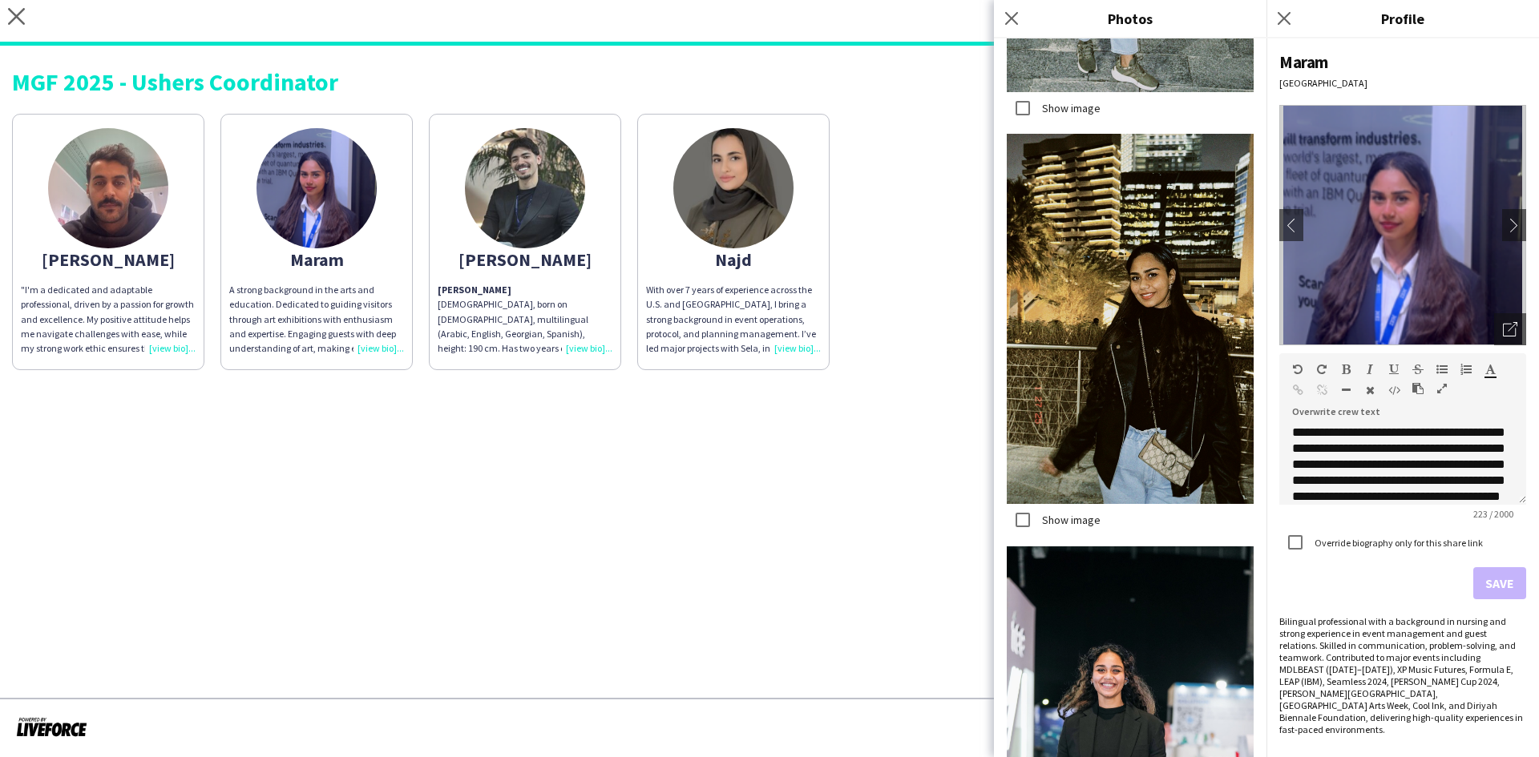
scroll to position [1294, 0]
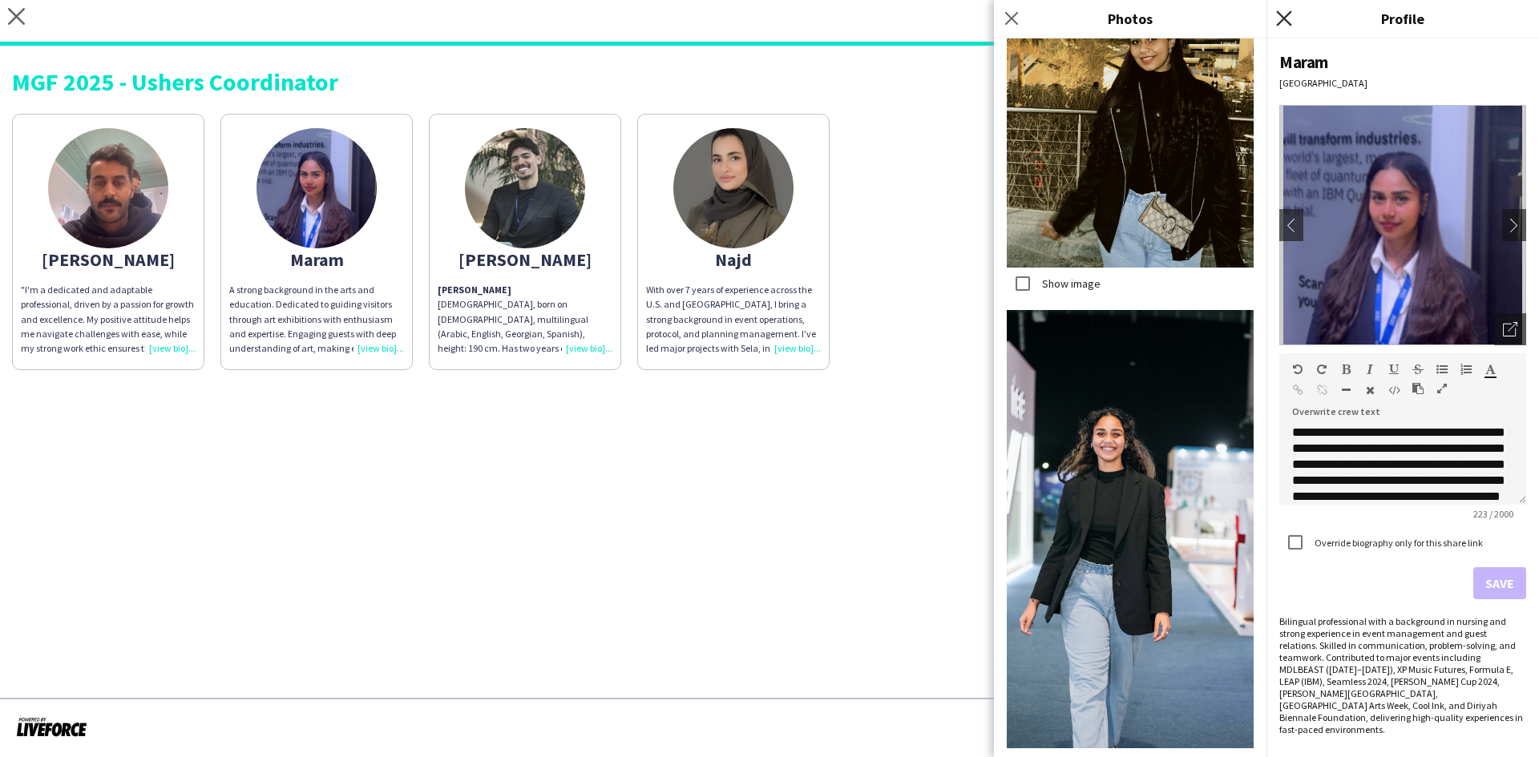
click at [1286, 14] on icon "Close pop-in" at bounding box center [1283, 17] width 15 height 15
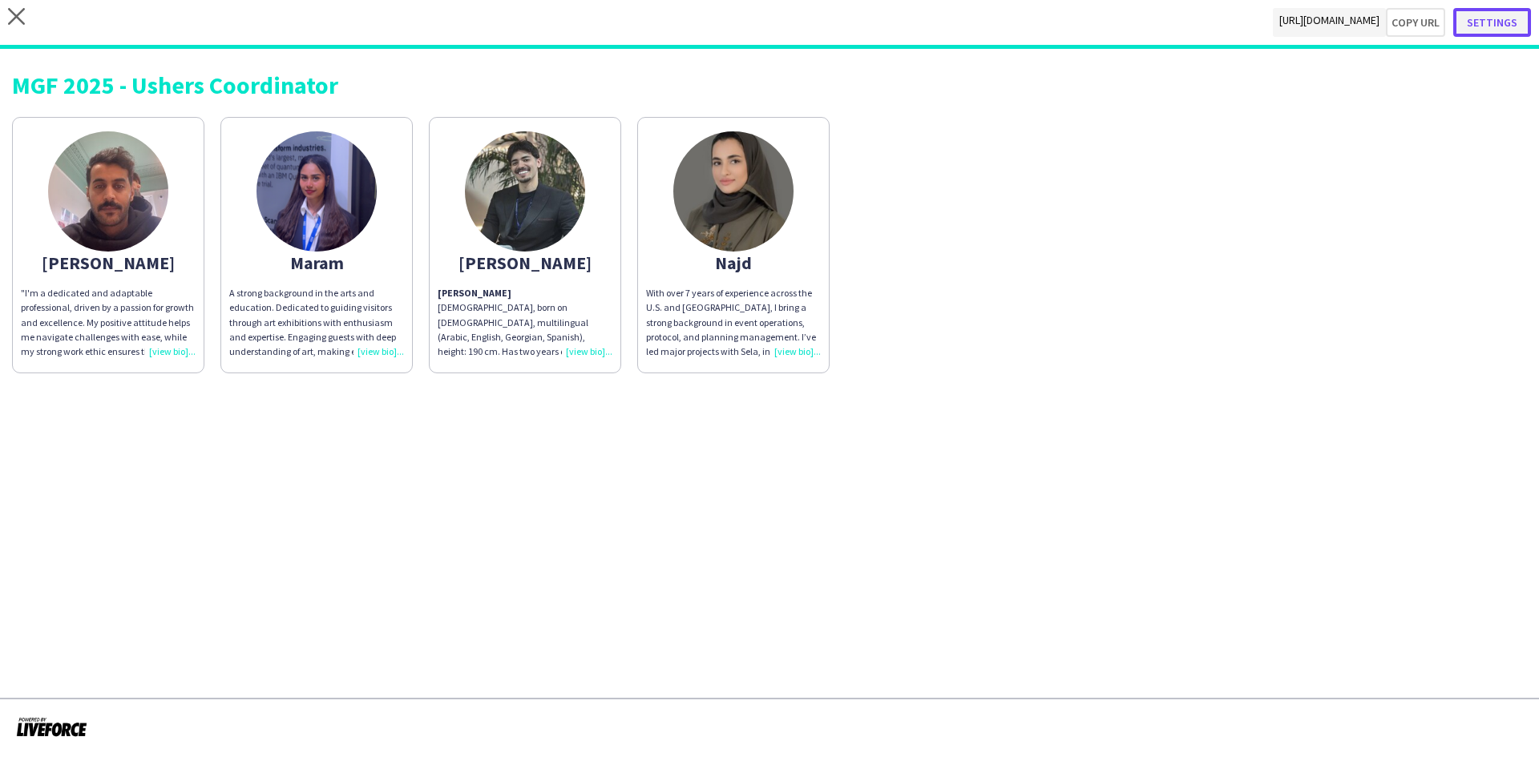
click at [1490, 26] on button "Settings" at bounding box center [1492, 22] width 78 height 29
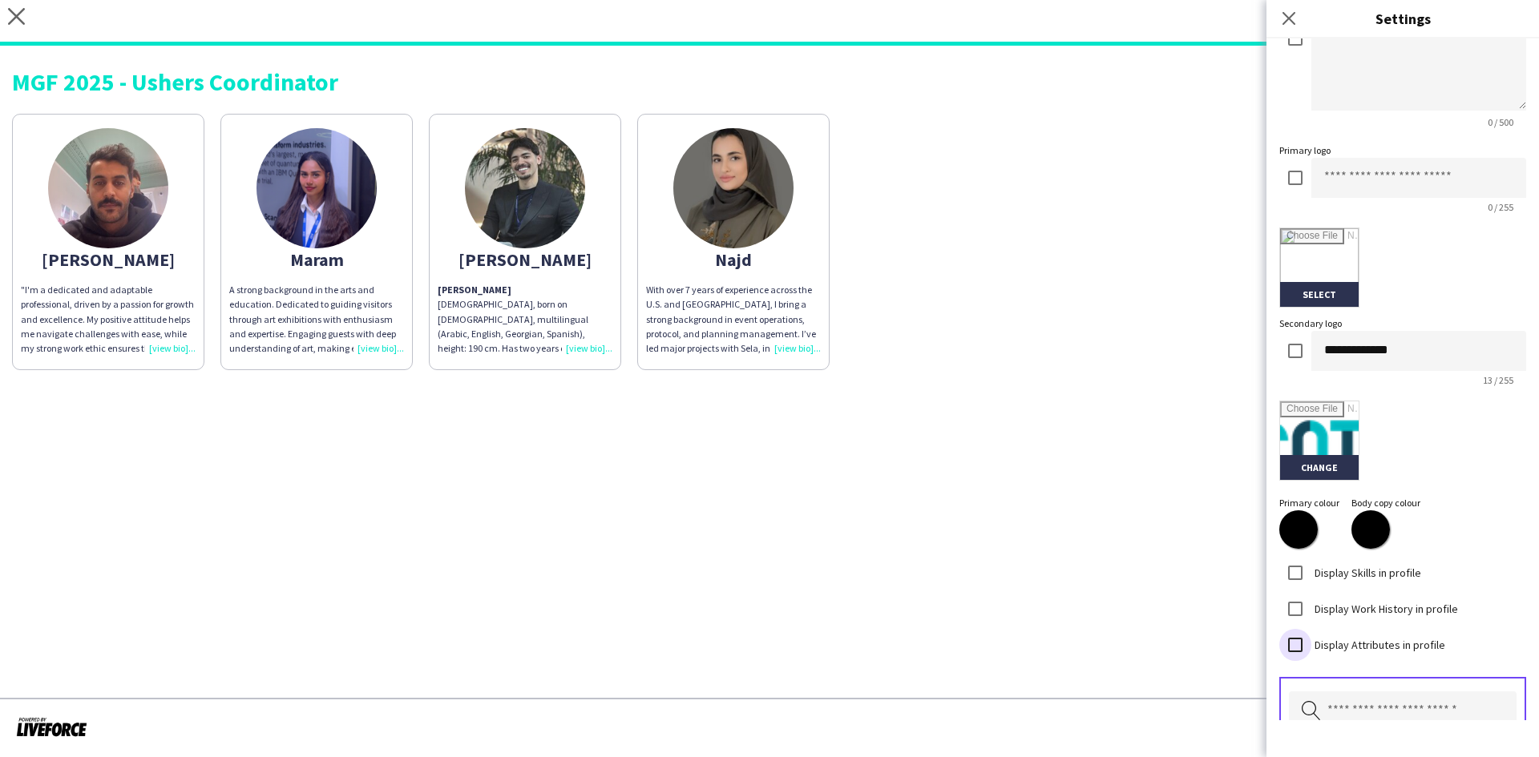
scroll to position [333, 0]
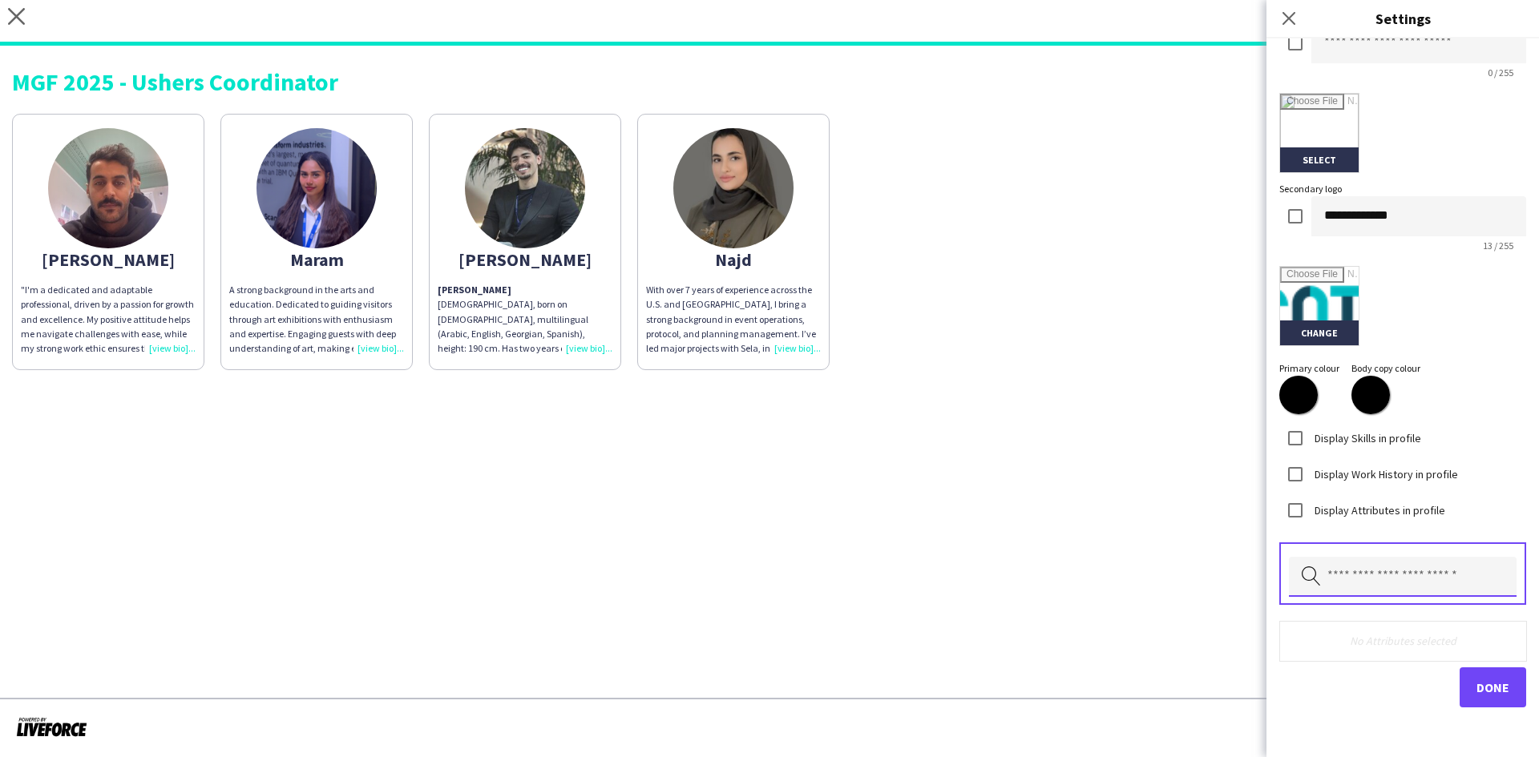
click at [1371, 564] on input "text" at bounding box center [1403, 577] width 228 height 40
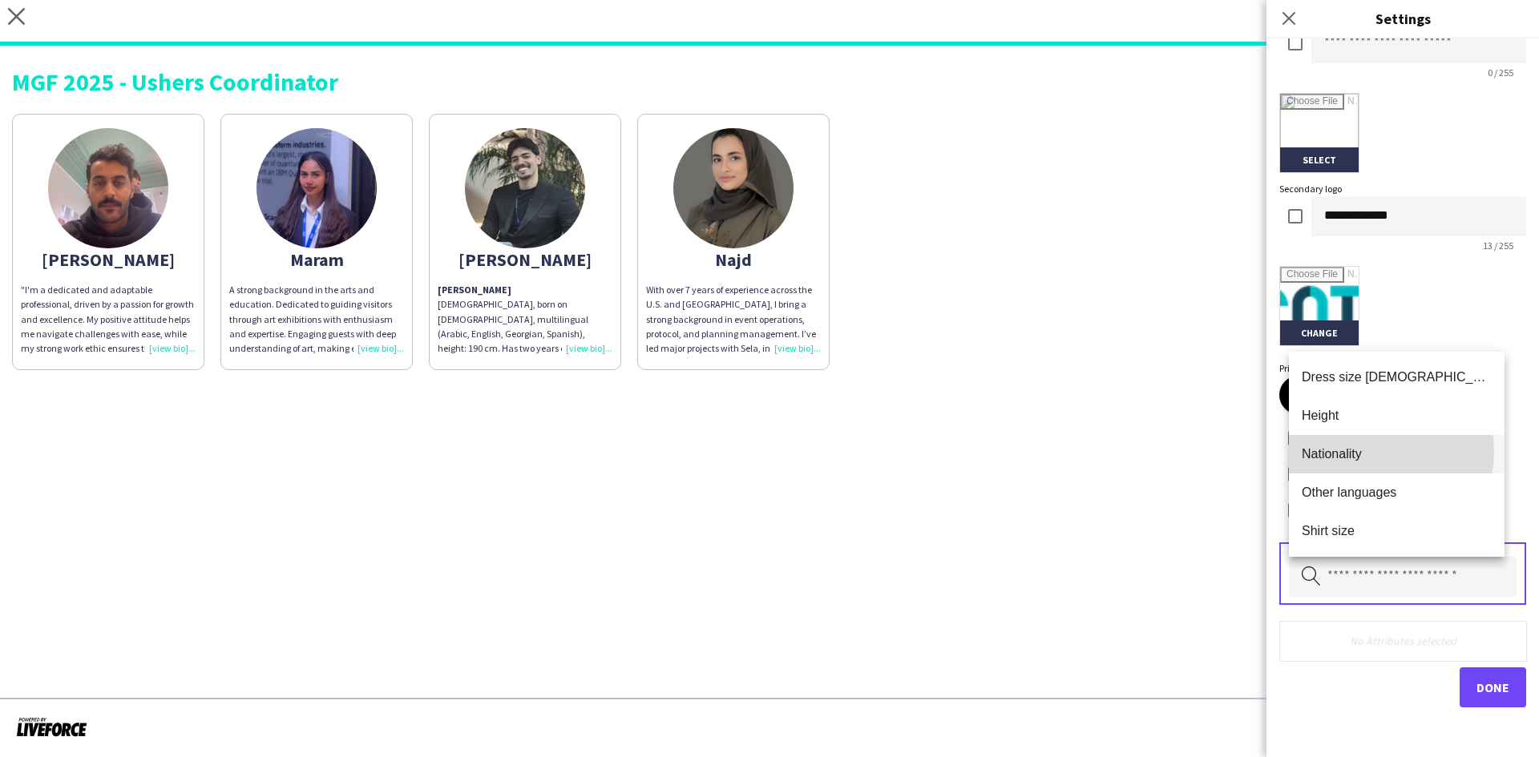
click at [1372, 452] on span "Nationality" at bounding box center [1397, 453] width 190 height 15
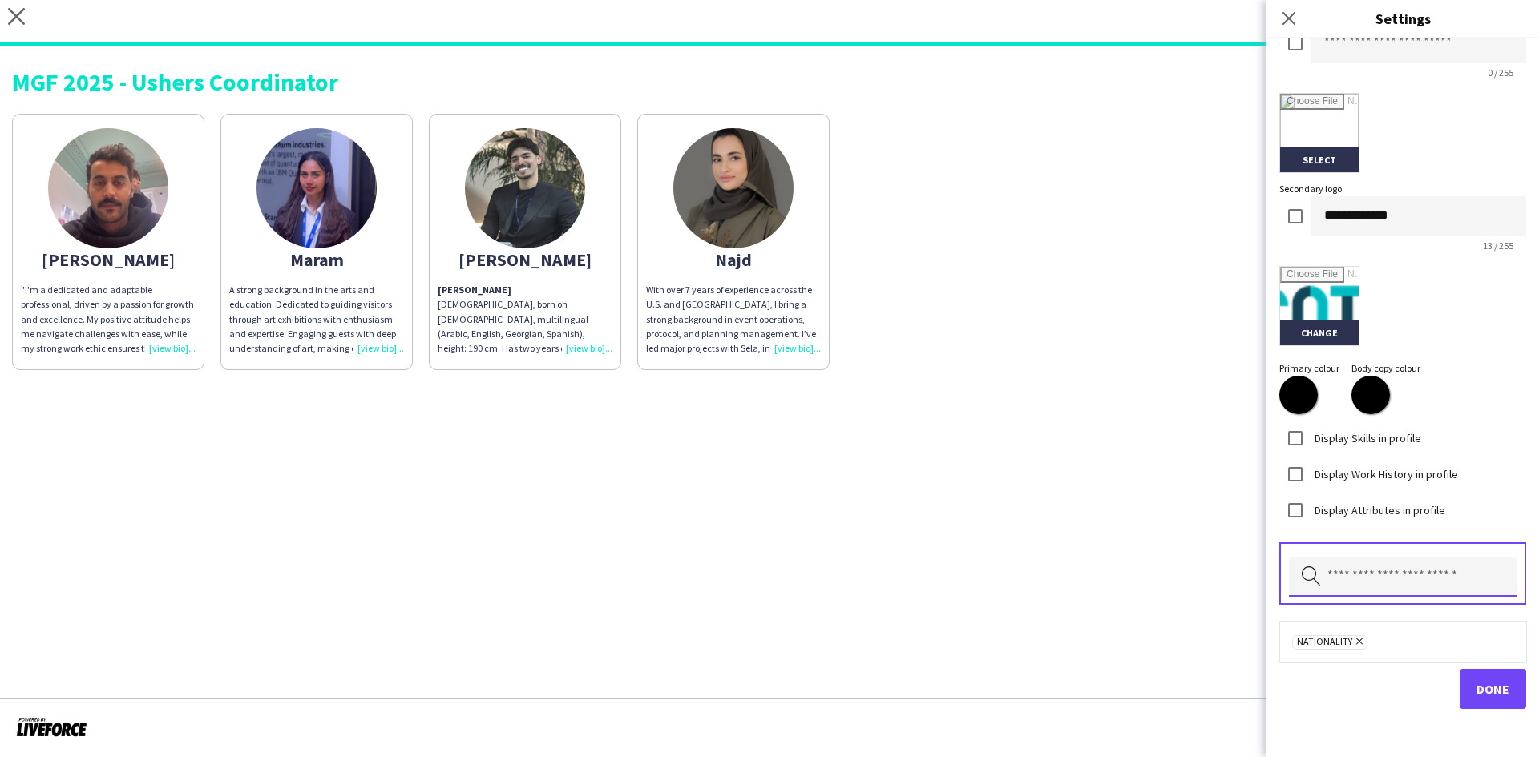
click at [1378, 573] on input "text" at bounding box center [1403, 577] width 228 height 40
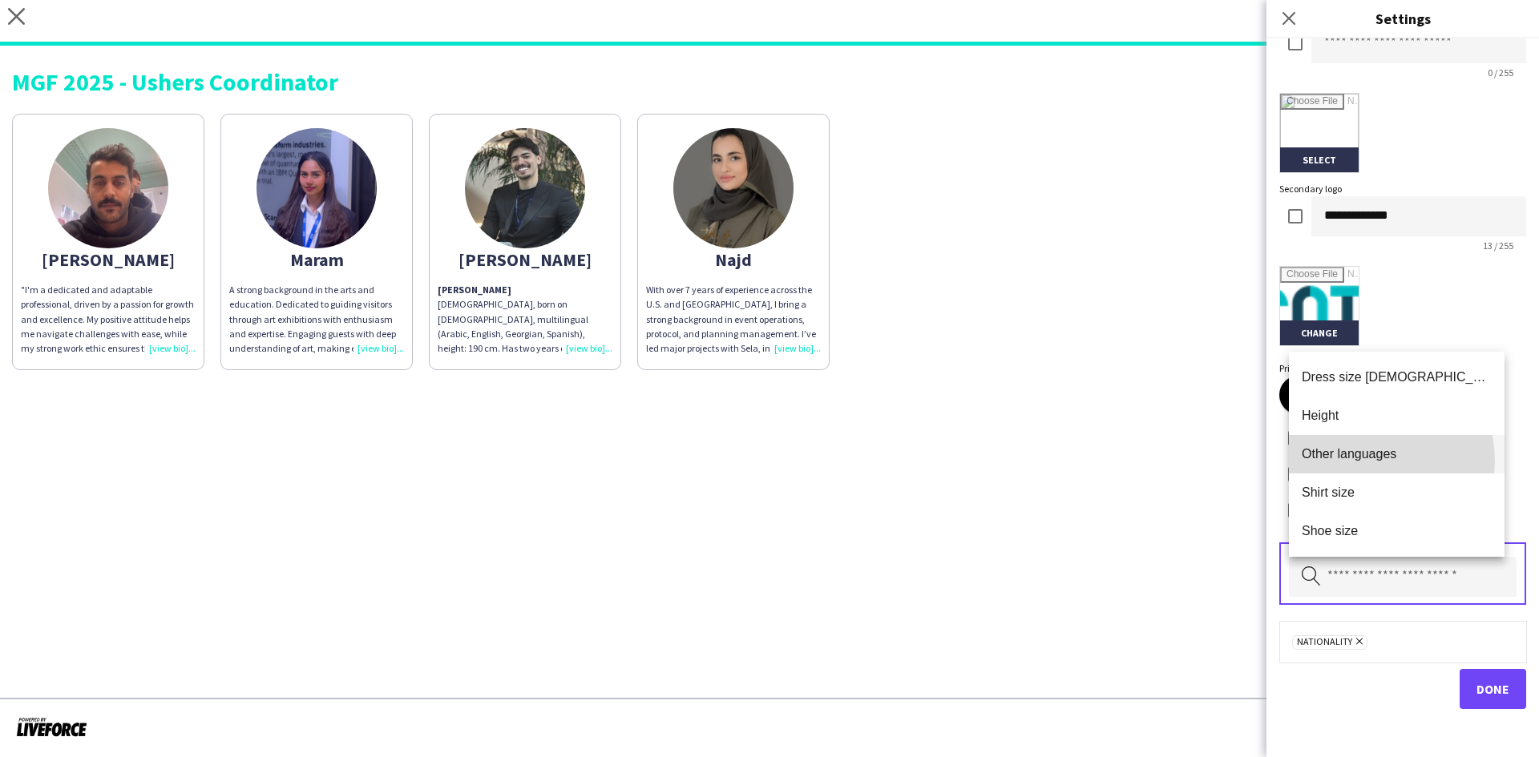
click at [1355, 462] on span "Other languages" at bounding box center [1397, 453] width 190 height 15
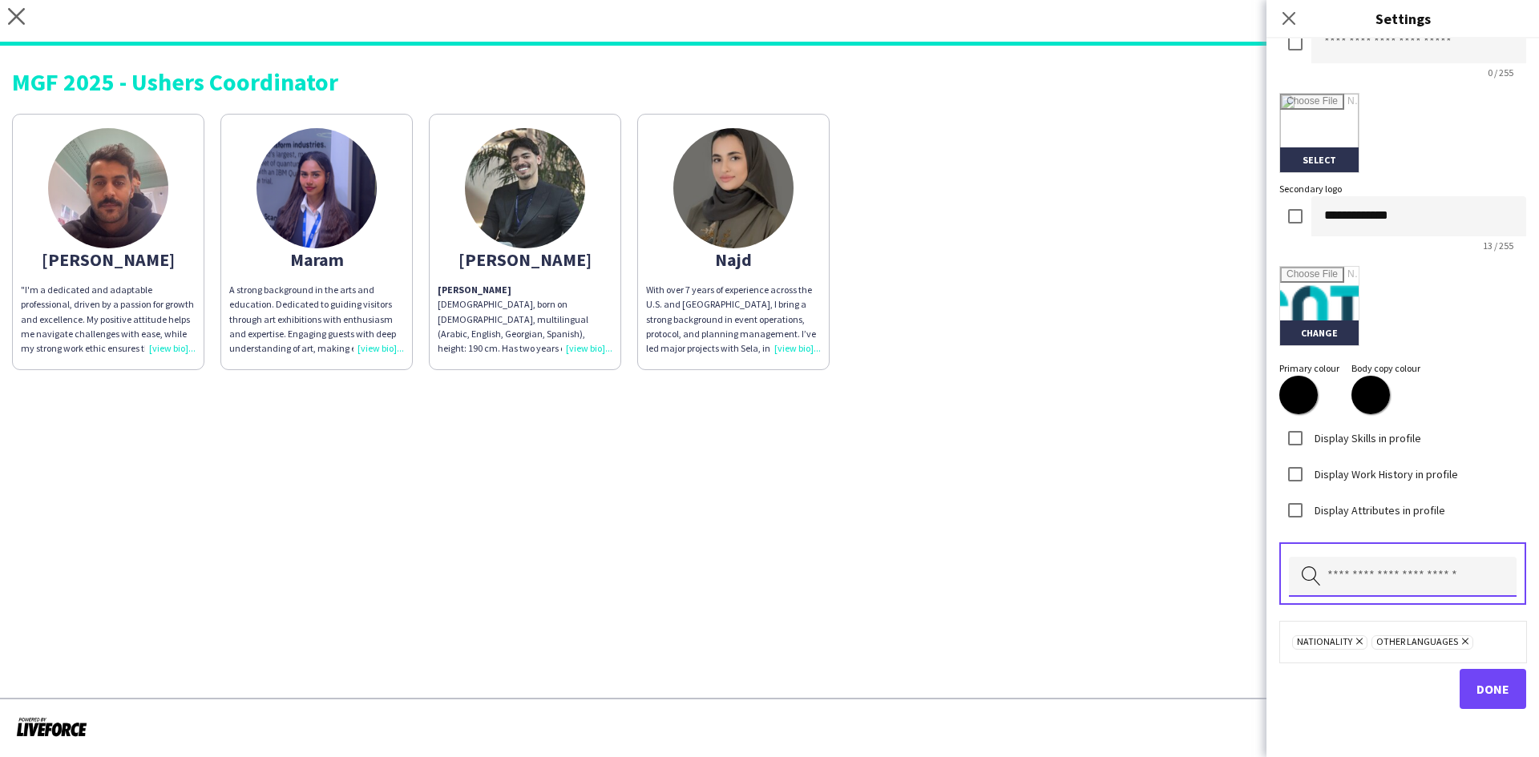
click at [1368, 578] on input "text" at bounding box center [1403, 577] width 228 height 40
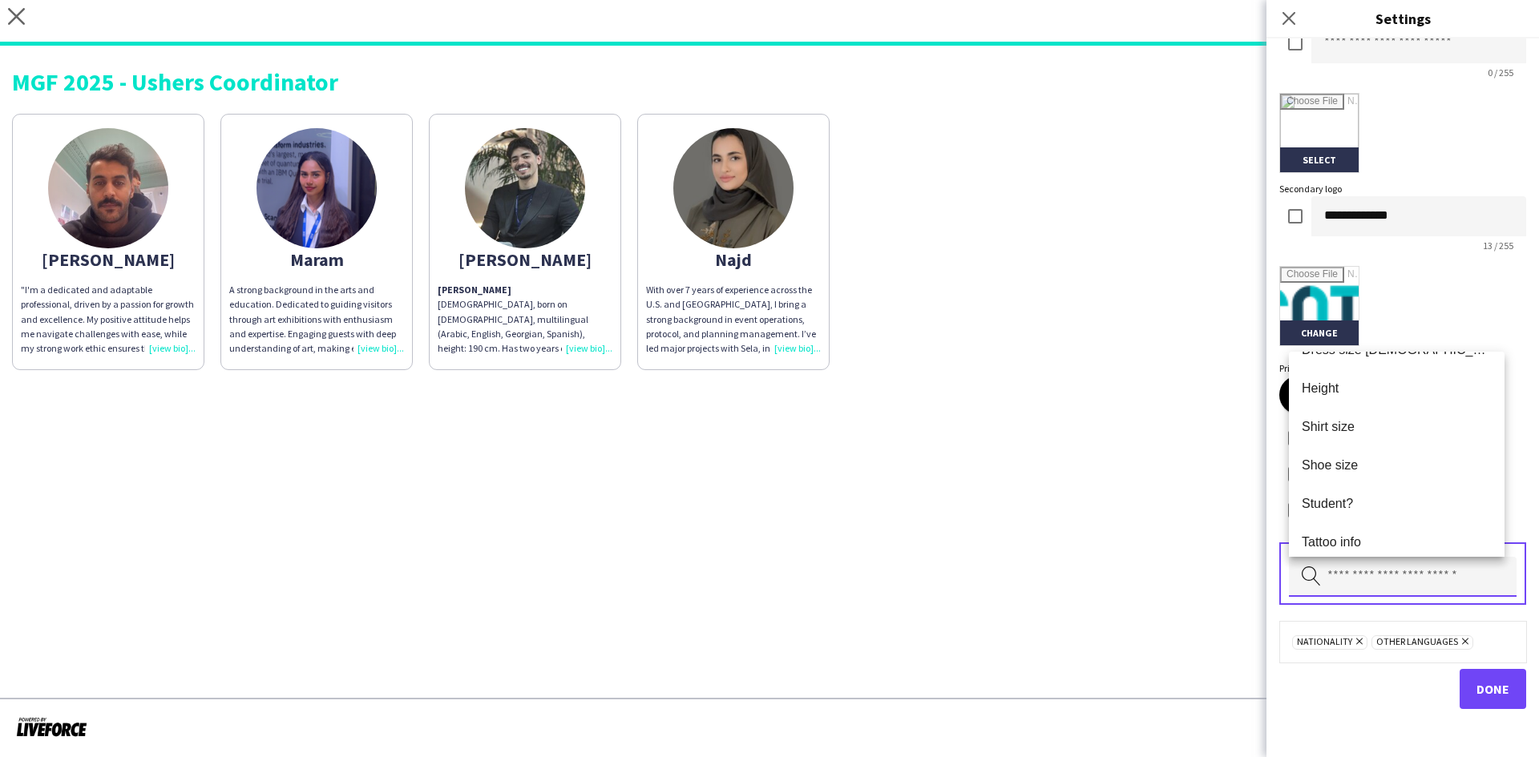
scroll to position [0, 0]
click at [1484, 693] on span "Done" at bounding box center [1493, 689] width 33 height 16
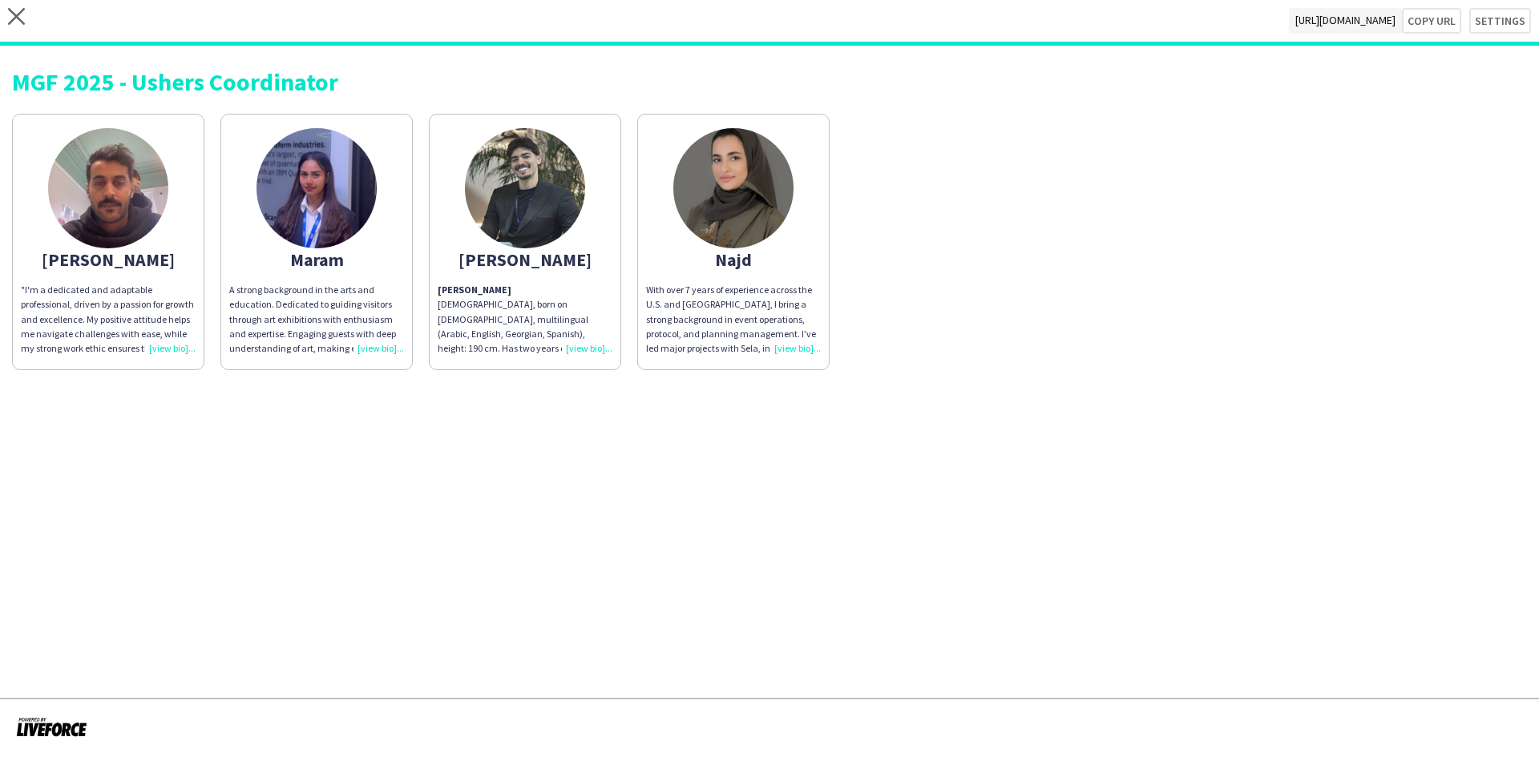
click at [786, 338] on div "With over 7 years of experience across the U.S. and Saudi Arabia, I bring a str…" at bounding box center [733, 319] width 175 height 73
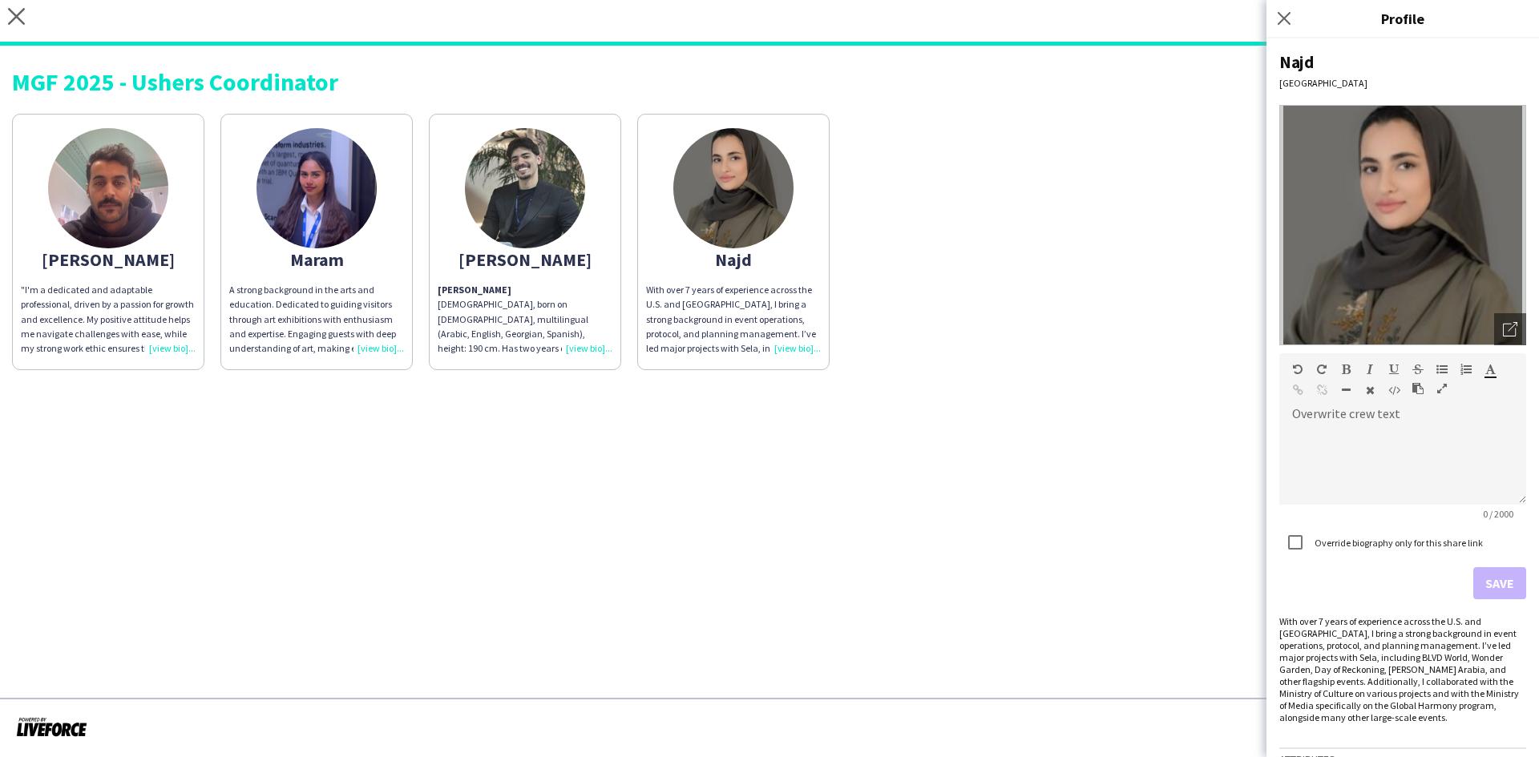
scroll to position [56, 0]
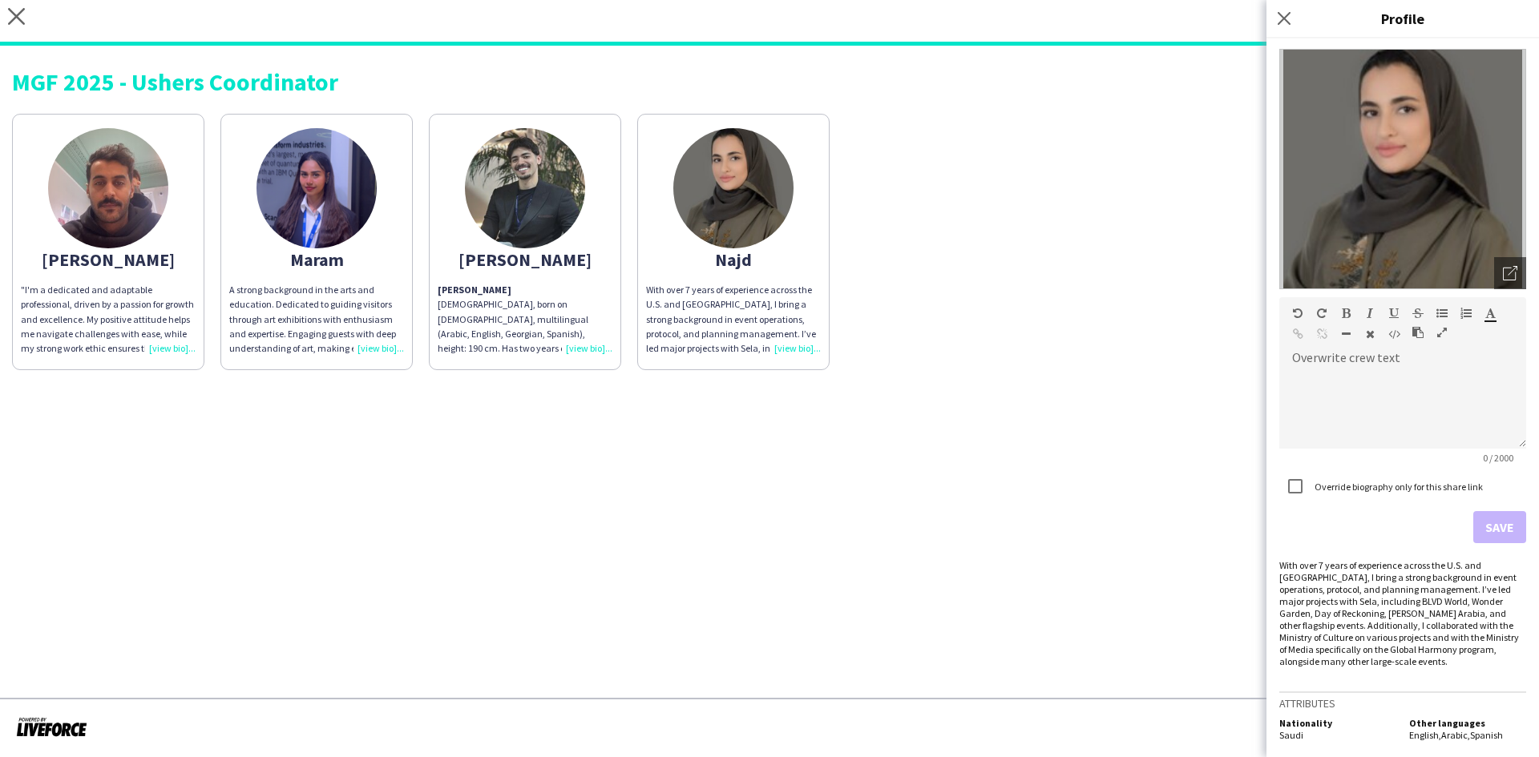
click at [588, 343] on div "Mohammed Abdulqader Palestinian, born on March 29, 1997, multilingual (Arabic, …" at bounding box center [525, 319] width 175 height 73
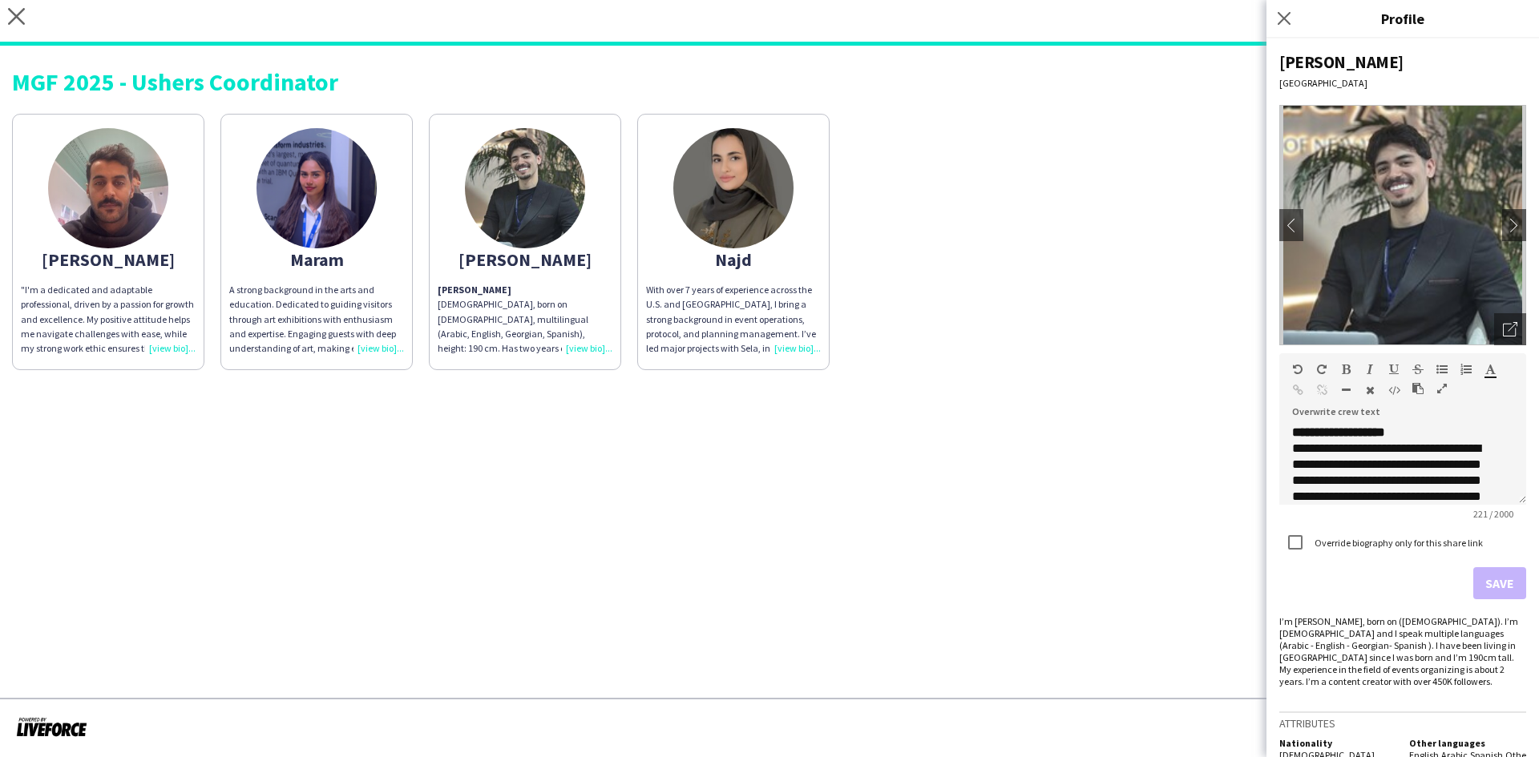
scroll to position [32, 0]
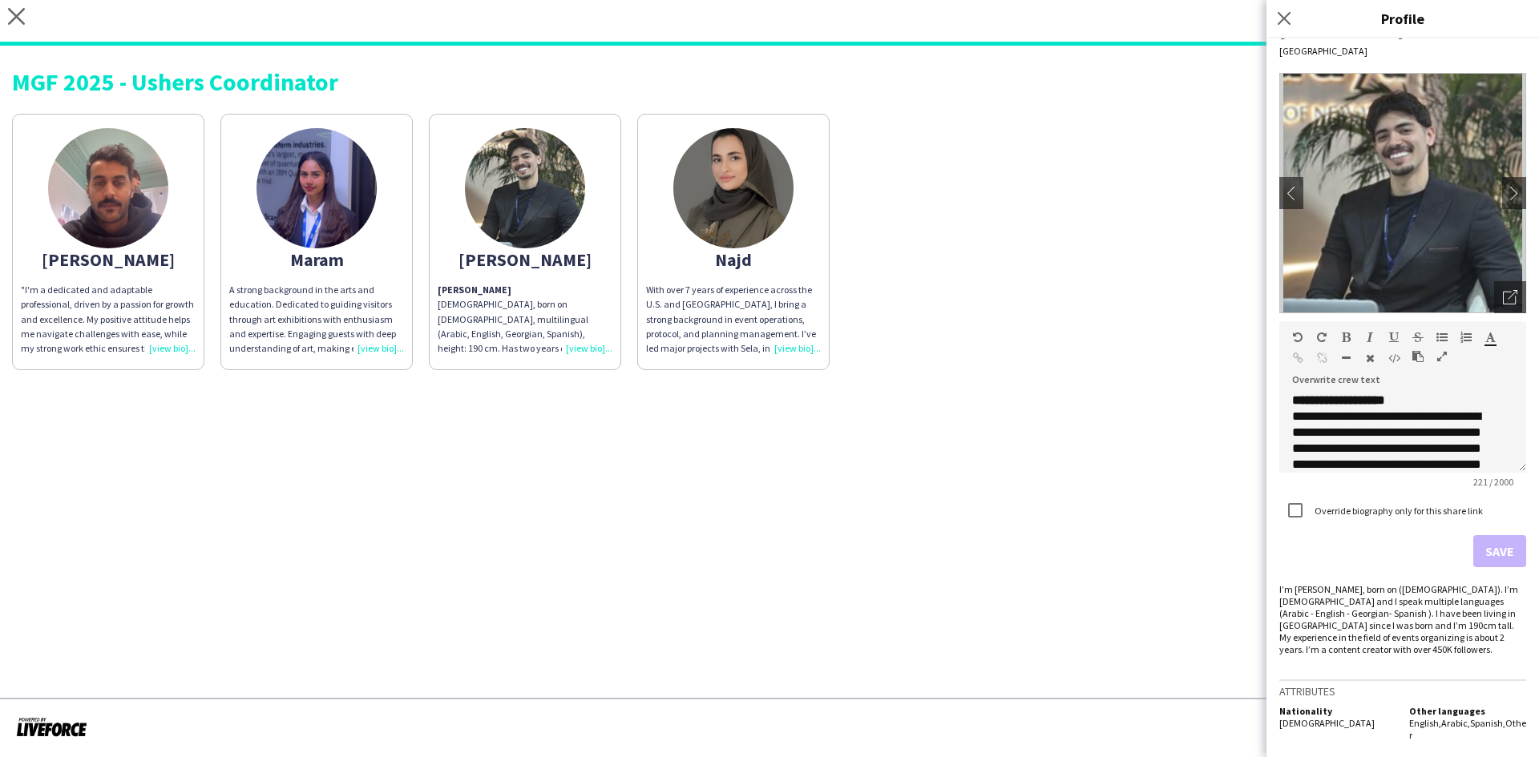
click at [393, 341] on div "A strong background in the arts and education. Dedicated to guiding visitors th…" at bounding box center [316, 319] width 175 height 73
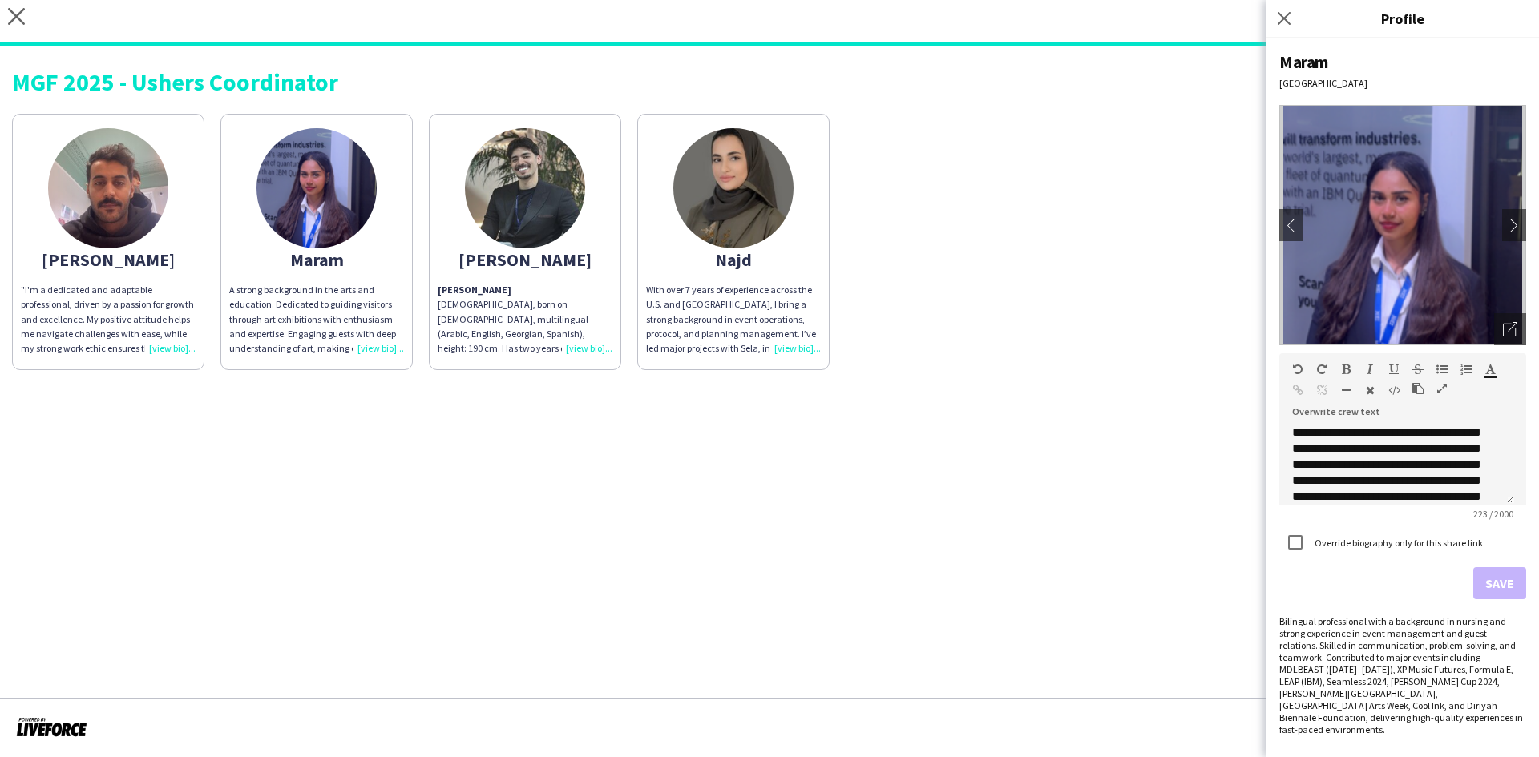
scroll to position [56, 0]
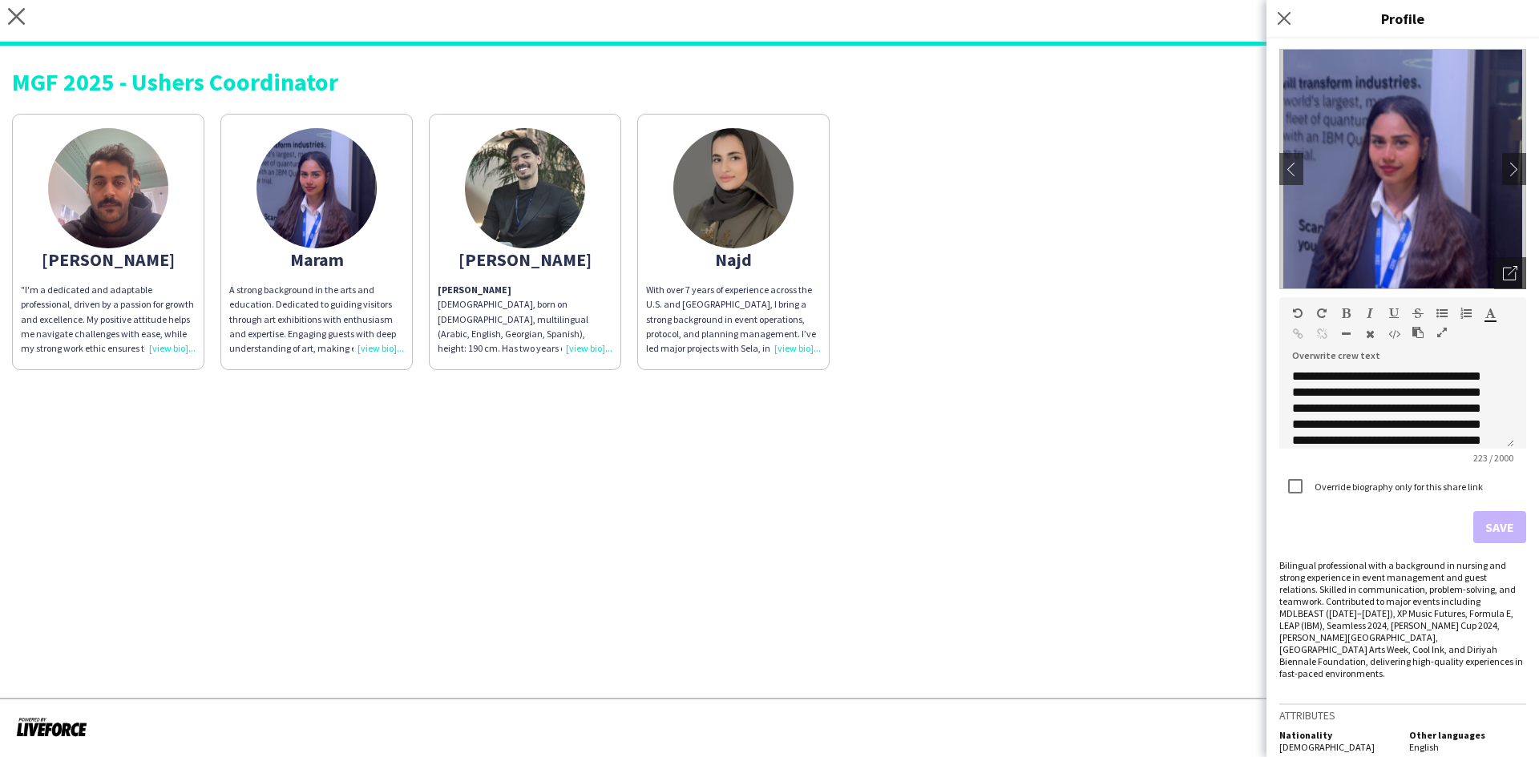
click at [177, 346] on div ""I'm a dedicated and adaptable professional, driven by a passion for growth and…" at bounding box center [108, 319] width 175 height 73
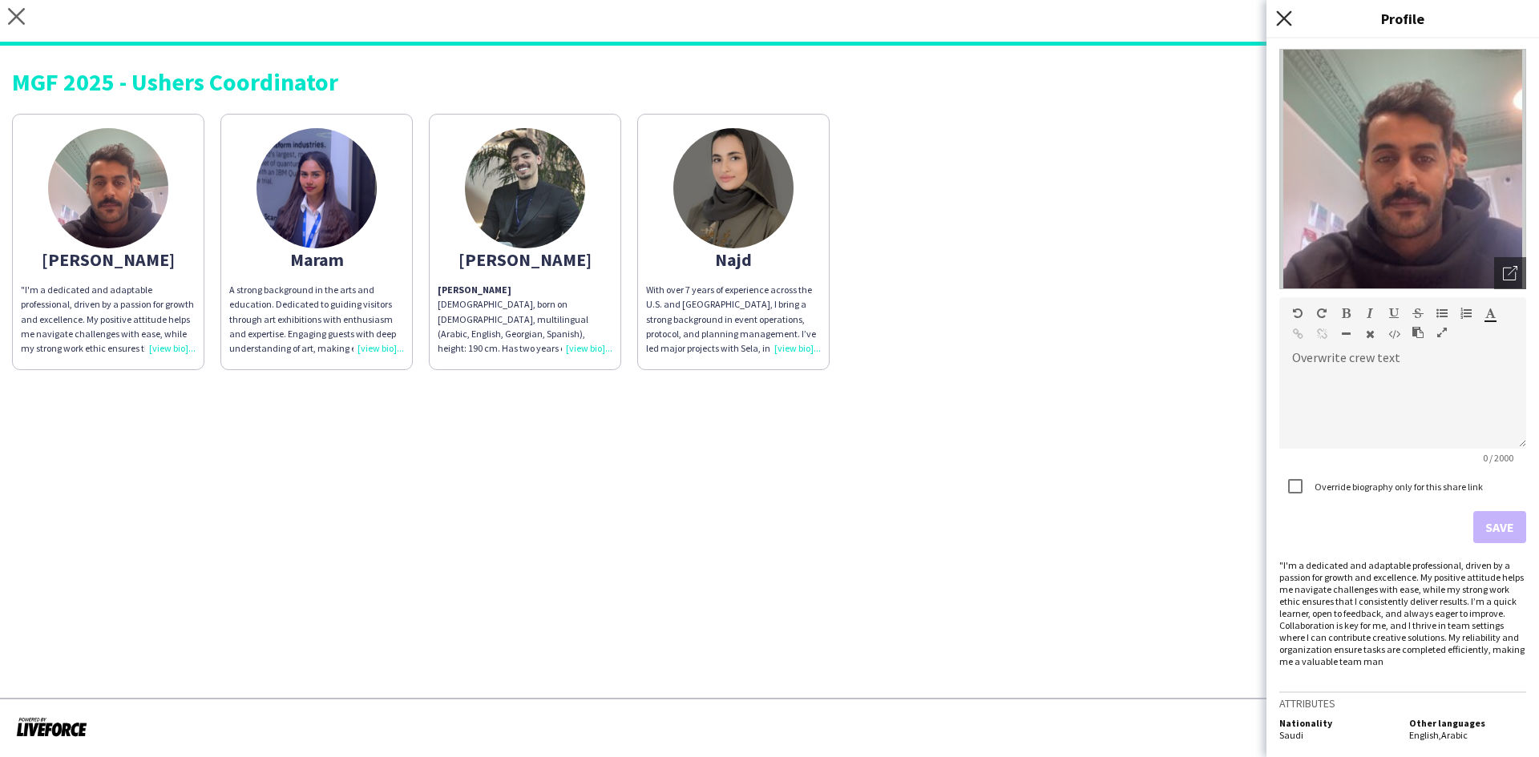
click at [1285, 23] on icon "Close pop-in" at bounding box center [1283, 17] width 15 height 15
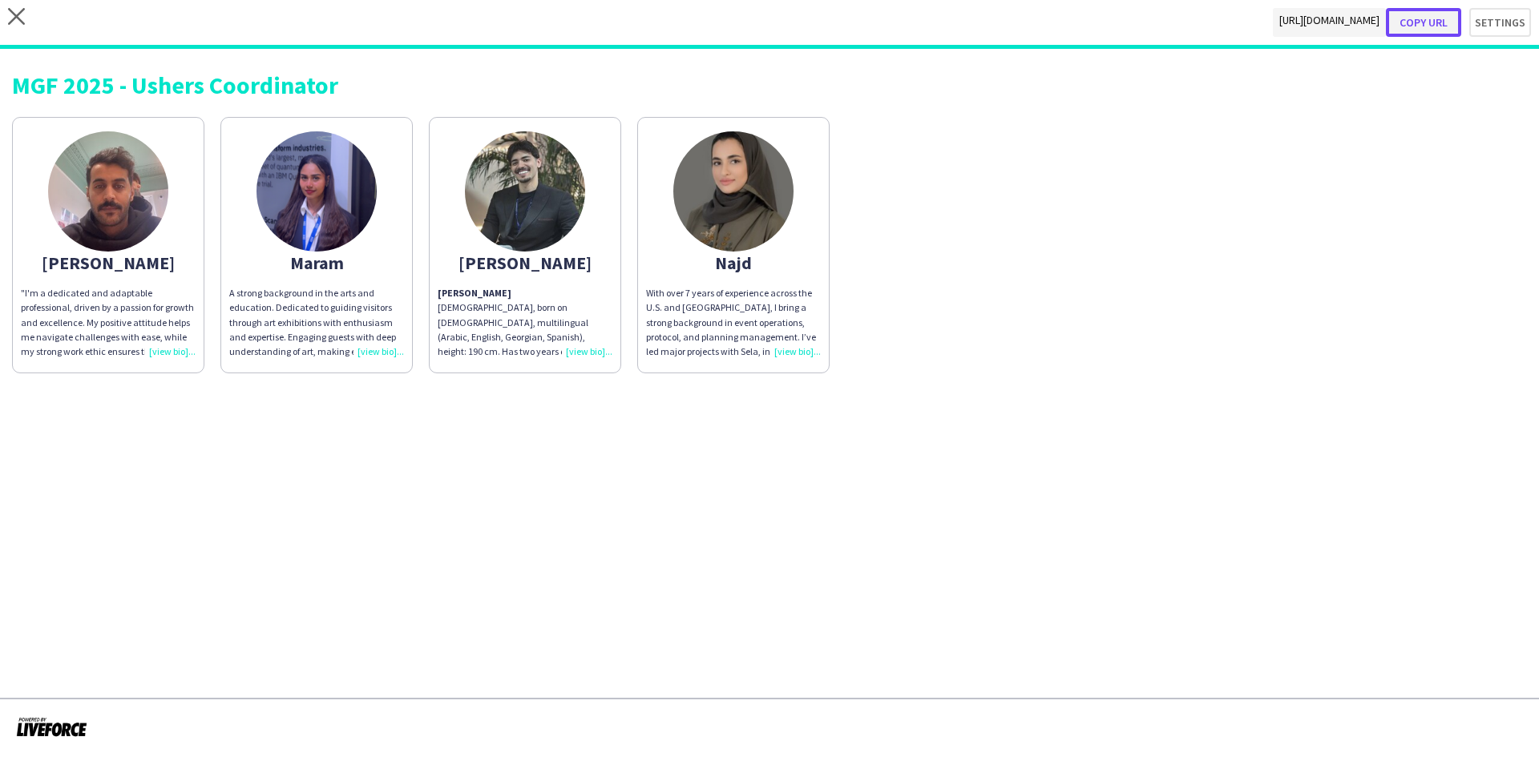
click at [1441, 21] on button "Copy url" at bounding box center [1423, 22] width 75 height 29
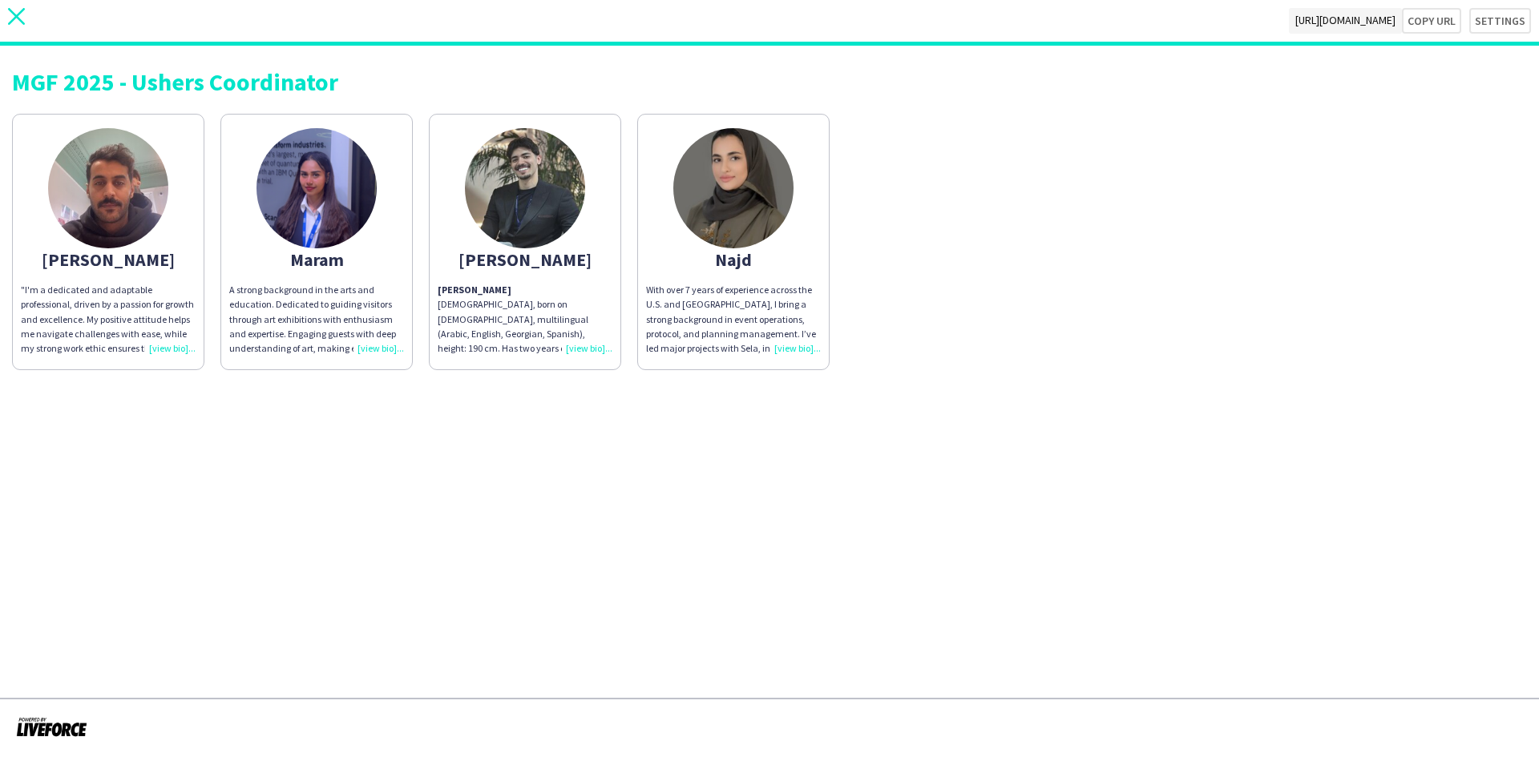
click at [19, 11] on icon "close" at bounding box center [16, 16] width 17 height 17
